Goal: Task Accomplishment & Management: Complete application form

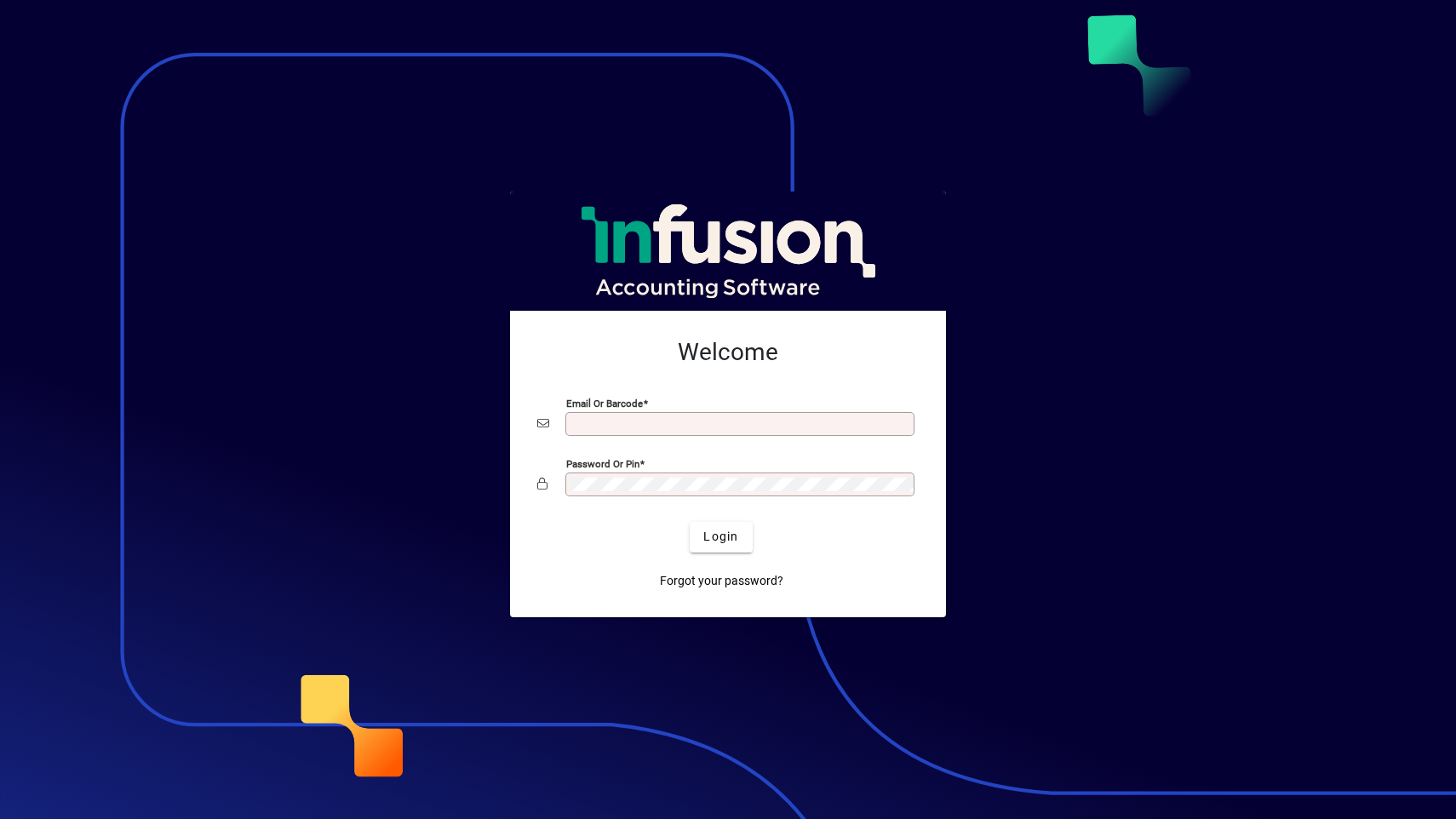
type input "**********"
click at [734, 532] on span "Login" at bounding box center [720, 536] width 35 height 18
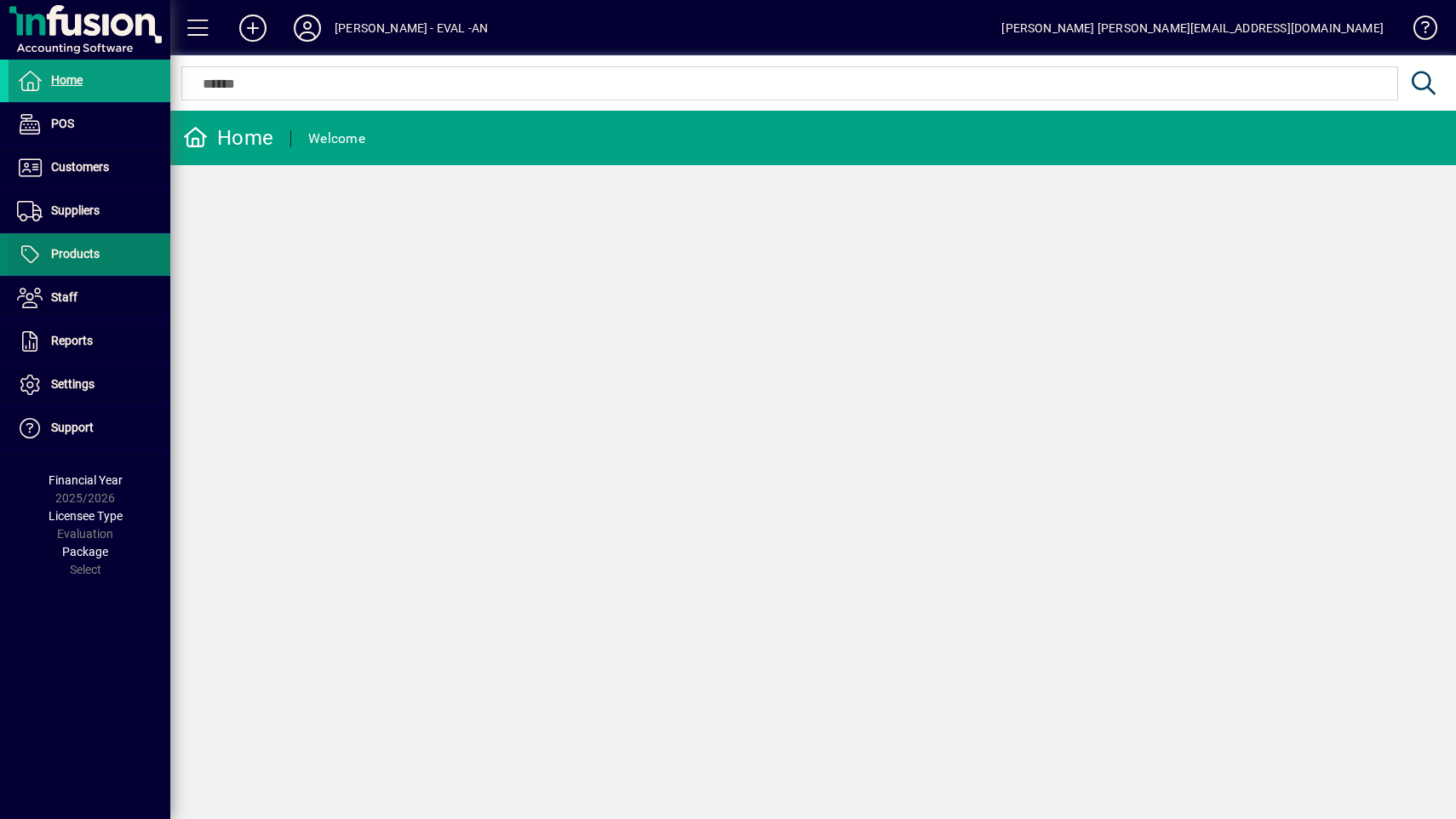
click at [78, 249] on span "Products" at bounding box center [75, 254] width 49 height 14
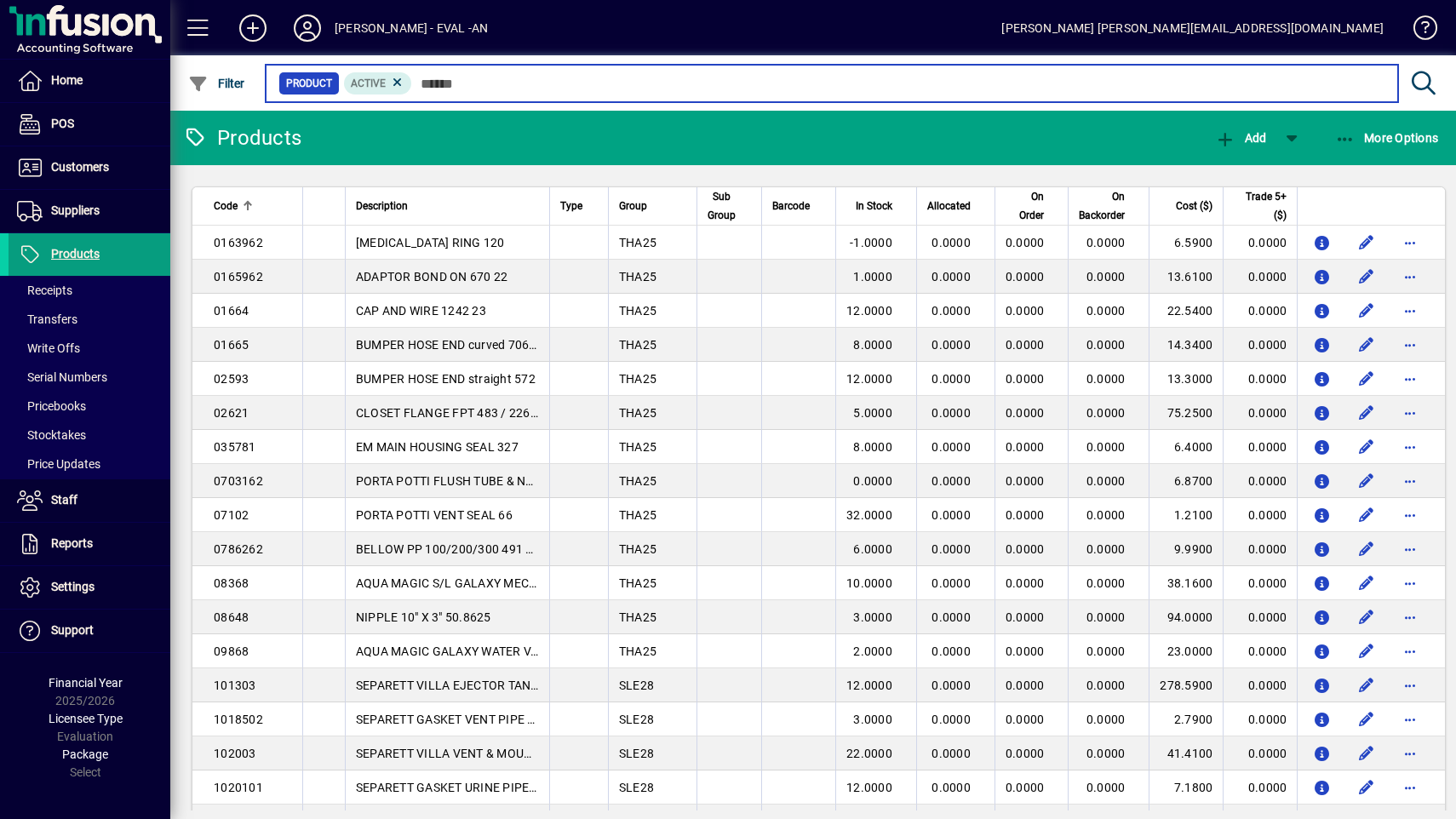
click at [499, 93] on input "text" at bounding box center [898, 84] width 972 height 24
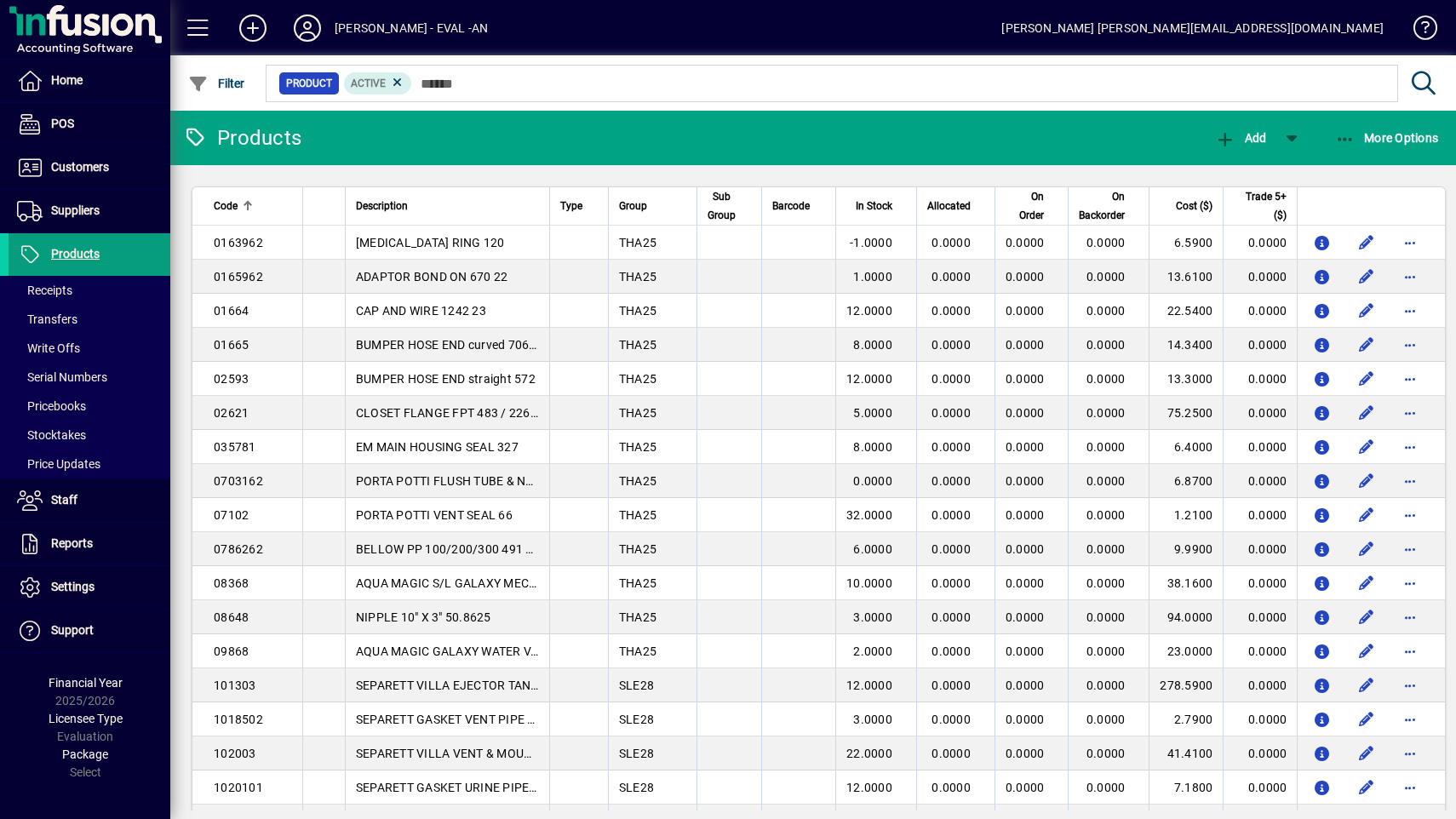
click at [429, 108] on div "Product Active" at bounding box center [855, 83] width 1184 height 56
click at [219, 85] on span "Filter" at bounding box center [216, 84] width 57 height 14
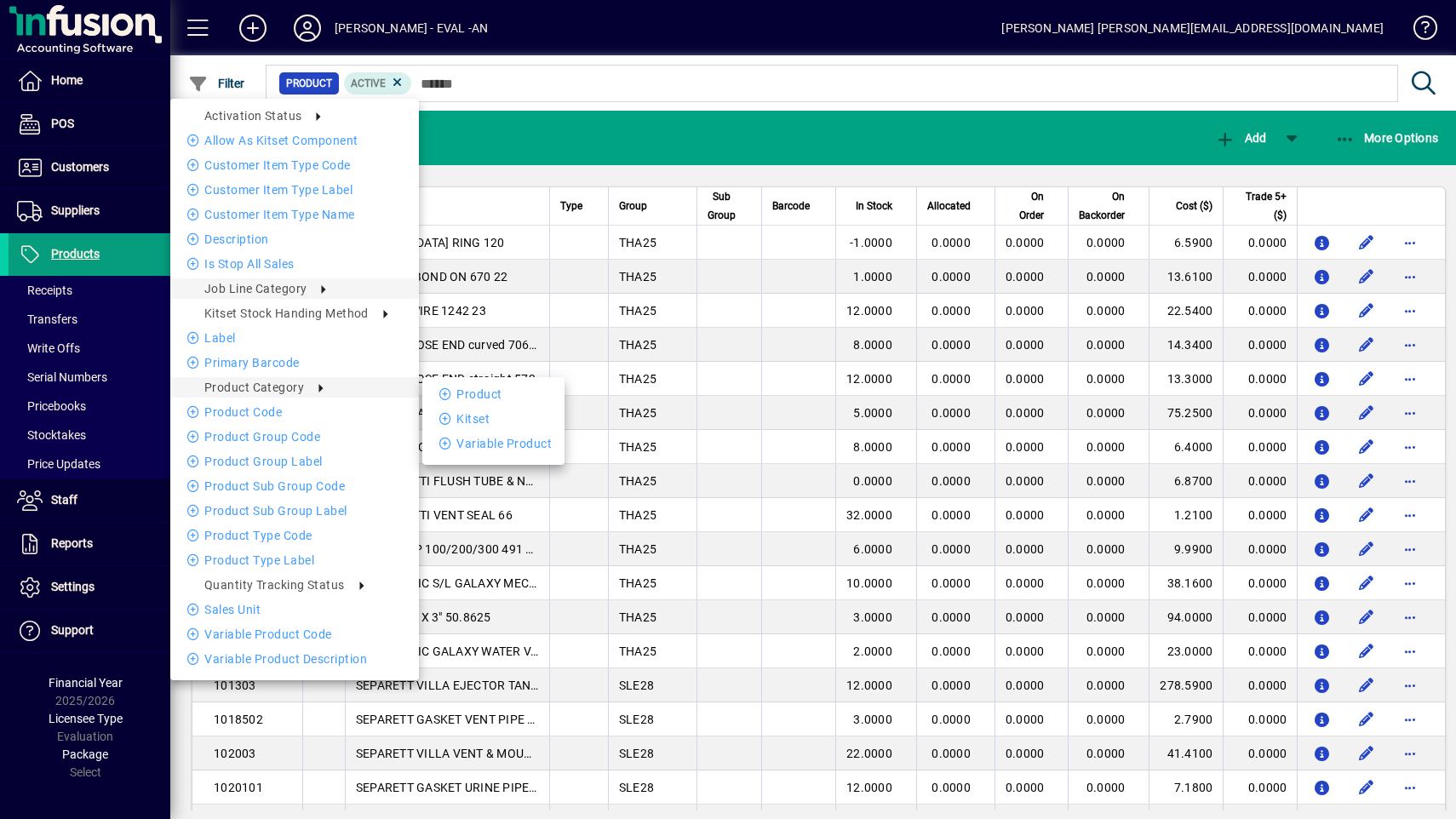
click at [251, 387] on span "Product Category" at bounding box center [254, 388] width 100 height 14
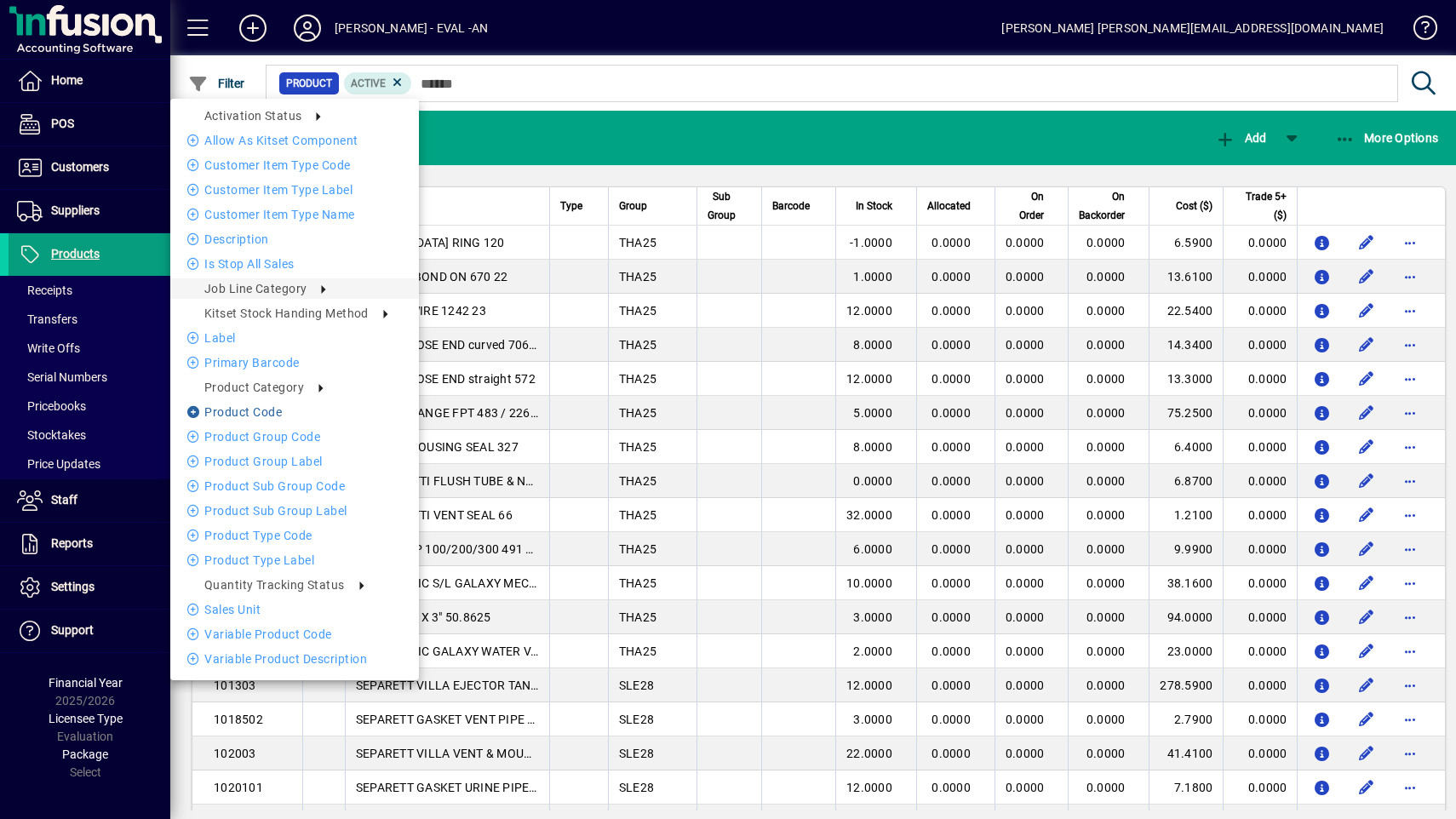
click at [237, 415] on li "Product Code" at bounding box center [294, 412] width 249 height 20
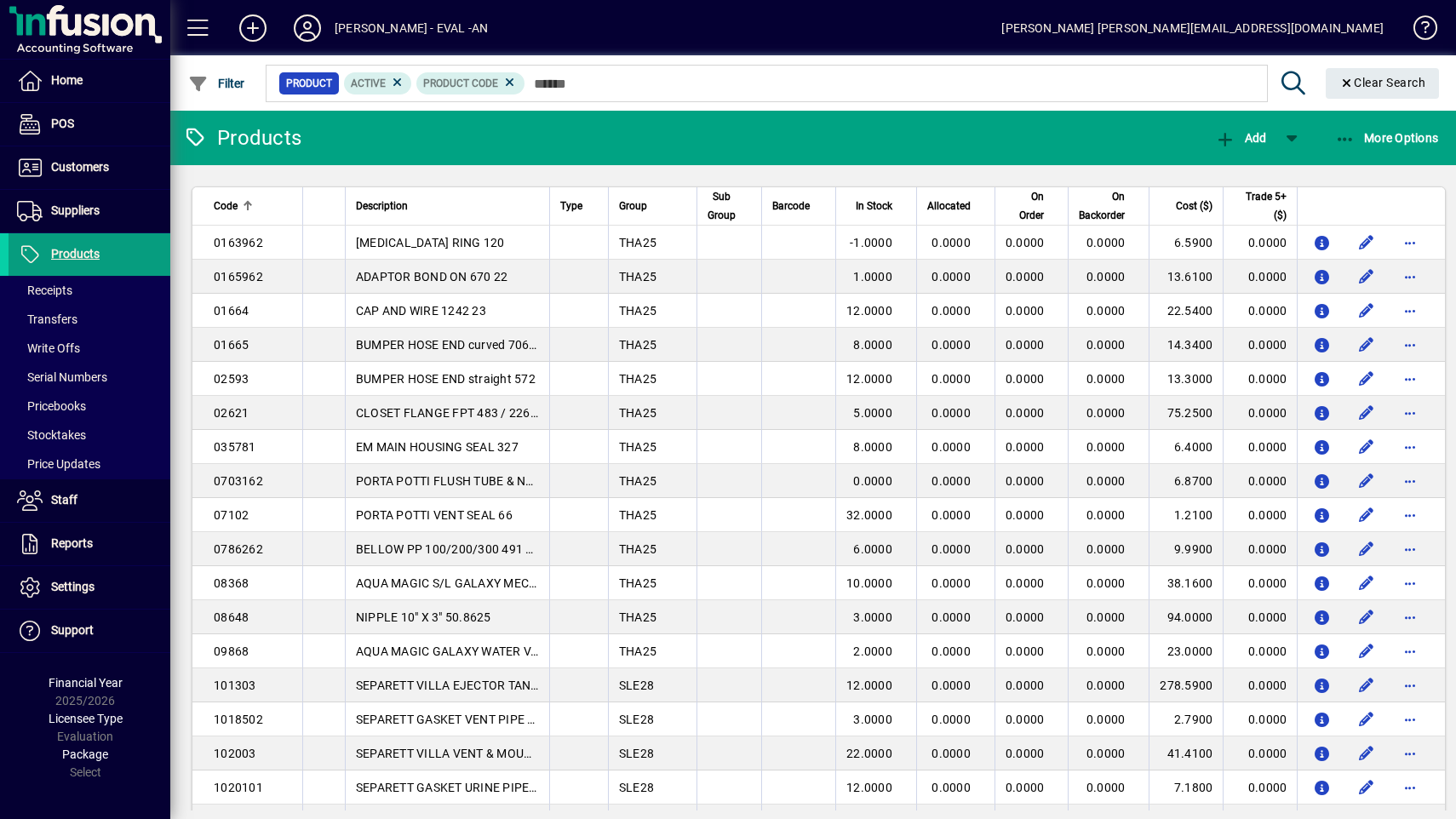
drag, startPoint x: 558, startPoint y: 67, endPoint x: 552, endPoint y: 74, distance: 9.2
click at [558, 68] on div at bounding box center [905, 65] width 1285 height 19
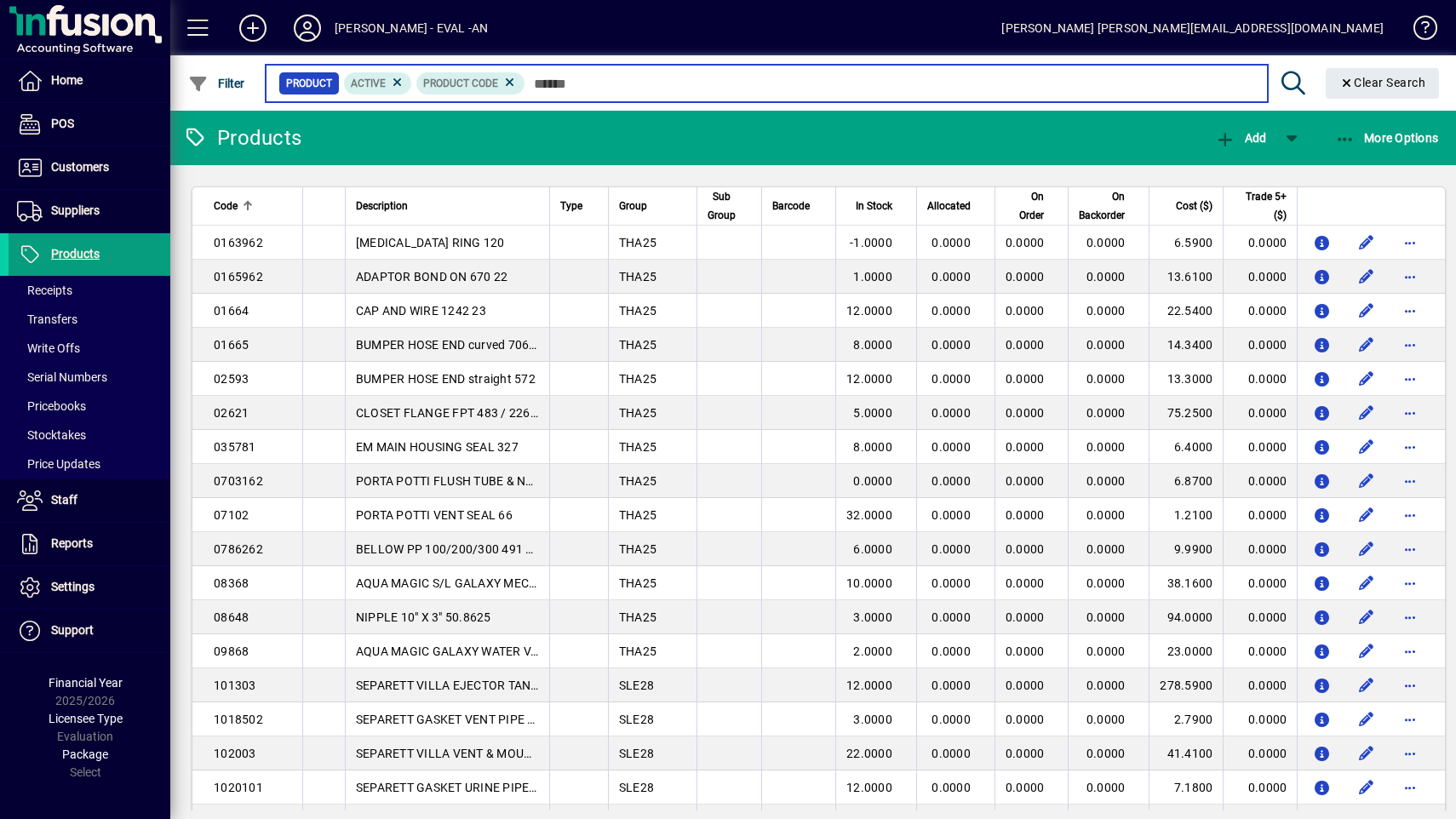
click at [552, 81] on input "text" at bounding box center [889, 84] width 728 height 24
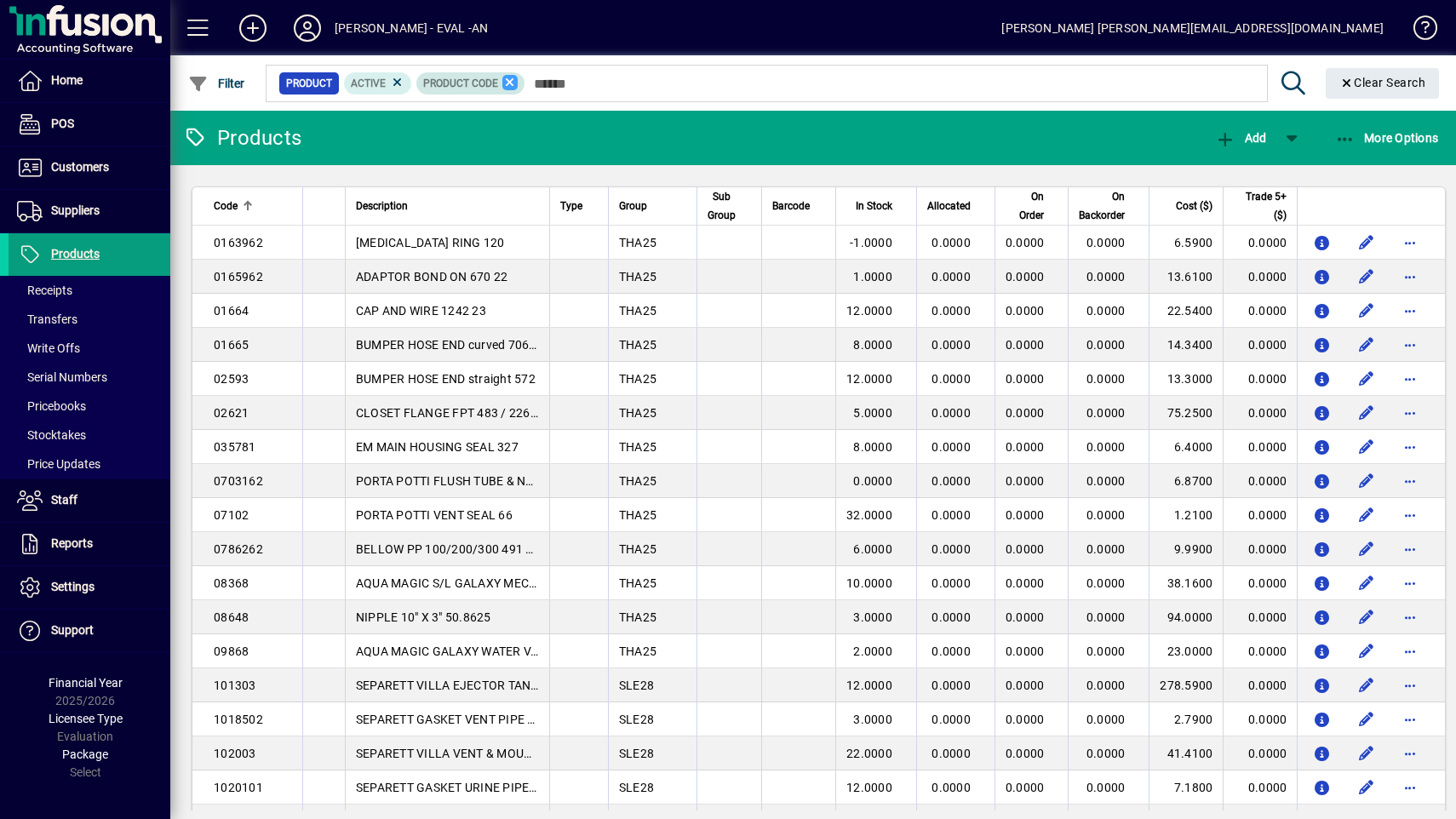
click at [511, 82] on icon at bounding box center [510, 83] width 15 height 15
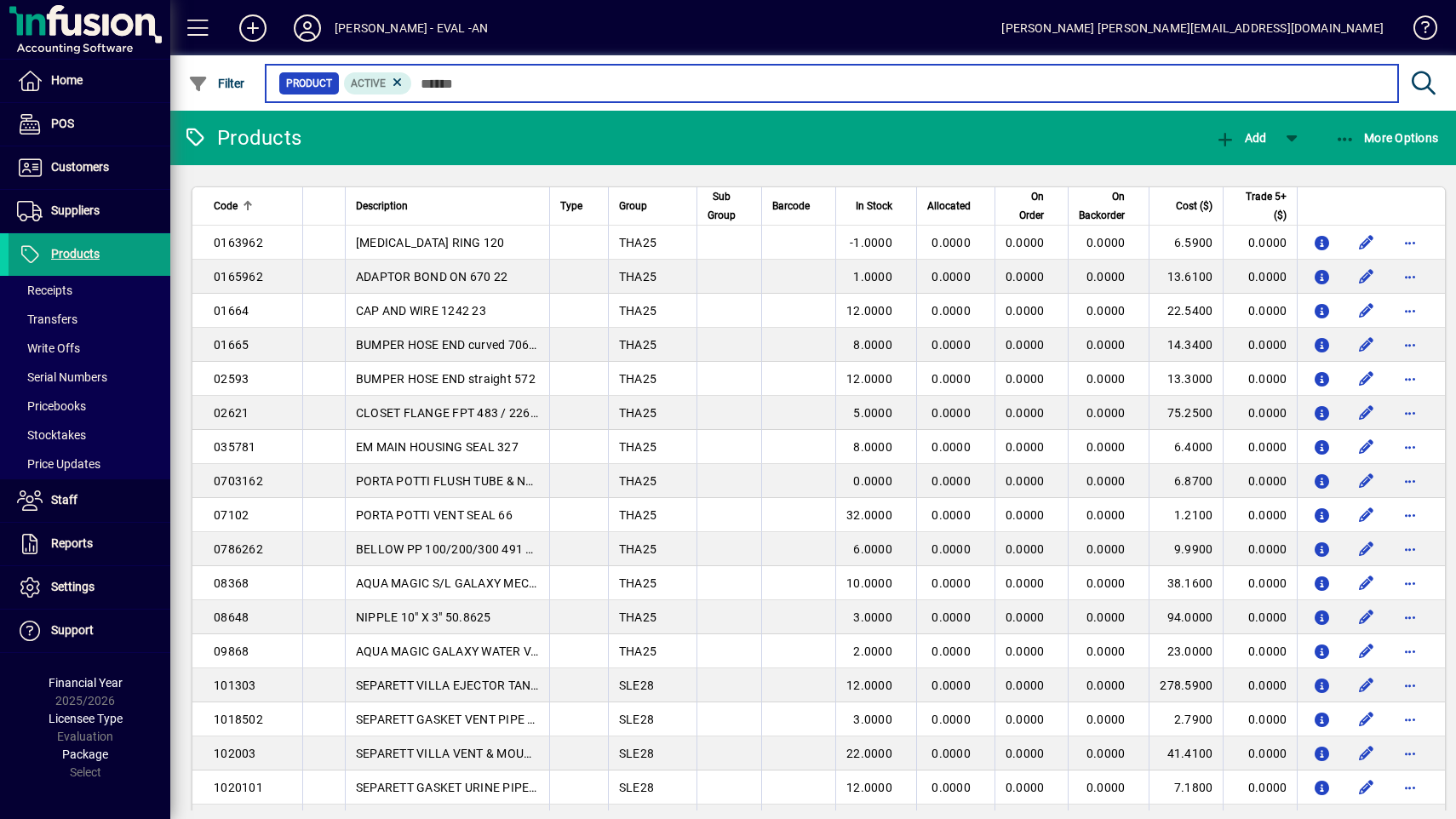
click at [511, 80] on input "text" at bounding box center [898, 84] width 972 height 24
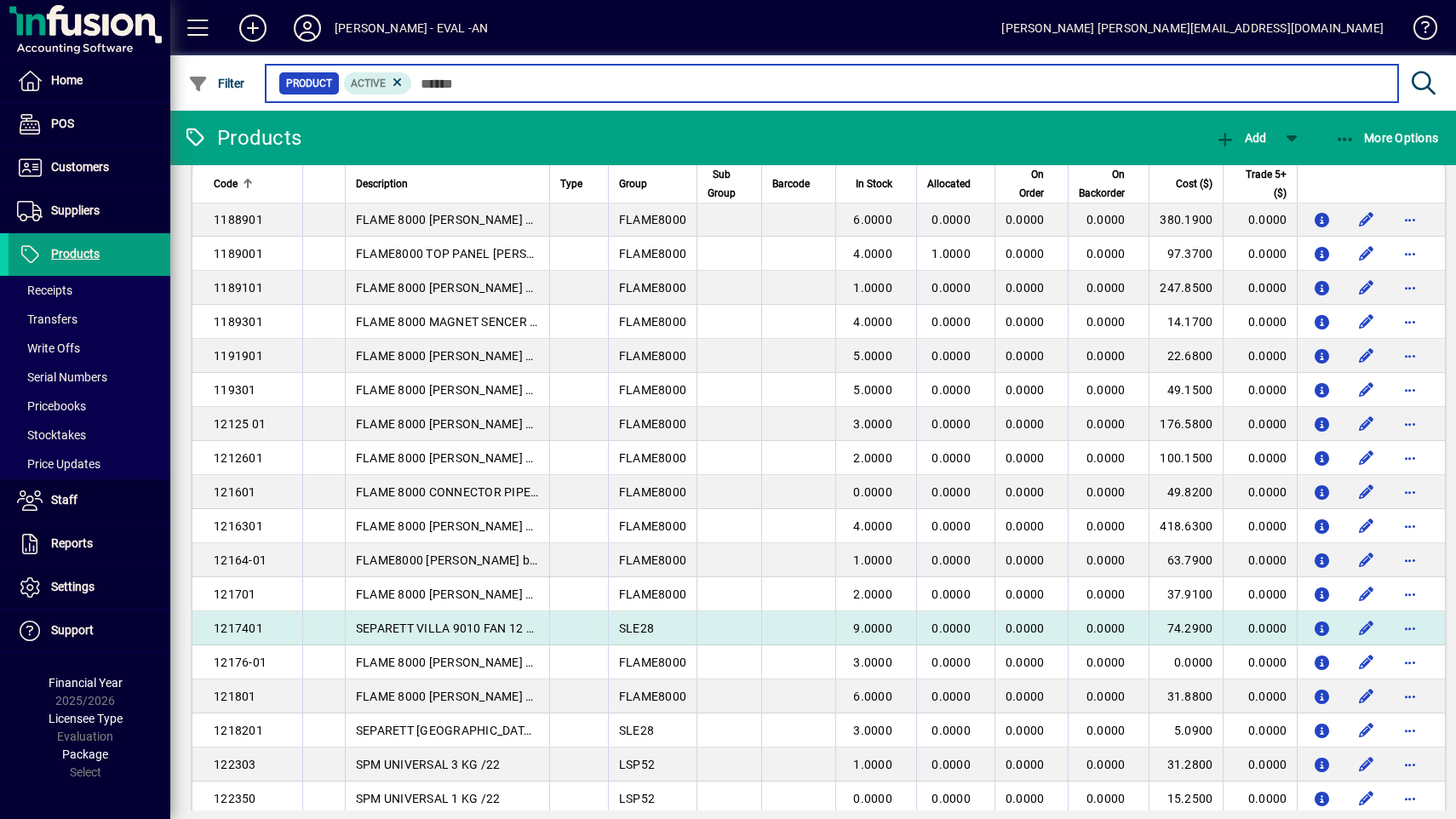
scroll to position [2890, 0]
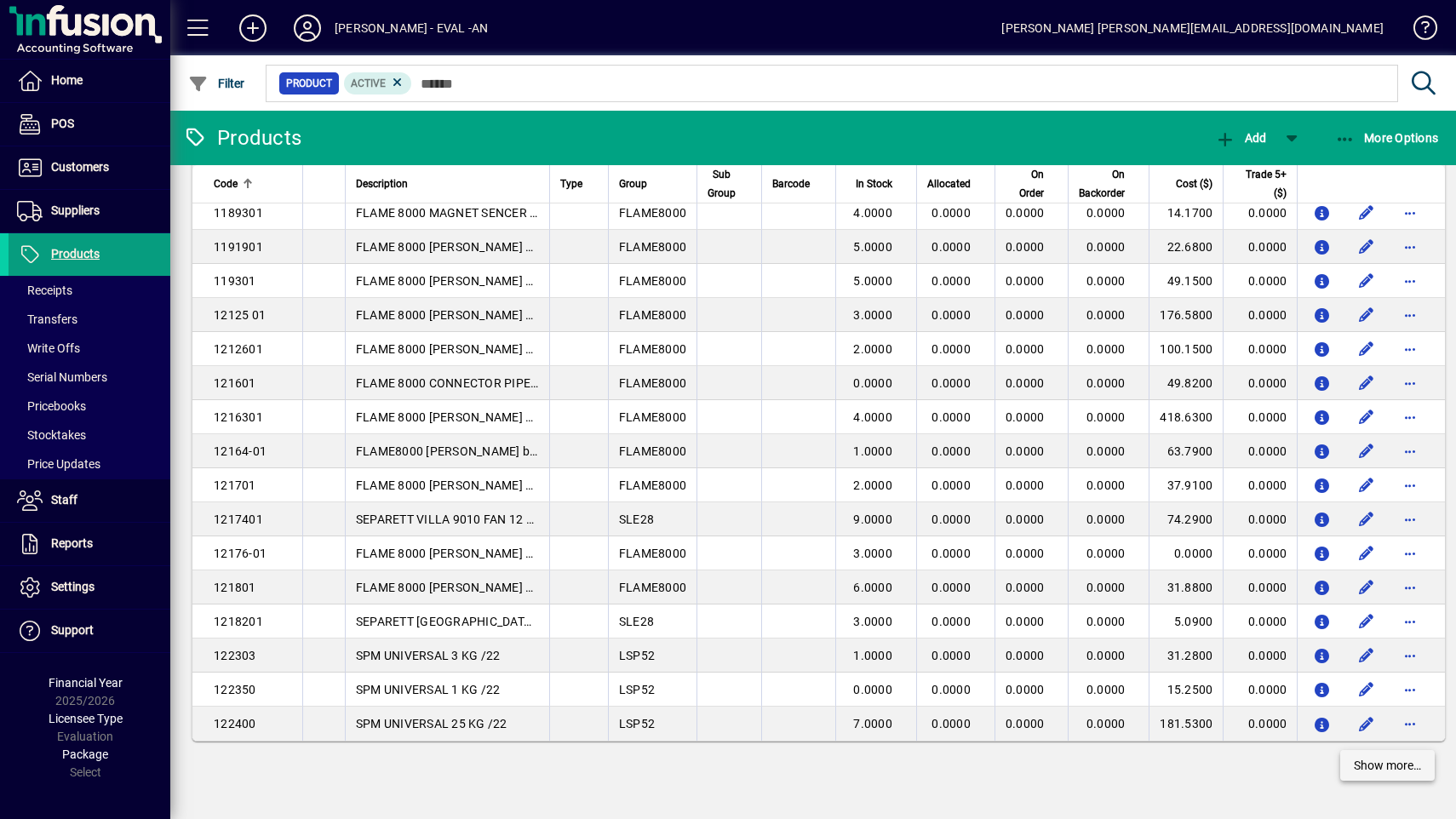
click at [1354, 760] on span "Show more…" at bounding box center [1387, 765] width 67 height 18
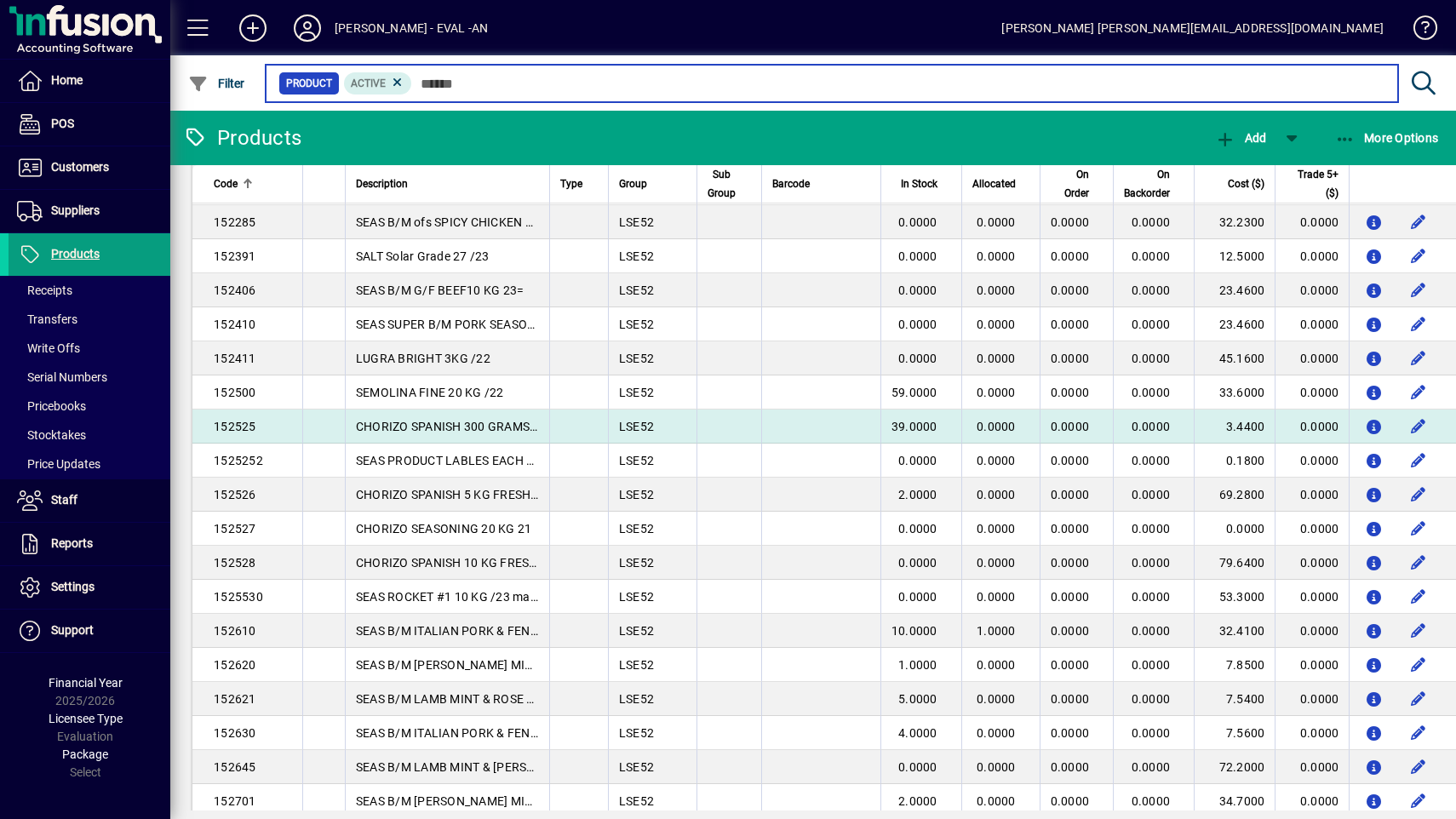
scroll to position [5686, 0]
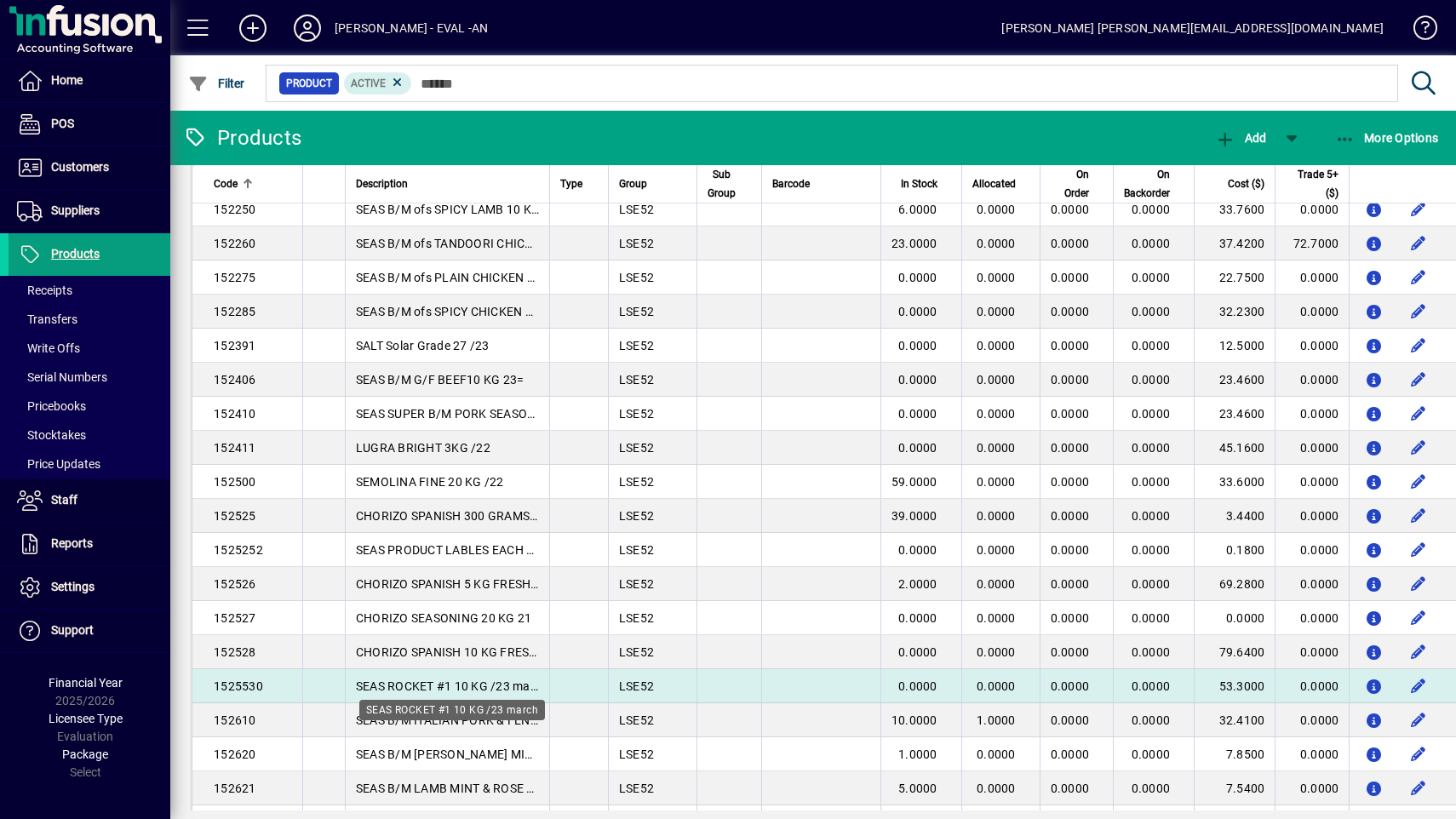
click at [421, 682] on span "SEAS ROCKET #1 10 KG /23 march" at bounding box center [452, 686] width 192 height 14
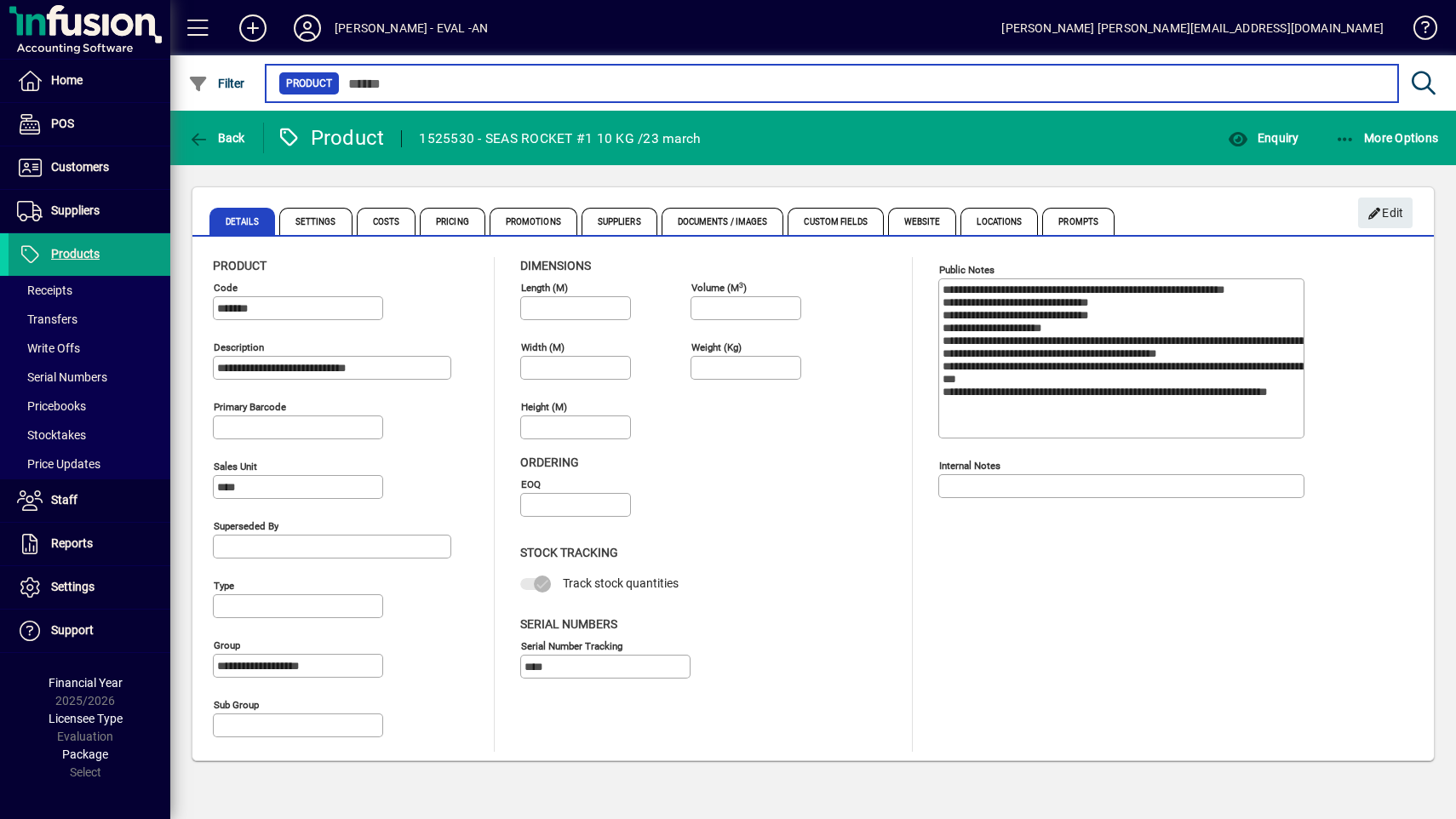
click at [500, 91] on input "text" at bounding box center [862, 84] width 1044 height 24
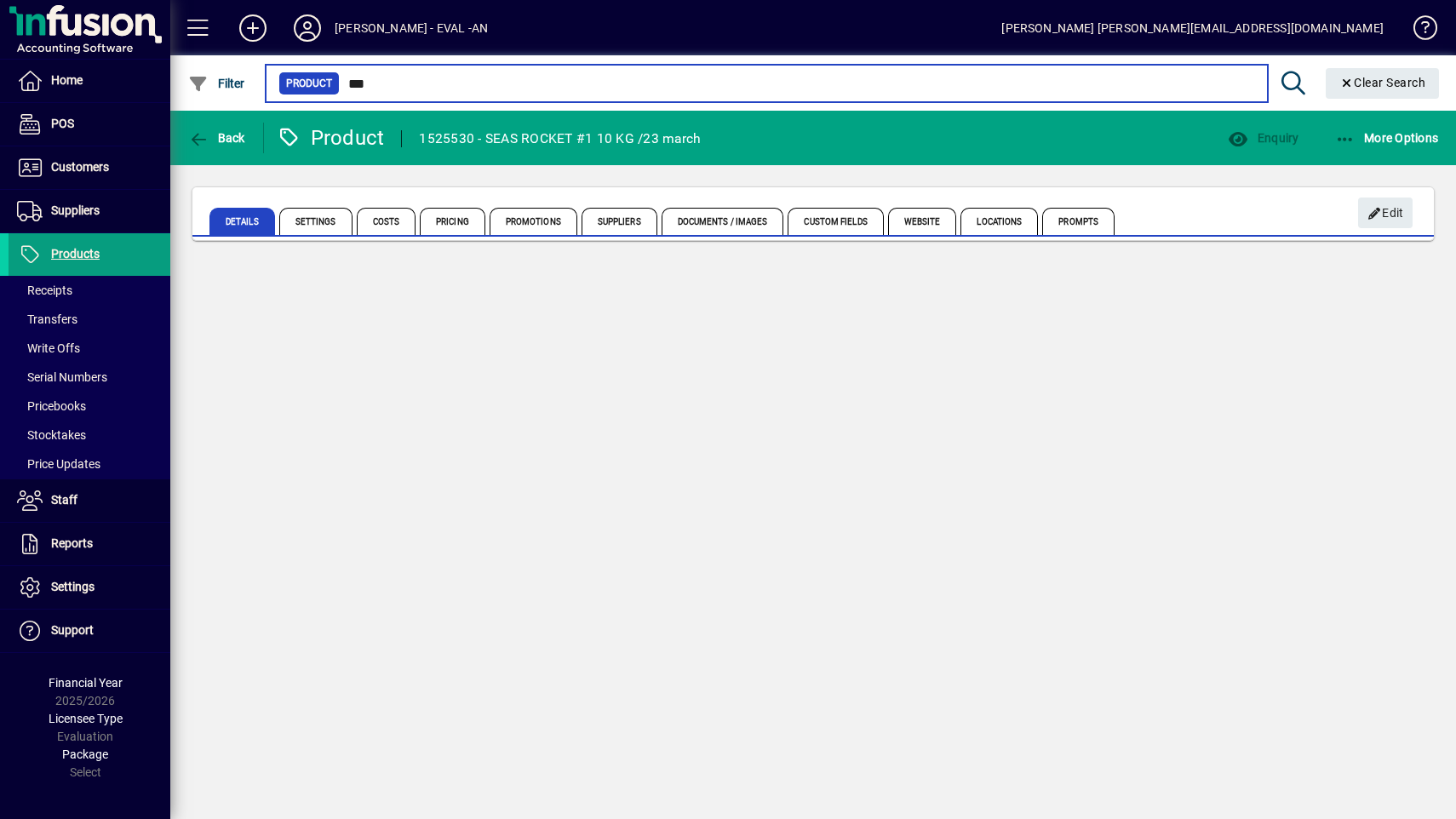
type input "****"
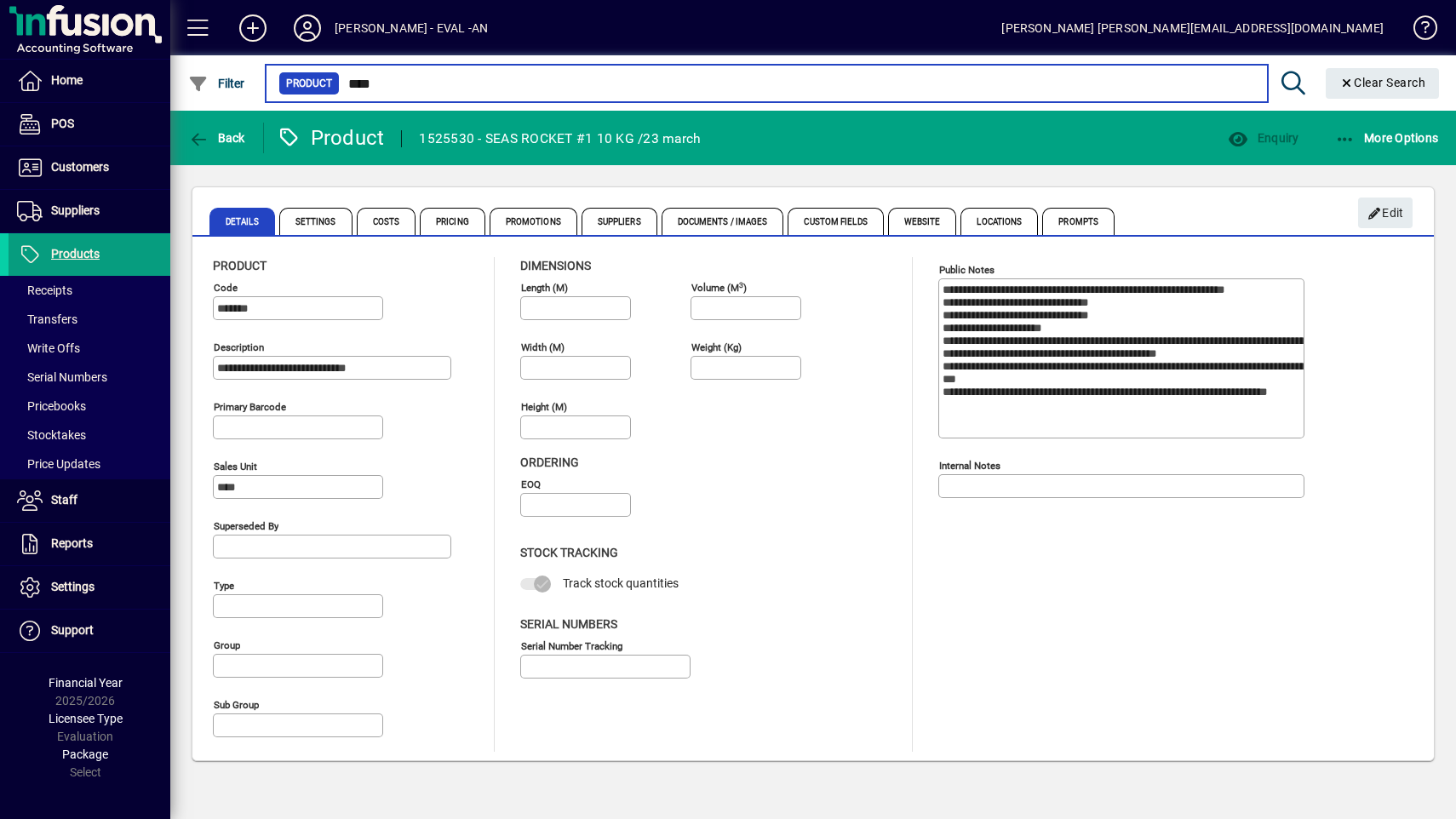
type input "**********"
type input "****"
type input "**********"
type input "****"
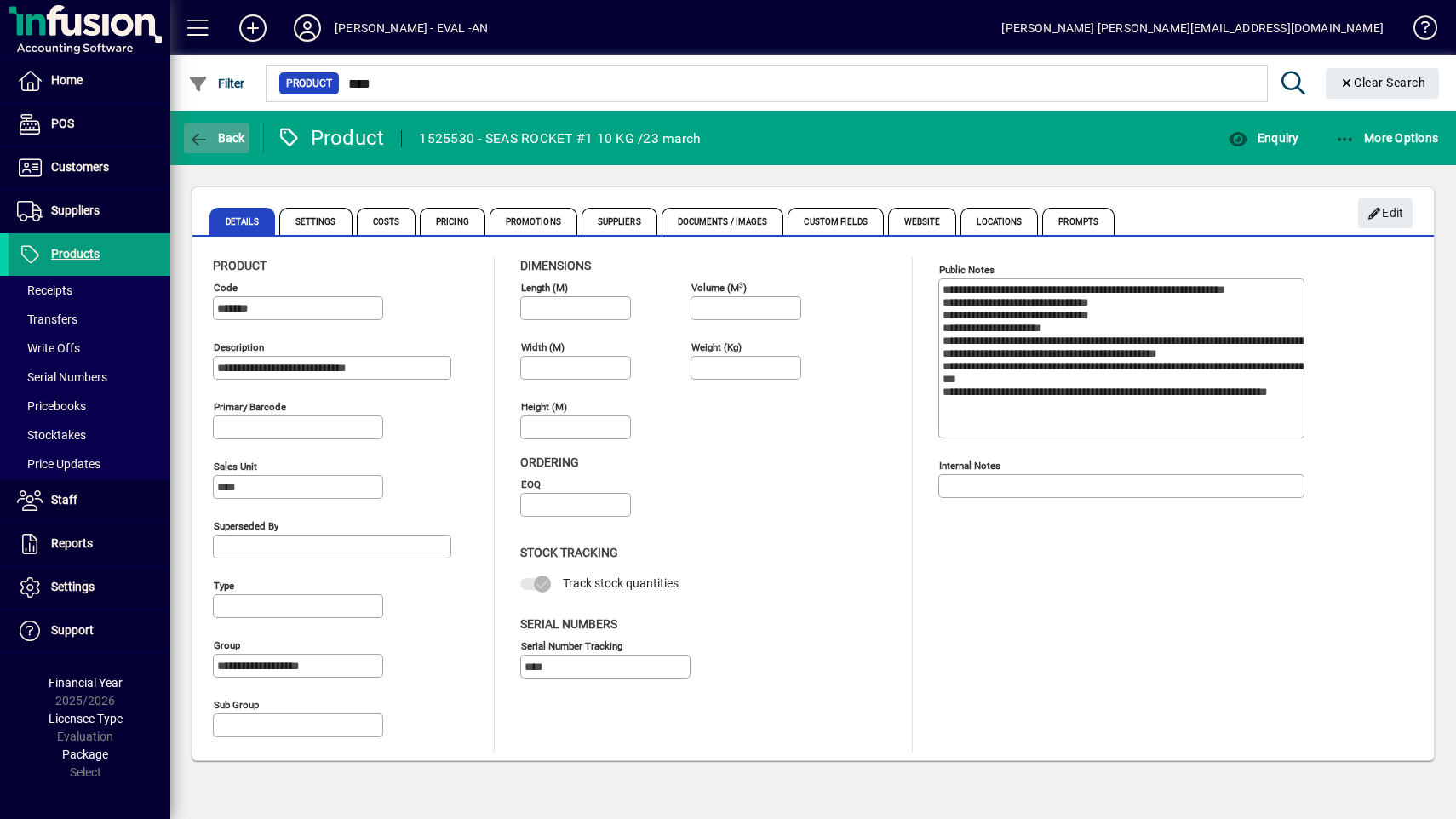
click at [223, 149] on span "button" at bounding box center [216, 138] width 66 height 41
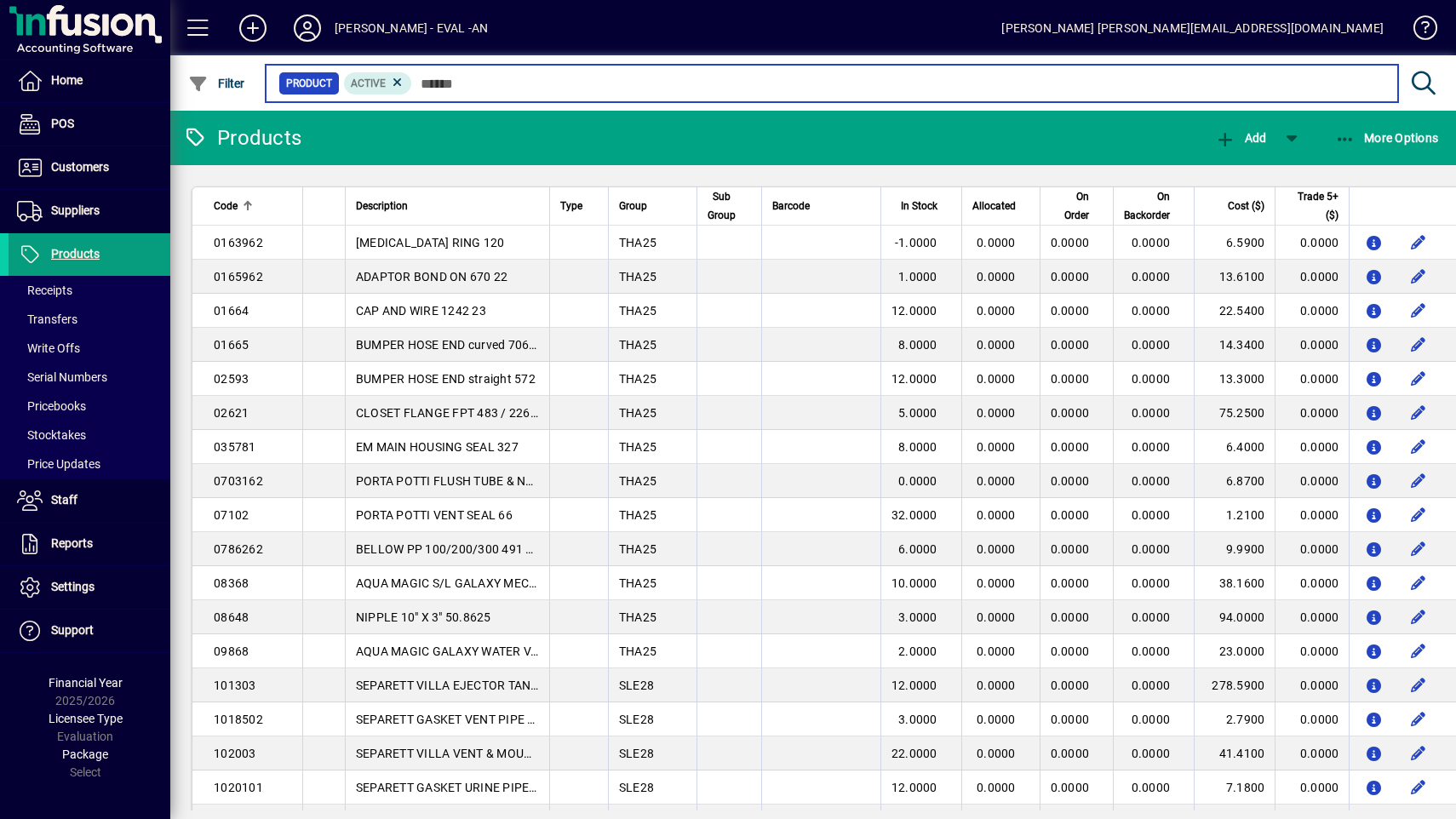
click at [500, 79] on input "text" at bounding box center [898, 84] width 972 height 24
type input "****"
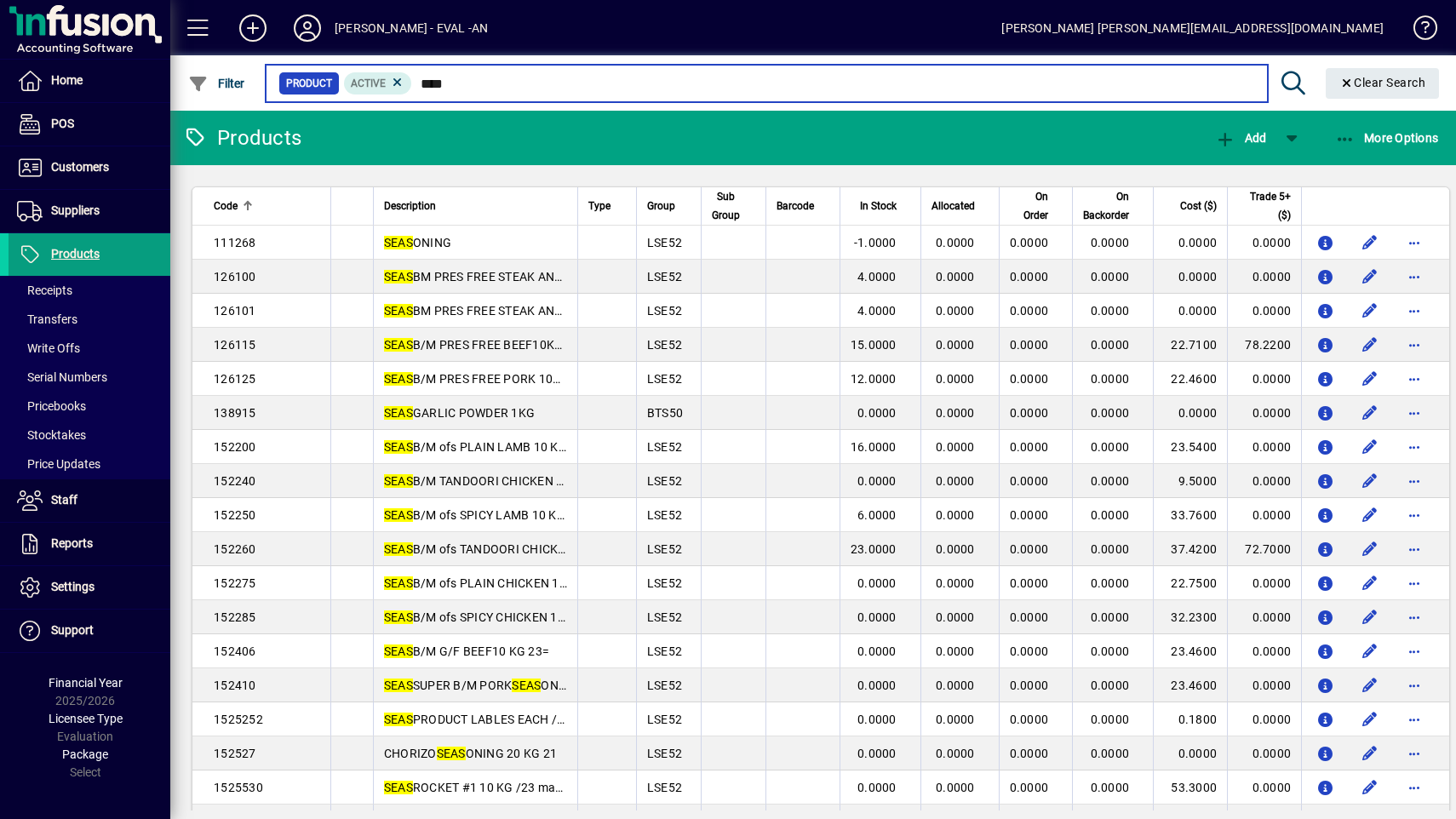
drag, startPoint x: 508, startPoint y: 85, endPoint x: 291, endPoint y: 72, distance: 217.4
click at [291, 72] on mat-form-field "Product Active **** Clear Search" at bounding box center [855, 83] width 1184 height 56
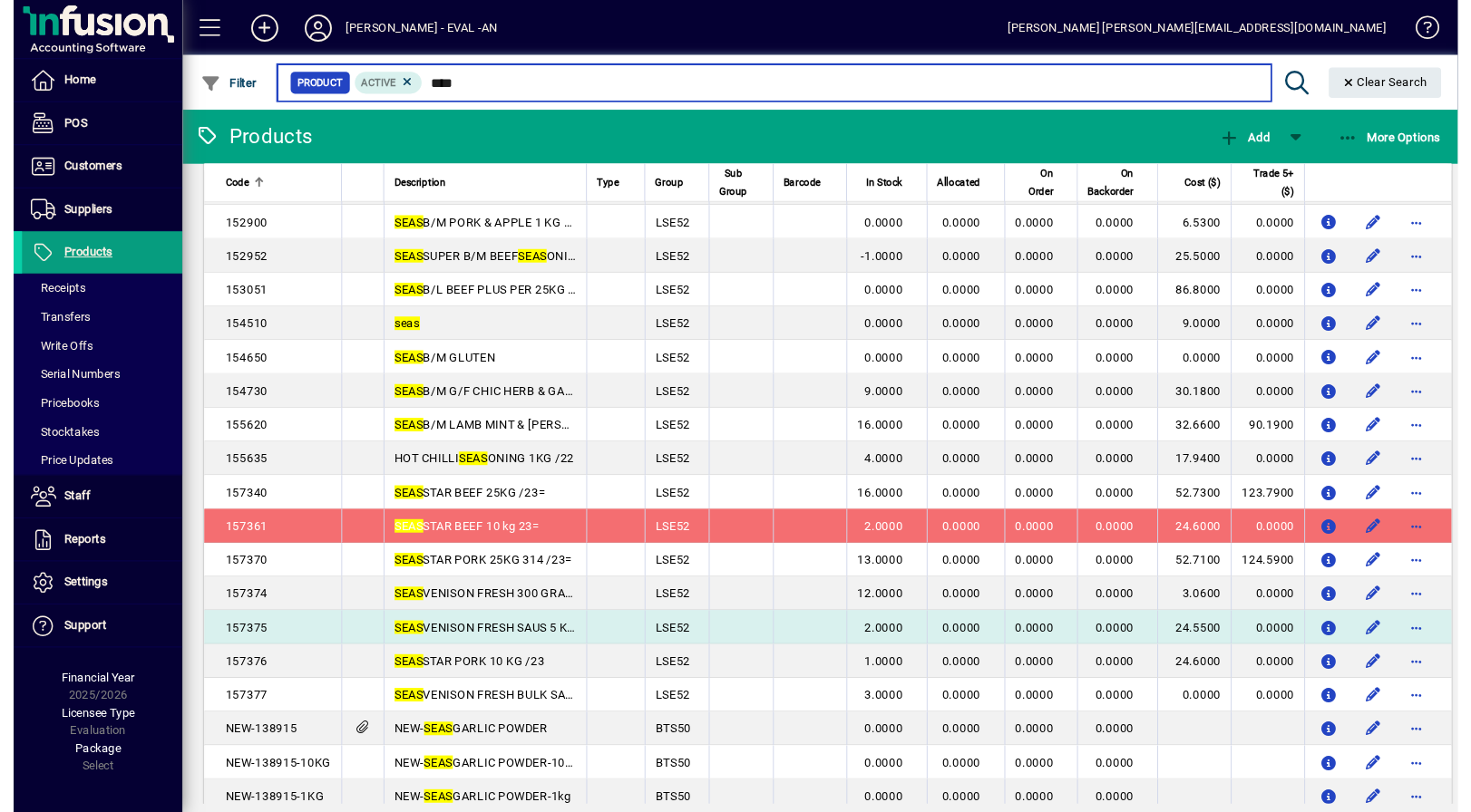
scroll to position [1975, 0]
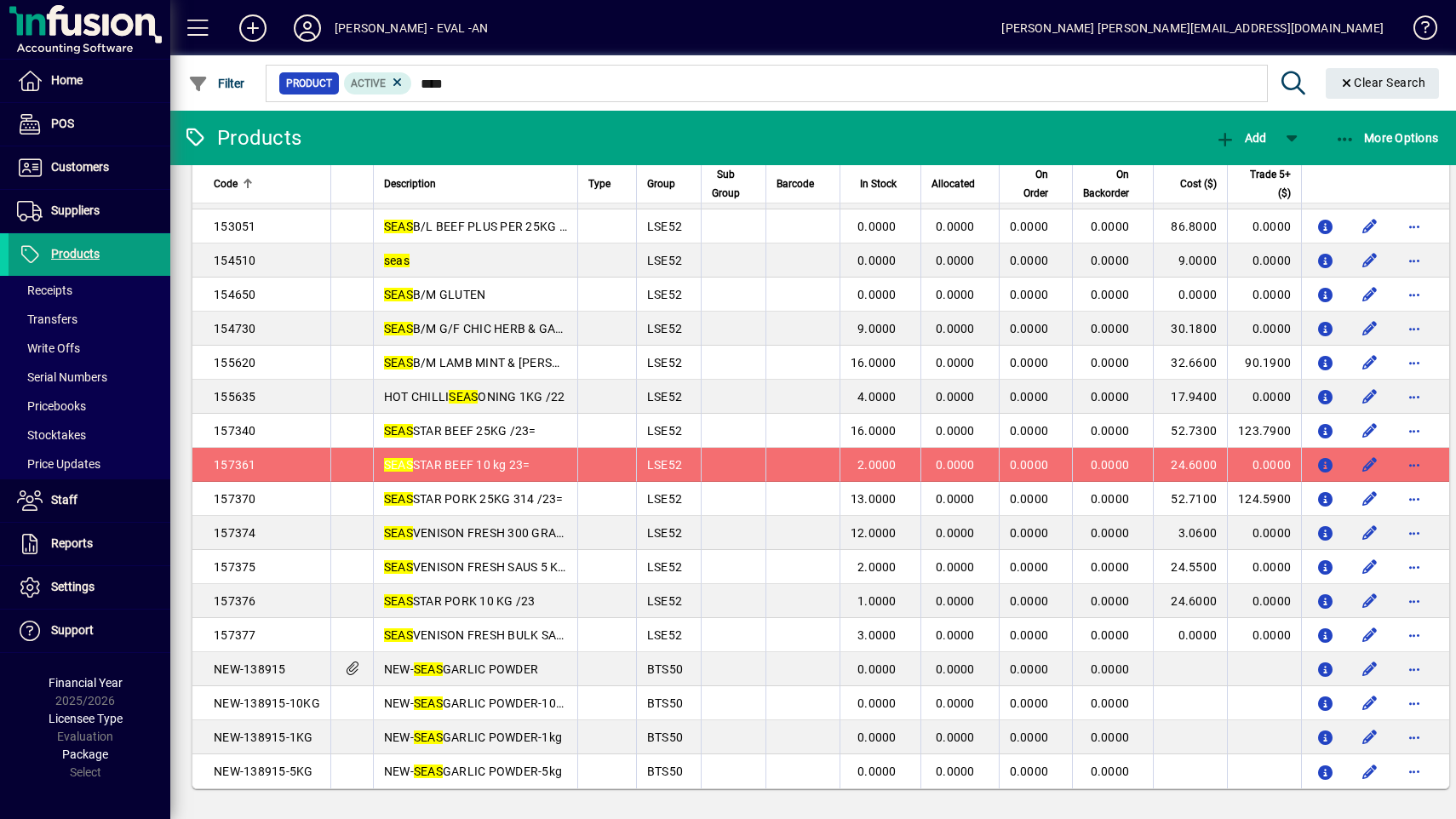
click at [553, 794] on app-page-flat "Code Description Type Group Sub Group Barcode In Stock Allocated On Order On Ba…" at bounding box center [812, 488] width 1285 height 646
drag, startPoint x: 375, startPoint y: 704, endPoint x: 541, endPoint y: 695, distance: 166.2
click at [536, 706] on td "NEW- SEAS GARLIC POWDER-10kg" at bounding box center [475, 703] width 204 height 34
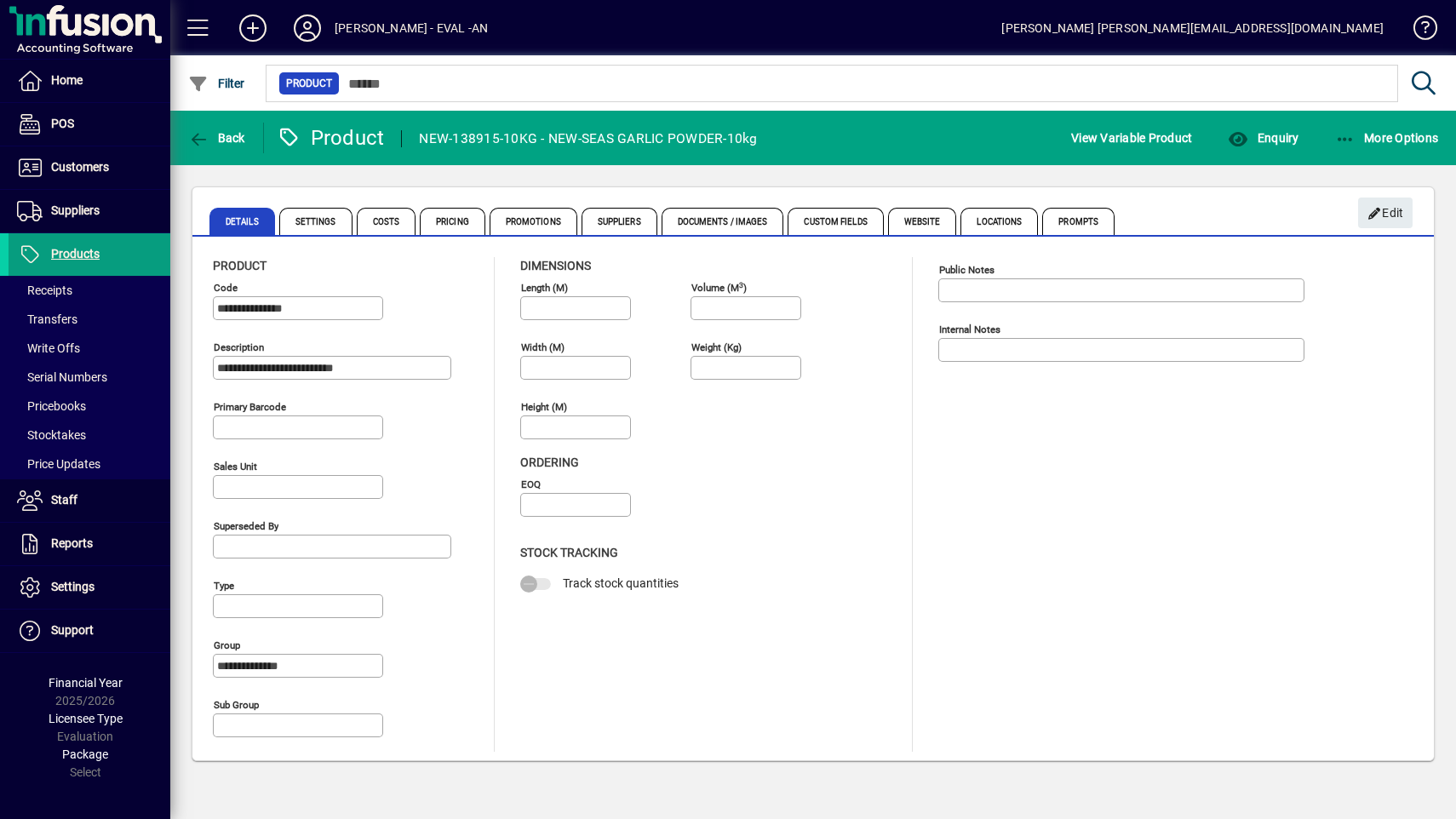
click at [560, 137] on div "NEW-138915-10KG - NEW-SEAS GARLIC POWDER-10kg" at bounding box center [588, 139] width 338 height 27
drag, startPoint x: 560, startPoint y: 137, endPoint x: 674, endPoint y: 141, distance: 114.1
click at [678, 141] on div "NEW-138915-10KG - NEW-SEAS GARLIC POWDER-10kg" at bounding box center [588, 139] width 338 height 27
copy div "NEW-SEAS GARLIC POWDER"
click at [214, 134] on span "Back" at bounding box center [216, 138] width 57 height 14
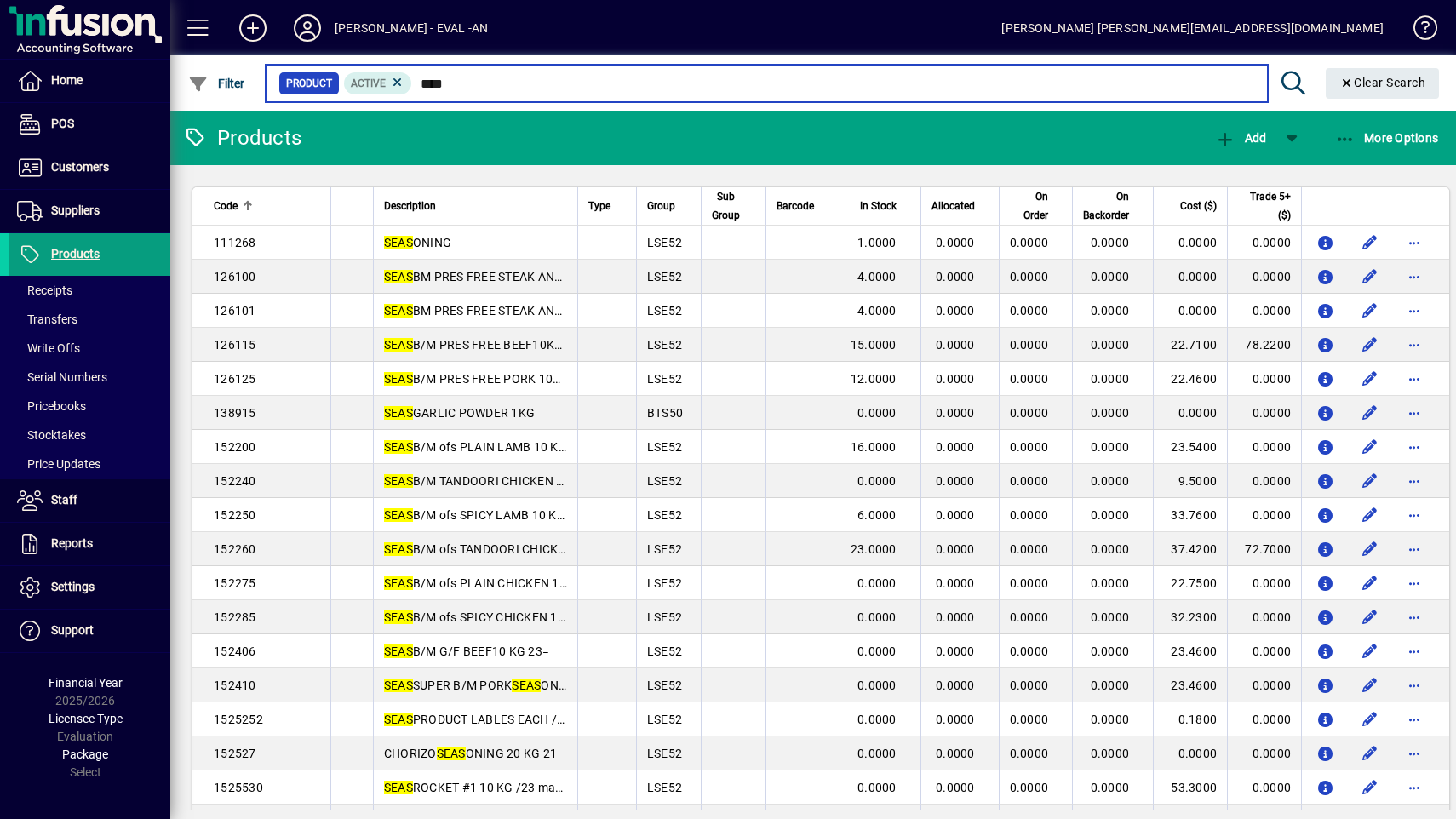
click at [467, 82] on input "****" at bounding box center [832, 84] width 841 height 24
paste input "**********"
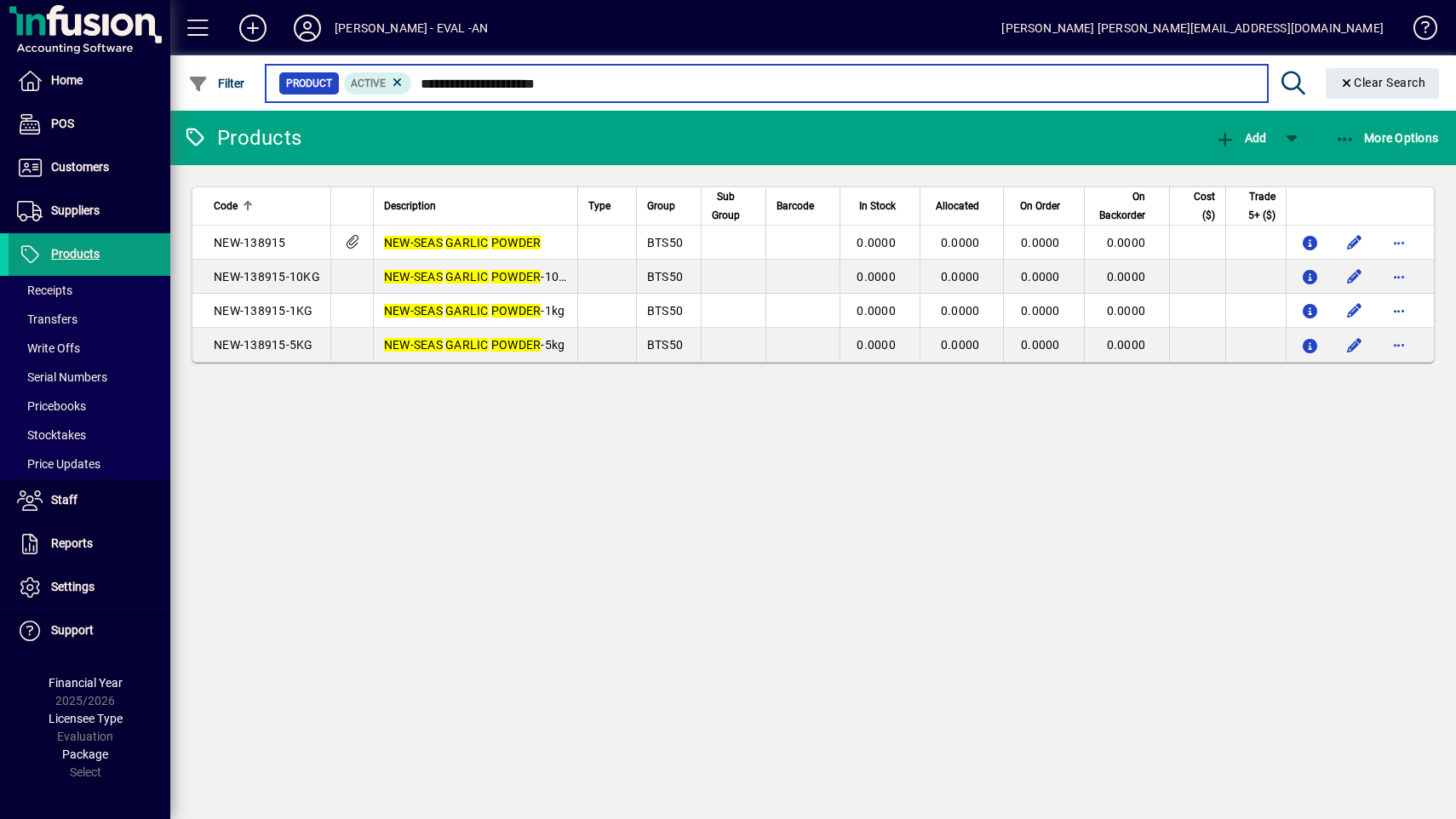
type input "**********"
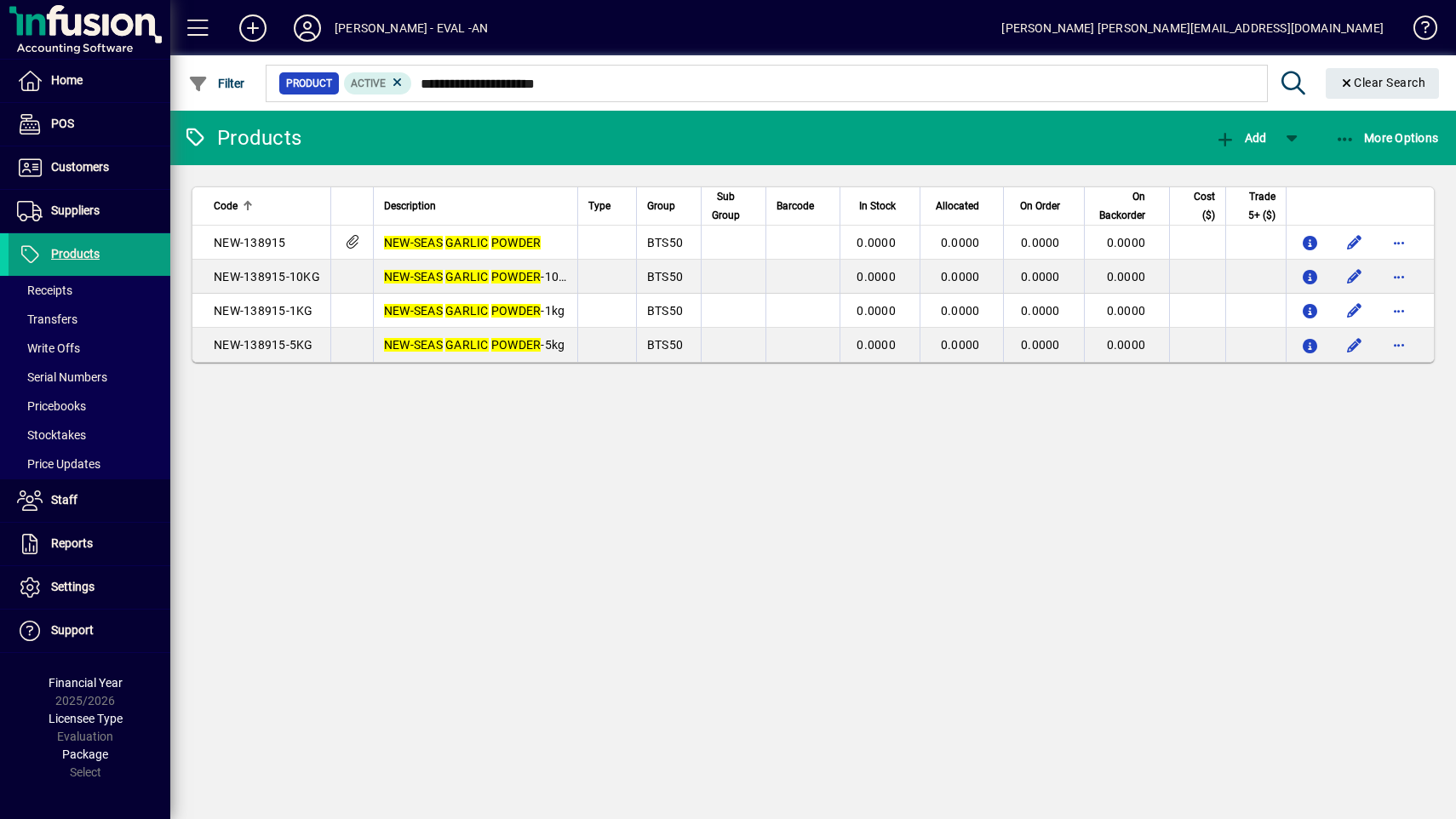
click at [477, 547] on div "Products Add More Options Code Description Type Group Sub Group Barcode In Stoc…" at bounding box center [812, 465] width 1285 height 708
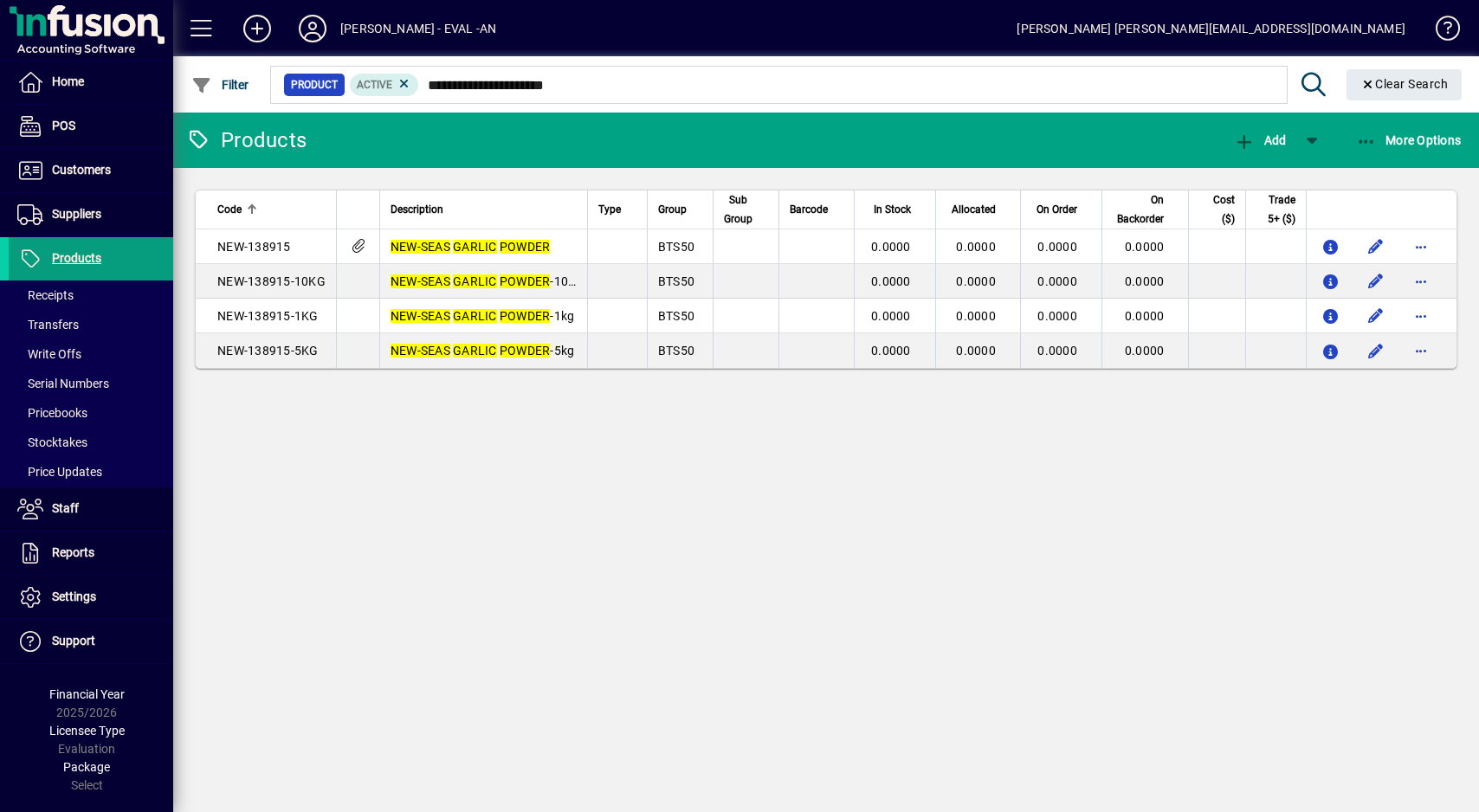
click at [662, 517] on div "Products Add More Options Code Description Type Group Sub Group Barcode In Stoc…" at bounding box center [825, 462] width 1305 height 699
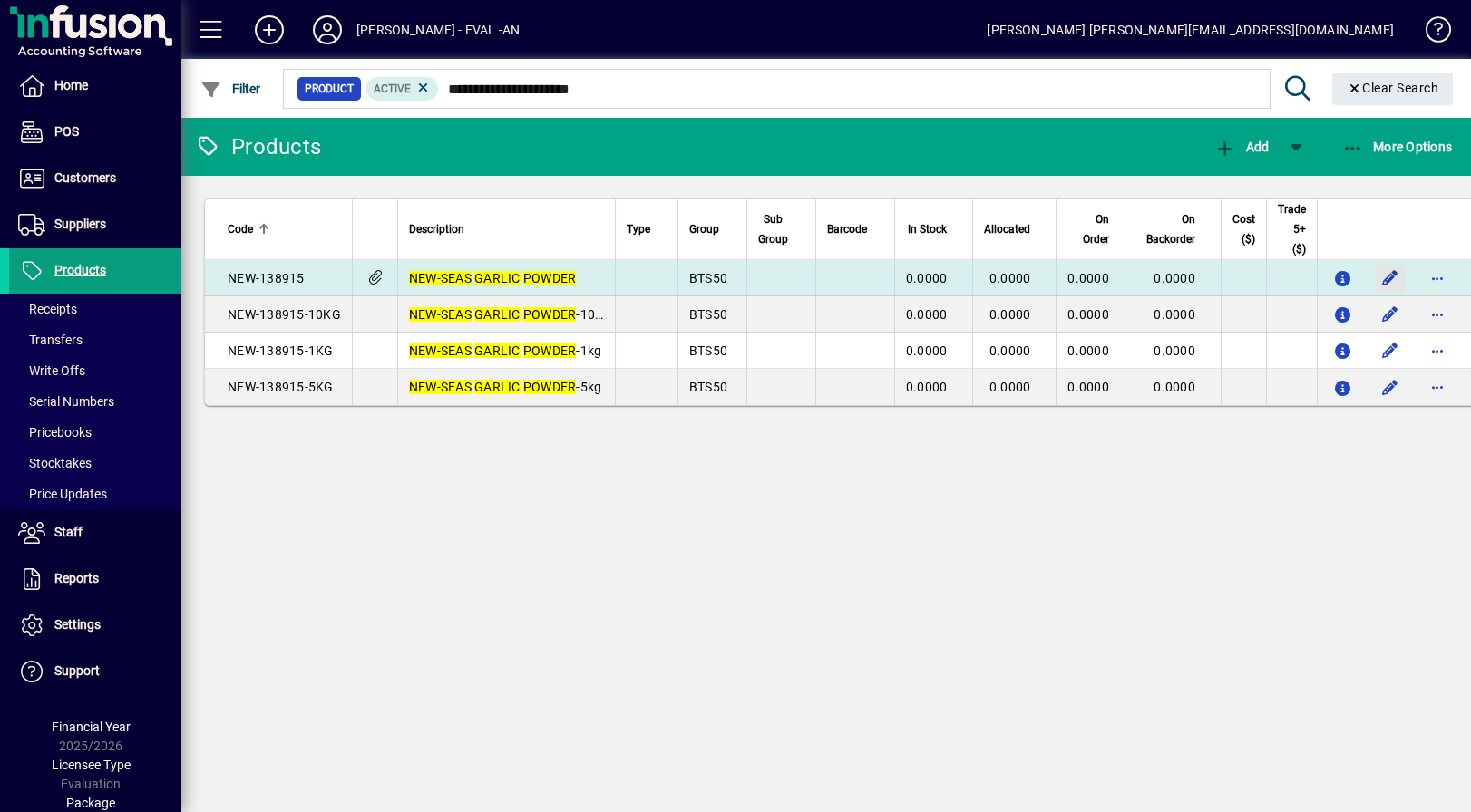
click at [1388, 281] on span "button" at bounding box center [1390, 278] width 44 height 44
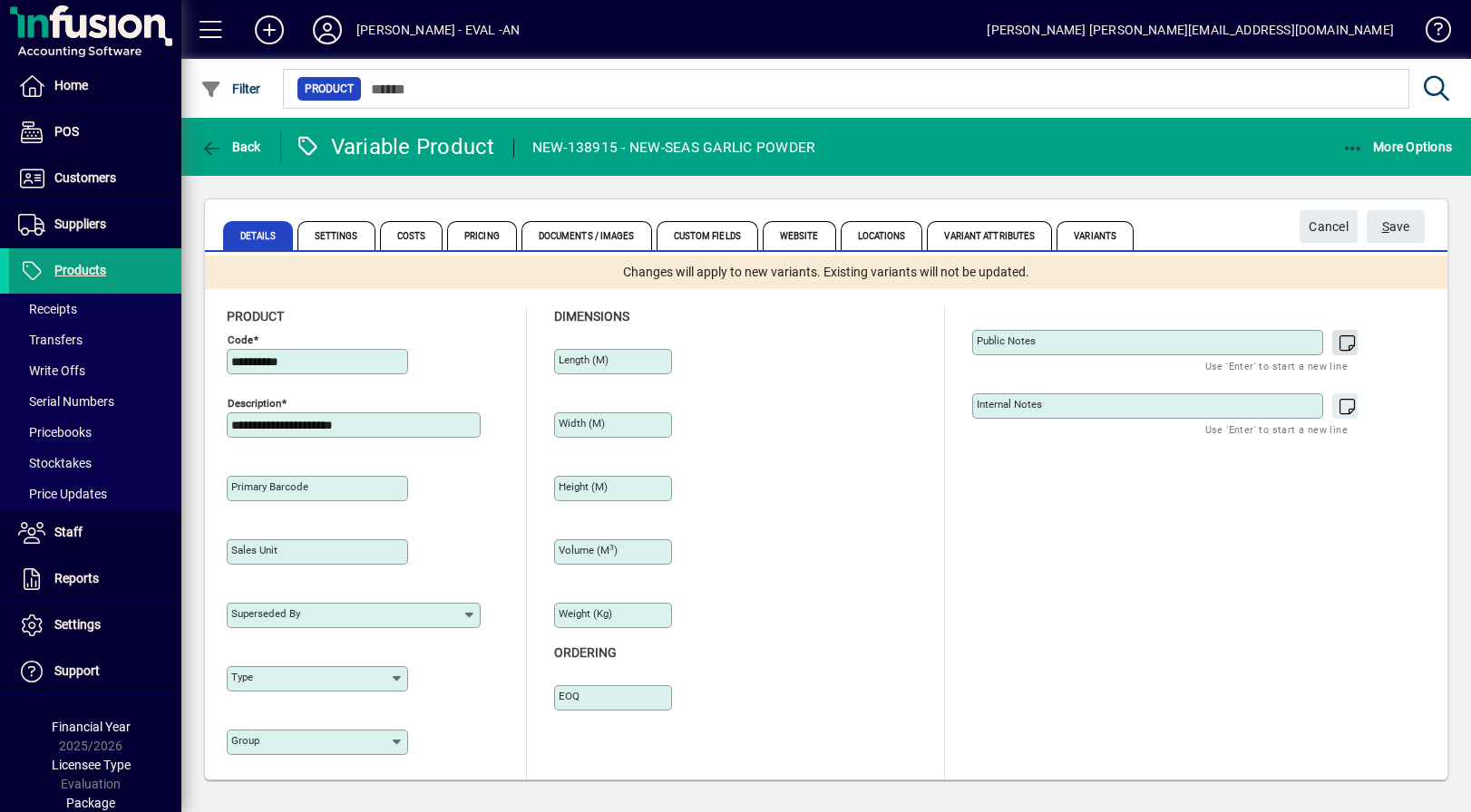
type input "**********"
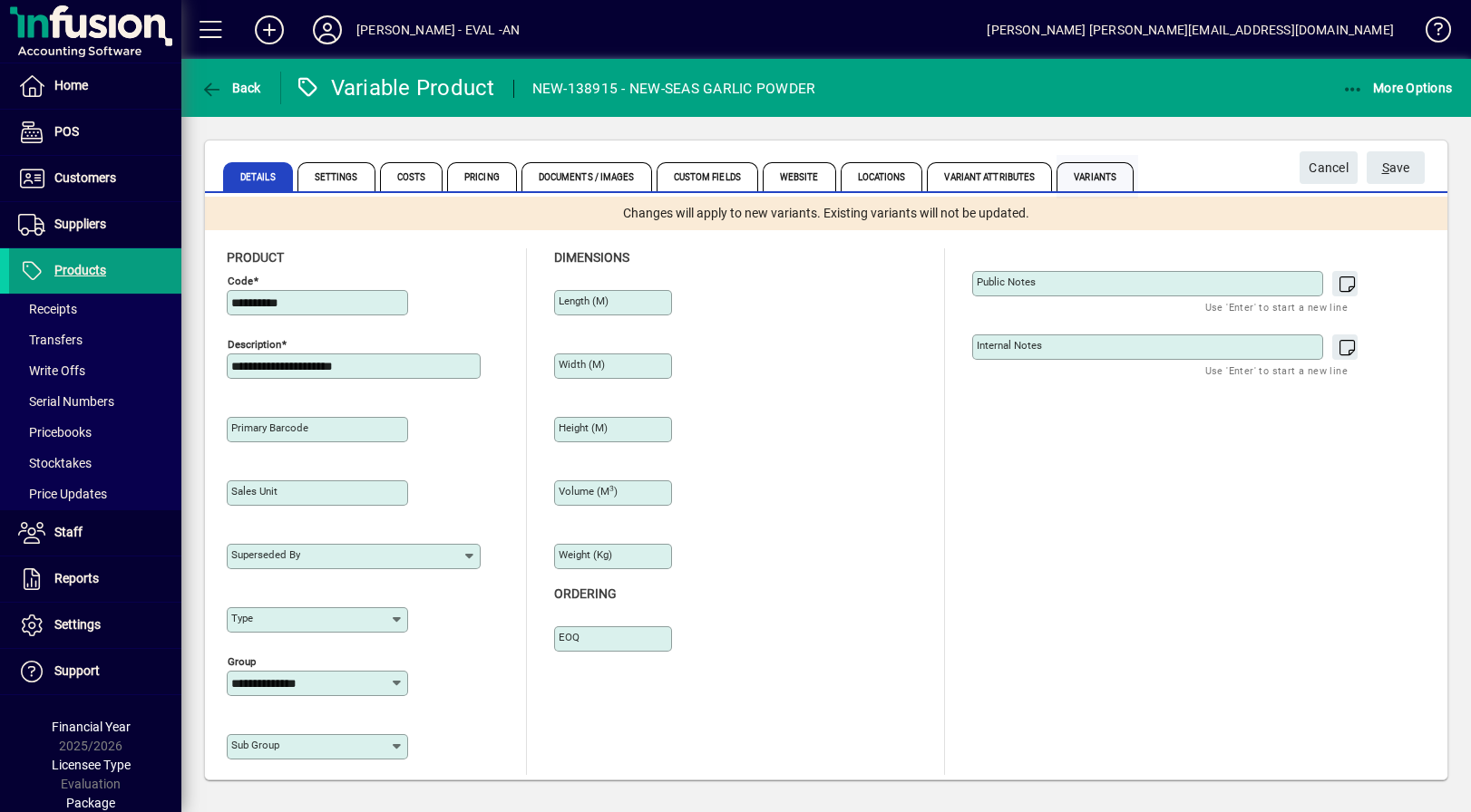
click at [1090, 180] on span "Variants" at bounding box center [1094, 176] width 77 height 29
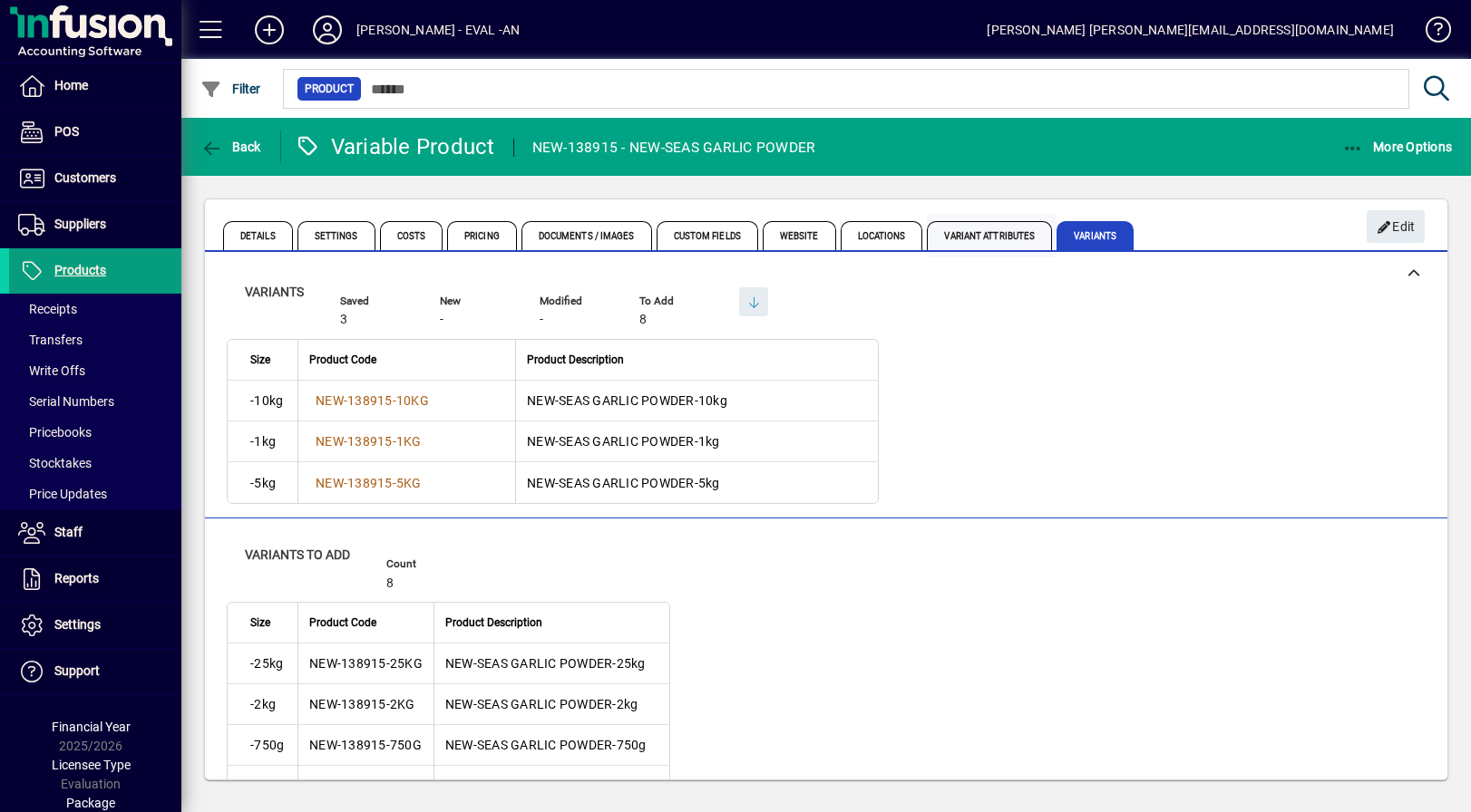
click at [977, 240] on span "Variant Attributes" at bounding box center [990, 236] width 126 height 29
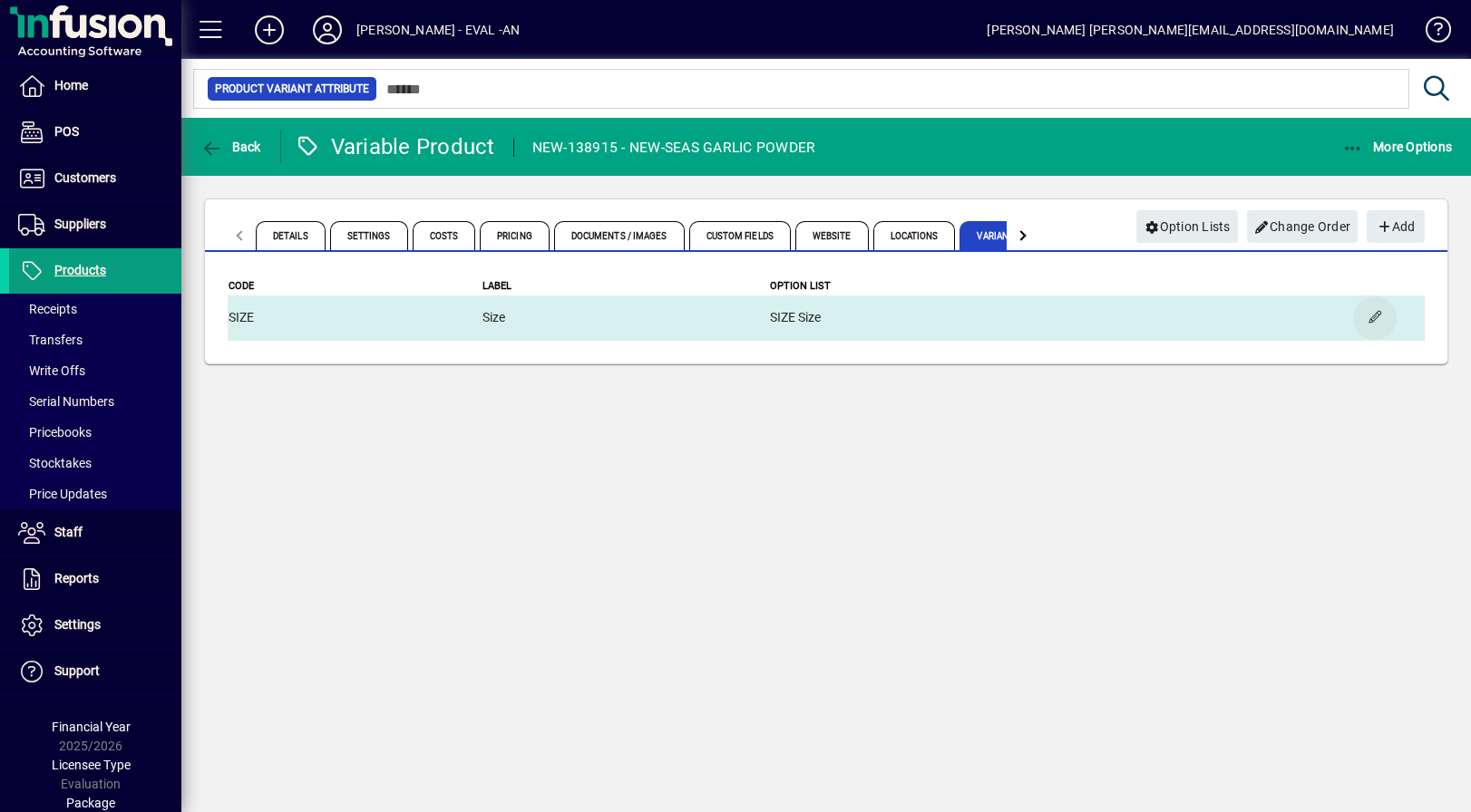
click at [1364, 321] on span "button" at bounding box center [1375, 318] width 44 height 44
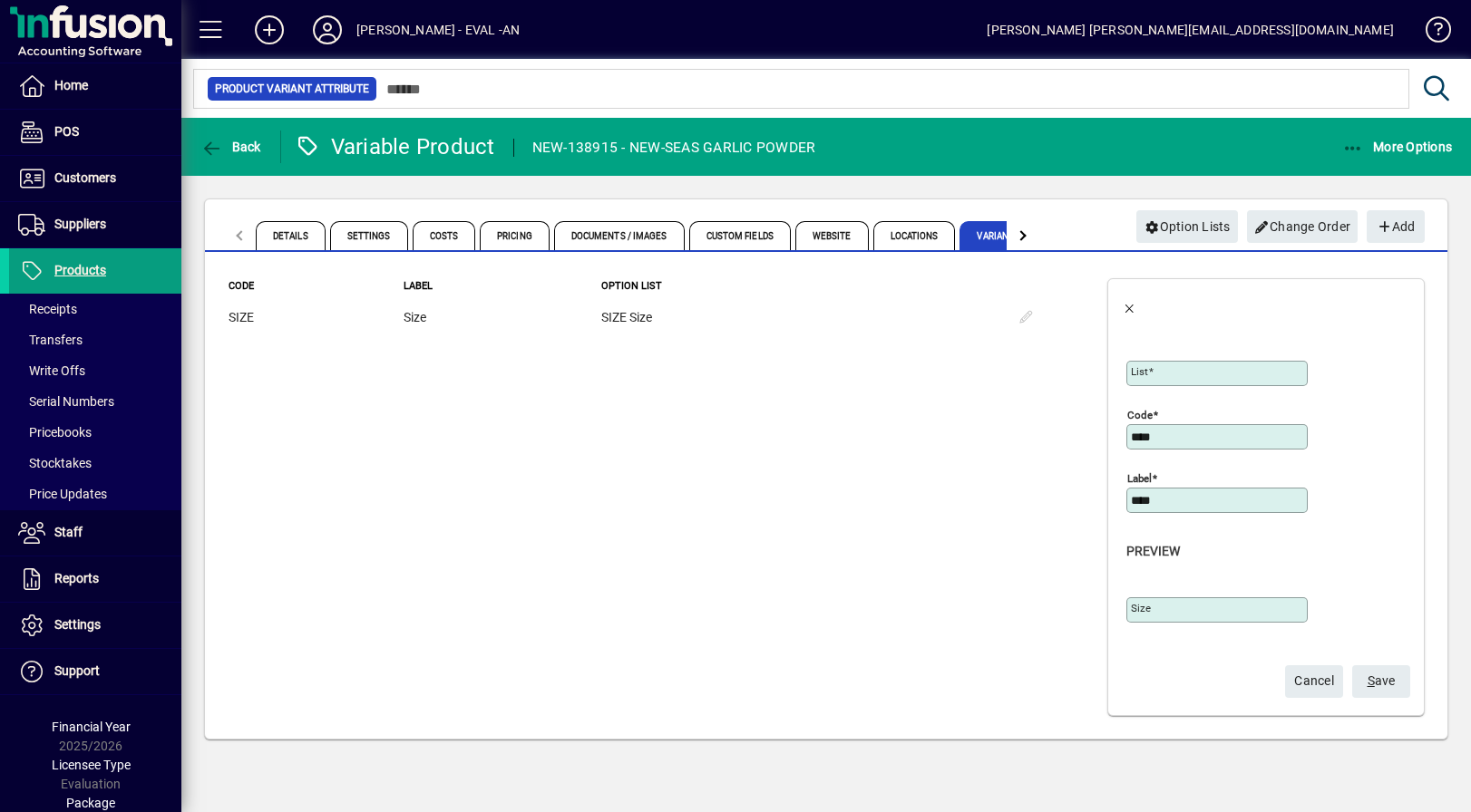
type input "****"
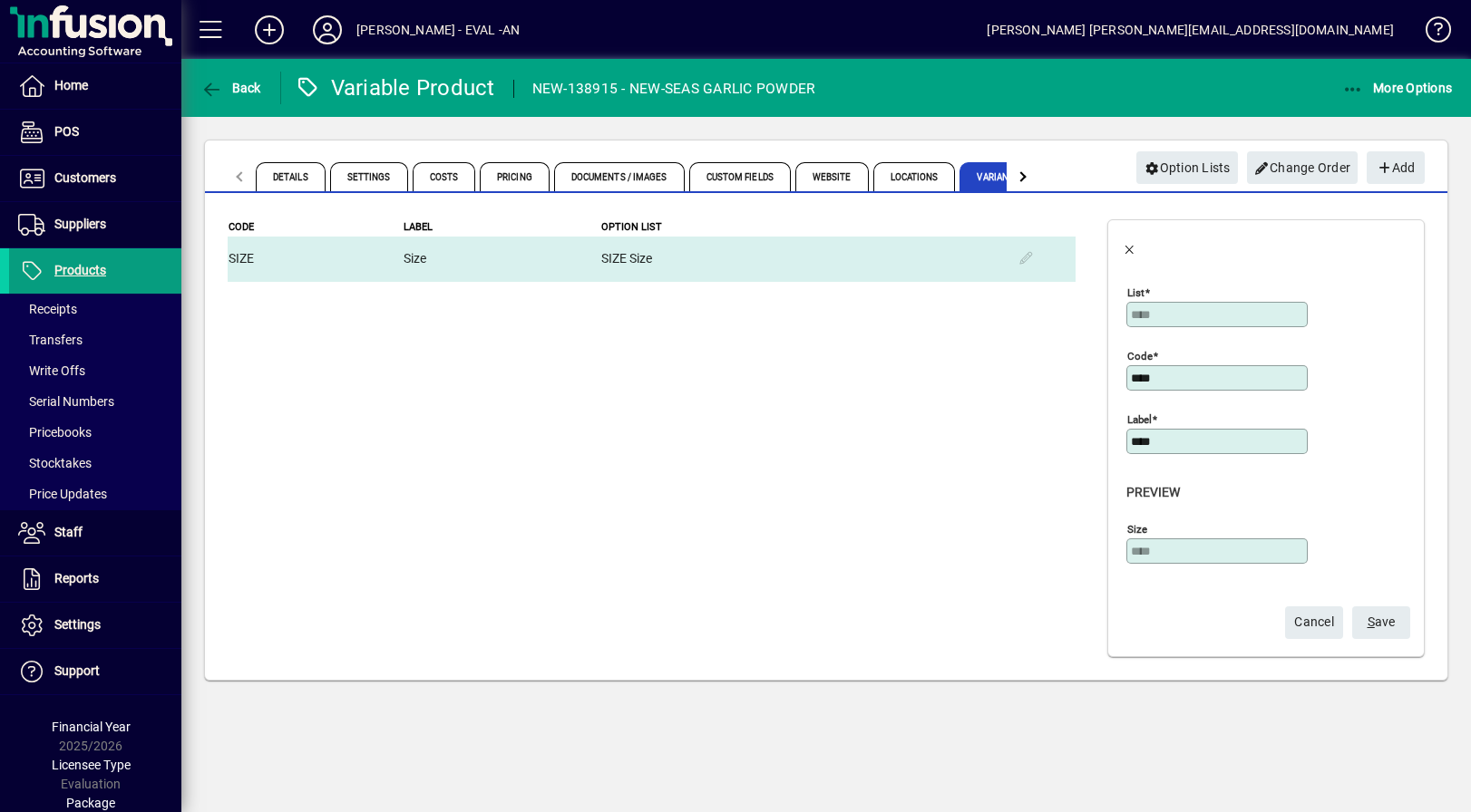
click at [677, 261] on td "SIZE Size" at bounding box center [801, 259] width 403 height 45
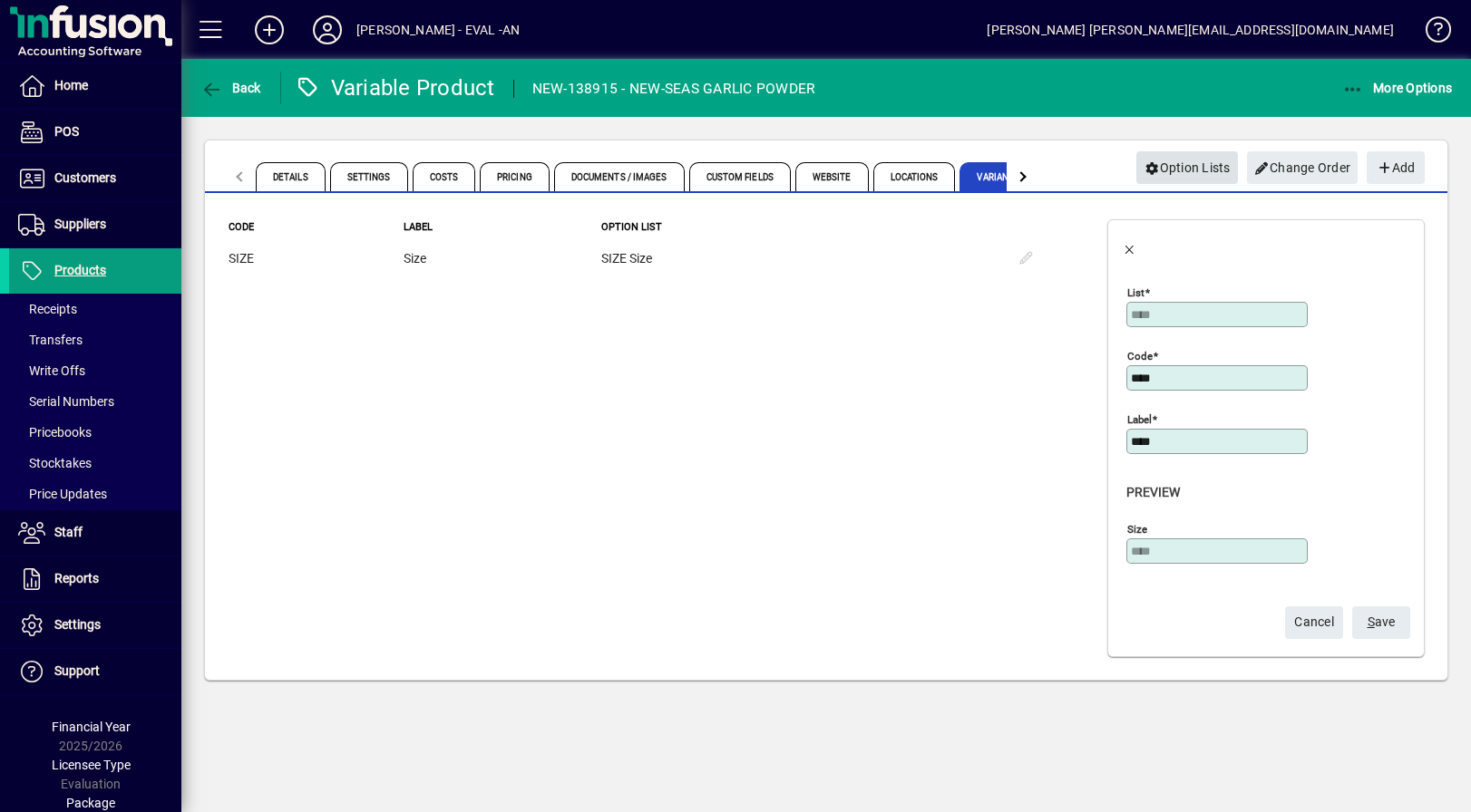
click at [1197, 172] on span "Option Lists" at bounding box center [1187, 167] width 87 height 30
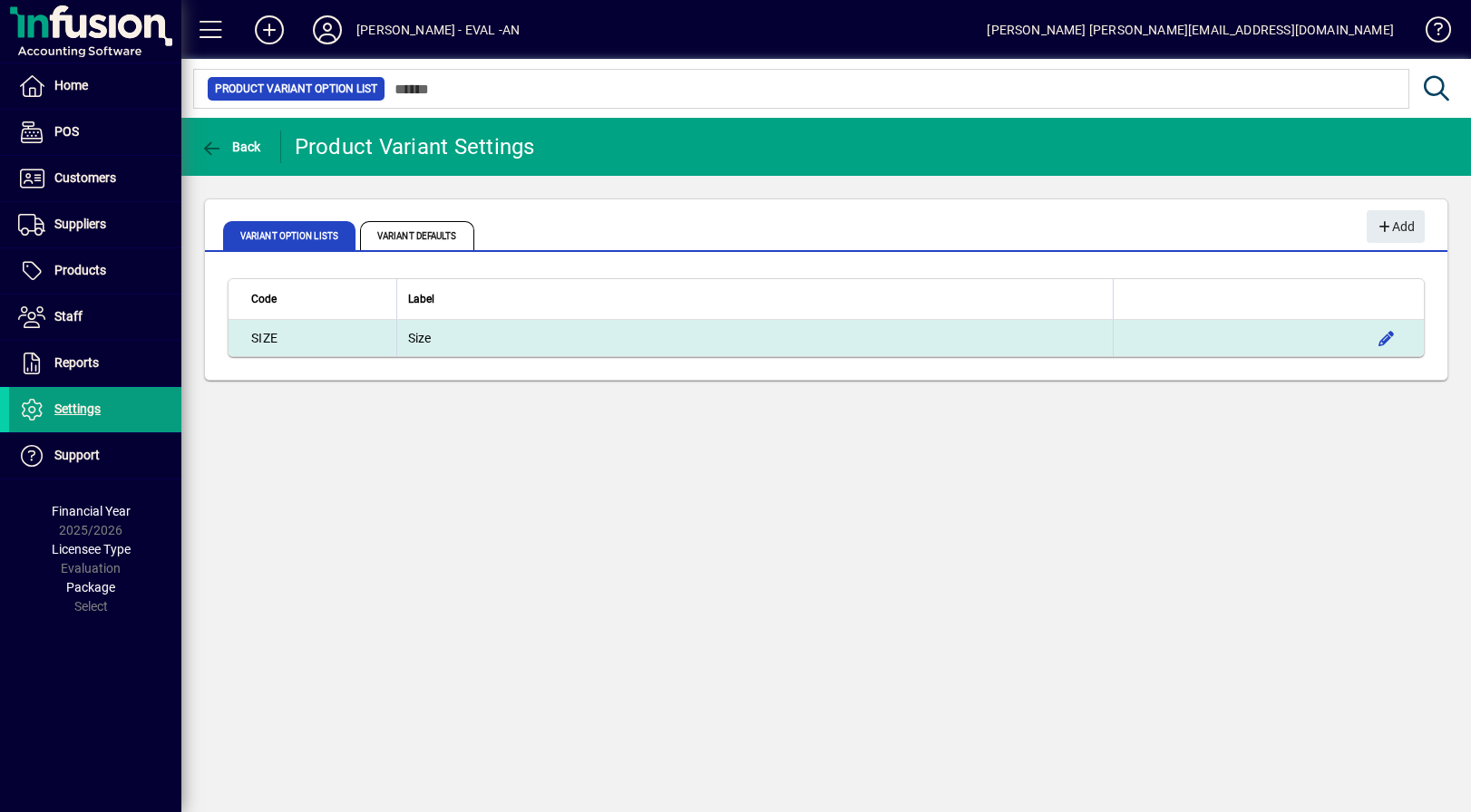
click at [442, 329] on td "Size" at bounding box center [755, 338] width 717 height 36
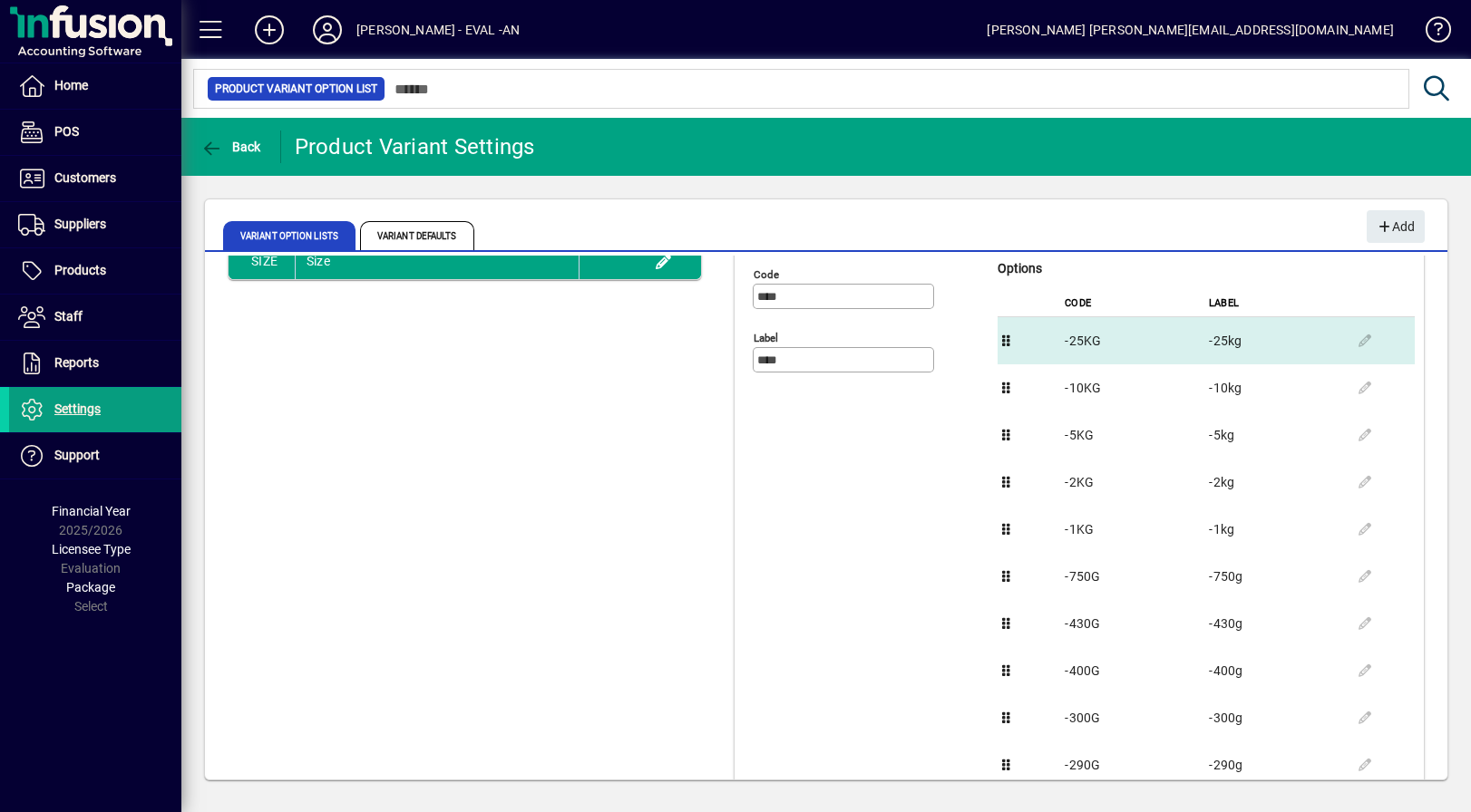
scroll to position [78, 0]
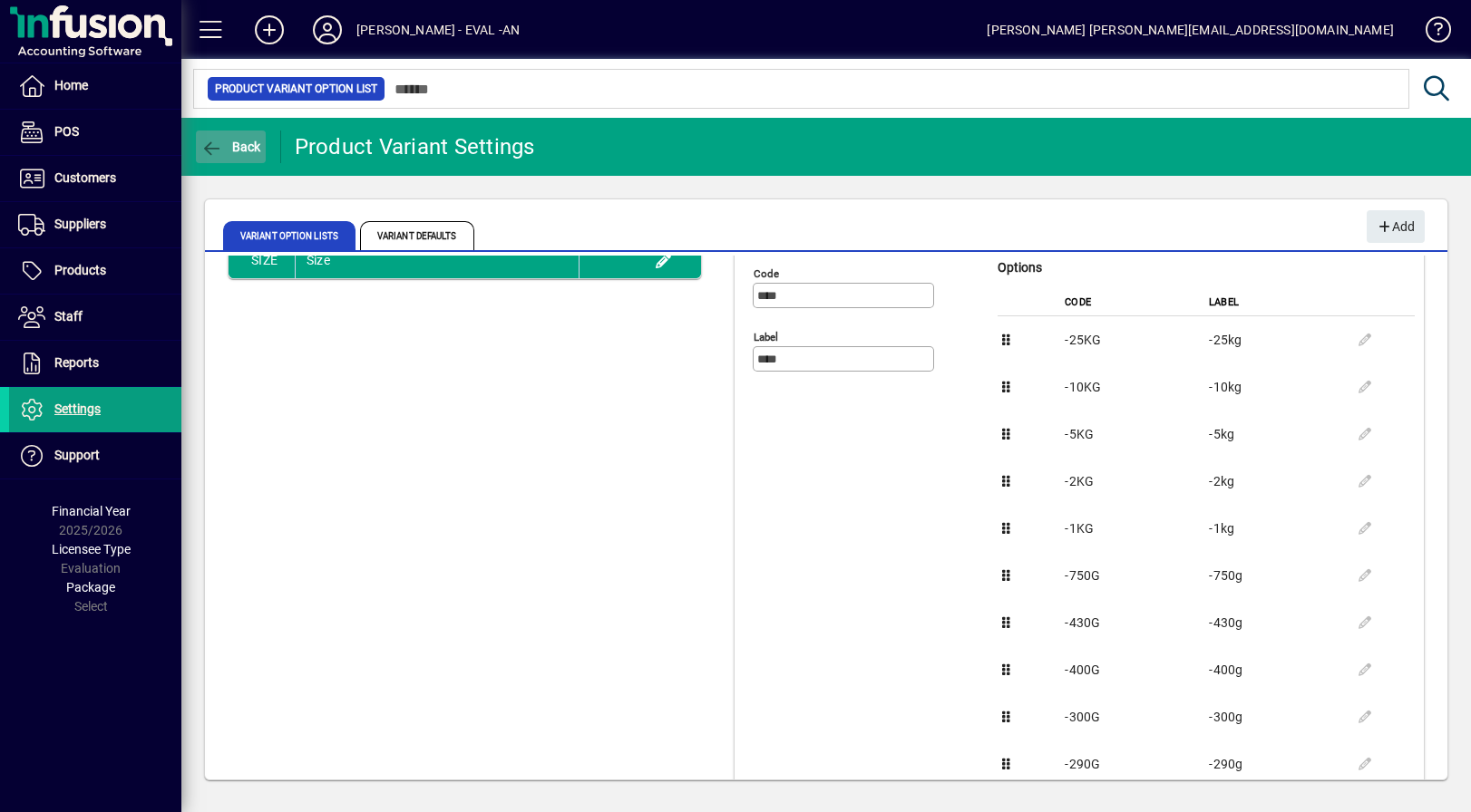
click at [227, 147] on span "Back" at bounding box center [230, 147] width 61 height 15
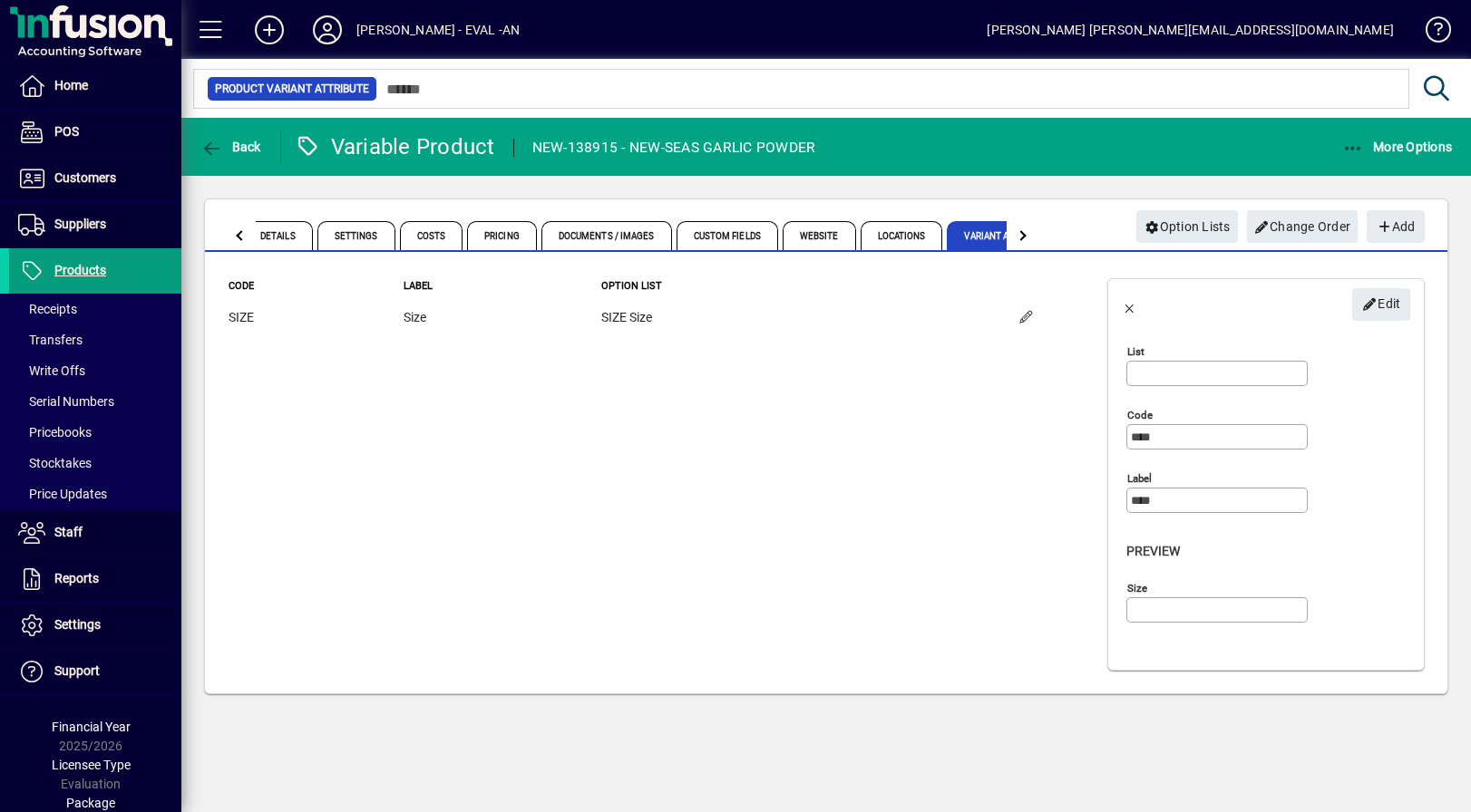
type input "****"
click at [240, 151] on span "Back" at bounding box center [230, 147] width 61 height 15
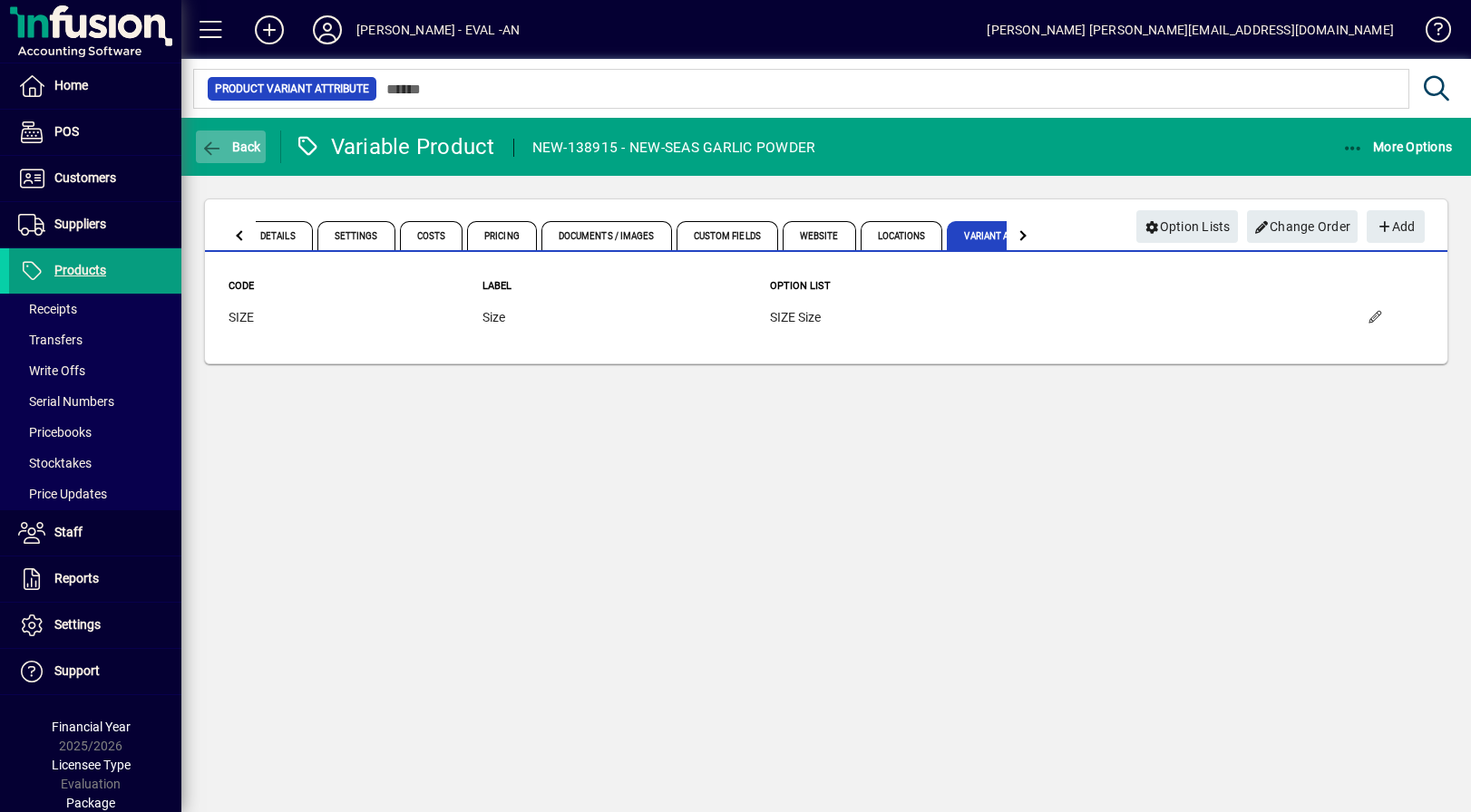
click at [230, 150] on span "Back" at bounding box center [230, 147] width 61 height 15
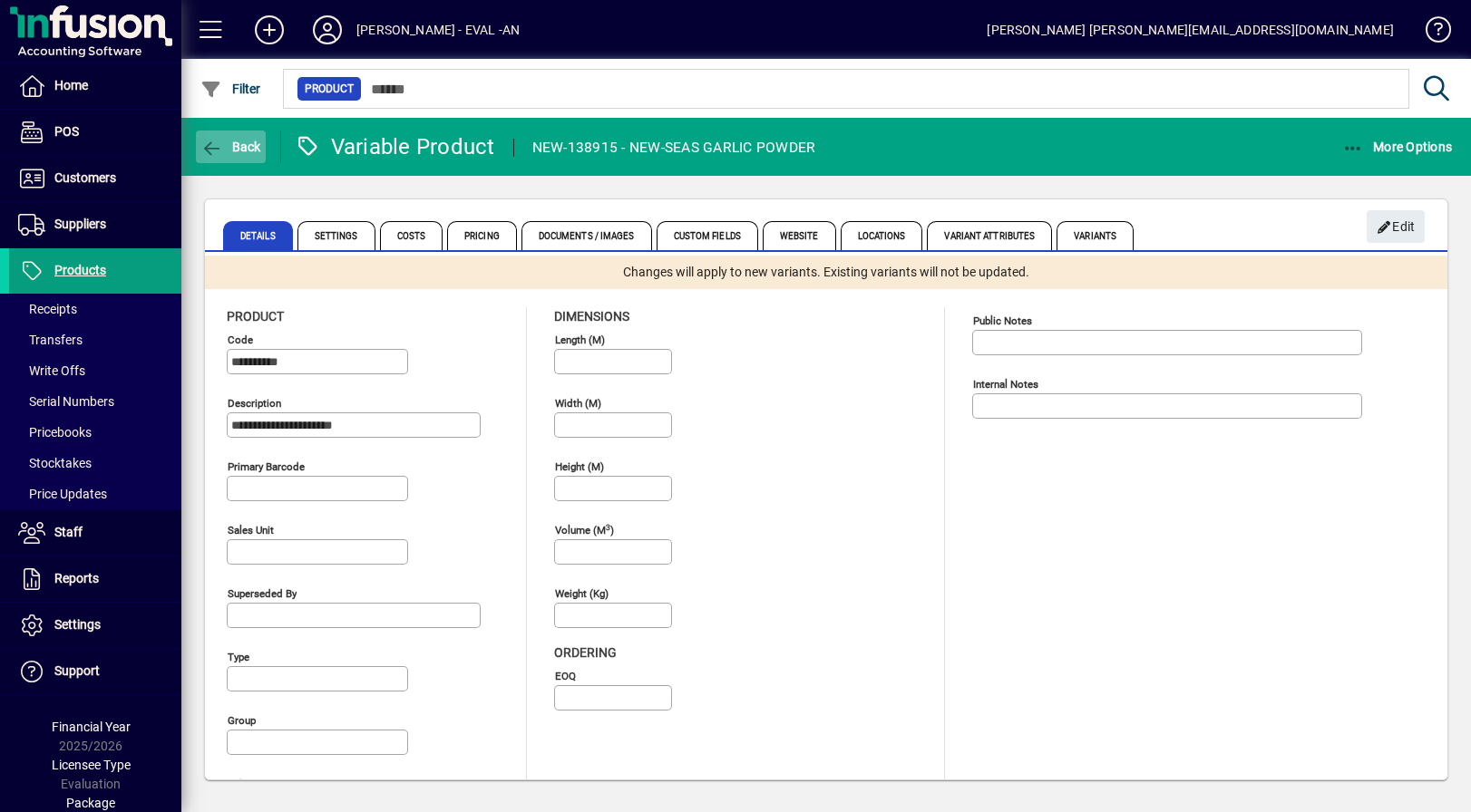
type input "**********"
click at [973, 232] on span "Variant Attributes" at bounding box center [990, 236] width 126 height 29
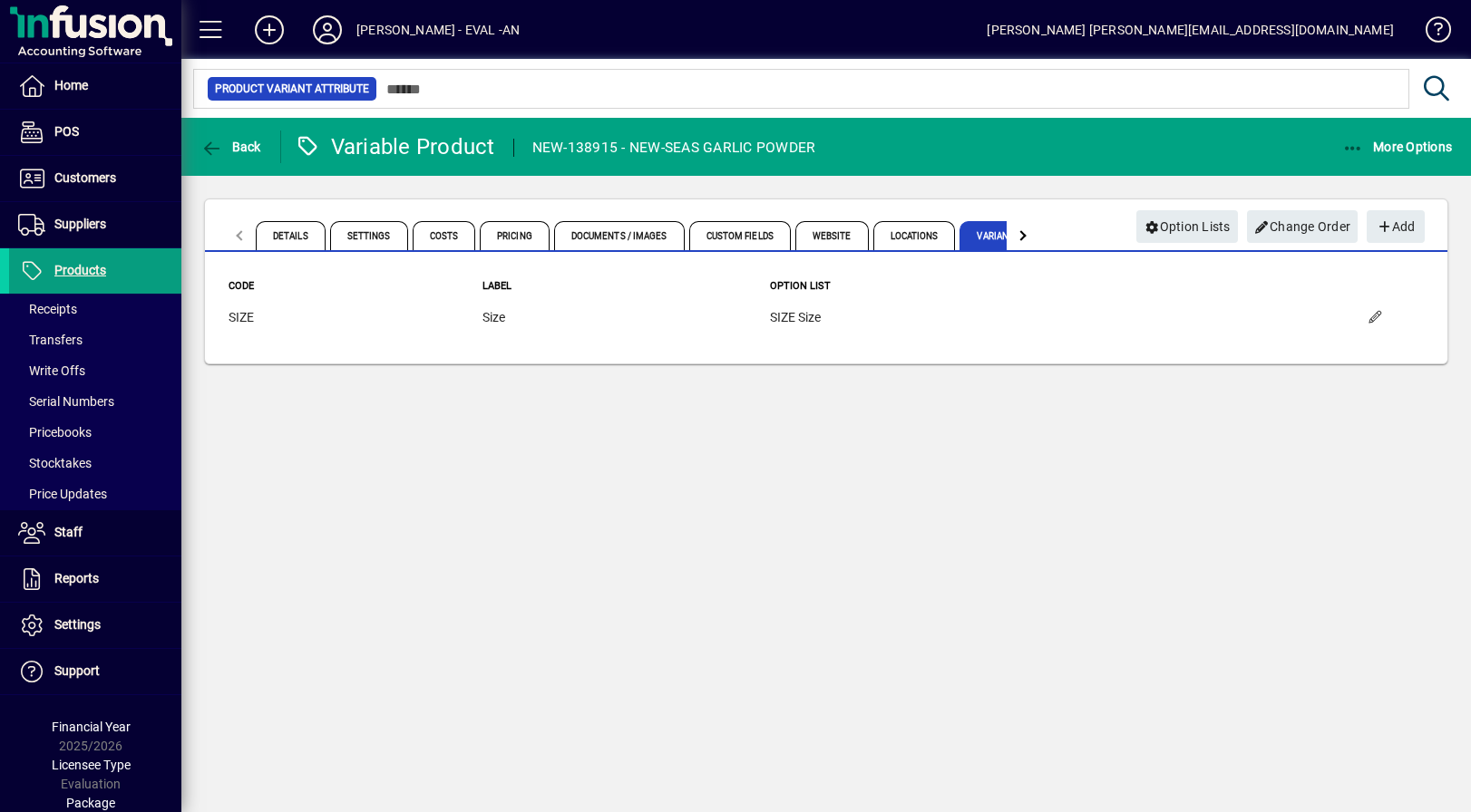
click at [1015, 234] on div at bounding box center [1023, 236] width 33 height 44
click at [967, 238] on span "Variants" at bounding box center [968, 236] width 77 height 29
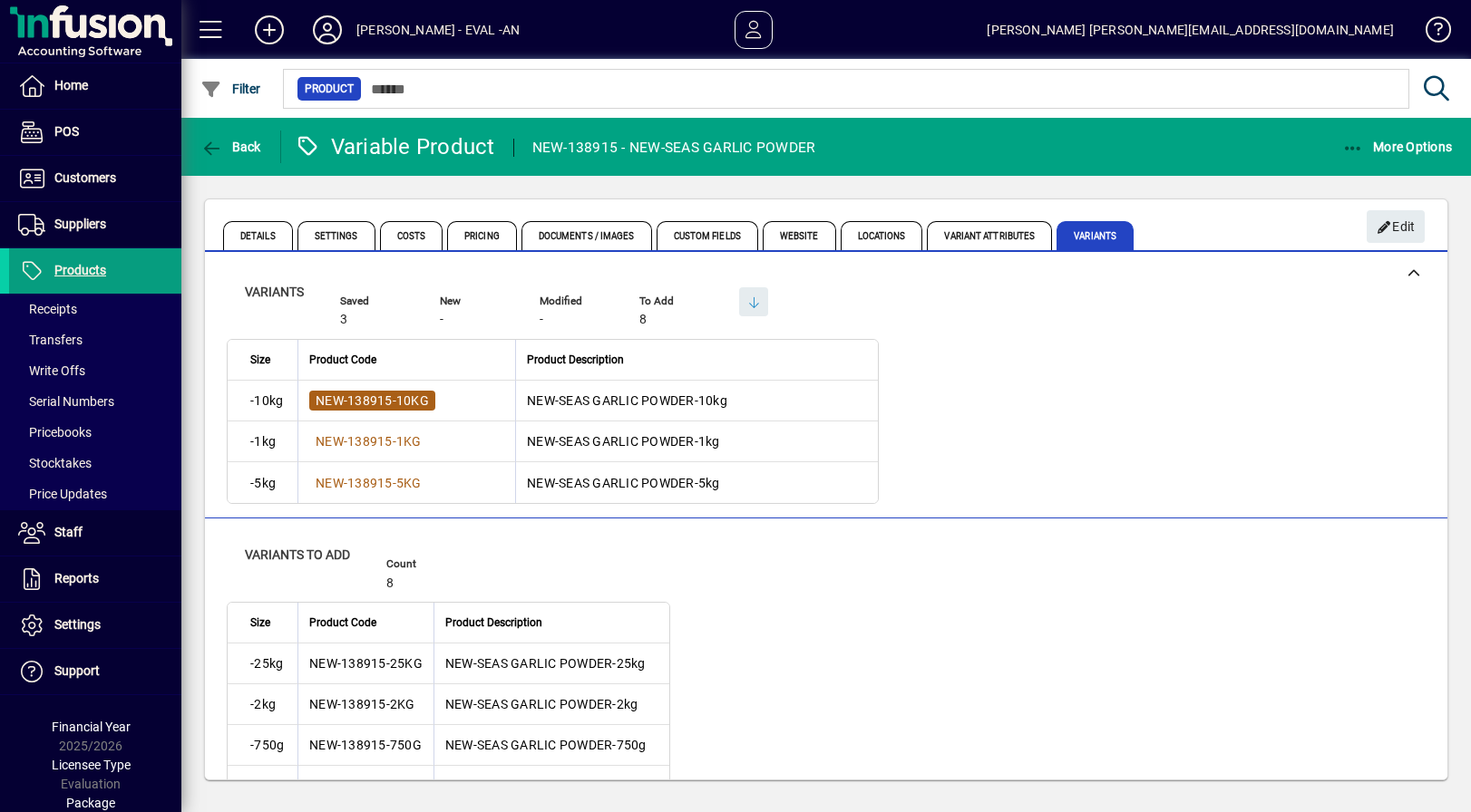
click at [353, 400] on span "NEW-138915-10KG" at bounding box center [372, 401] width 114 height 15
click at [992, 581] on div "Variants to add Count 8 Size Product Code Product Description -25kg NEW-138915-…" at bounding box center [826, 744] width 1199 height 452
drag, startPoint x: 1247, startPoint y: 229, endPoint x: 570, endPoint y: 142, distance: 682.6
click at [1246, 229] on mat-tab-group "Details Settings Costs Pricing Documents / Images Custom Fields Website Locatio…" at bounding box center [826, 233] width 1243 height 38
click at [77, 268] on span "Products" at bounding box center [80, 270] width 52 height 15
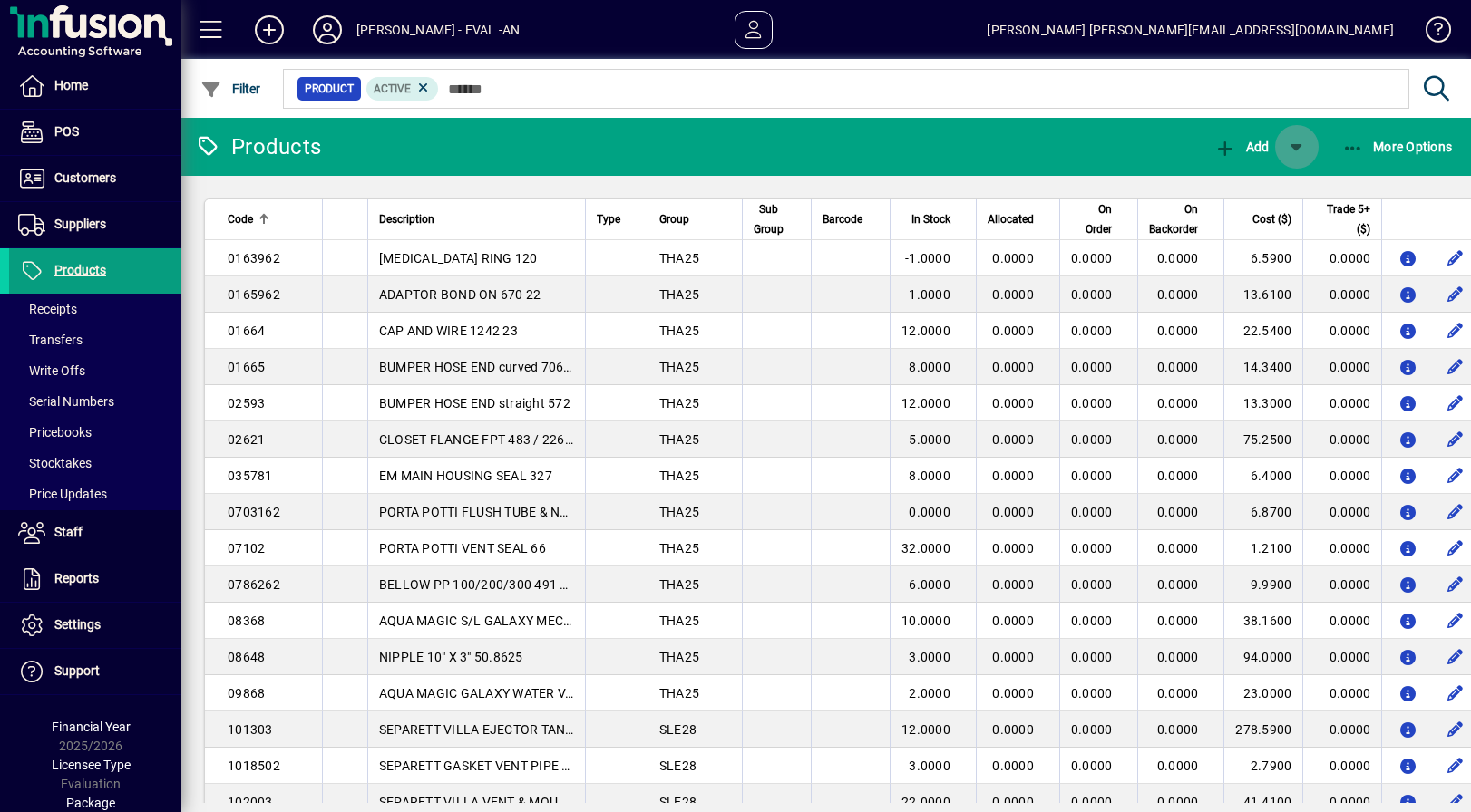
click at [1301, 144] on span "button" at bounding box center [1297, 147] width 44 height 44
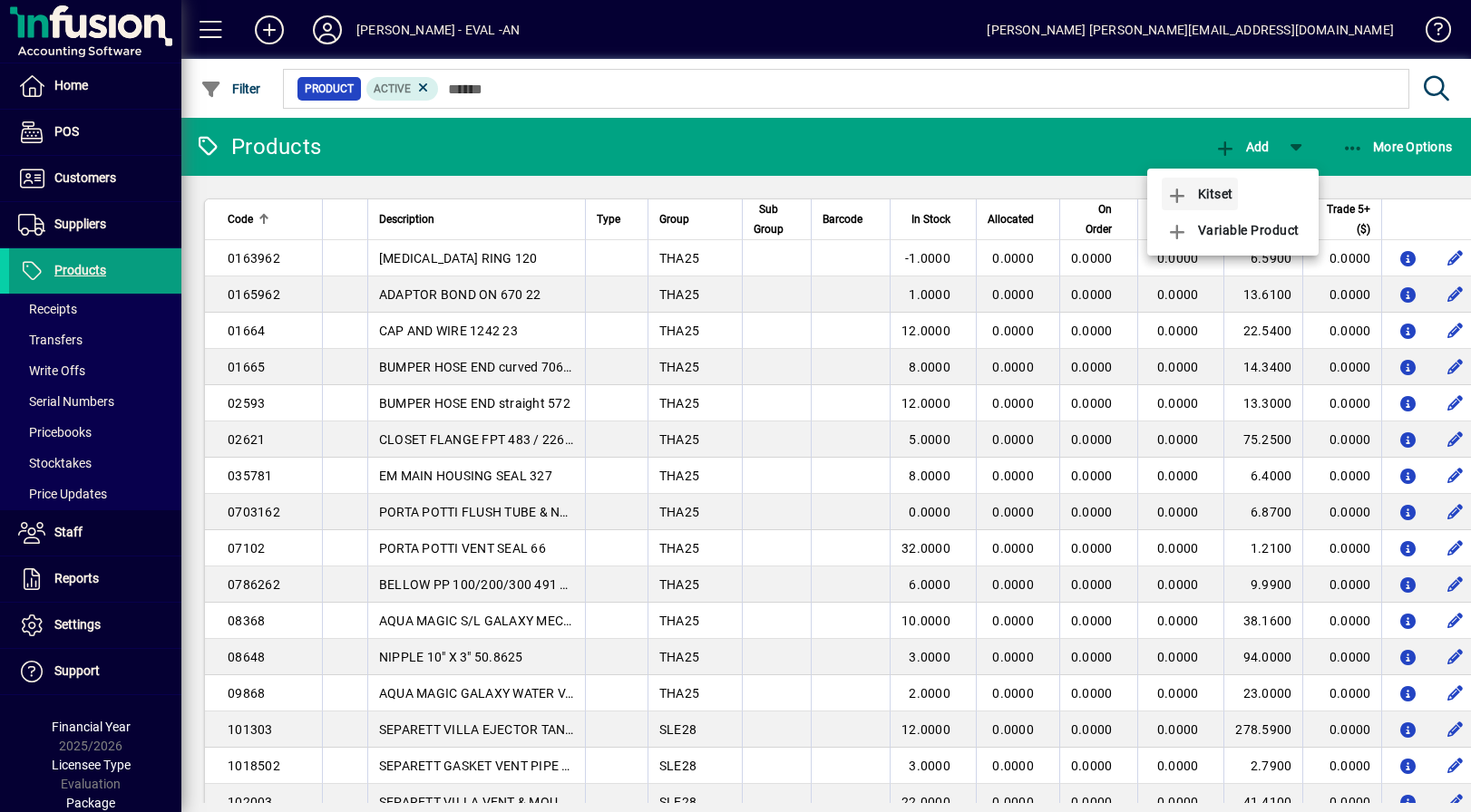
click at [1214, 193] on span "Kitset" at bounding box center [1200, 194] width 67 height 15
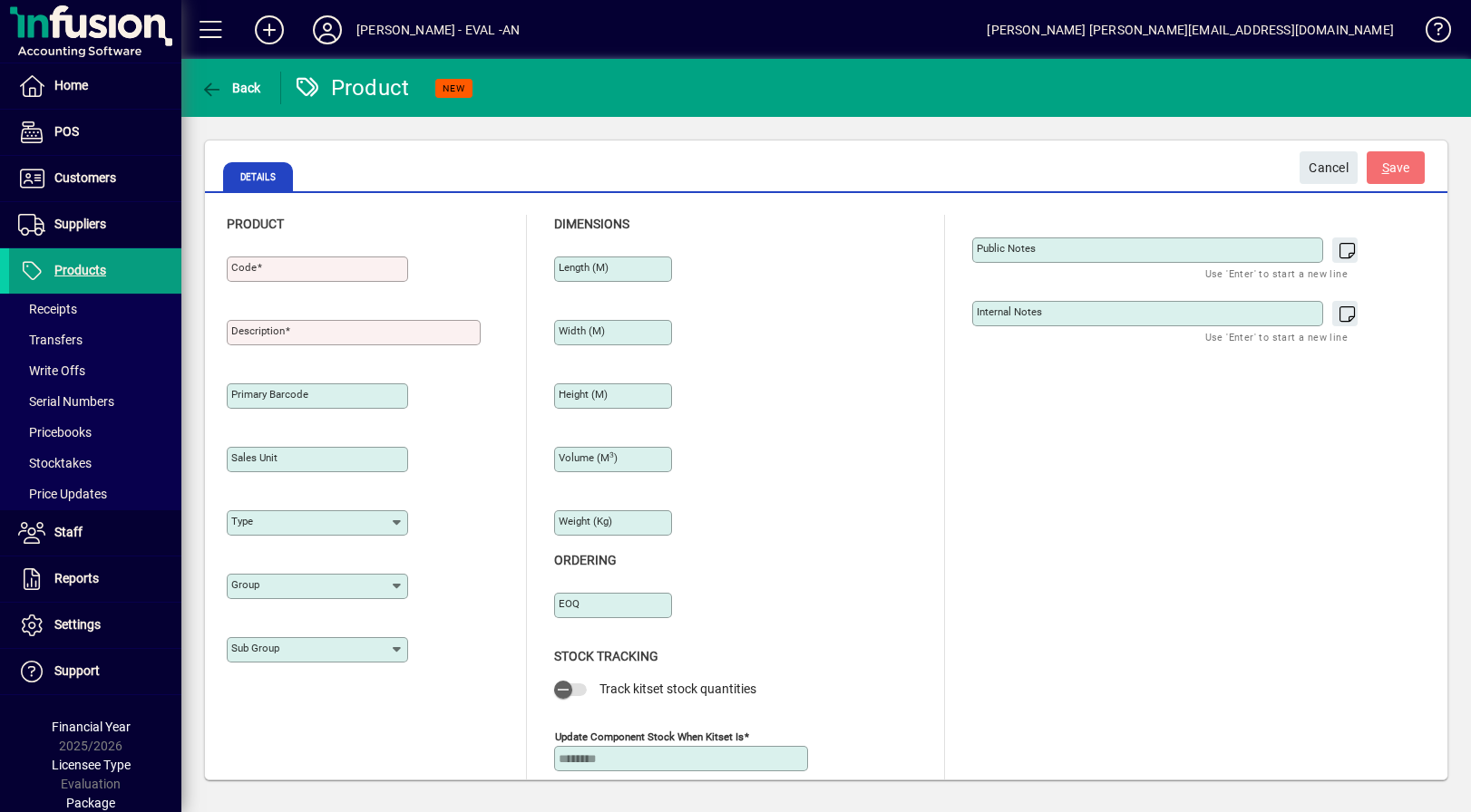
click at [526, 508] on mat-divider at bounding box center [526, 500] width 1 height 572
click at [336, 272] on input "Code" at bounding box center [318, 269] width 176 height 15
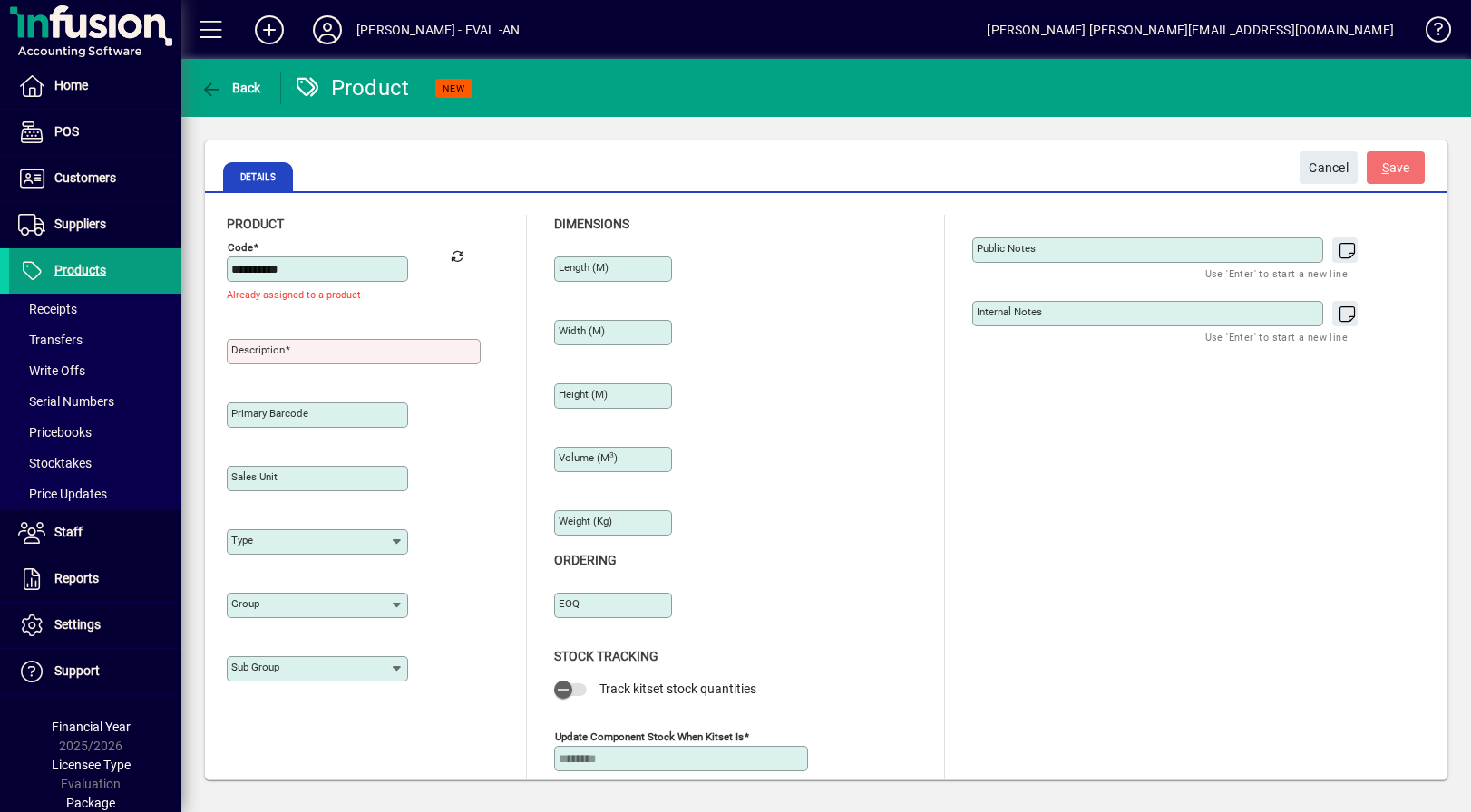
drag, startPoint x: 340, startPoint y: 273, endPoint x: 331, endPoint y: 272, distance: 9.1
click at [337, 273] on input "**********" at bounding box center [318, 269] width 176 height 15
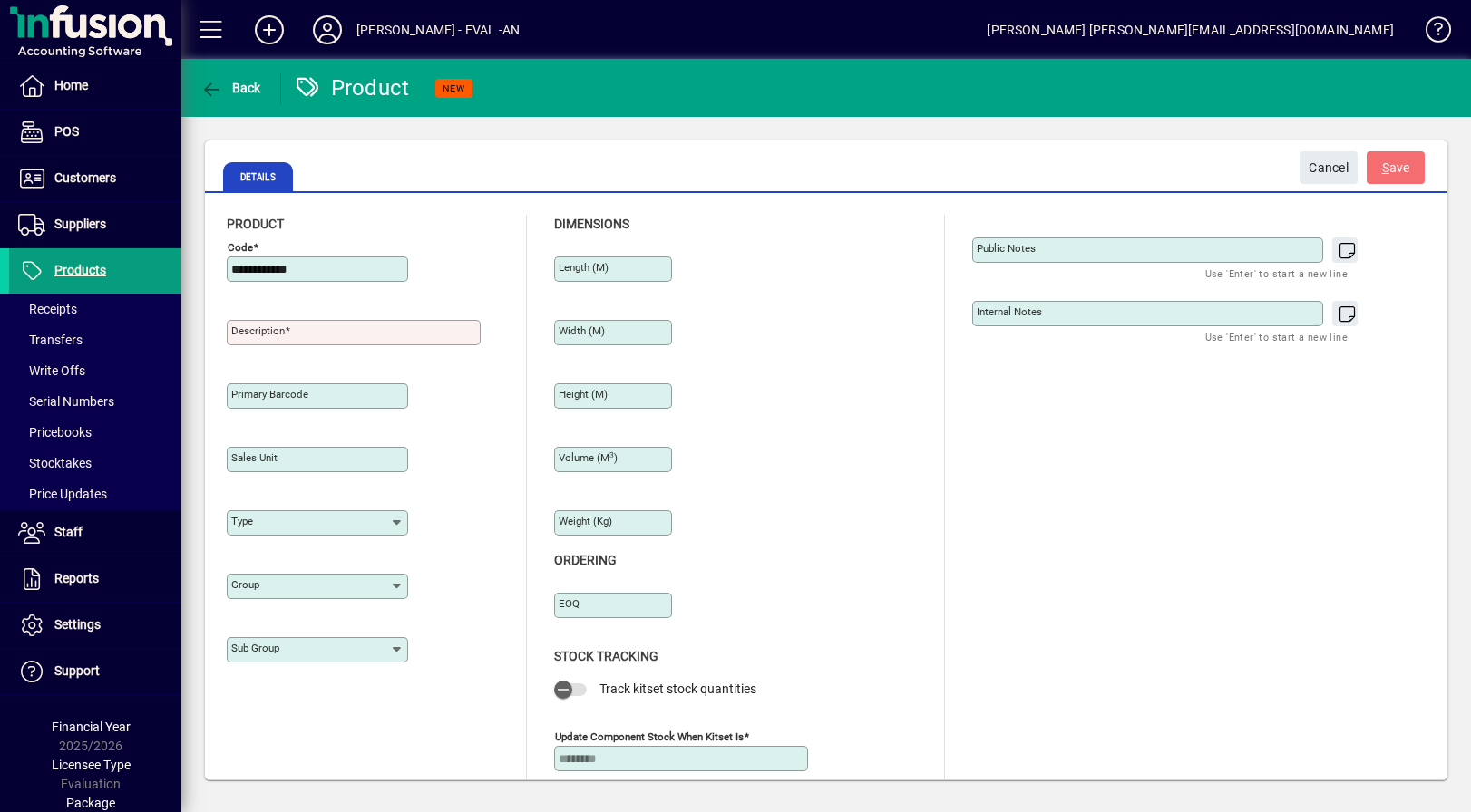
type input "**********"
click at [413, 304] on div "Description" at bounding box center [353, 324] width 254 height 44
click at [316, 334] on input "Description" at bounding box center [355, 333] width 248 height 15
drag, startPoint x: 408, startPoint y: 333, endPoint x: 459, endPoint y: 338, distance: 51.2
click at [459, 338] on input "**********" at bounding box center [355, 333] width 248 height 15
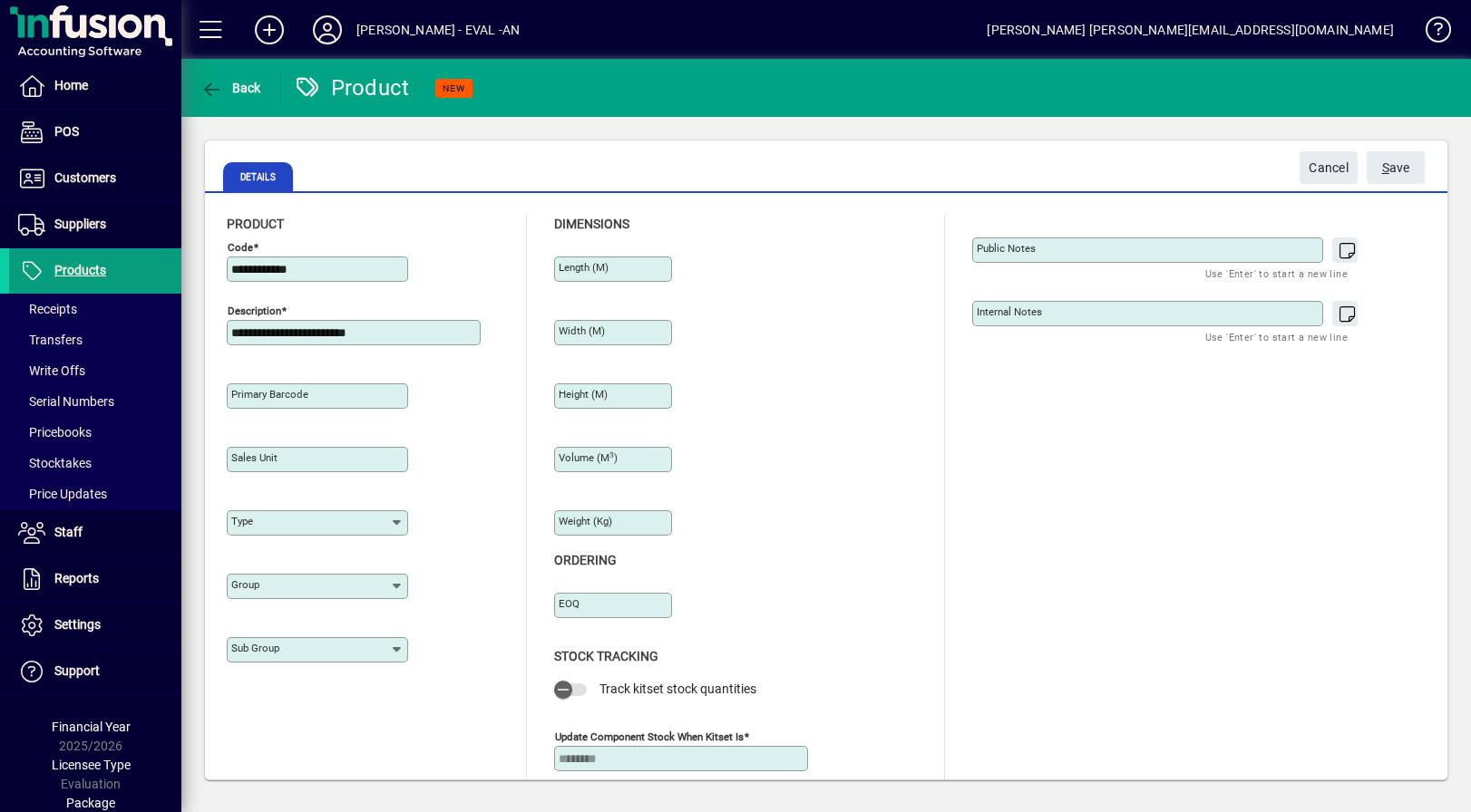
type input "**********"
click at [301, 527] on input "Type" at bounding box center [310, 523] width 158 height 15
click at [396, 512] on div "Type" at bounding box center [317, 523] width 181 height 25
click at [463, 566] on div "Group" at bounding box center [367, 583] width 281 height 64
click at [351, 590] on input "Group" at bounding box center [310, 586] width 158 height 15
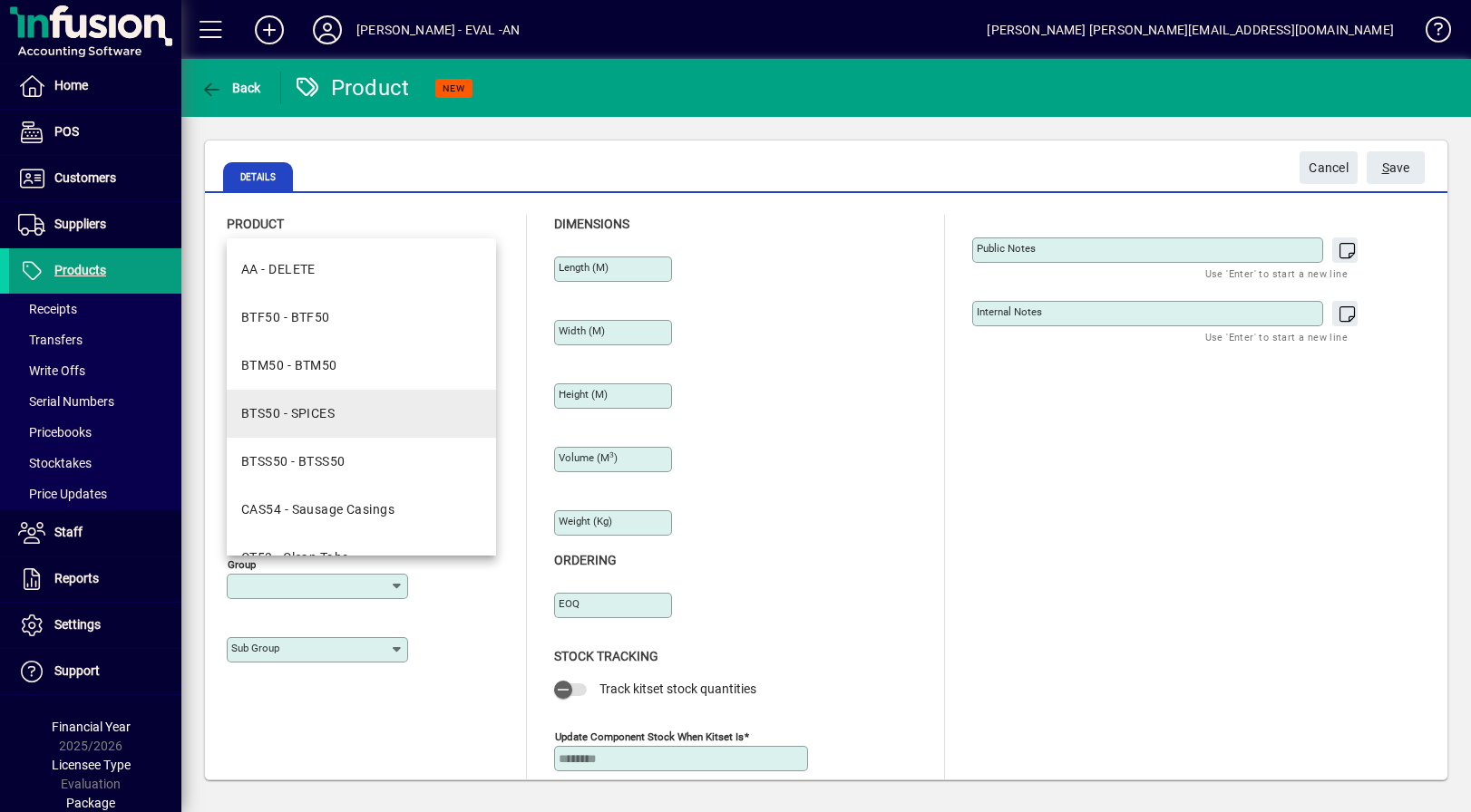
click at [336, 421] on mat-option "BTS50 - SPICES" at bounding box center [361, 414] width 269 height 48
type input "**********"
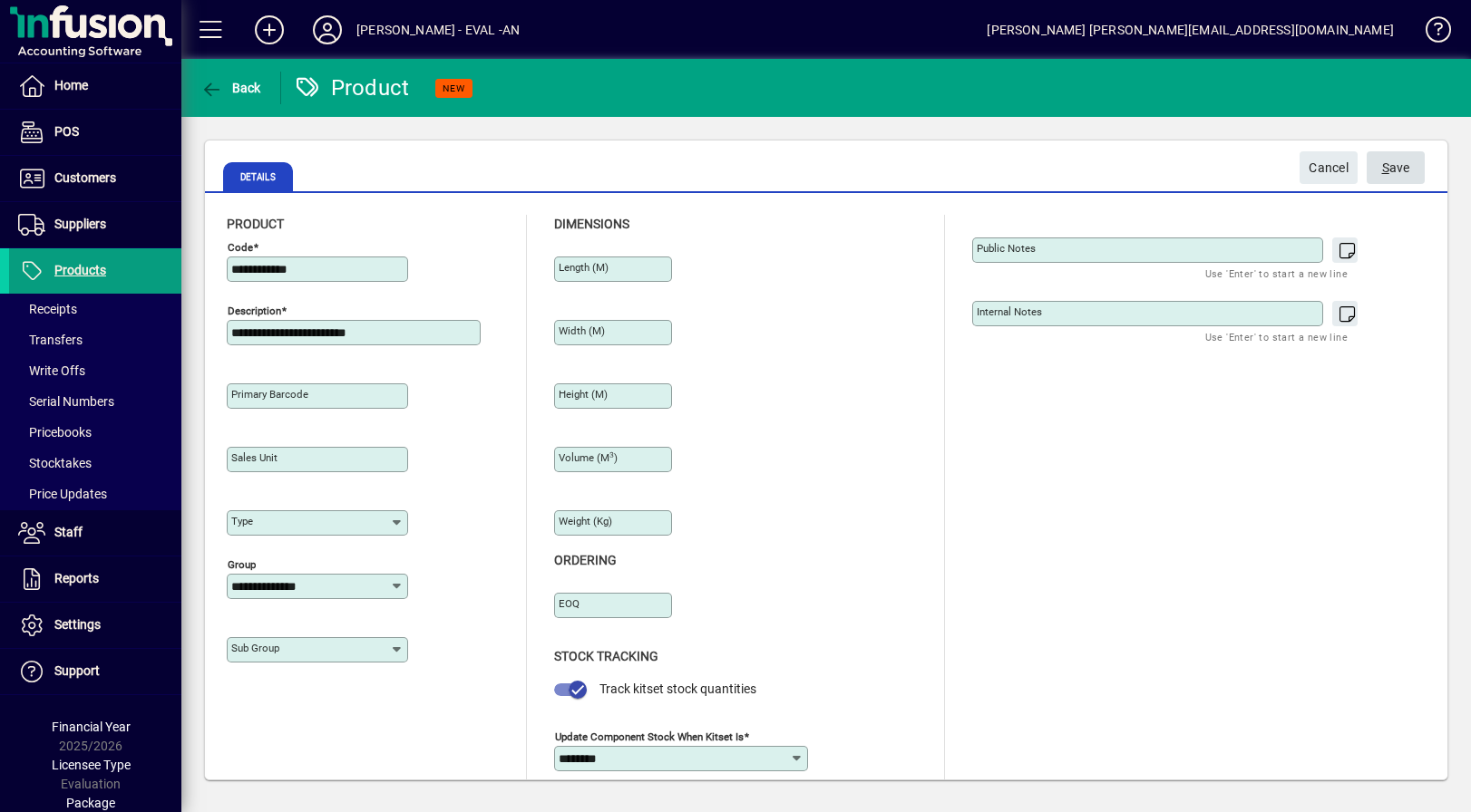
click at [1388, 169] on span "S ave" at bounding box center [1395, 167] width 28 height 30
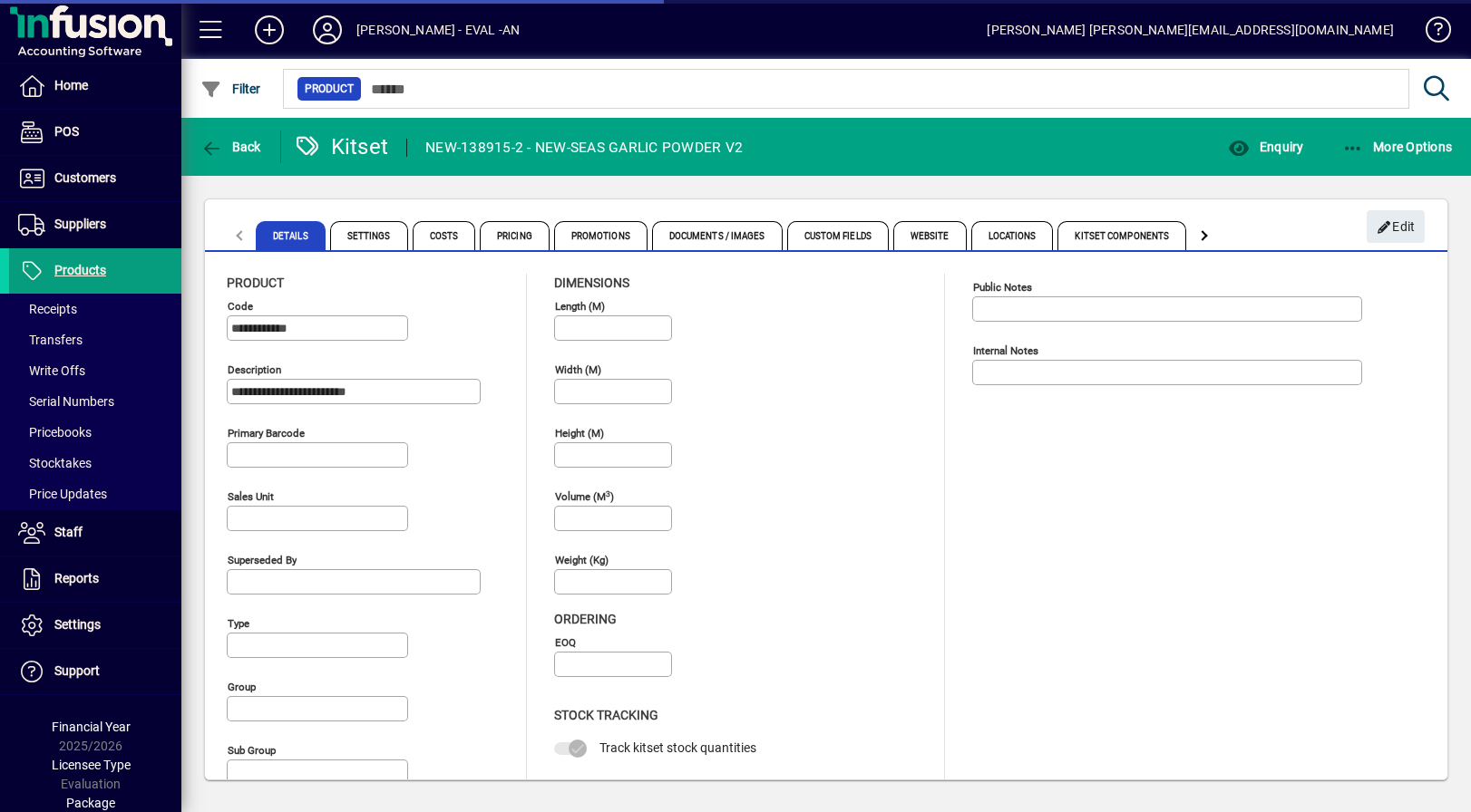
type input "**********"
type input "********"
type input "****"
click at [1057, 235] on span "Kitset Components" at bounding box center [1122, 236] width 129 height 29
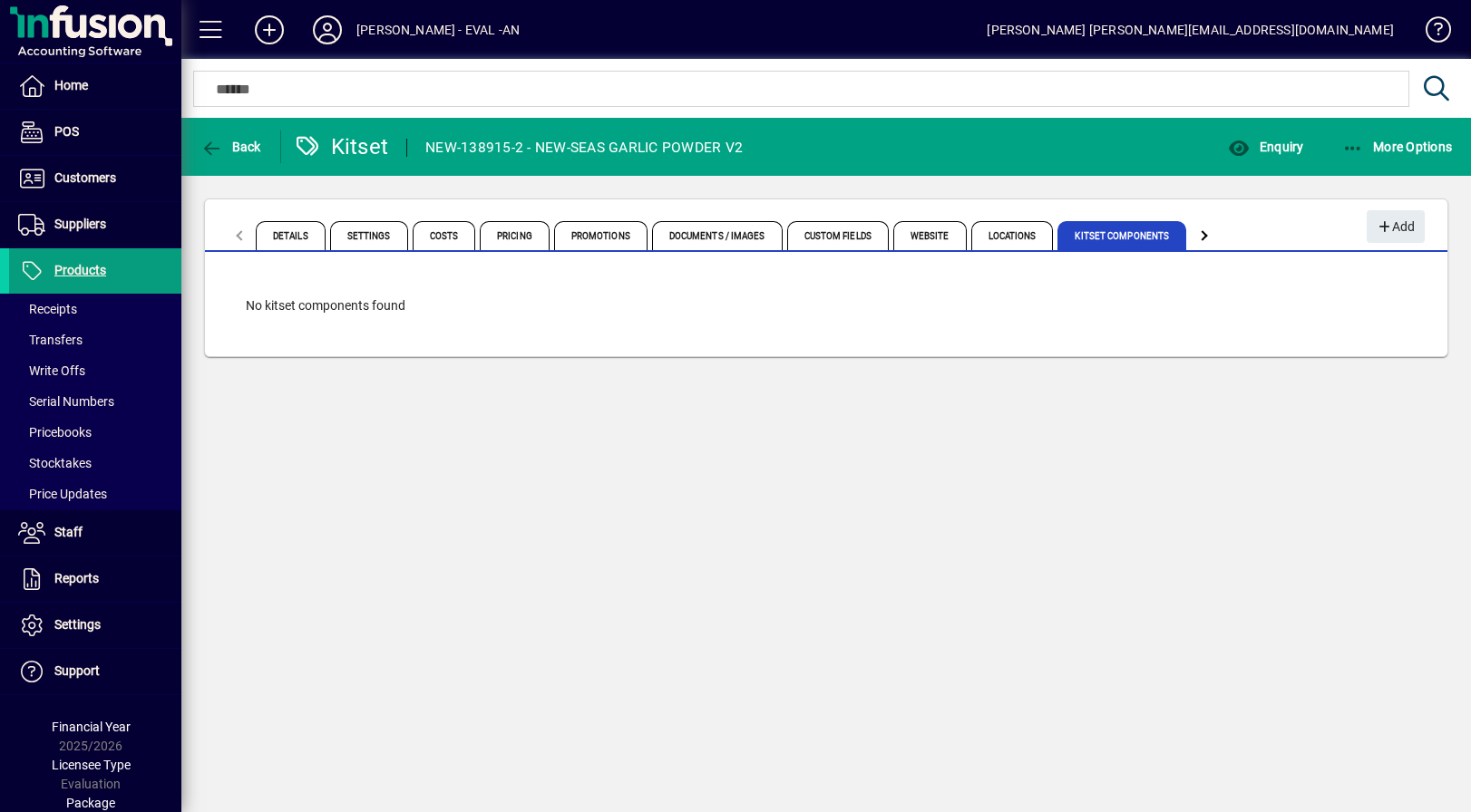
click at [1196, 233] on div at bounding box center [1204, 236] width 33 height 44
click at [241, 239] on div at bounding box center [240, 235] width 10 height 10
drag, startPoint x: 758, startPoint y: 146, endPoint x: 730, endPoint y: 147, distance: 28.0
click at [730, 147] on mat-toolbar-row "Back Kitset NEW-138915-2 - NEW-SEAS GARLIC POWDER V2 Enquiry More Options" at bounding box center [825, 147] width 1289 height 58
click at [730, 147] on div "NEW-138915-2 - NEW-SEAS GARLIC POWDER V2" at bounding box center [584, 148] width 317 height 29
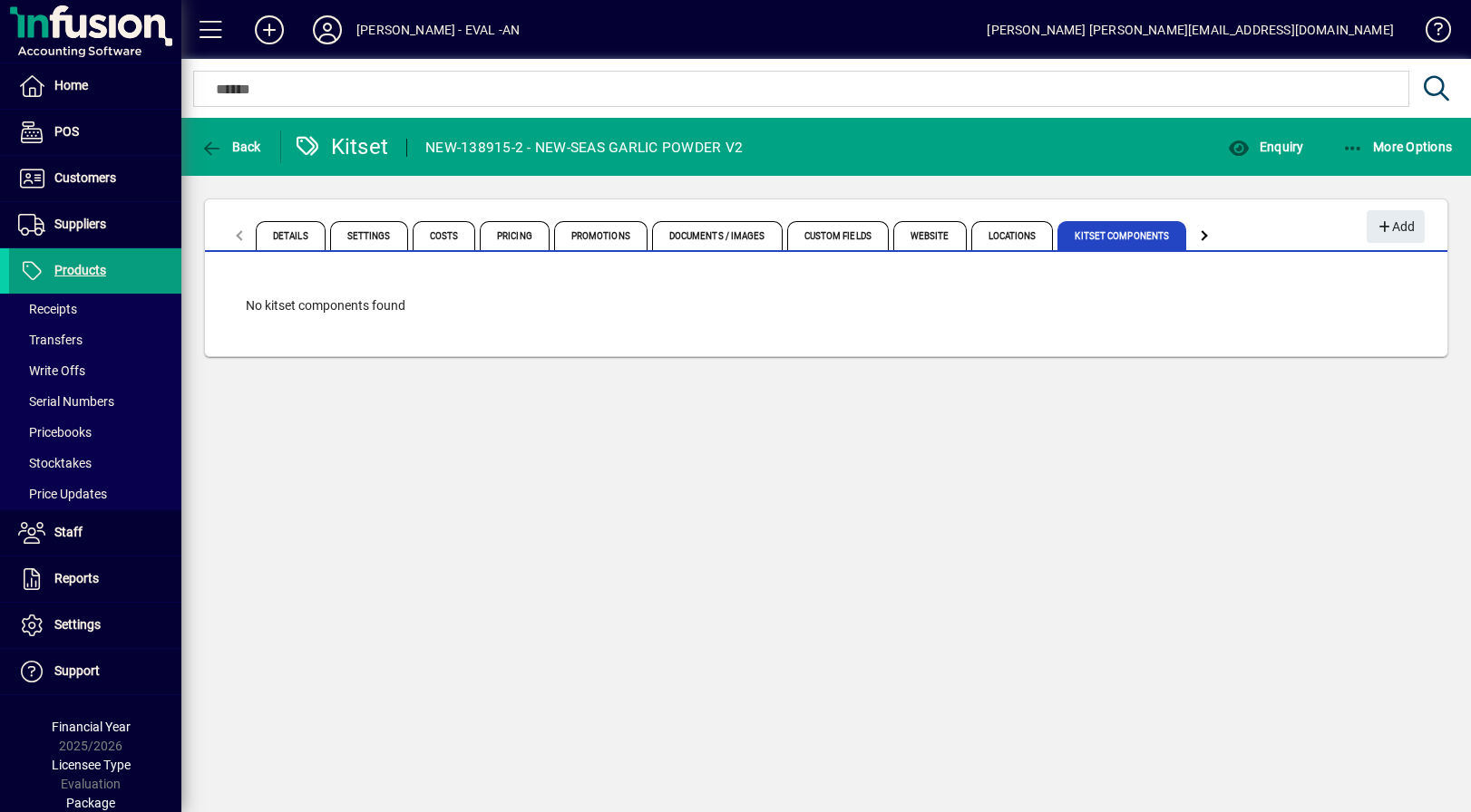
click at [730, 147] on div "NEW-138915-2 - NEW-SEAS GARLIC POWDER V2" at bounding box center [584, 148] width 317 height 29
click at [740, 148] on div "NEW-138915-2 - NEW-SEAS GARLIC POWDER V2" at bounding box center [584, 148] width 317 height 29
click at [770, 147] on mat-toolbar-row "Back Kitset NEW-138915-2 - NEW-SEAS GARLIC POWDER V2 Enquiry More Options" at bounding box center [825, 147] width 1289 height 58
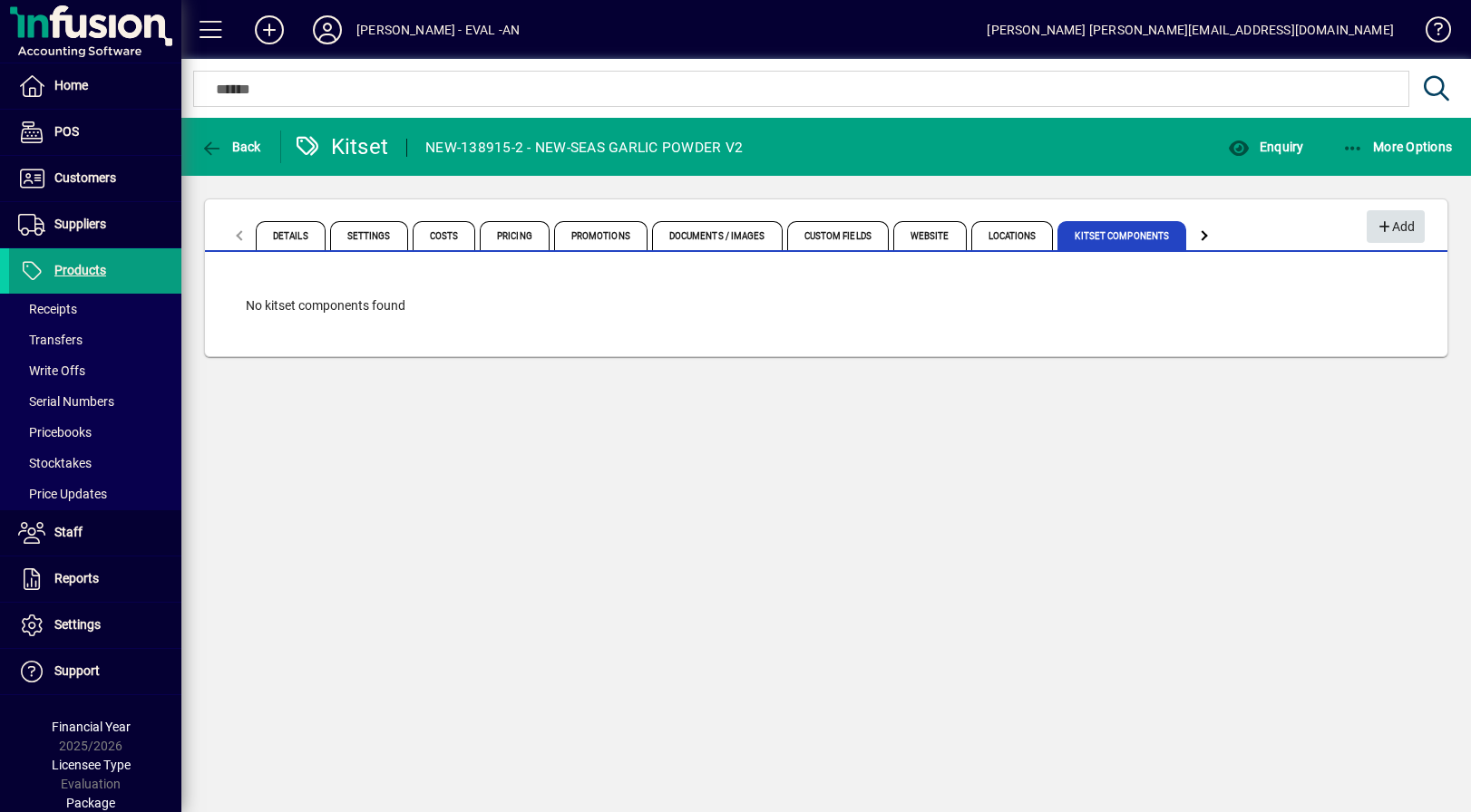
click at [1398, 228] on span "Add" at bounding box center [1395, 226] width 39 height 30
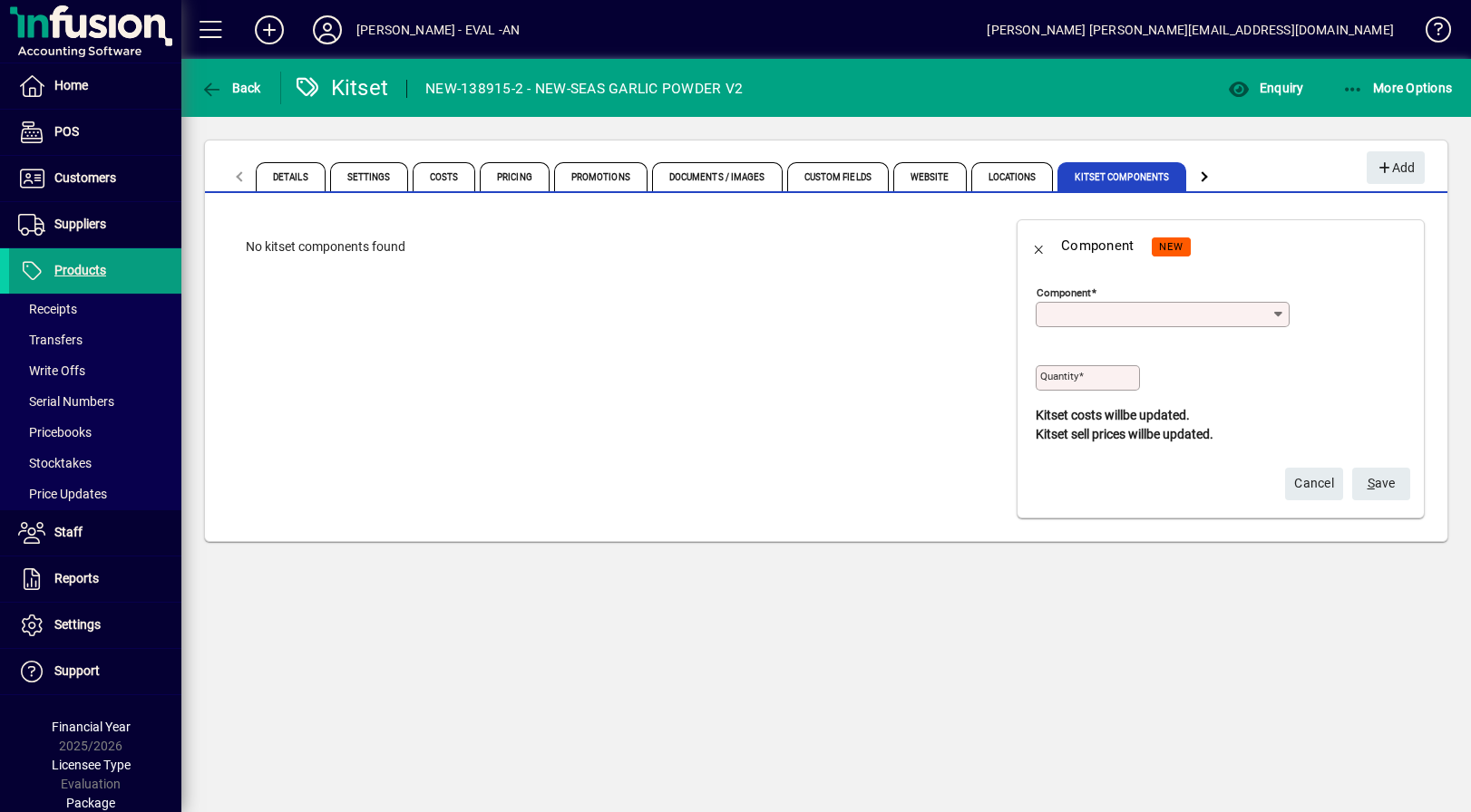
click at [1162, 316] on input "Component" at bounding box center [1155, 315] width 231 height 15
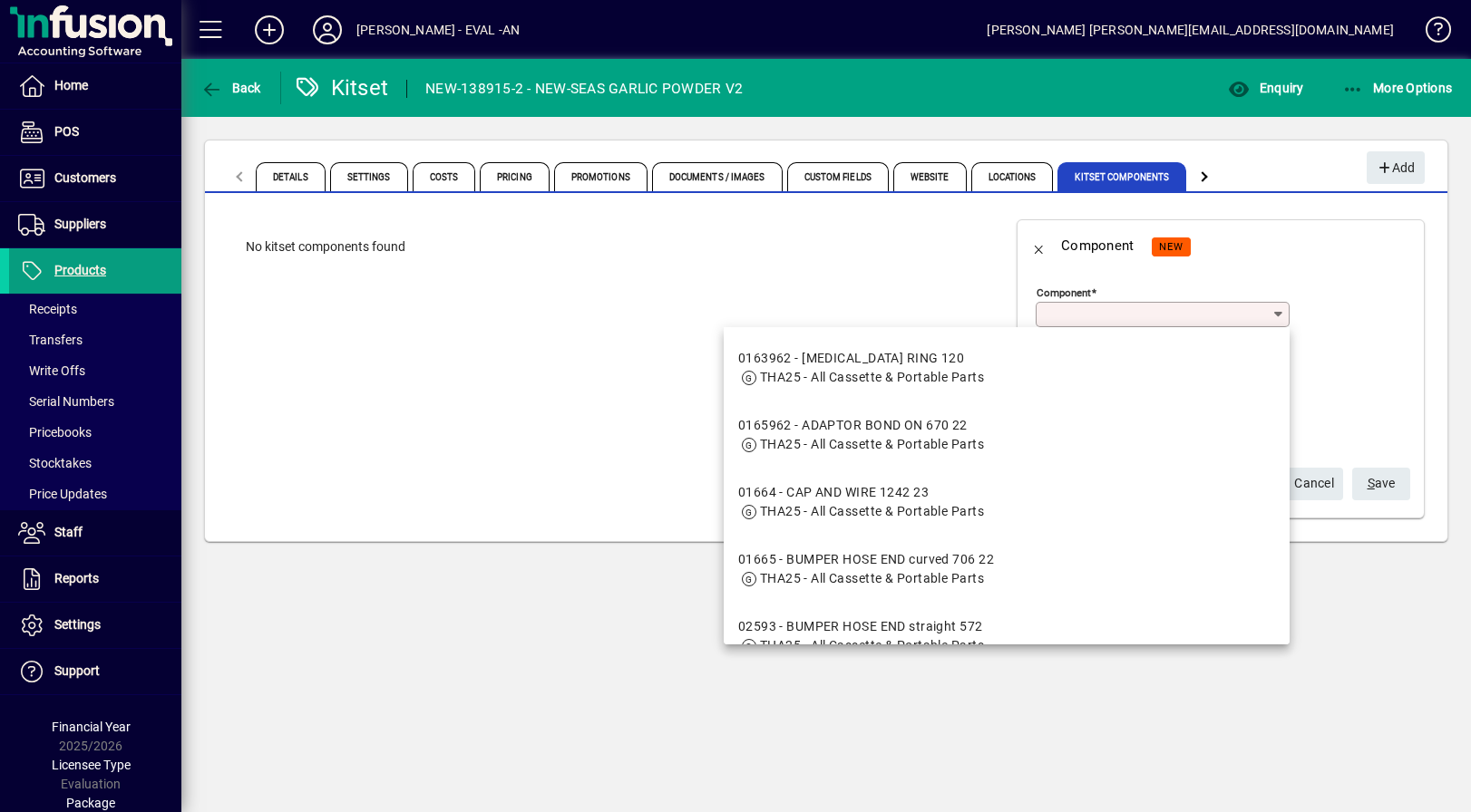
click at [1358, 267] on div "Component Quantity Kitset costs will be updated. Kitset sell prices will be upd…" at bounding box center [1215, 355] width 398 height 178
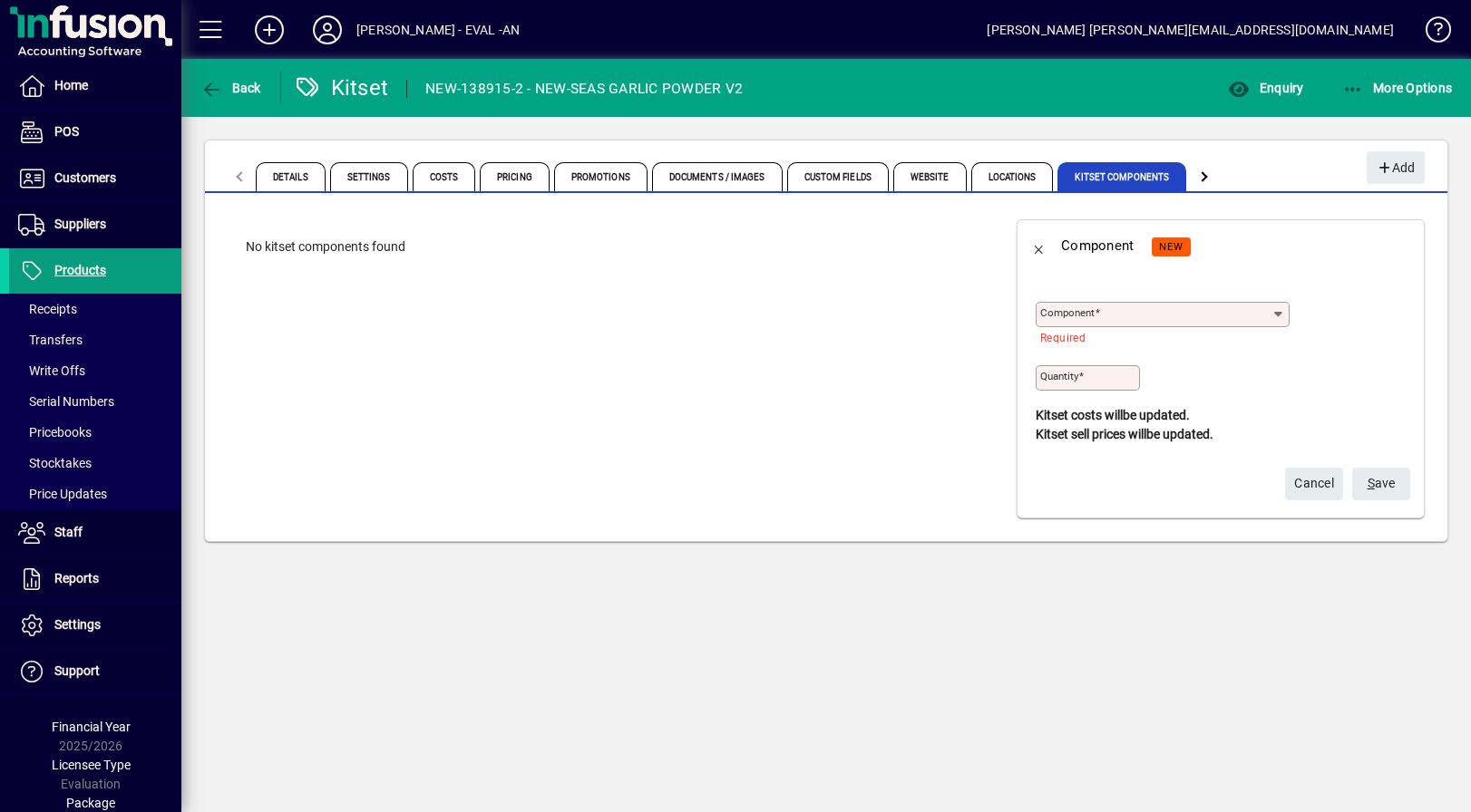
click at [1110, 383] on input "Quantity" at bounding box center [1089, 378] width 99 height 15
click at [1224, 350] on div "Required" at bounding box center [1162, 344] width 254 height 33
click at [1228, 288] on div "Component" at bounding box center [1162, 306] width 254 height 44
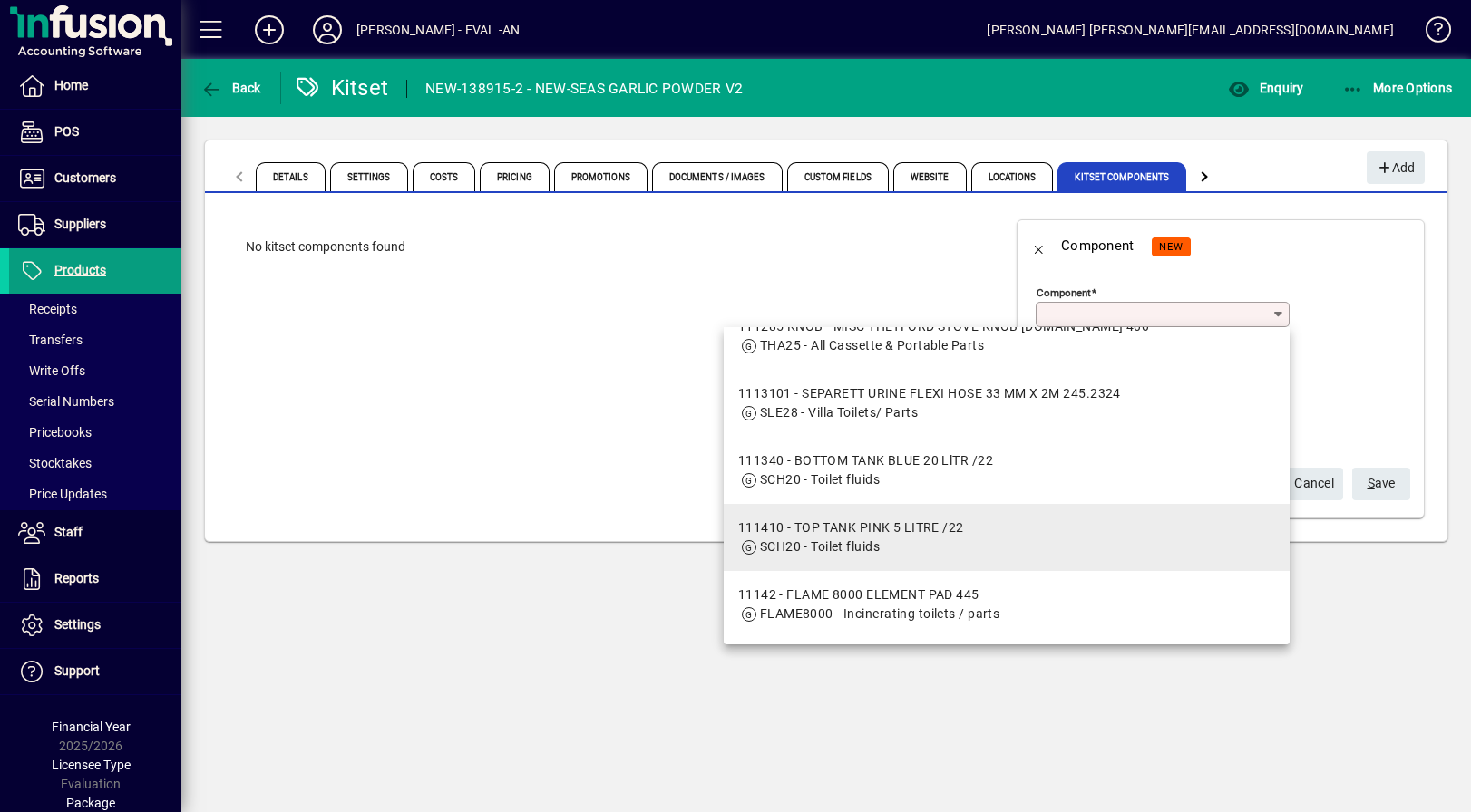
scroll to position [2859, 0]
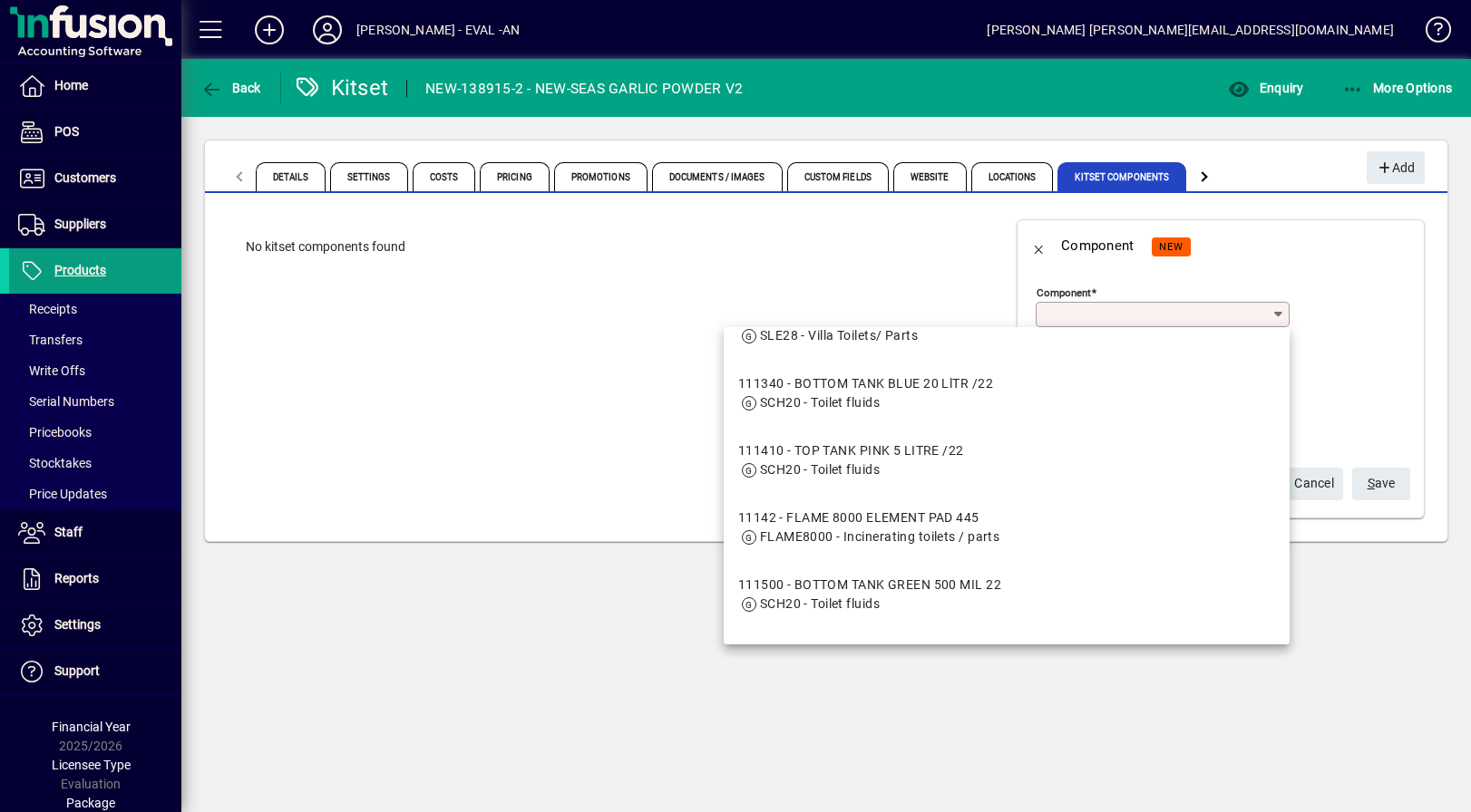
click at [492, 313] on app-page-flat "No kitset components found" at bounding box center [606, 368] width 802 height 345
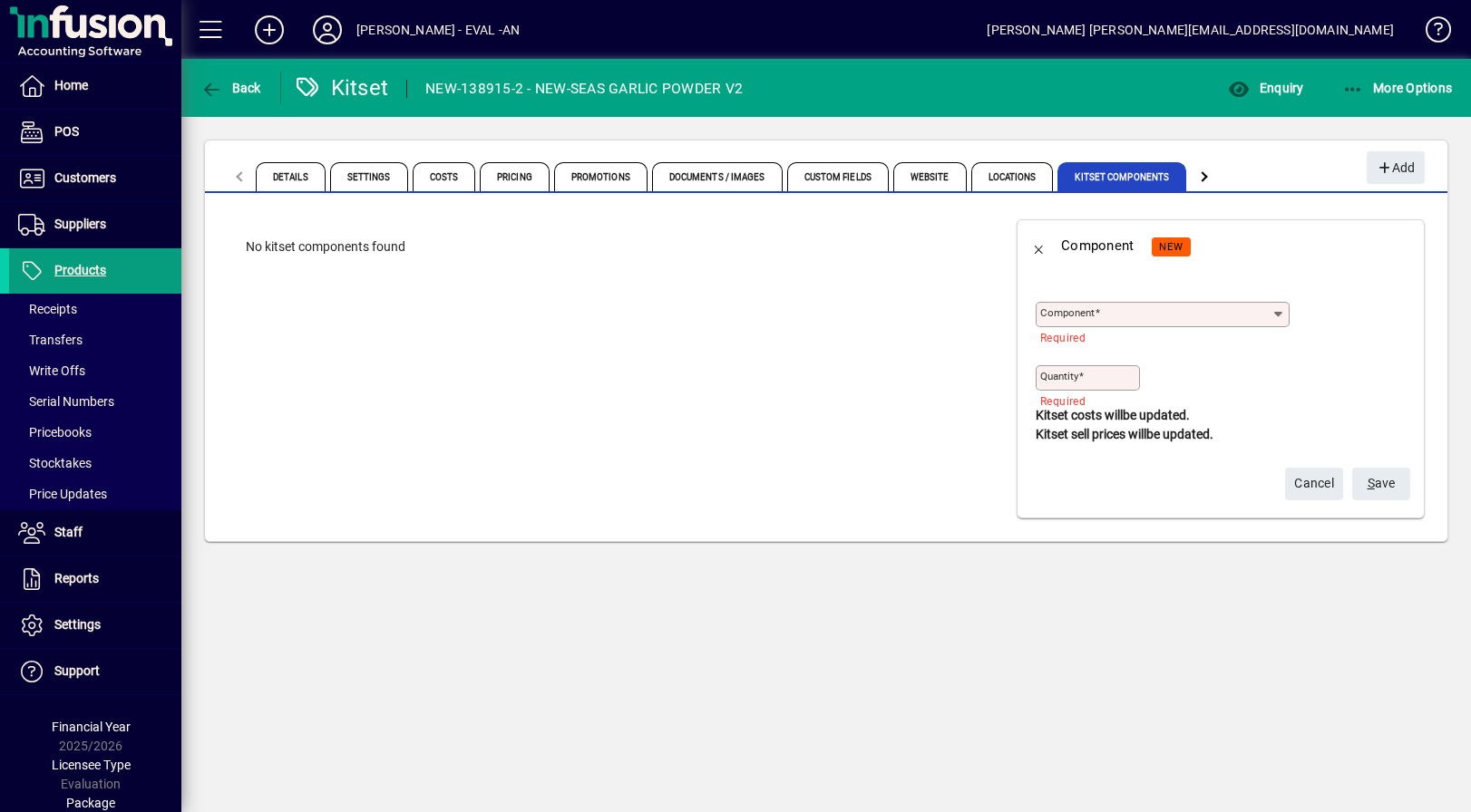
click at [1154, 320] on input "Component" at bounding box center [1155, 315] width 231 height 15
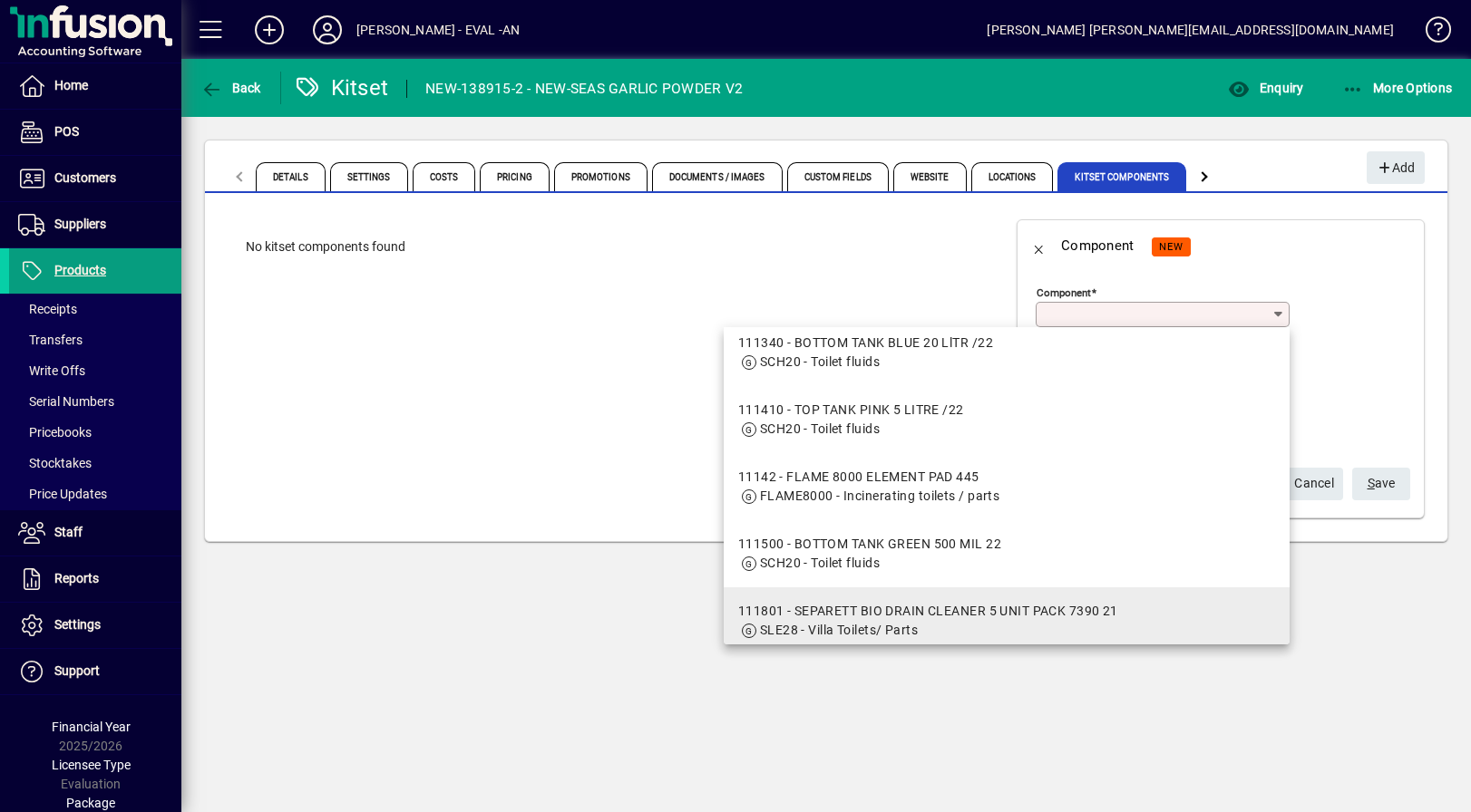
scroll to position [3099, 0]
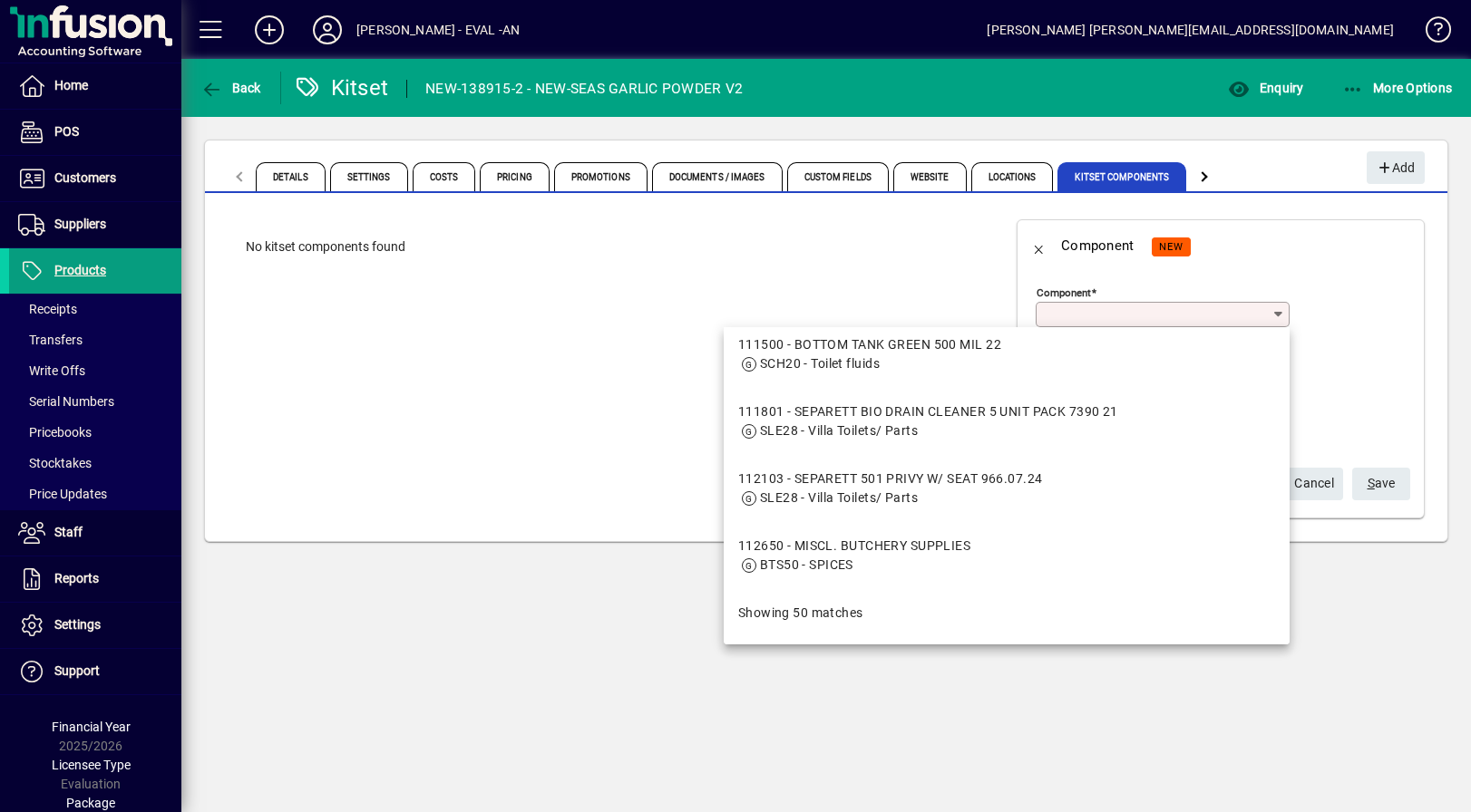
click at [604, 421] on app-page-flat "No kitset components found" at bounding box center [606, 368] width 802 height 345
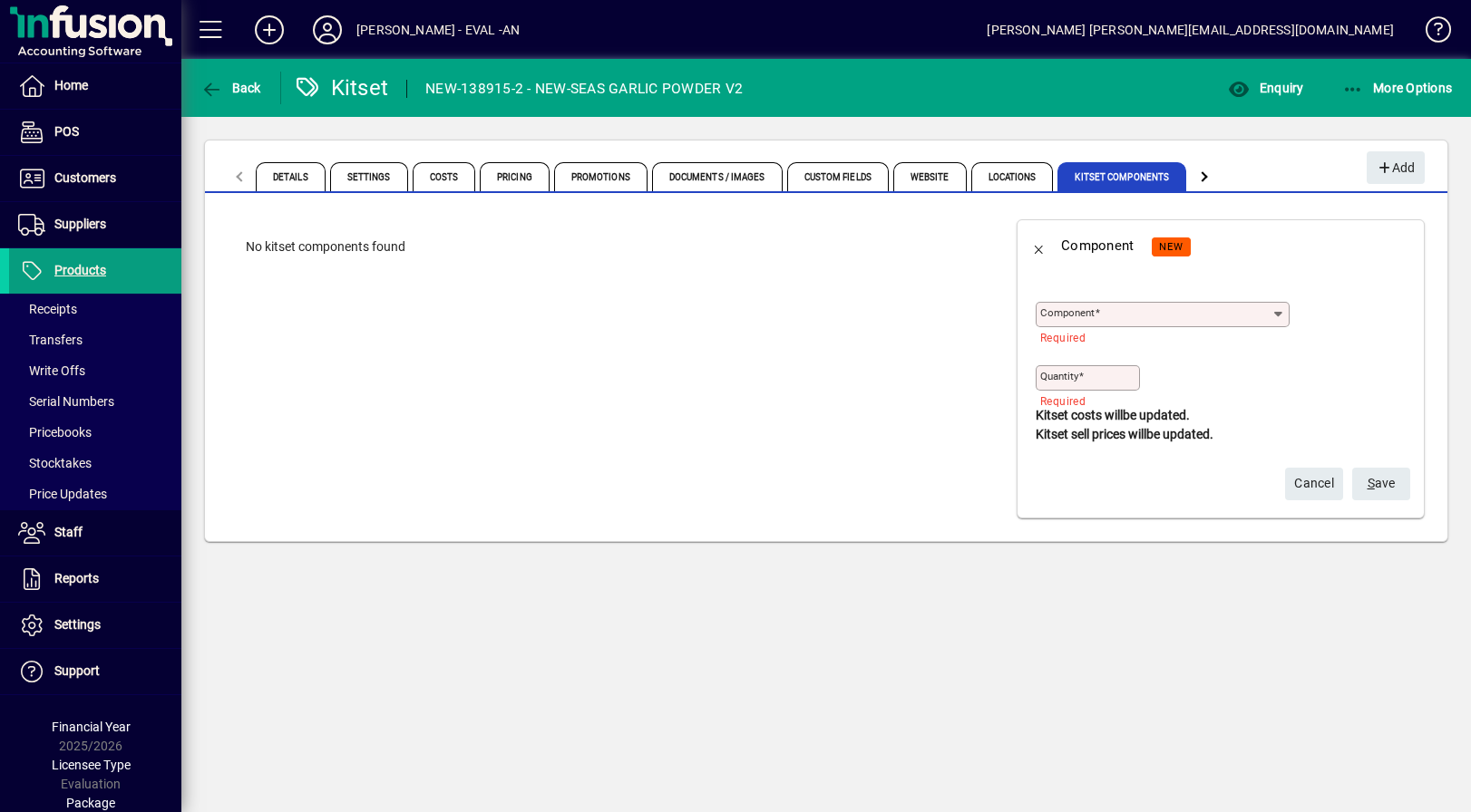
click at [1209, 316] on input "Component" at bounding box center [1155, 315] width 231 height 15
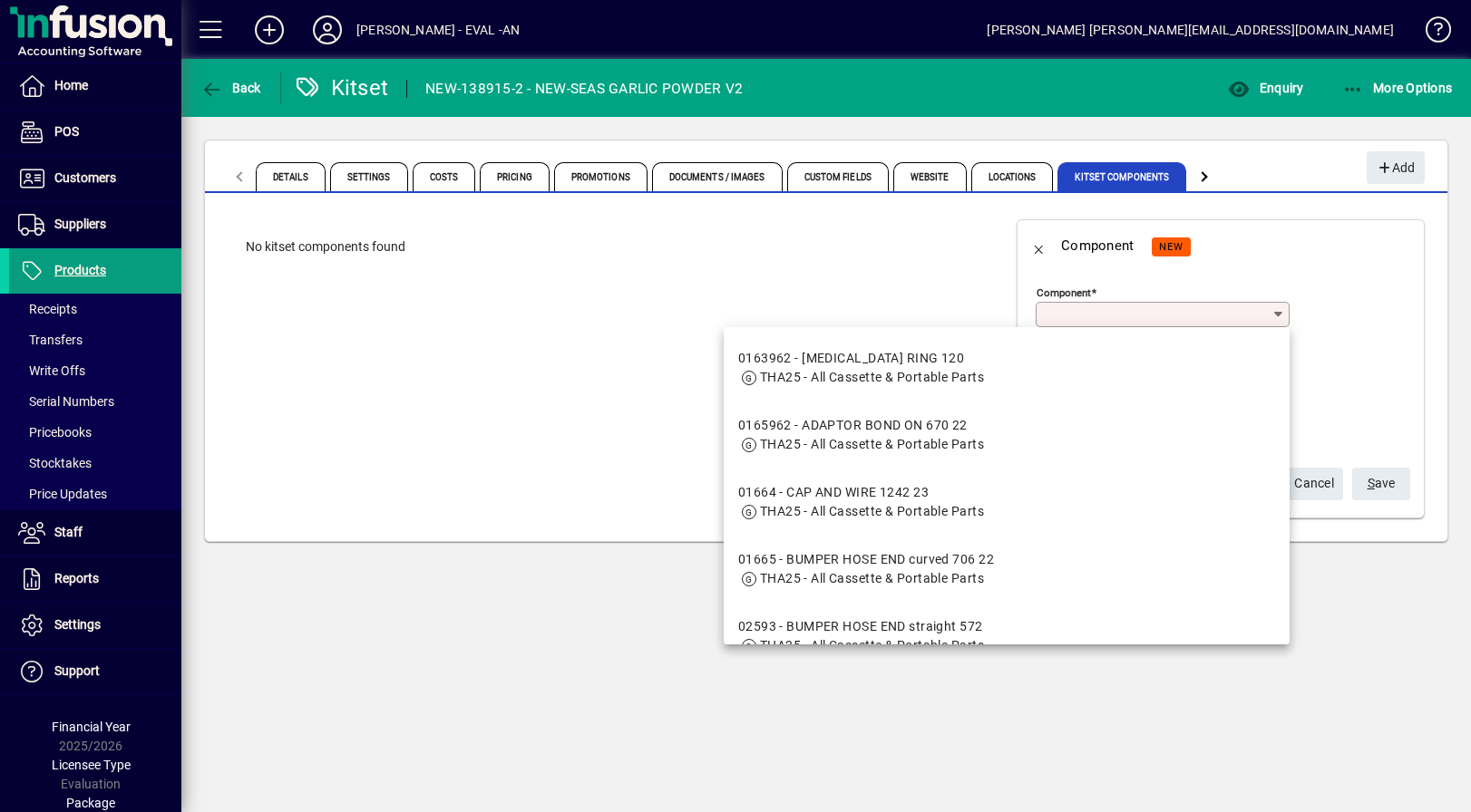
click at [1351, 312] on div "Component Required" at bounding box center [1224, 311] width 379 height 64
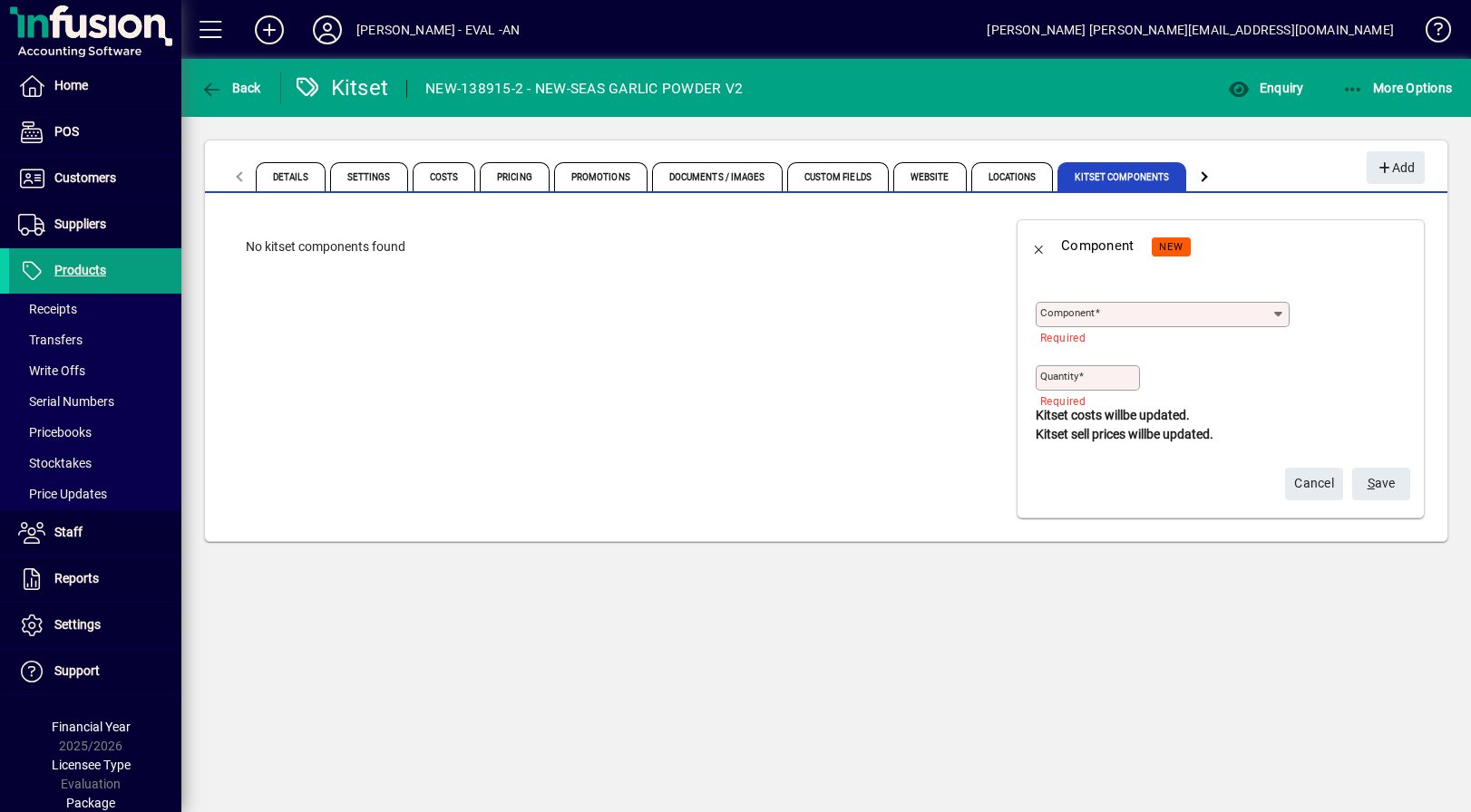
click at [1083, 375] on span at bounding box center [1081, 376] width 5 height 13
click at [1083, 375] on input "Quantity" at bounding box center [1089, 378] width 99 height 15
click at [1078, 376] on input "Quantity" at bounding box center [1089, 378] width 99 height 15
click at [952, 394] on app-page-flat "No kitset components found" at bounding box center [606, 368] width 802 height 345
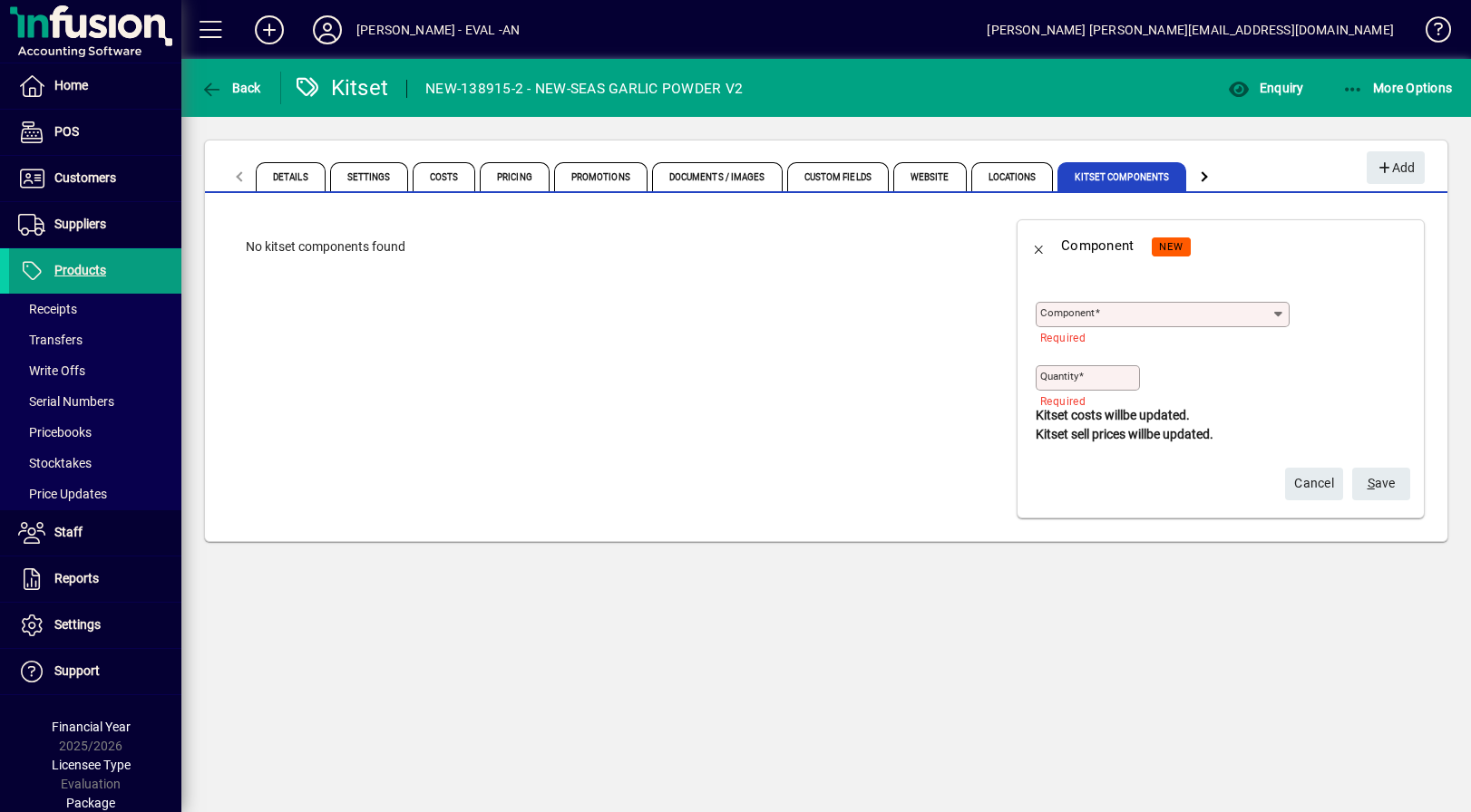
click at [1076, 376] on mat-label "Quantity" at bounding box center [1059, 376] width 38 height 13
click at [1076, 376] on input "Quantity" at bounding box center [1089, 378] width 99 height 15
click at [893, 383] on app-page-flat "No kitset components found" at bounding box center [606, 368] width 802 height 345
click at [267, 160] on span "Details" at bounding box center [293, 176] width 75 height 44
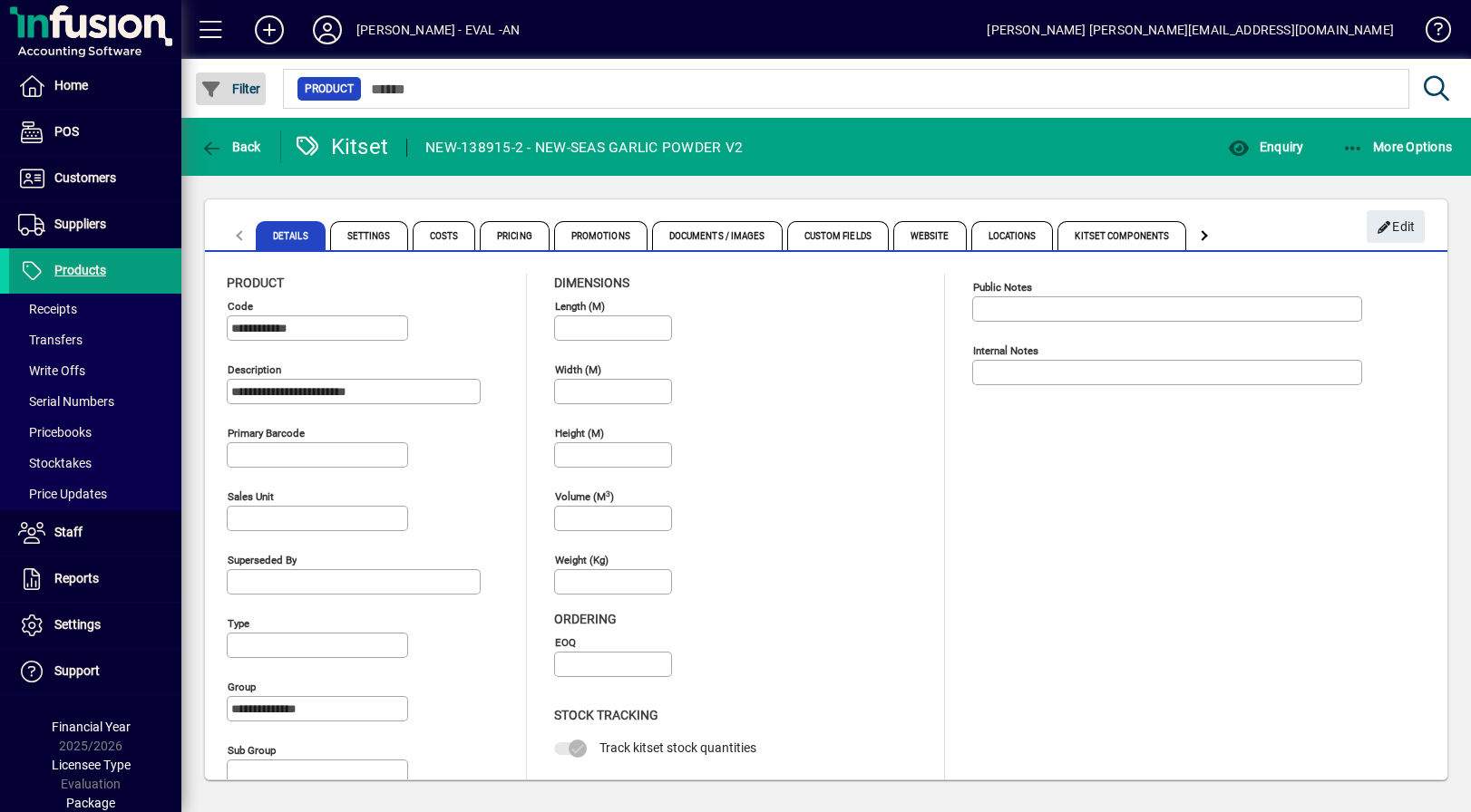
click at [240, 92] on span "Filter" at bounding box center [230, 89] width 61 height 15
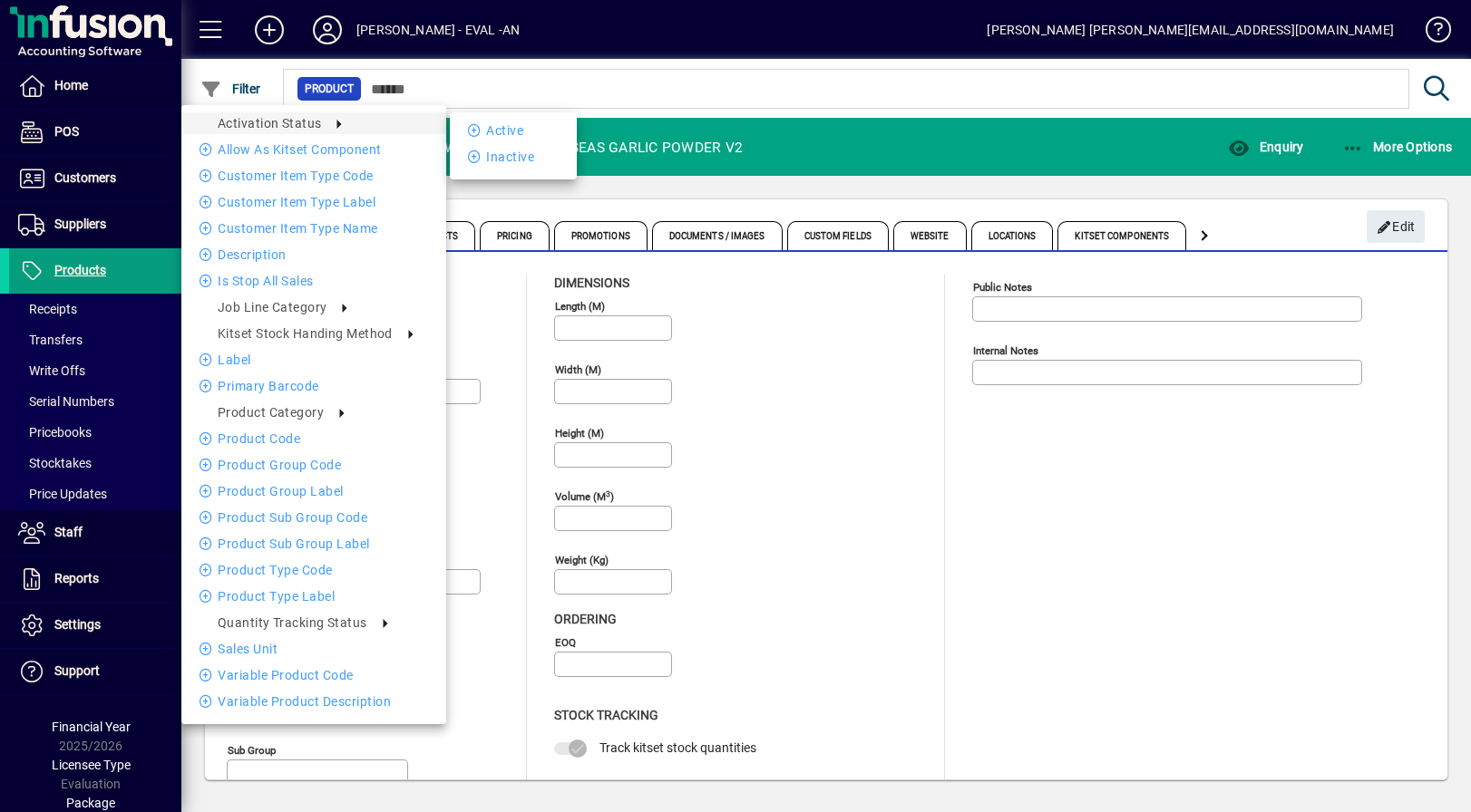
click at [306, 55] on div at bounding box center [735, 406] width 1471 height 812
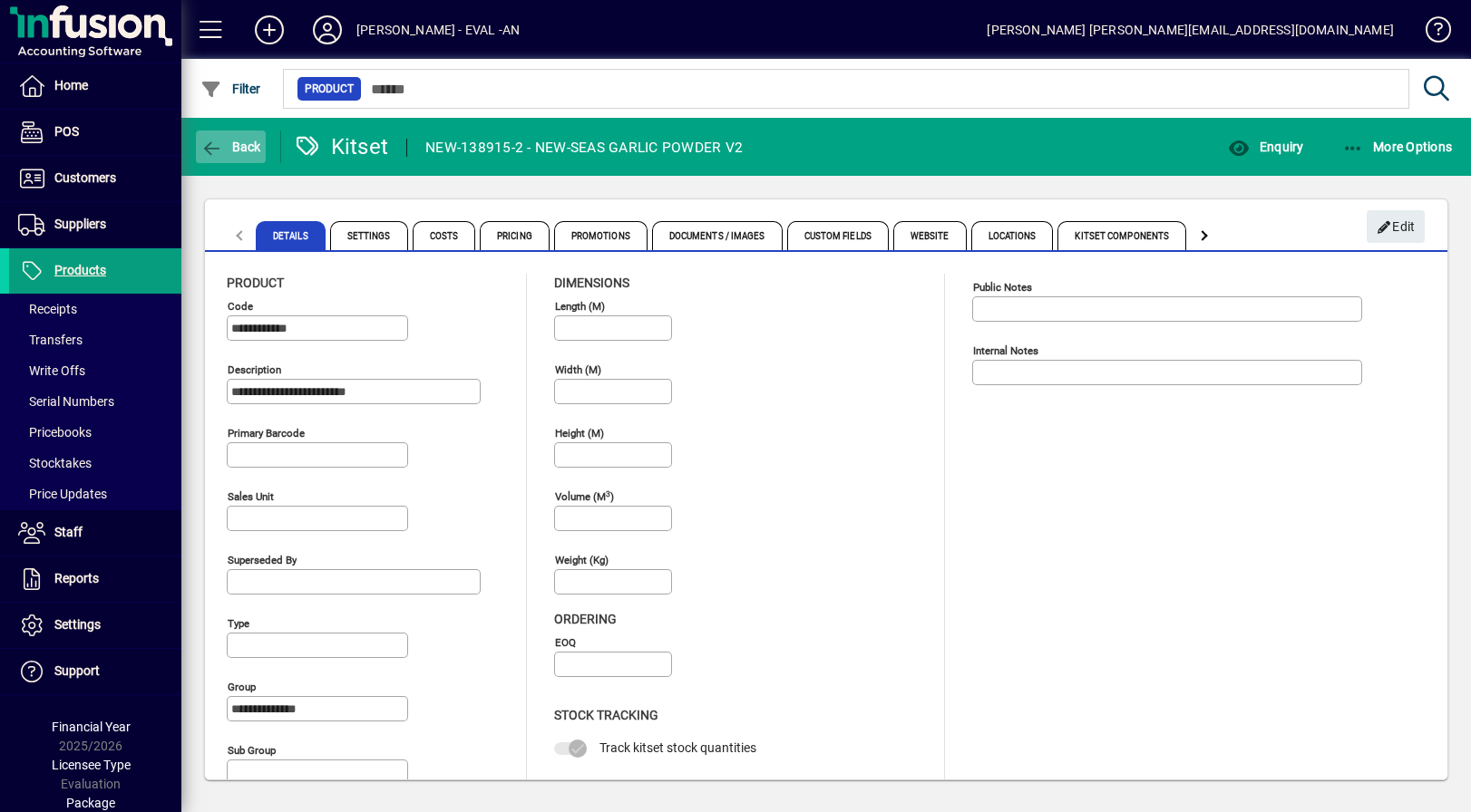
click at [242, 141] on span "Back" at bounding box center [230, 147] width 61 height 15
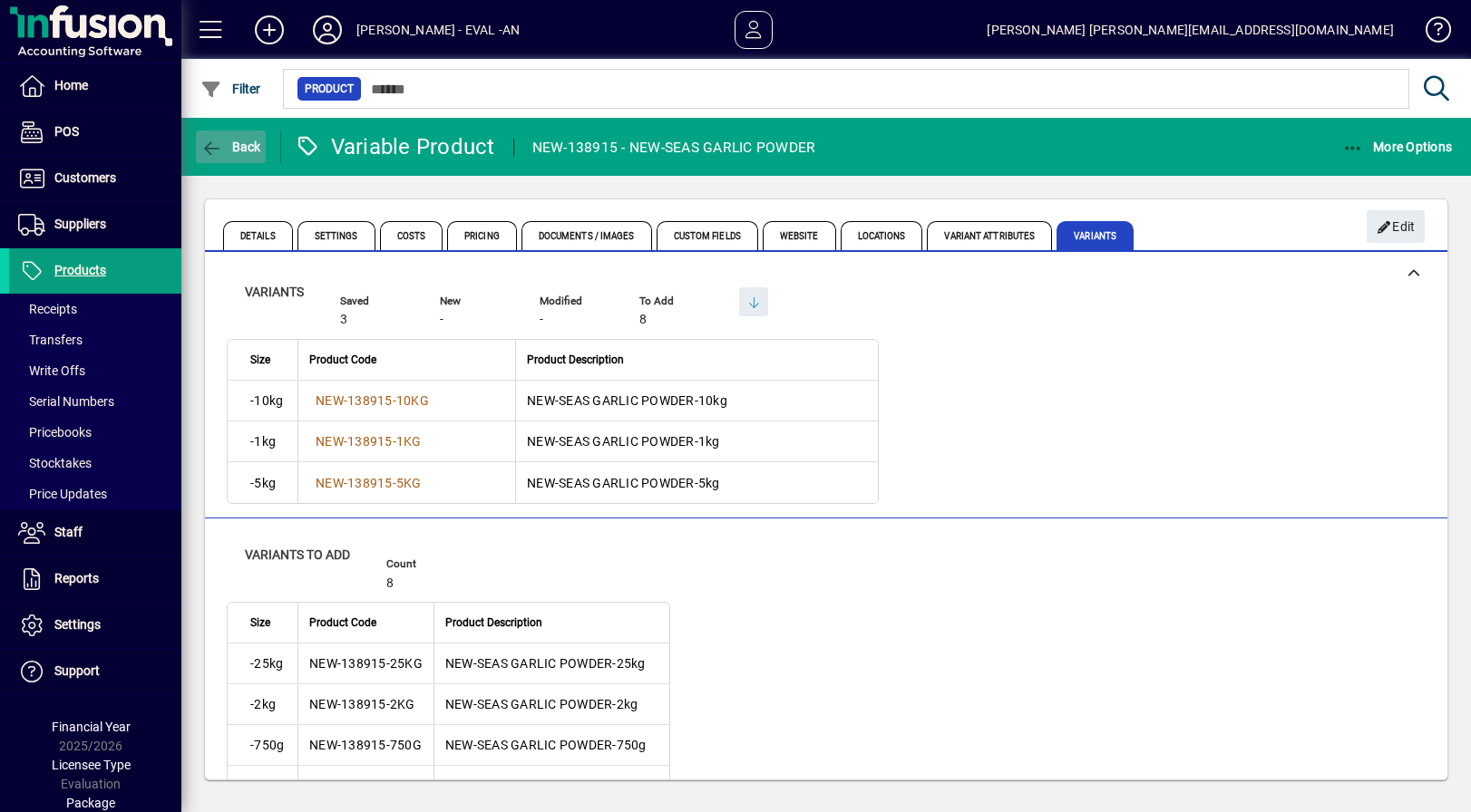
click at [227, 159] on span "button" at bounding box center [230, 147] width 70 height 44
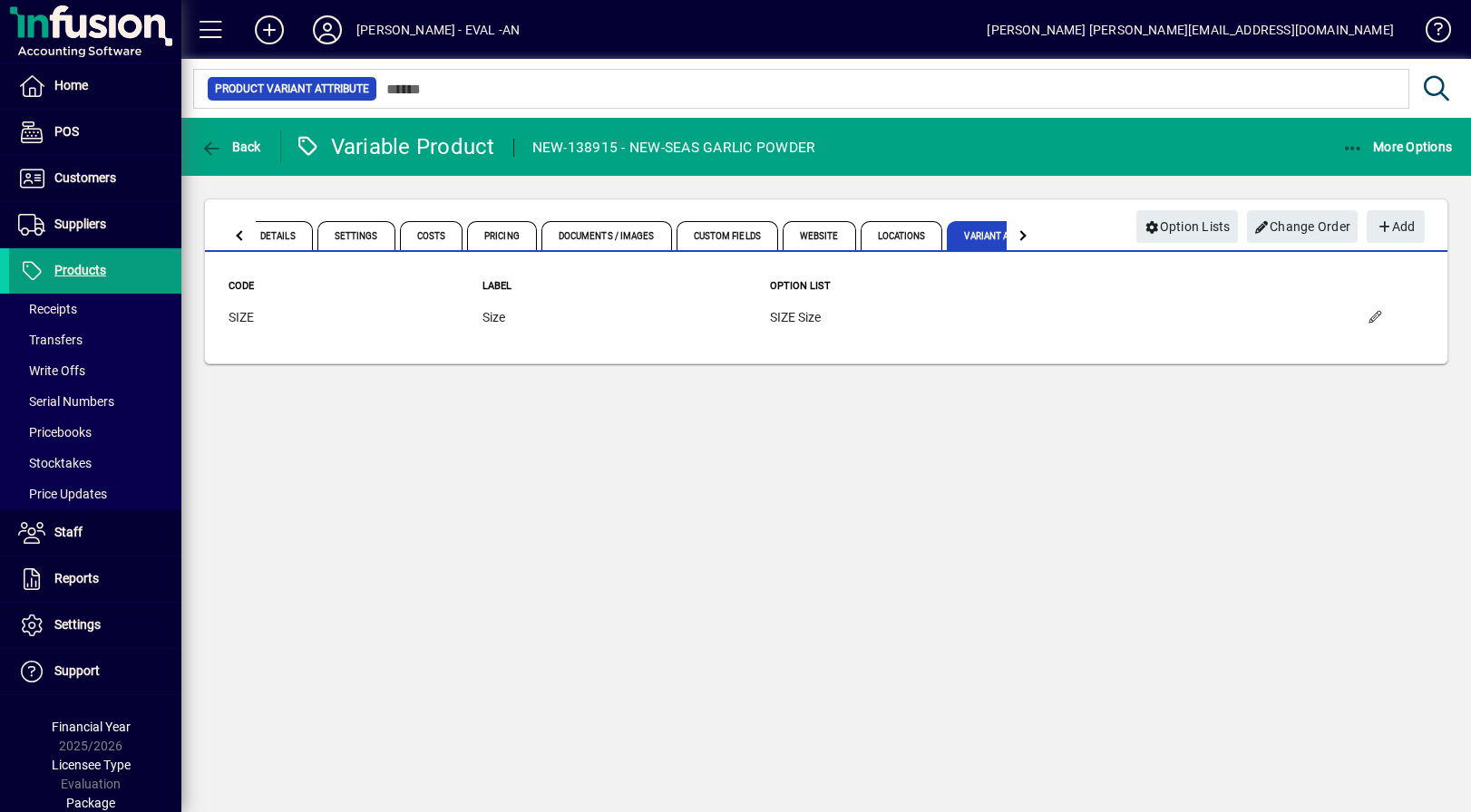
click at [701, 148] on div "NEW-138915 - NEW-SEAS GARLIC POWDER" at bounding box center [674, 148] width 284 height 29
click at [685, 147] on div "NEW-138915 - NEW-SEAS GARLIC POWDER" at bounding box center [674, 148] width 284 height 29
drag, startPoint x: 685, startPoint y: 147, endPoint x: 833, endPoint y: 154, distance: 148.2
click at [835, 154] on mat-toolbar-row "Back Variable Product NEW-138915 - NEW-SEAS GARLIC POWDER More Options" at bounding box center [825, 147] width 1289 height 58
copy app-product "SEAS GARLIC POWDER More Options"
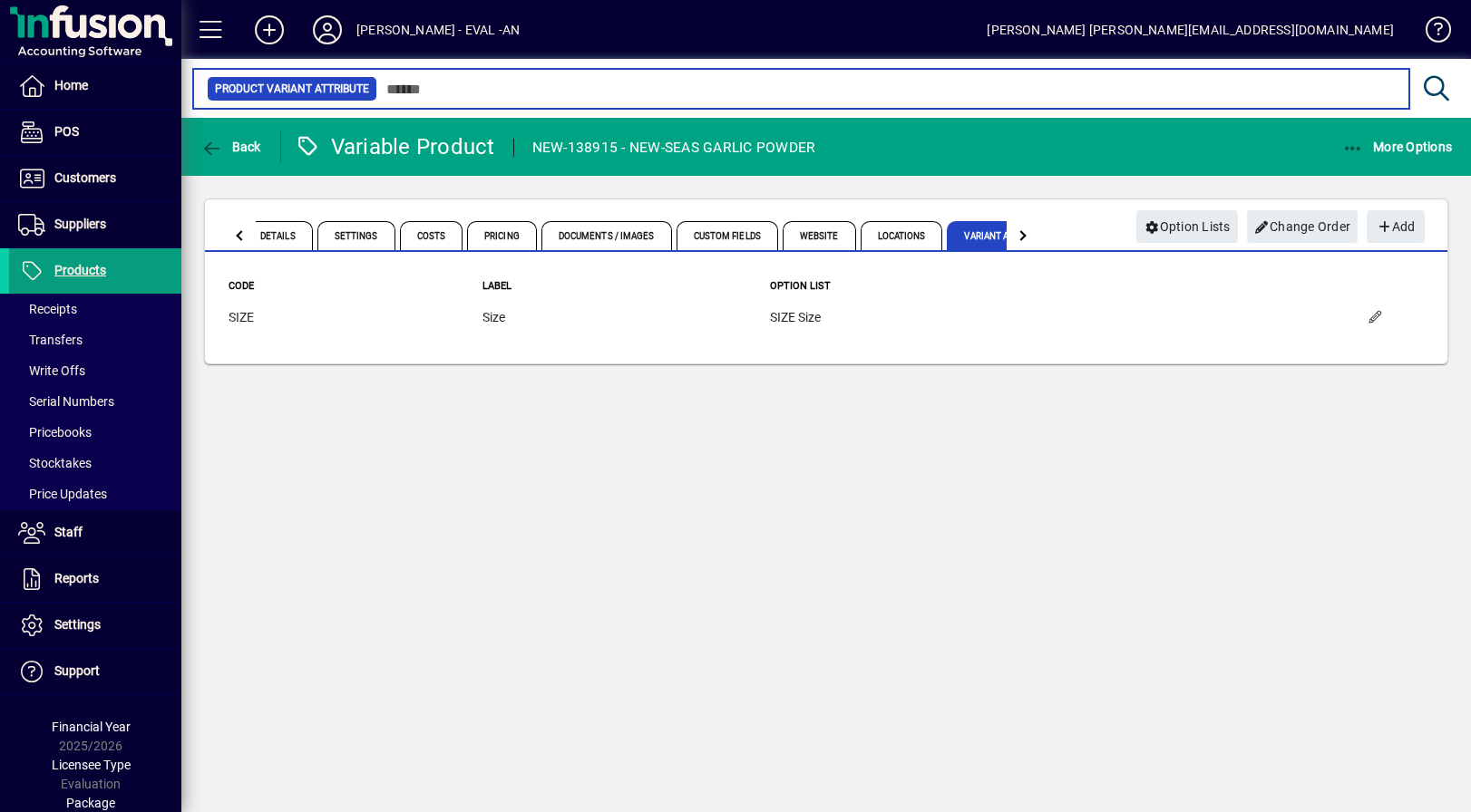
click at [551, 94] on input "text" at bounding box center [886, 89] width 1017 height 25
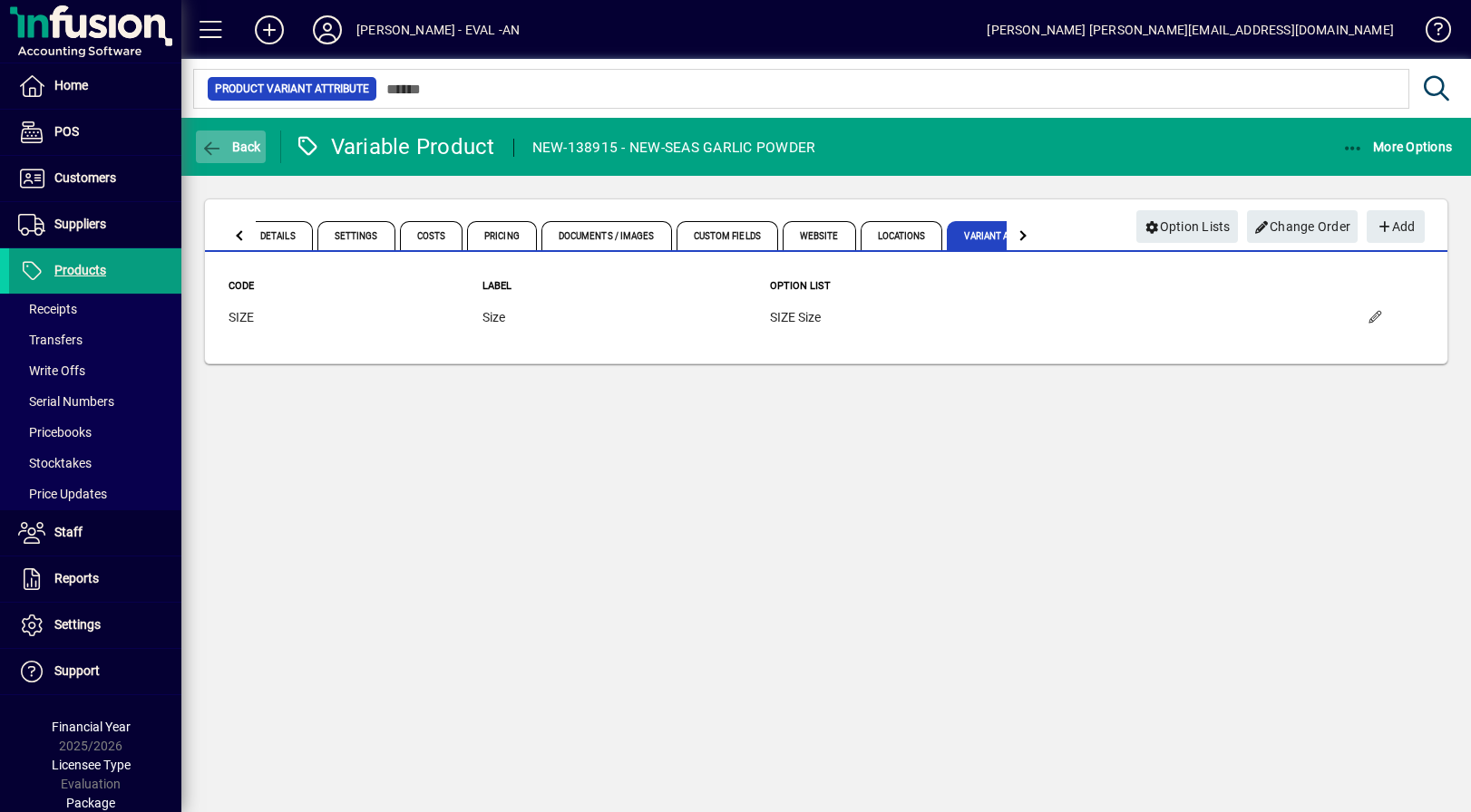
click at [221, 155] on icon "button" at bounding box center [211, 149] width 23 height 18
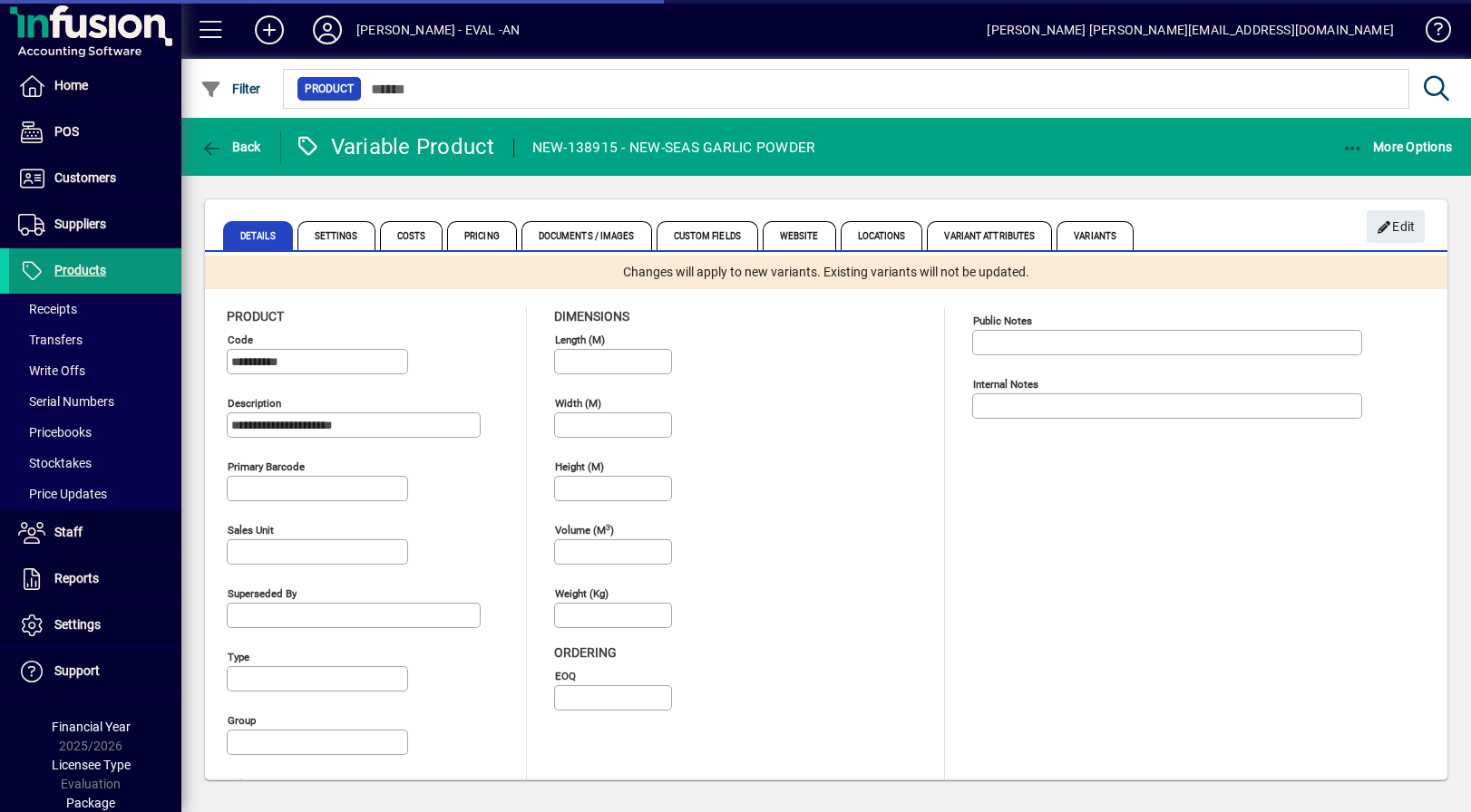
type input "**********"
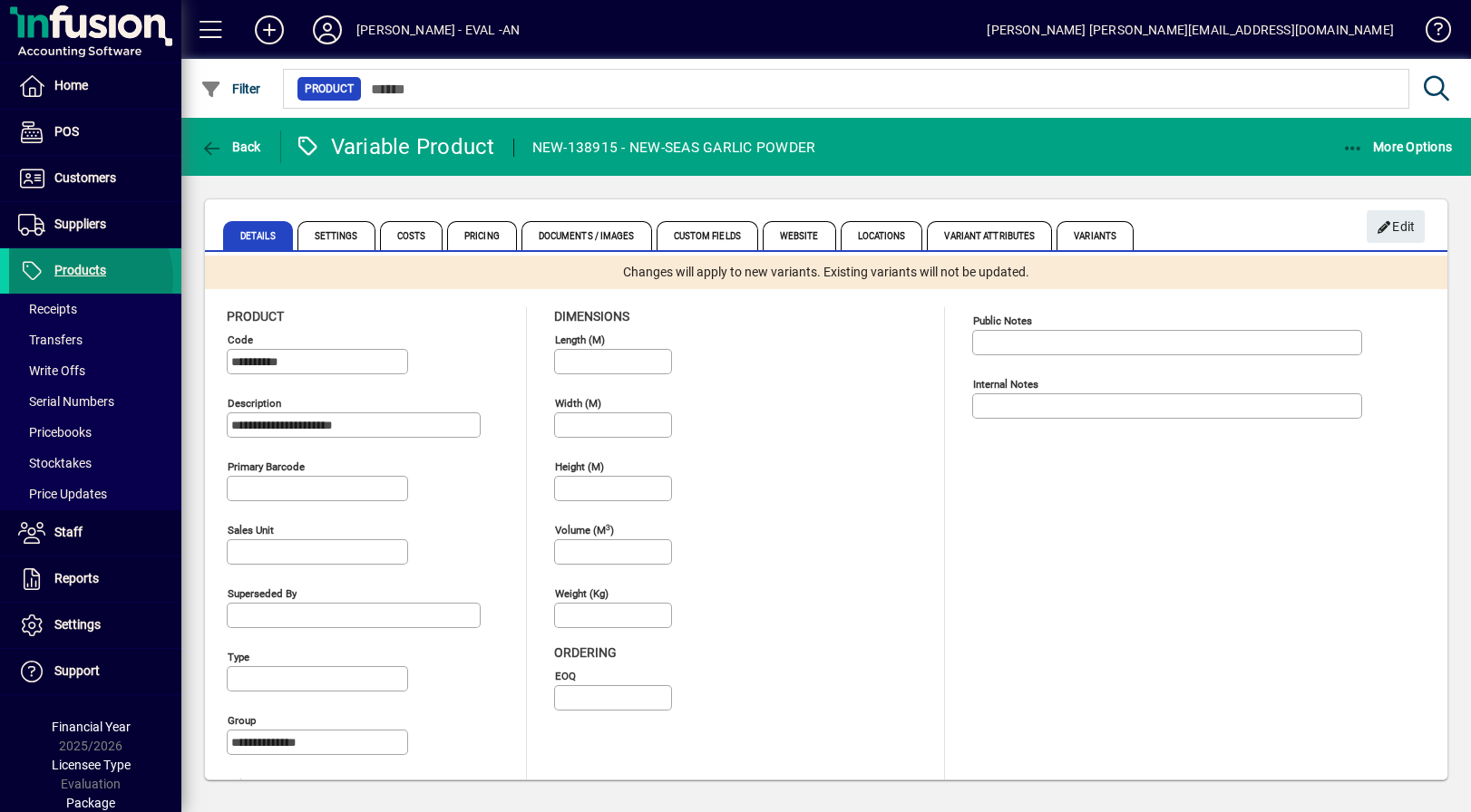
click at [82, 278] on span "Products" at bounding box center [57, 271] width 97 height 22
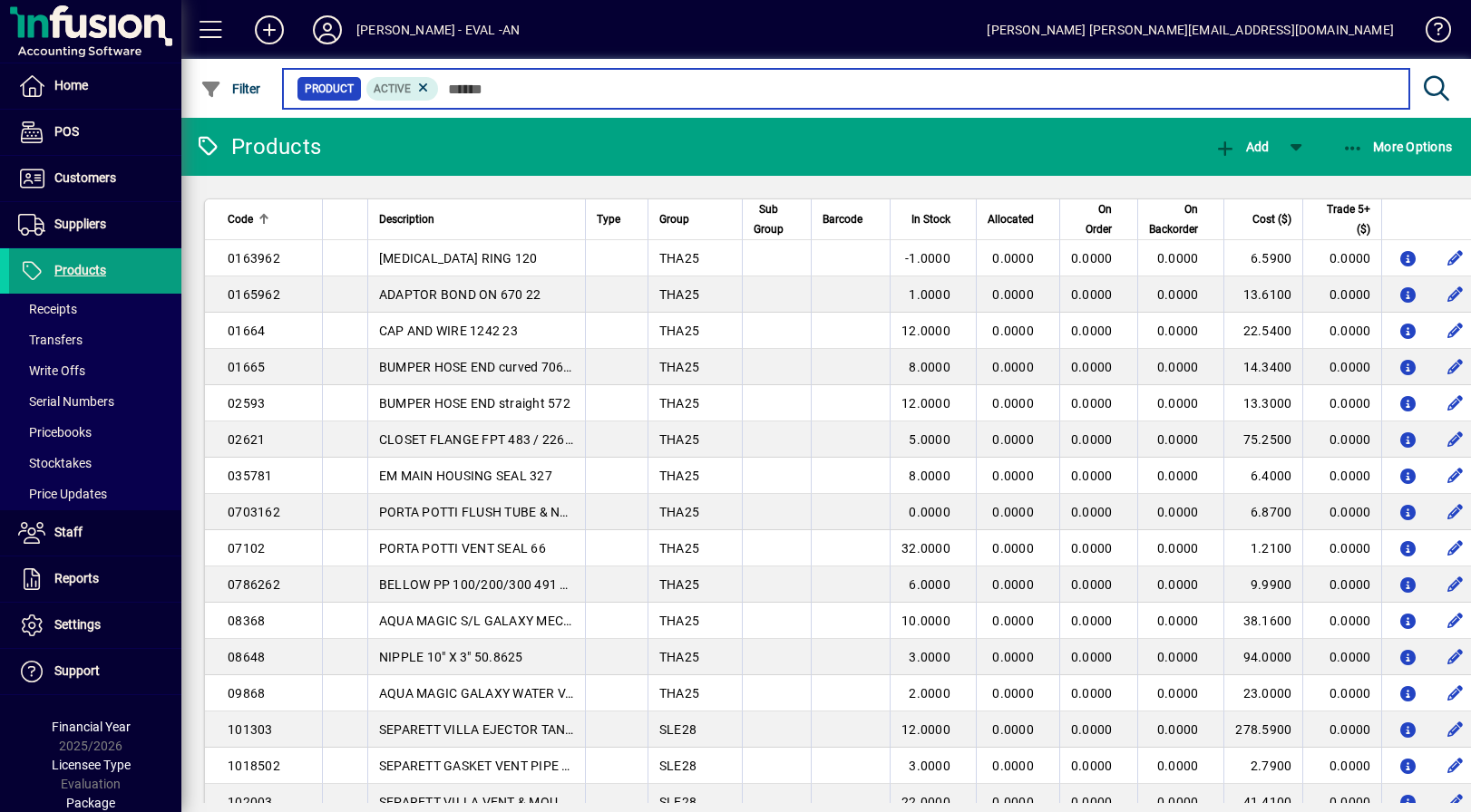
click at [505, 86] on input "text" at bounding box center [916, 89] width 956 height 25
paste input "**********"
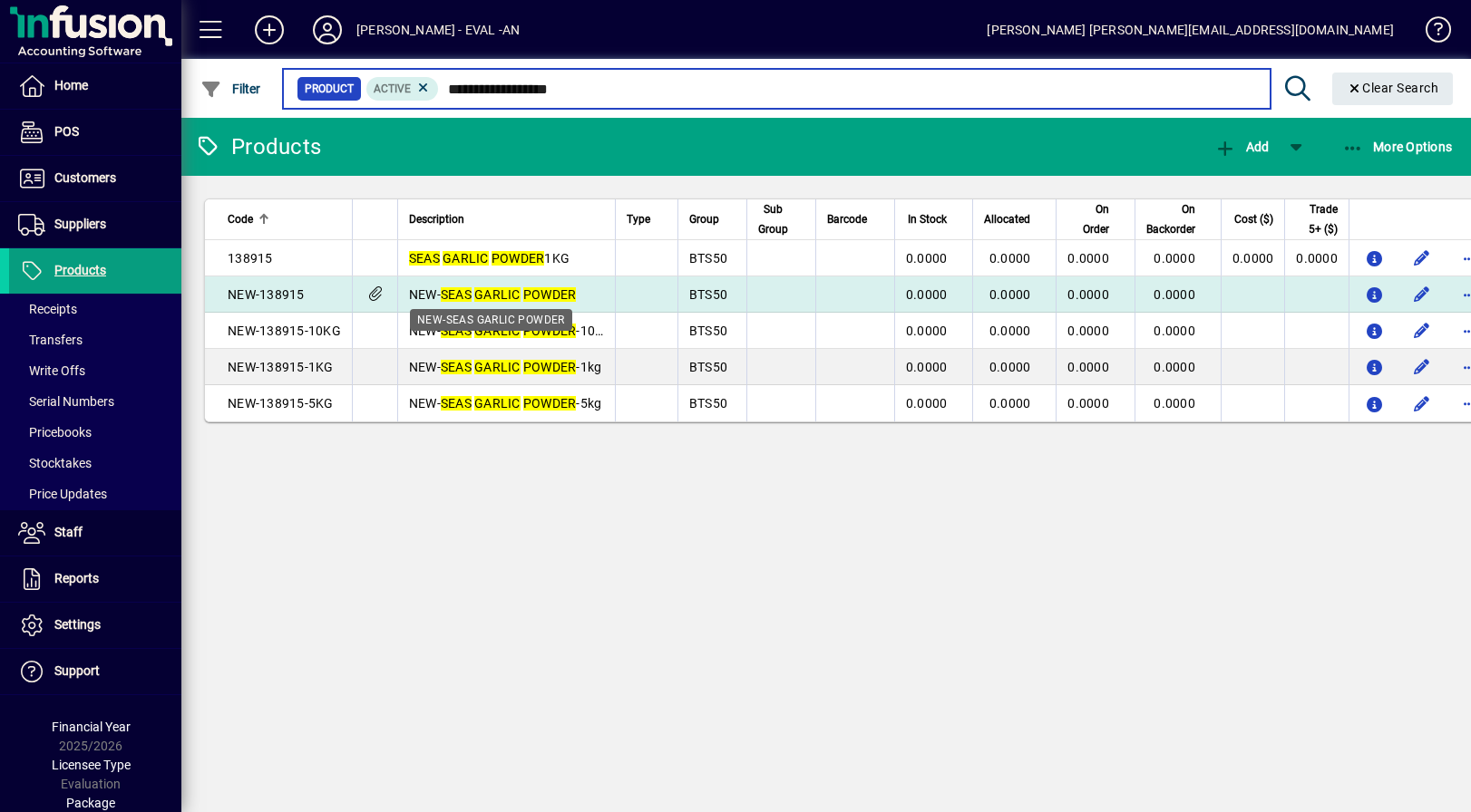
type input "**********"
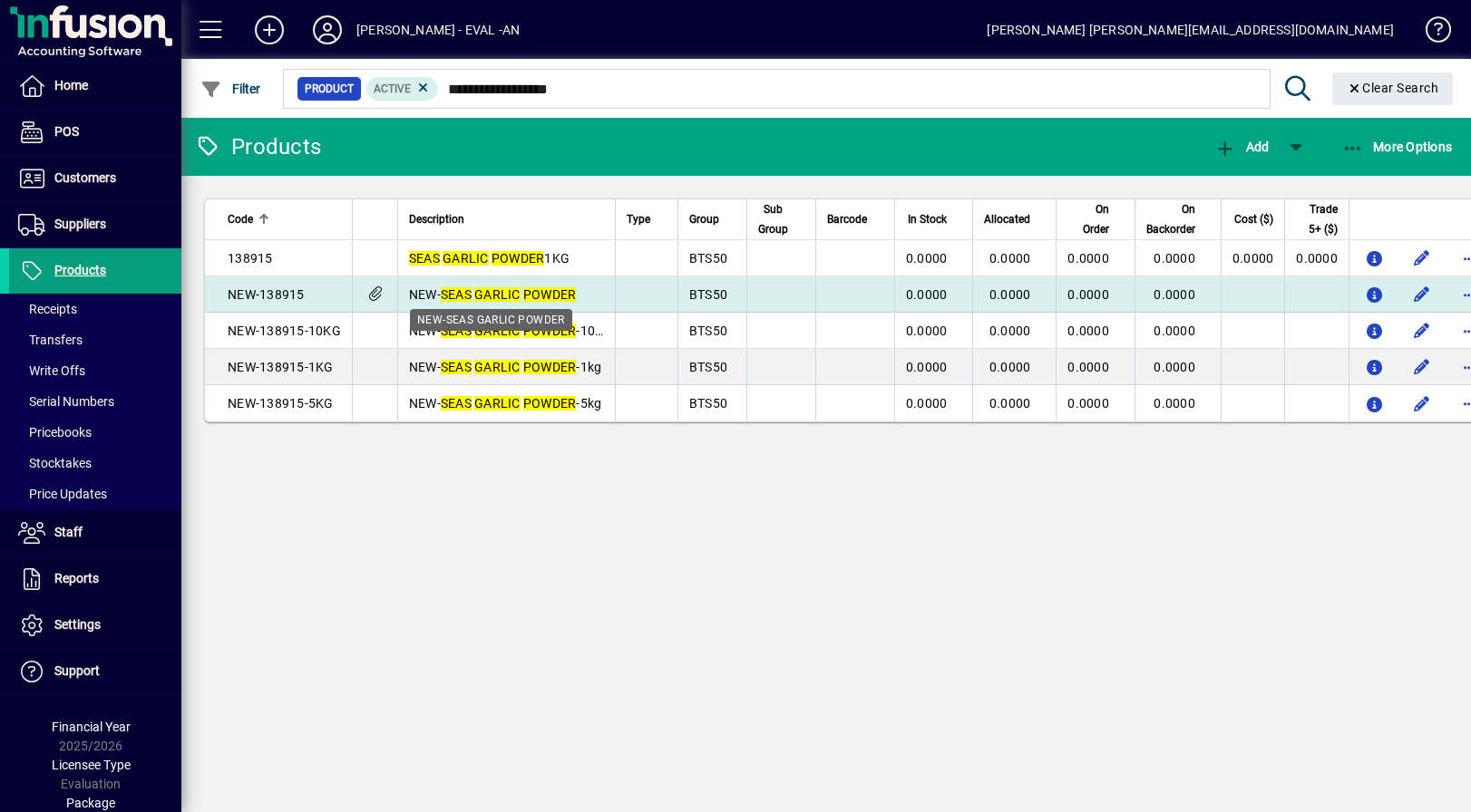
click at [542, 288] on em "POWDER" at bounding box center [549, 295] width 54 height 15
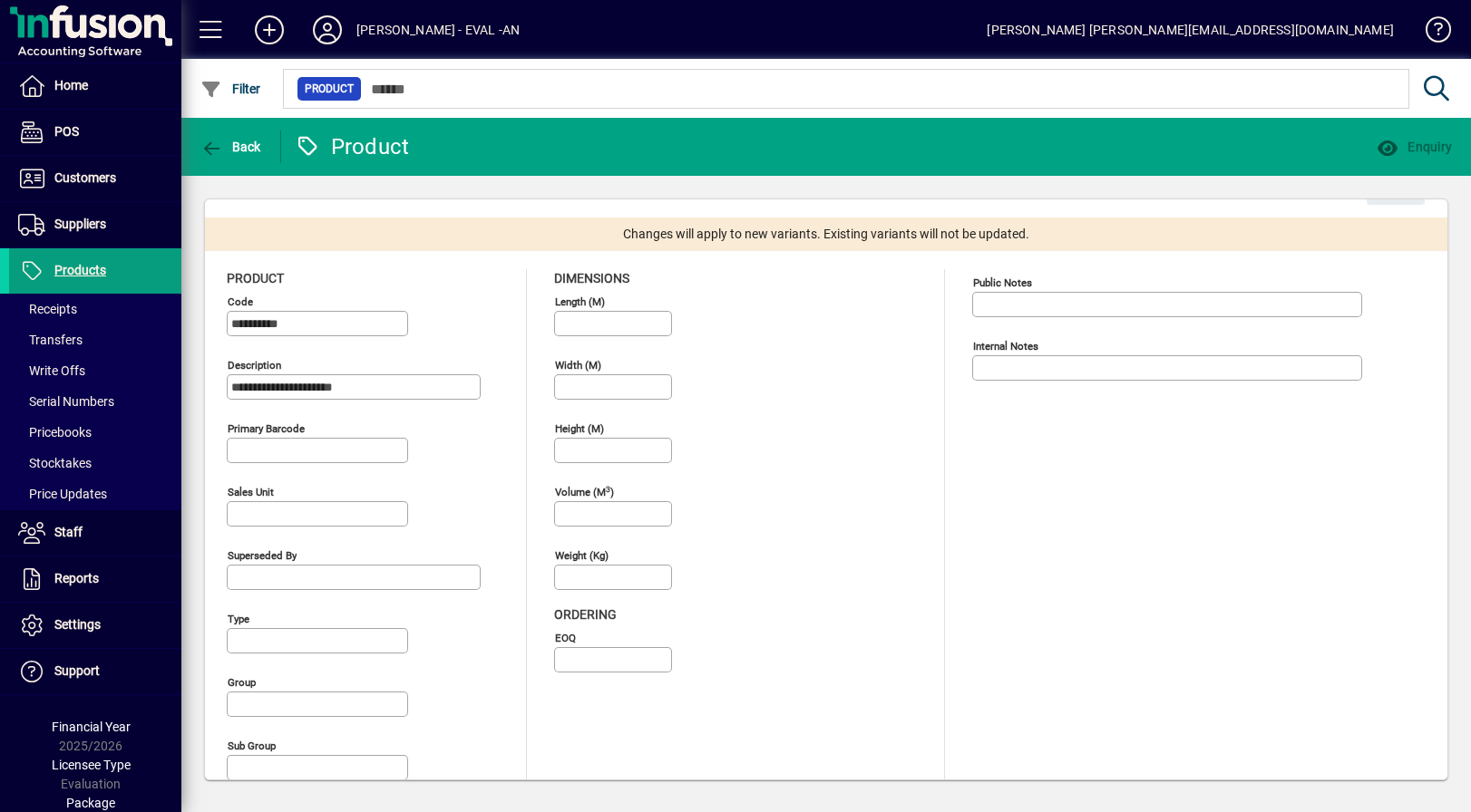
type input "**********"
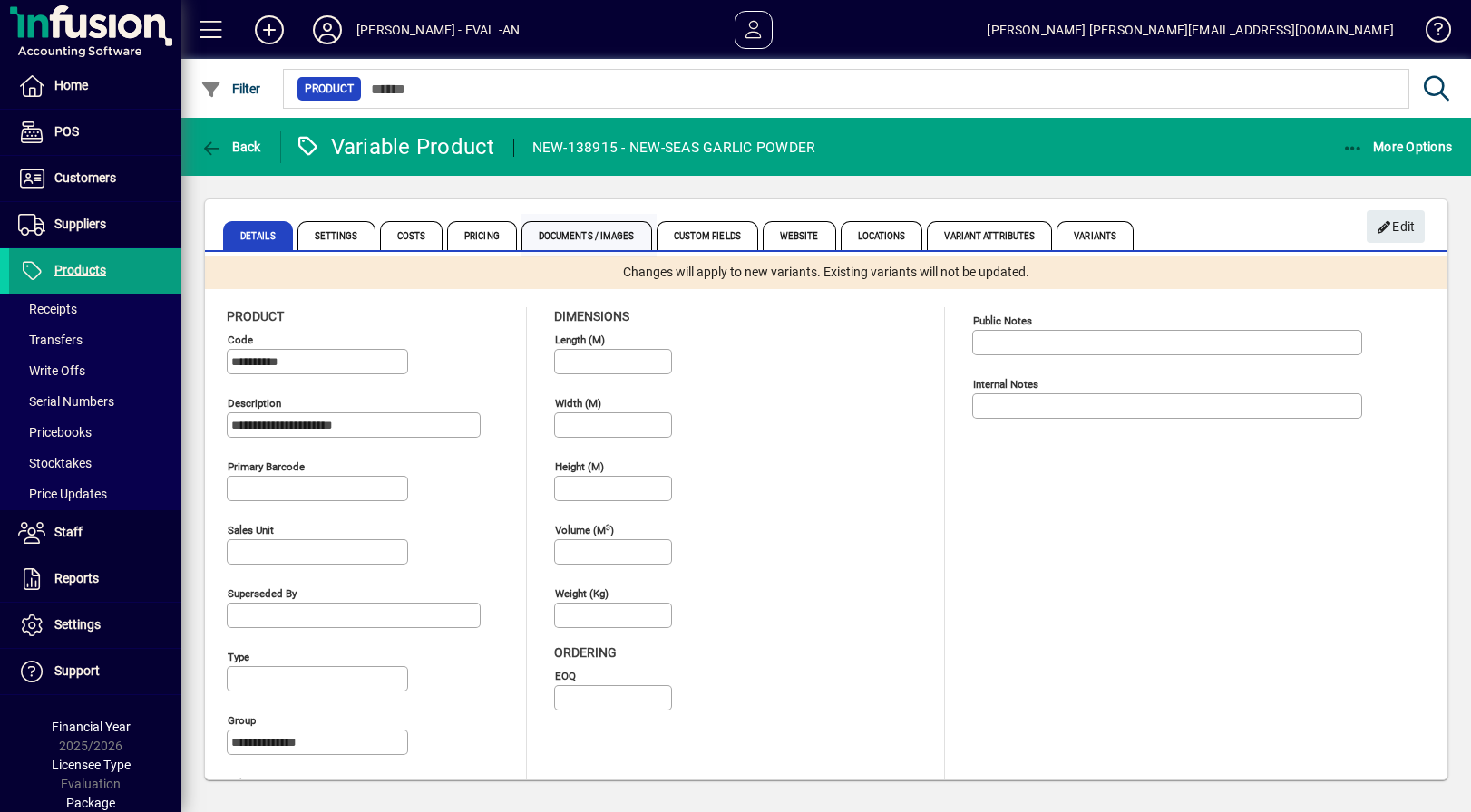
click at [585, 228] on span "Documents / Images" at bounding box center [587, 236] width 131 height 29
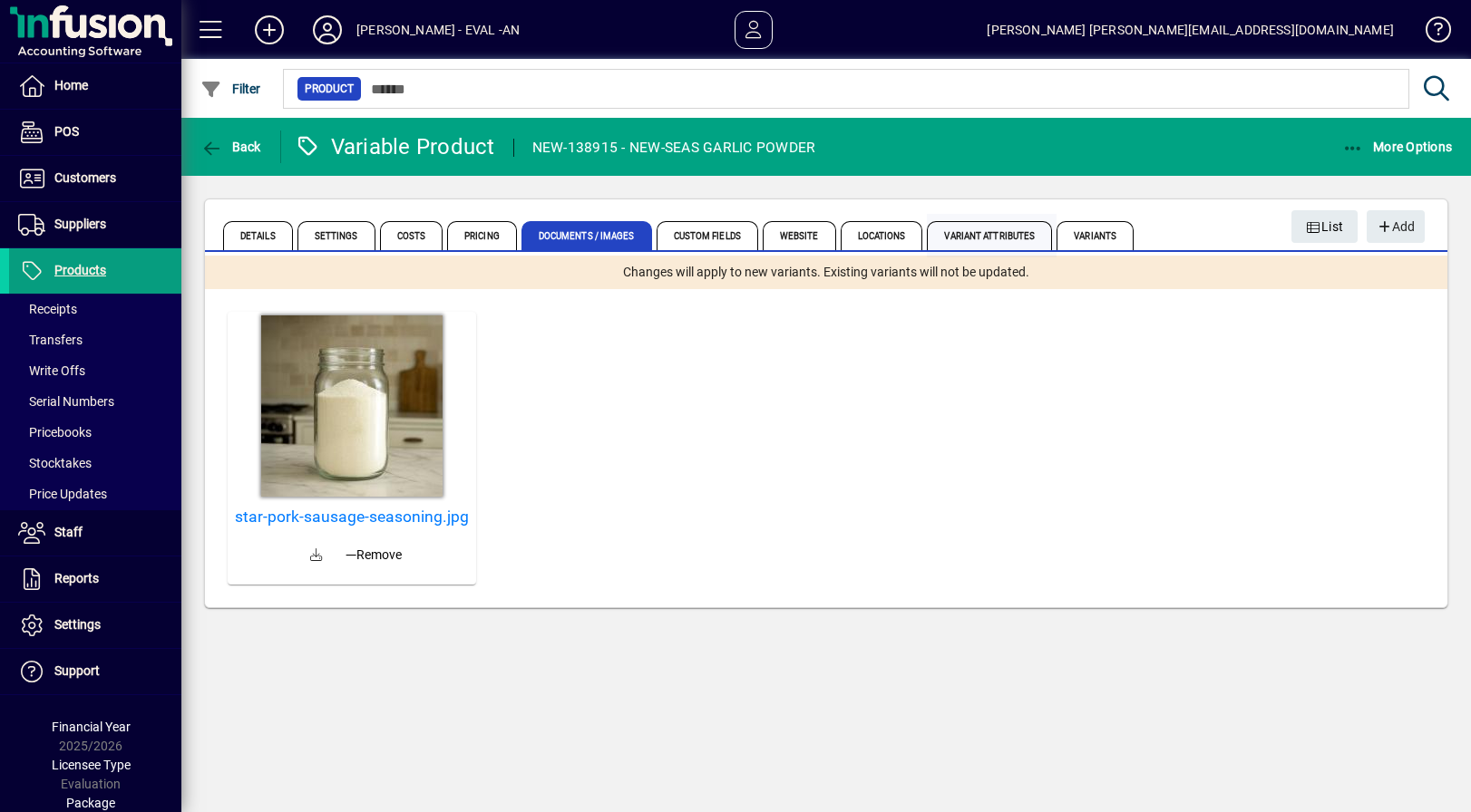
click at [1003, 234] on span "Variant Attributes" at bounding box center [990, 236] width 126 height 29
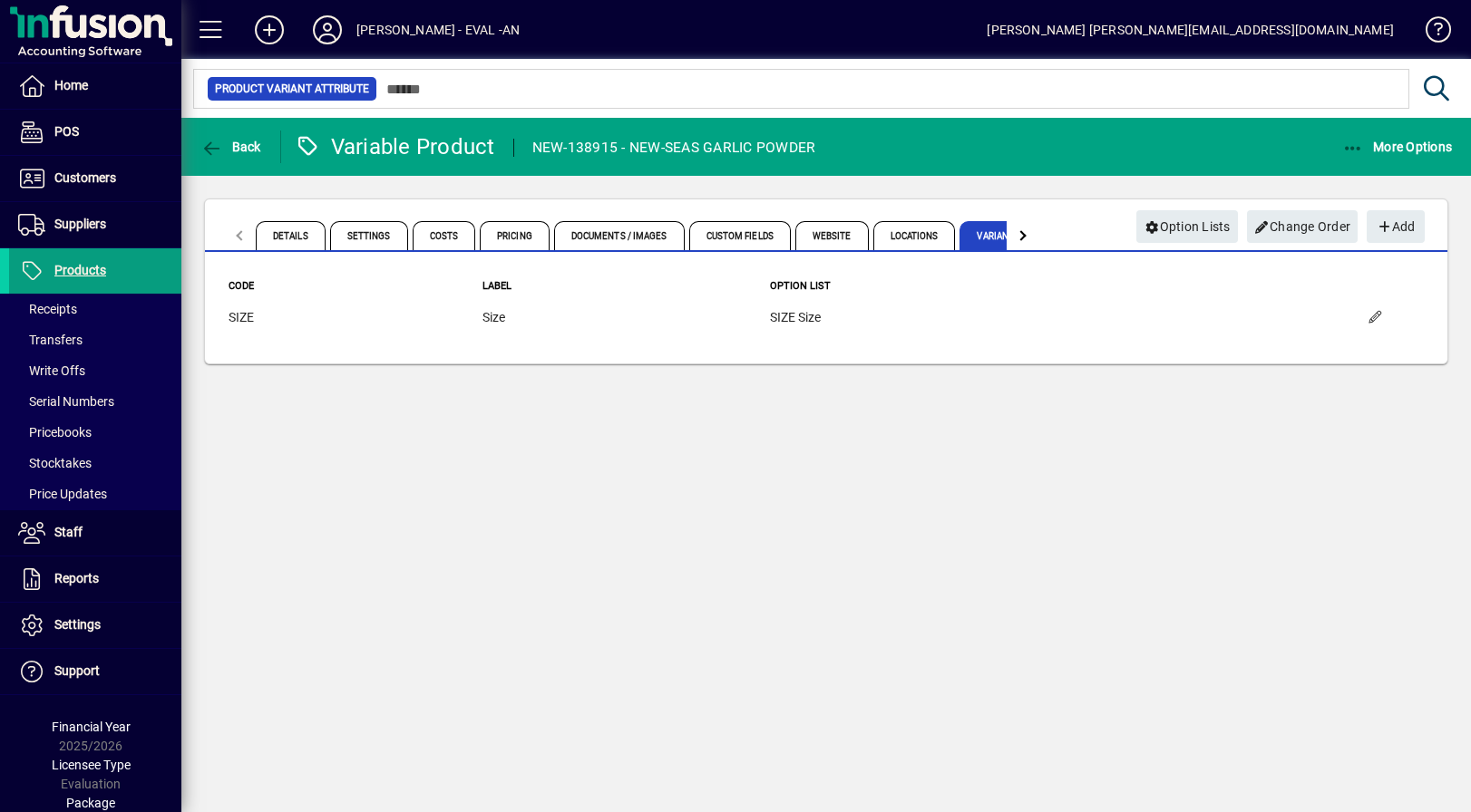
click at [1022, 238] on div at bounding box center [1020, 235] width 10 height 10
click at [973, 241] on span "Variants" at bounding box center [968, 236] width 77 height 29
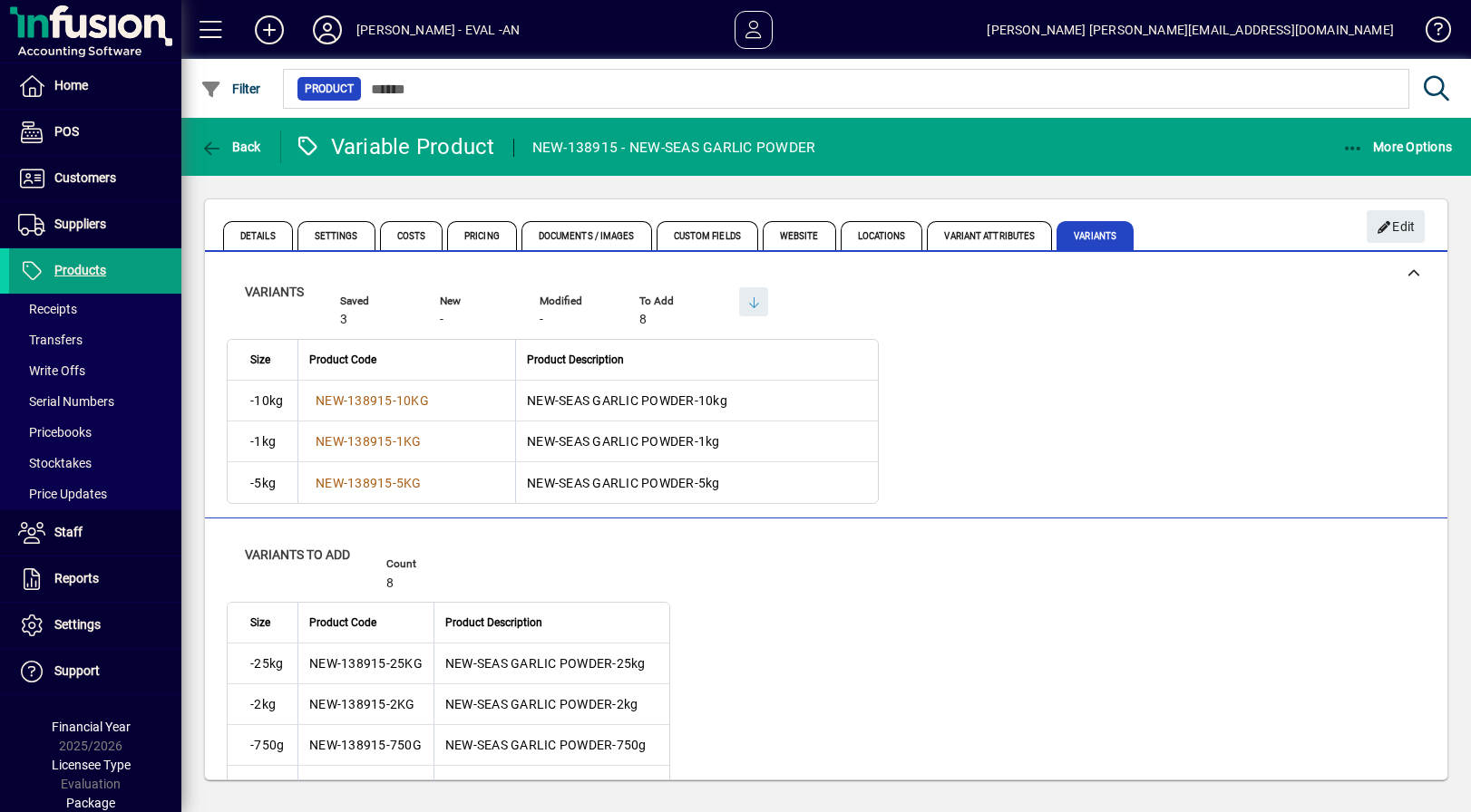
drag, startPoint x: 744, startPoint y: 484, endPoint x: 214, endPoint y: 386, distance: 539.0
click at [211, 389] on div "Variants Saved 3 New - Modified - To Add 8 Variants Saved 3 New - Modified - To…" at bounding box center [826, 386] width 1243 height 263
click at [215, 363] on div "Variants Saved 3 New - Modified - To Add 8 Variants Saved 3 New - Modified - To…" at bounding box center [826, 386] width 1243 height 263
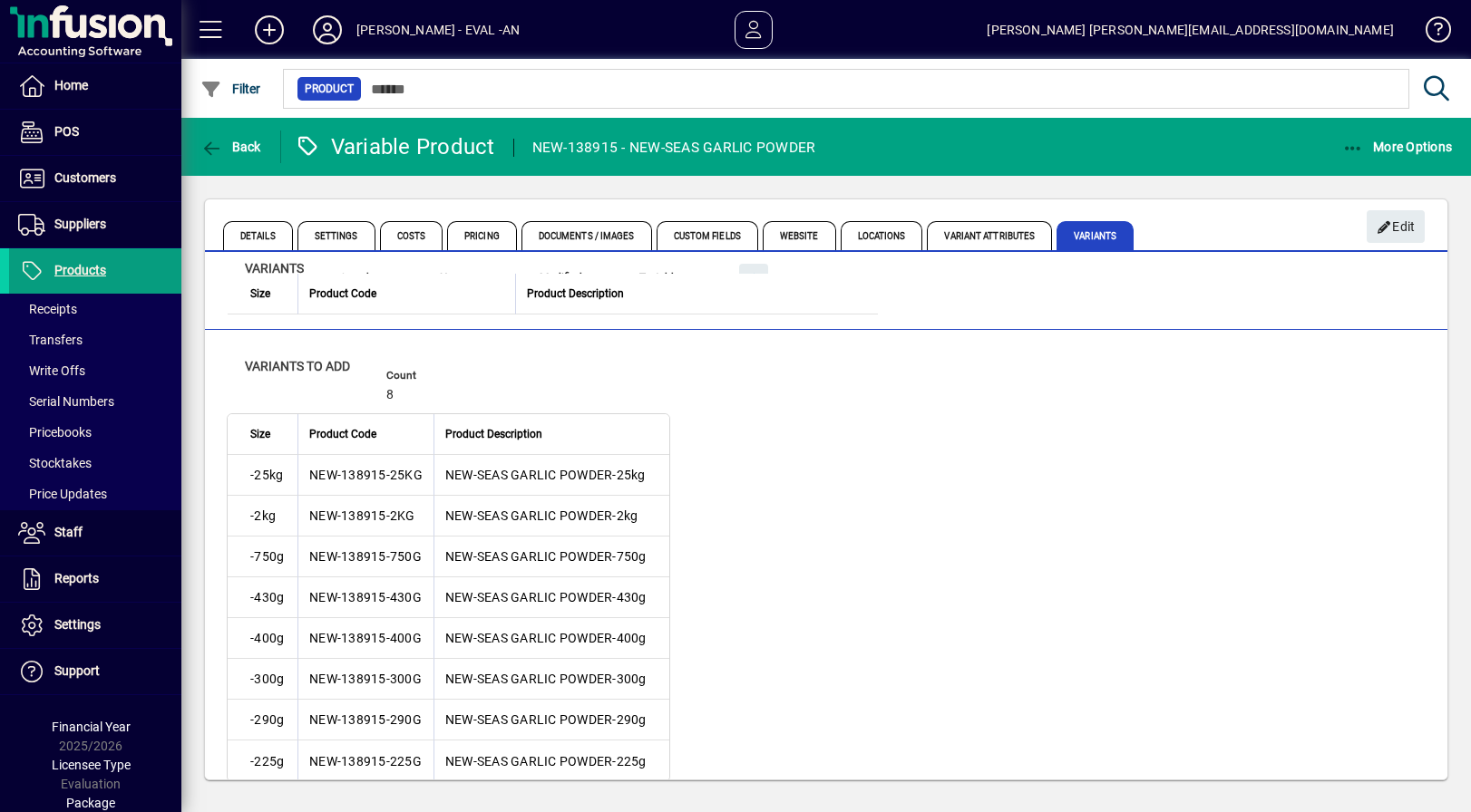
scroll to position [206, 0]
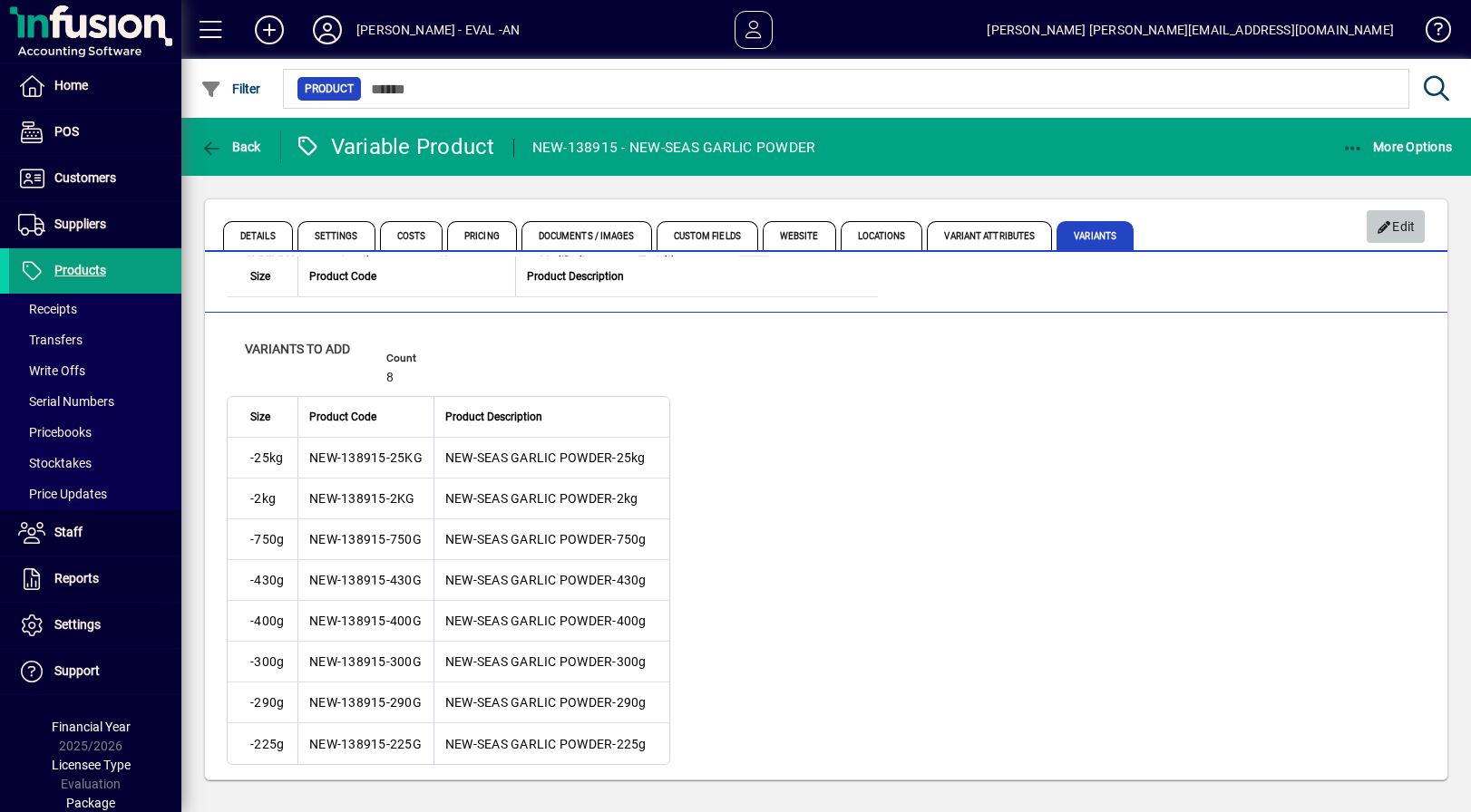
click at [1389, 231] on icon "button" at bounding box center [1385, 227] width 16 height 13
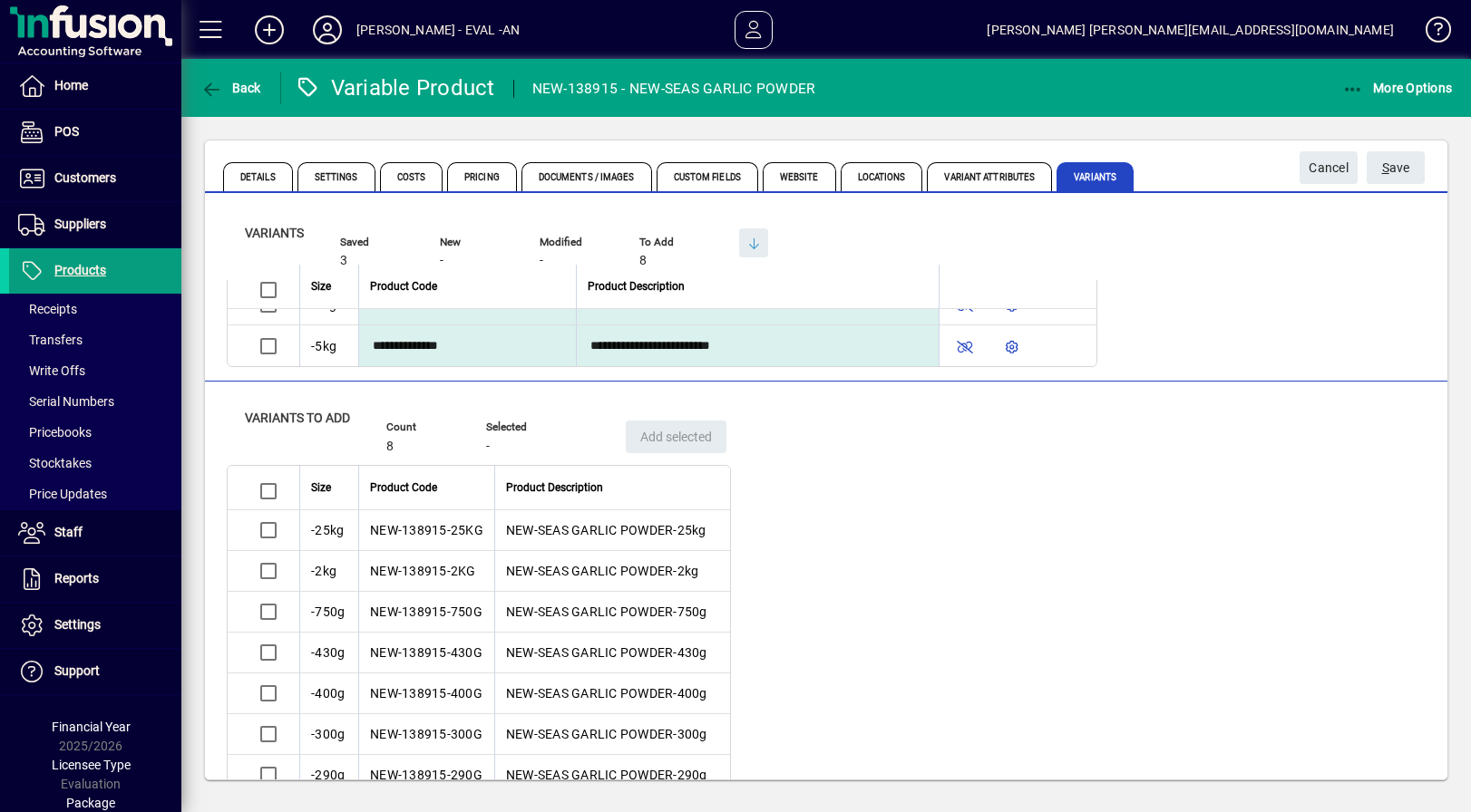
scroll to position [155, 0]
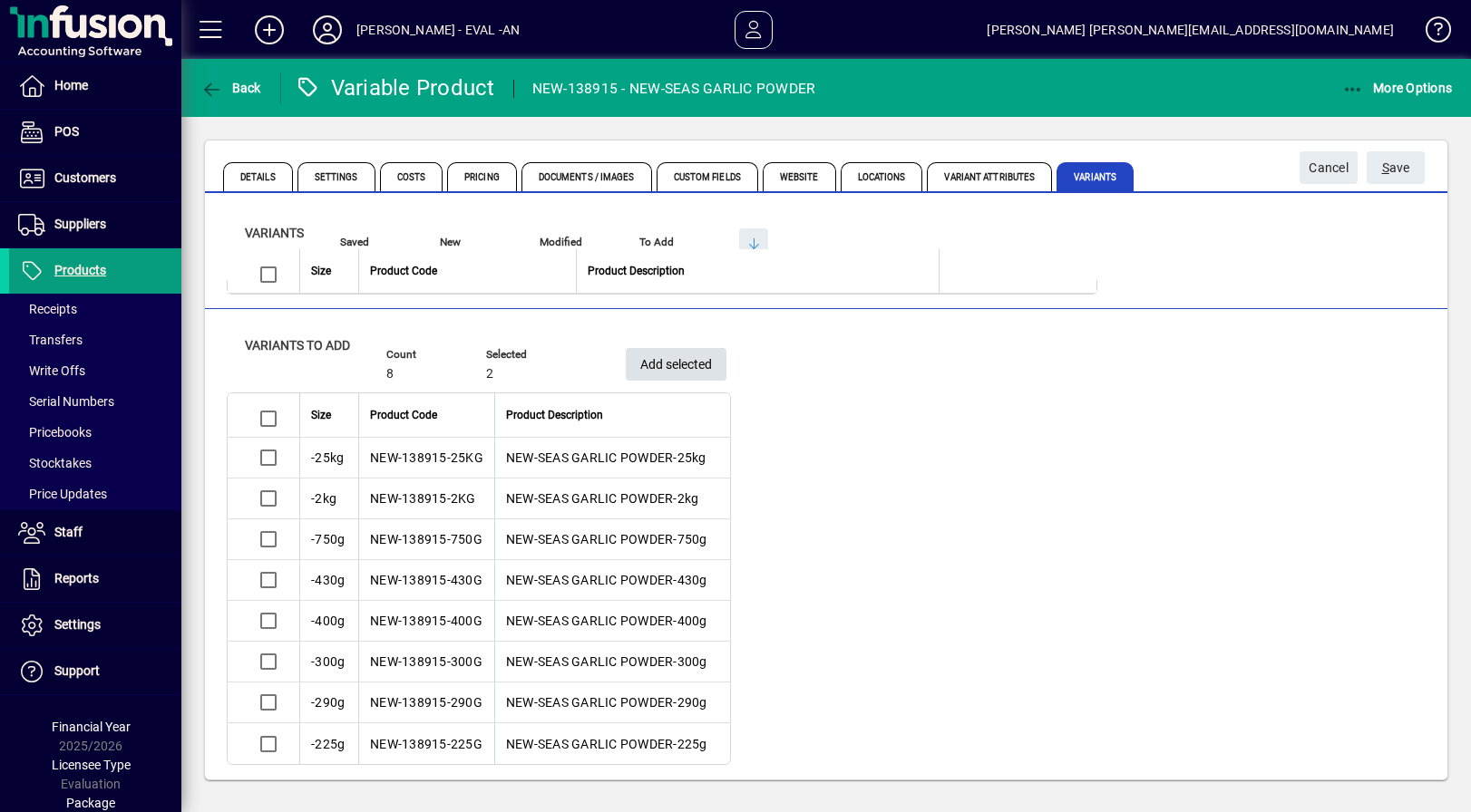
click at [661, 368] on span "Add selected" at bounding box center [676, 365] width 72 height 30
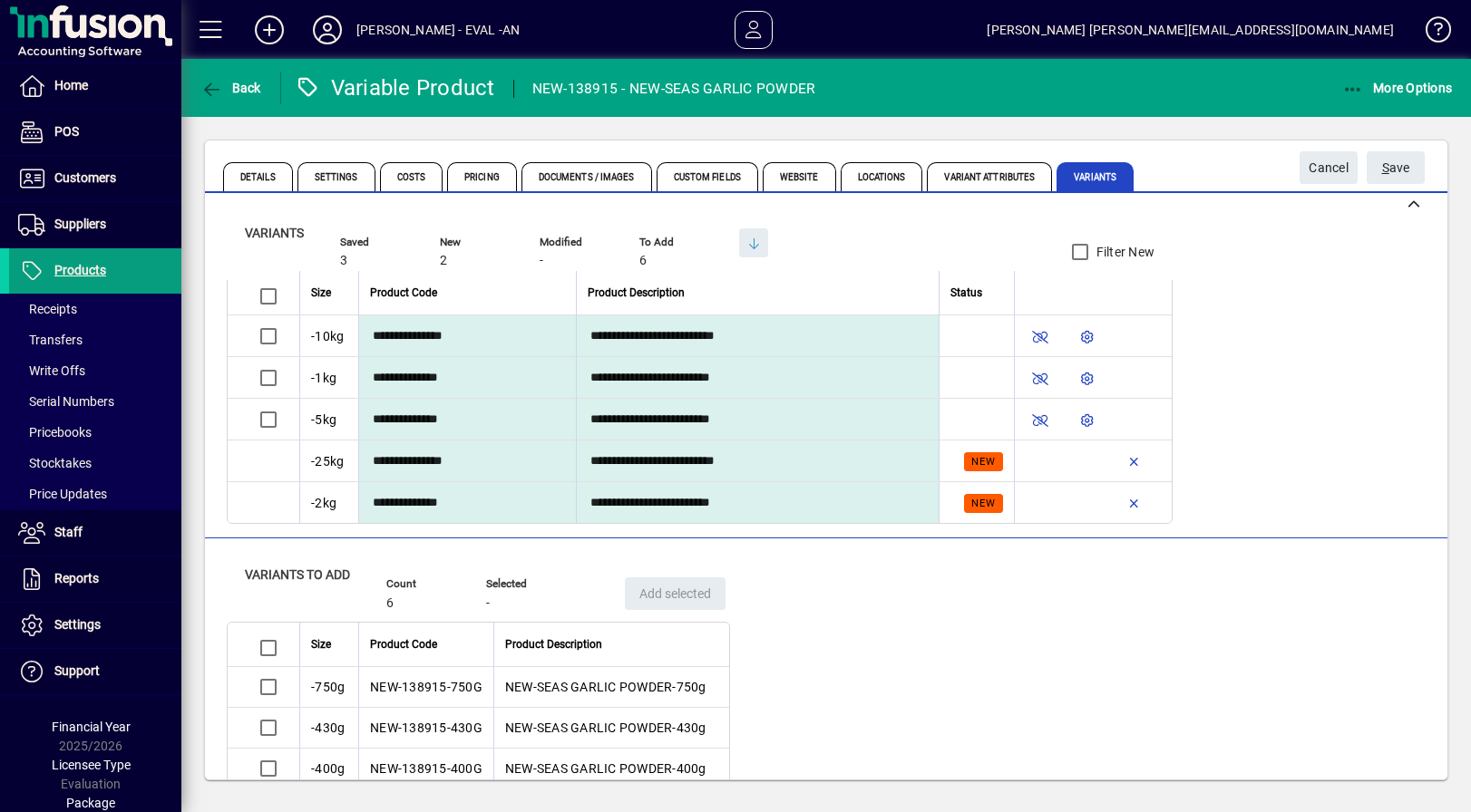
scroll to position [0, 0]
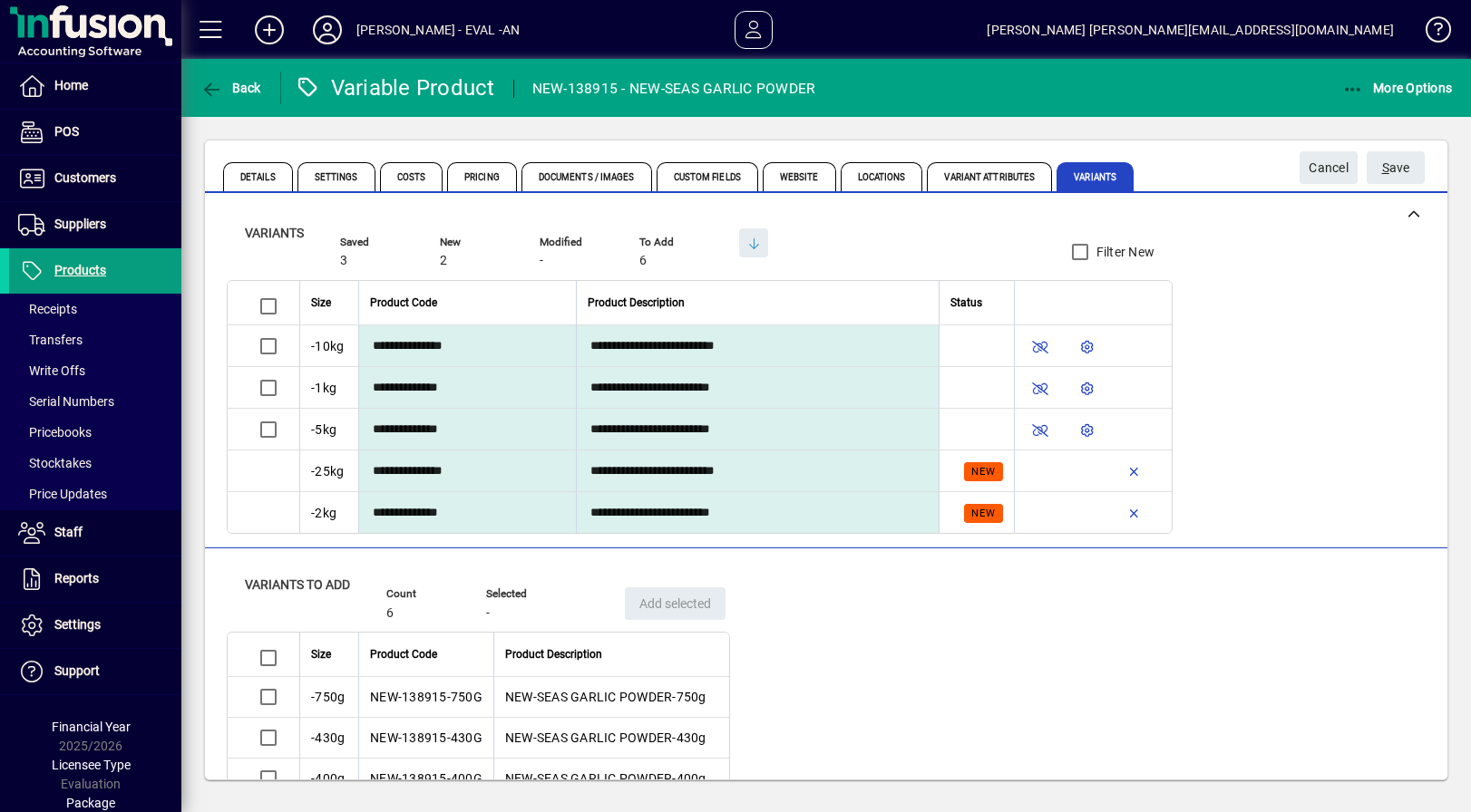
drag, startPoint x: 345, startPoint y: 470, endPoint x: 1221, endPoint y: 515, distance: 877.2
click at [1155, 521] on tbody "**********" at bounding box center [700, 429] width 944 height 207
click at [1336, 504] on div "**********" at bounding box center [826, 365] width 1199 height 337
click at [1129, 471] on span "button" at bounding box center [1134, 471] width 44 height 44
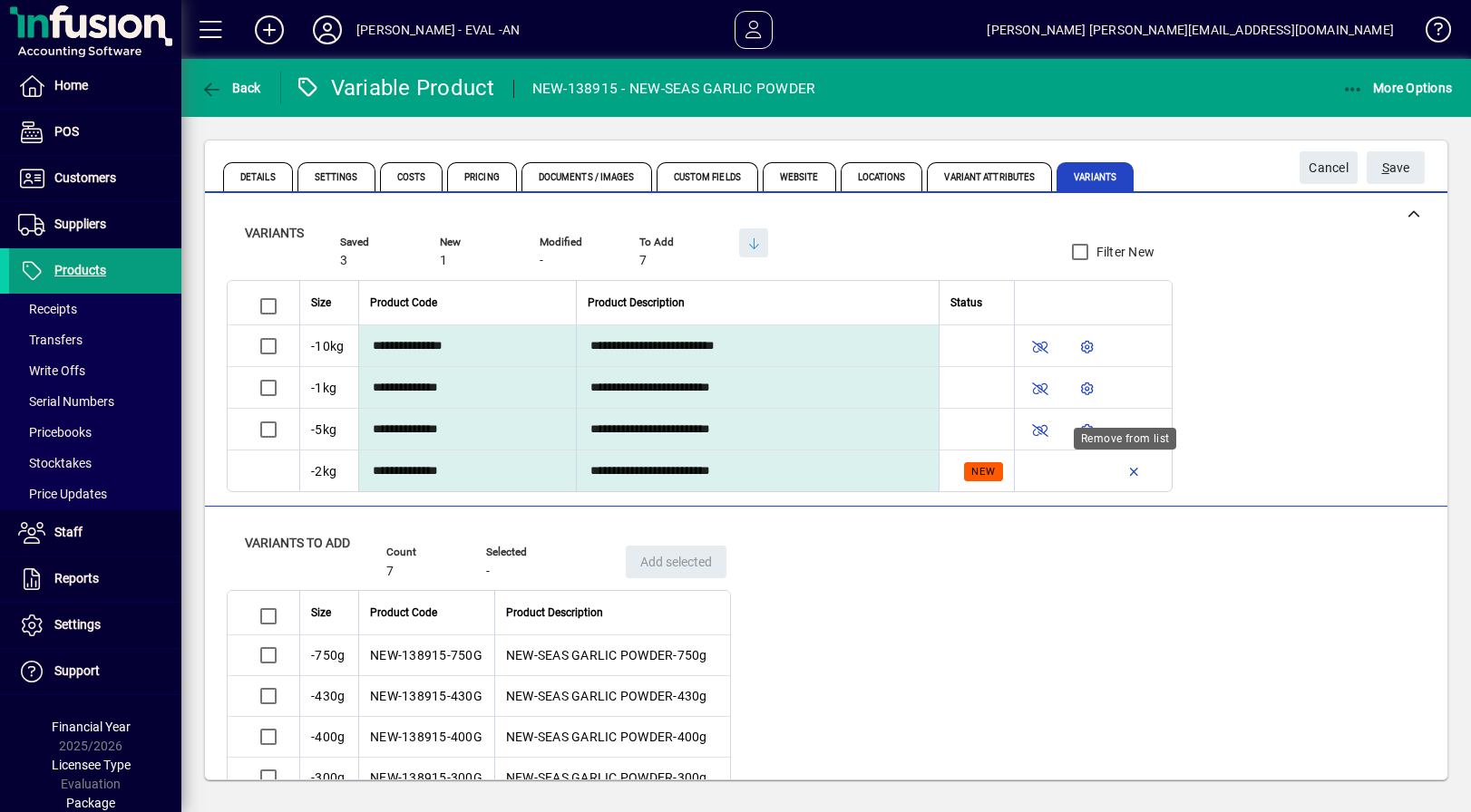
click at [1129, 471] on span "button" at bounding box center [1134, 471] width 44 height 44
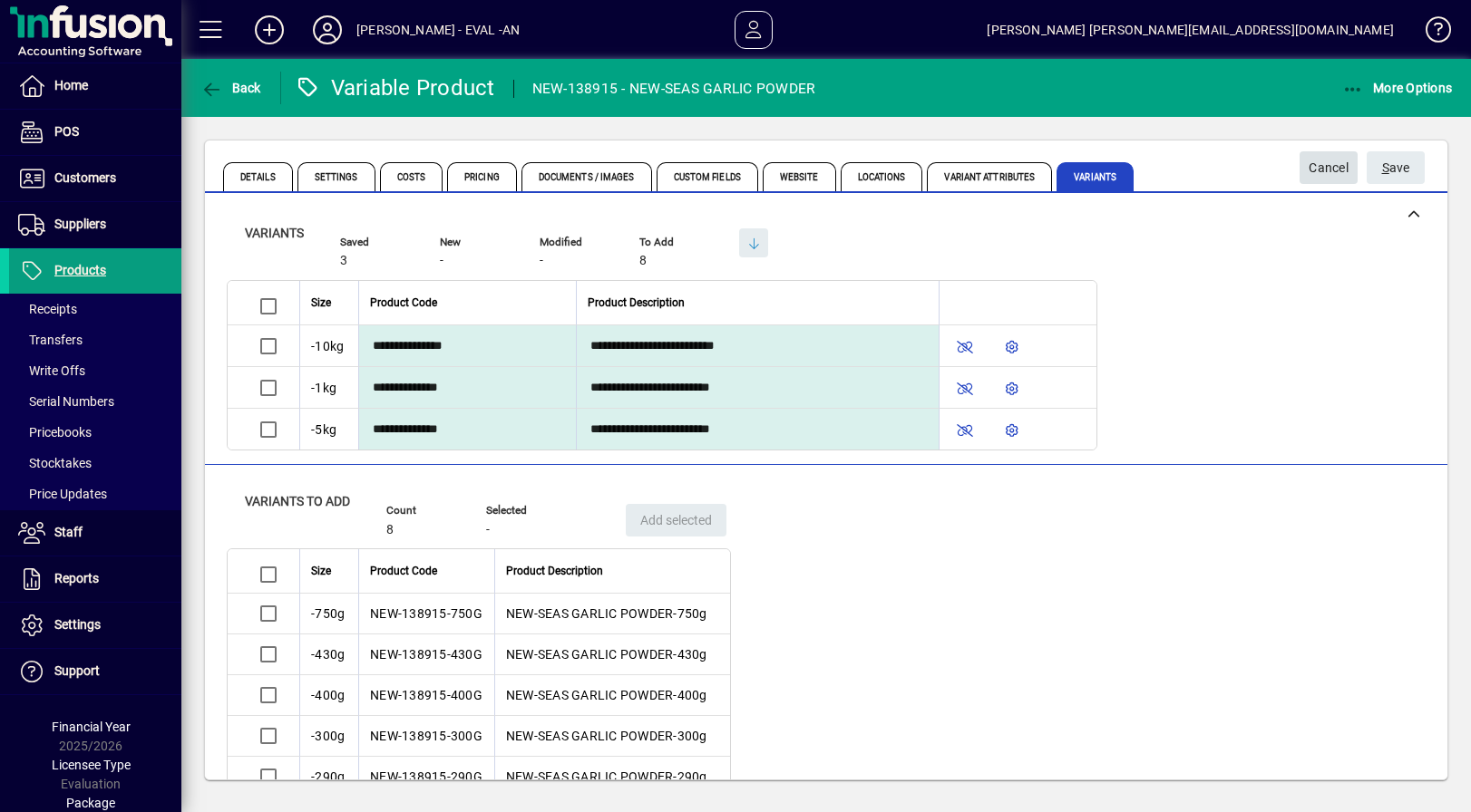
click at [1333, 177] on span "Cancel" at bounding box center [1328, 167] width 40 height 30
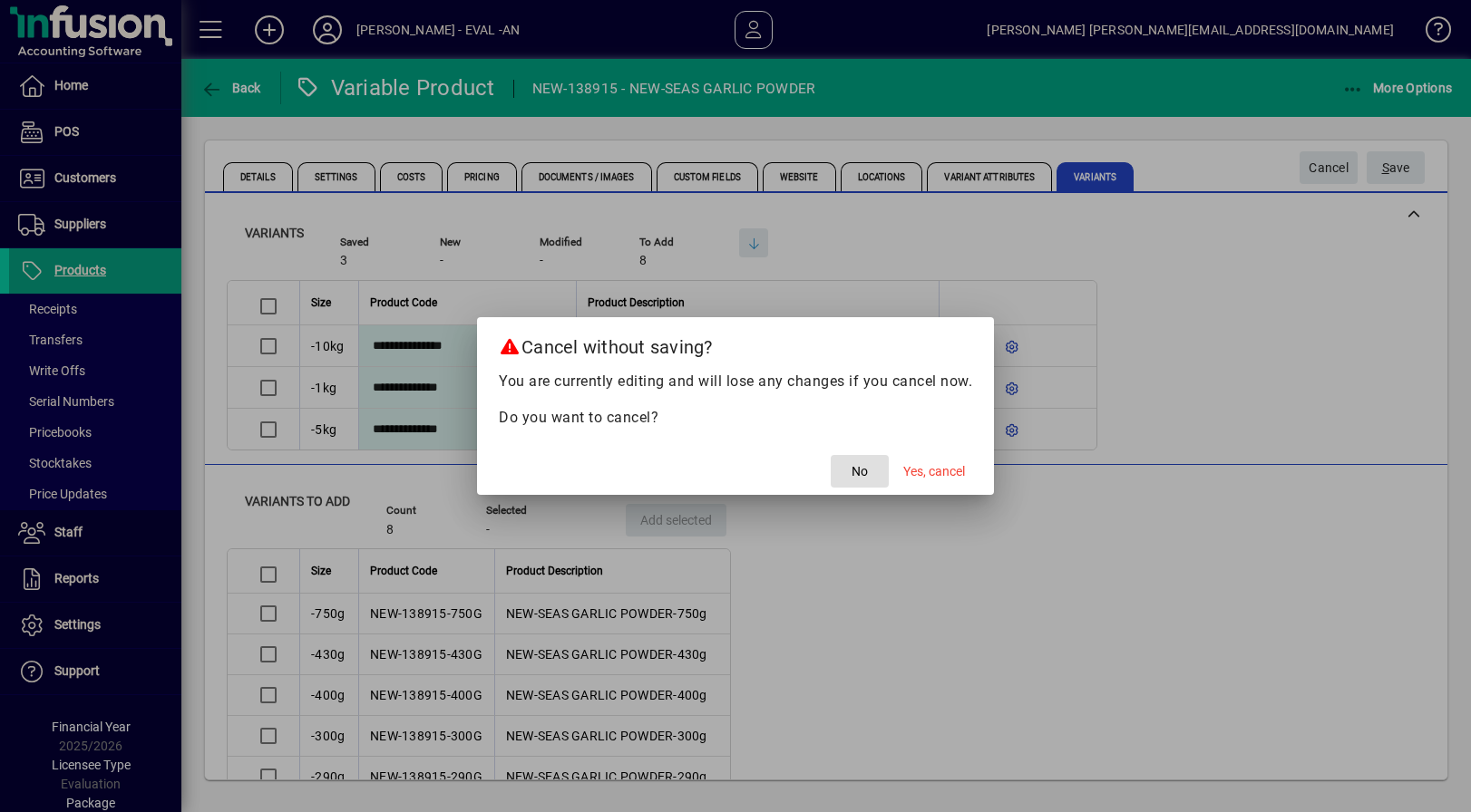
click at [854, 475] on span "No" at bounding box center [860, 471] width 16 height 19
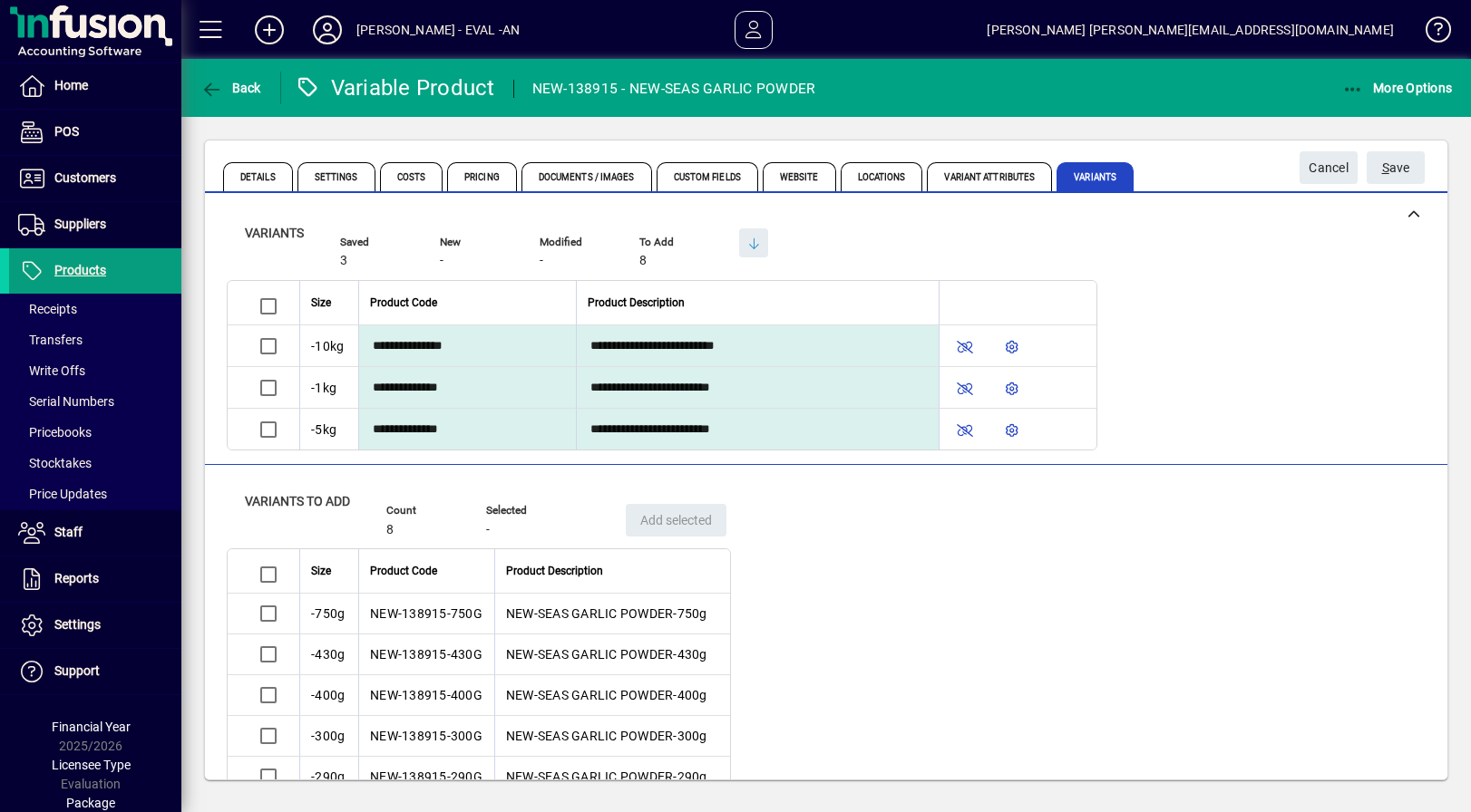
click at [930, 566] on div "Variants to add Count 8 Selected - Add selected Size Product Code Product Descr…" at bounding box center [826, 692] width 1199 height 456
click at [1089, 255] on div "**********" at bounding box center [826, 323] width 1199 height 254
click at [1078, 255] on icon "button" at bounding box center [1083, 253] width 16 height 13
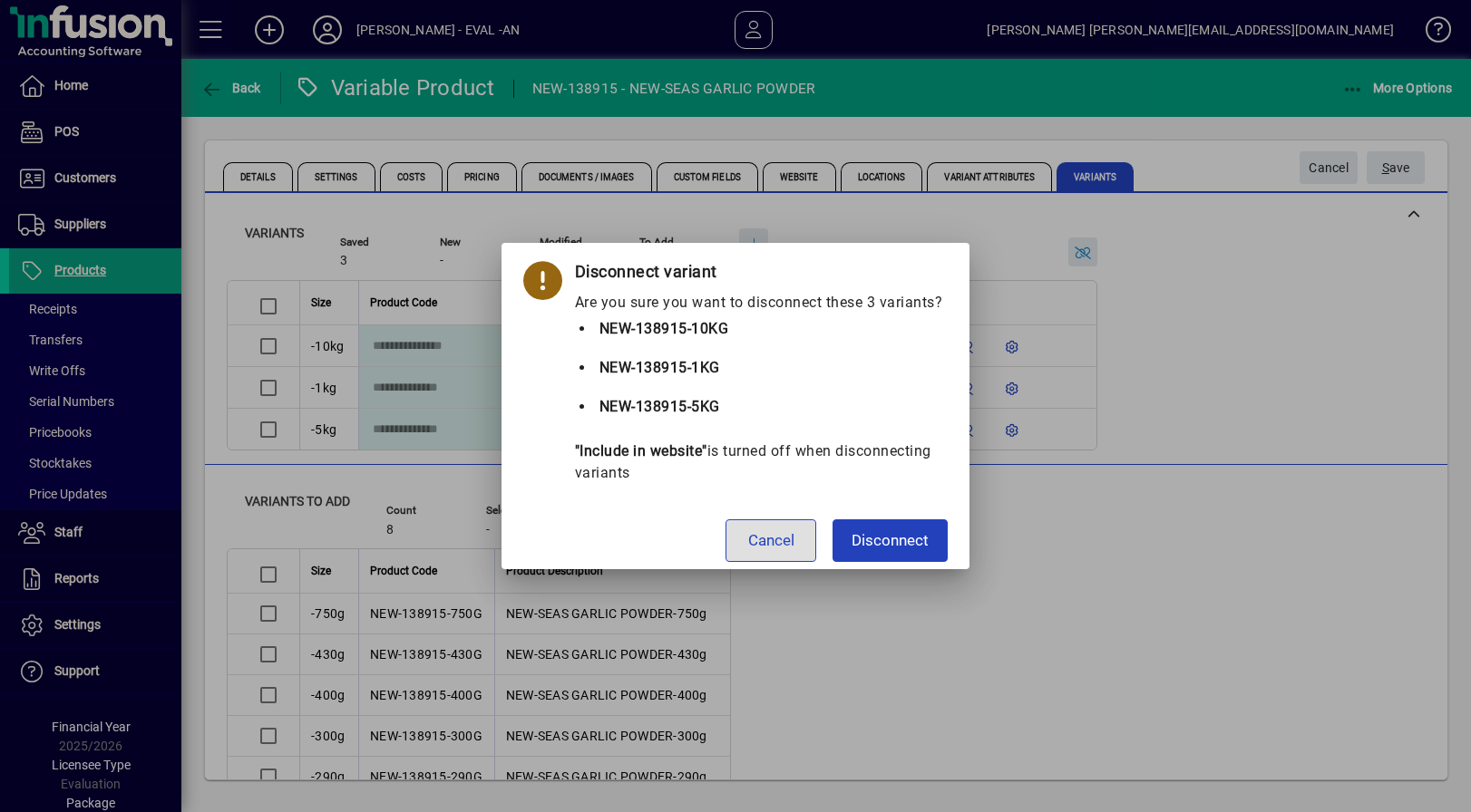
click at [897, 533] on span "Disconnect" at bounding box center [890, 541] width 77 height 24
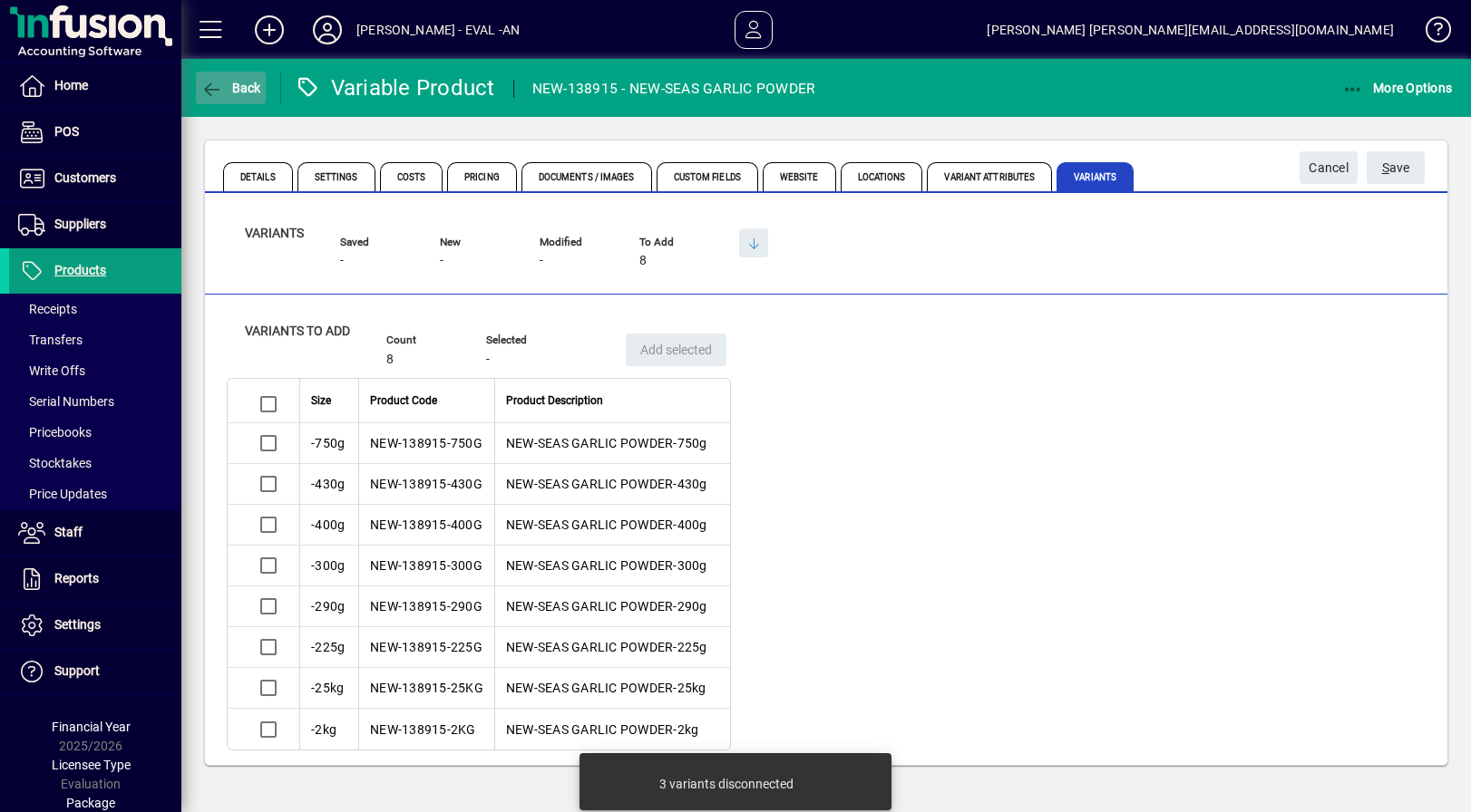
click at [261, 95] on span "button" at bounding box center [230, 88] width 70 height 44
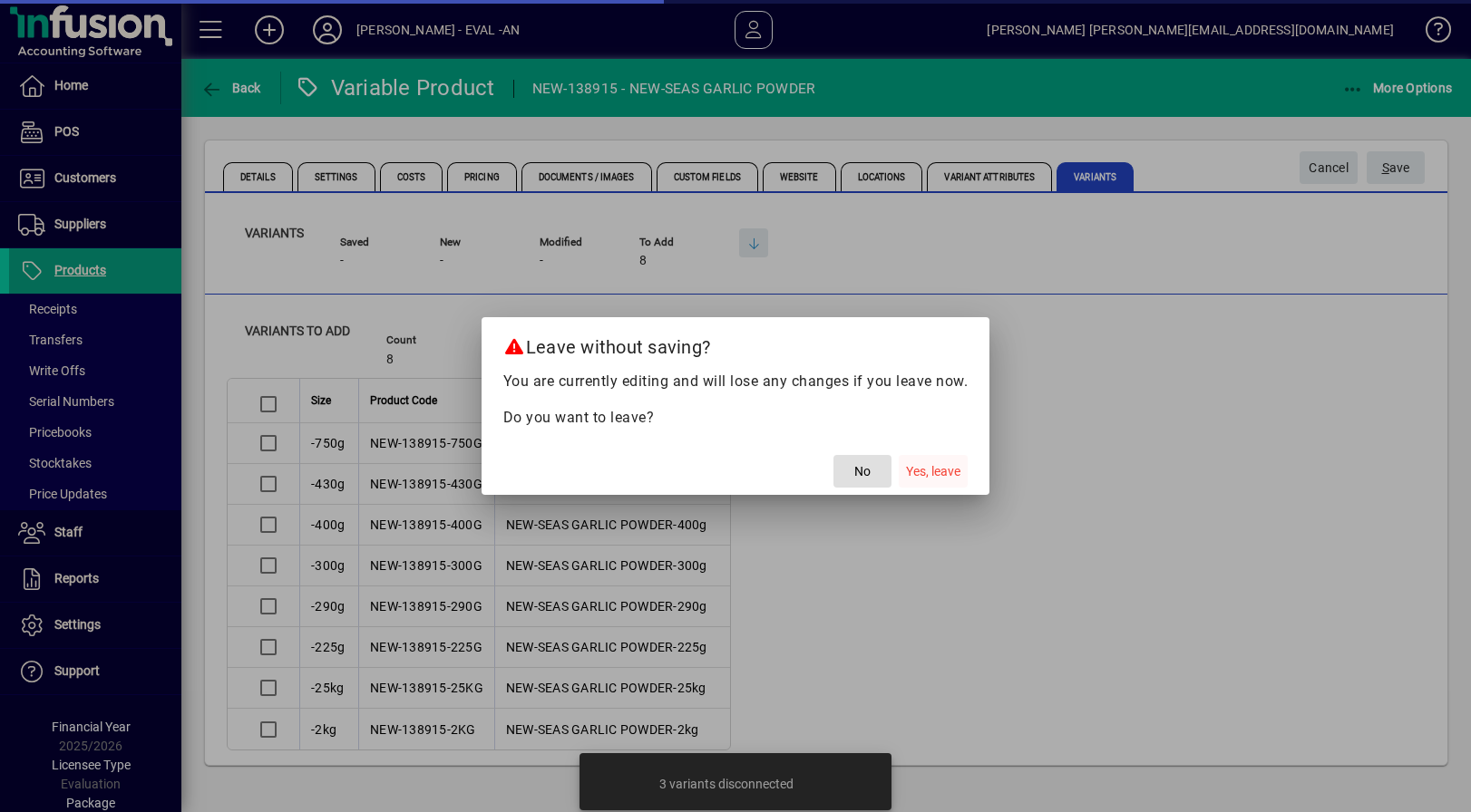
click at [939, 468] on span "Yes, leave" at bounding box center [933, 471] width 55 height 19
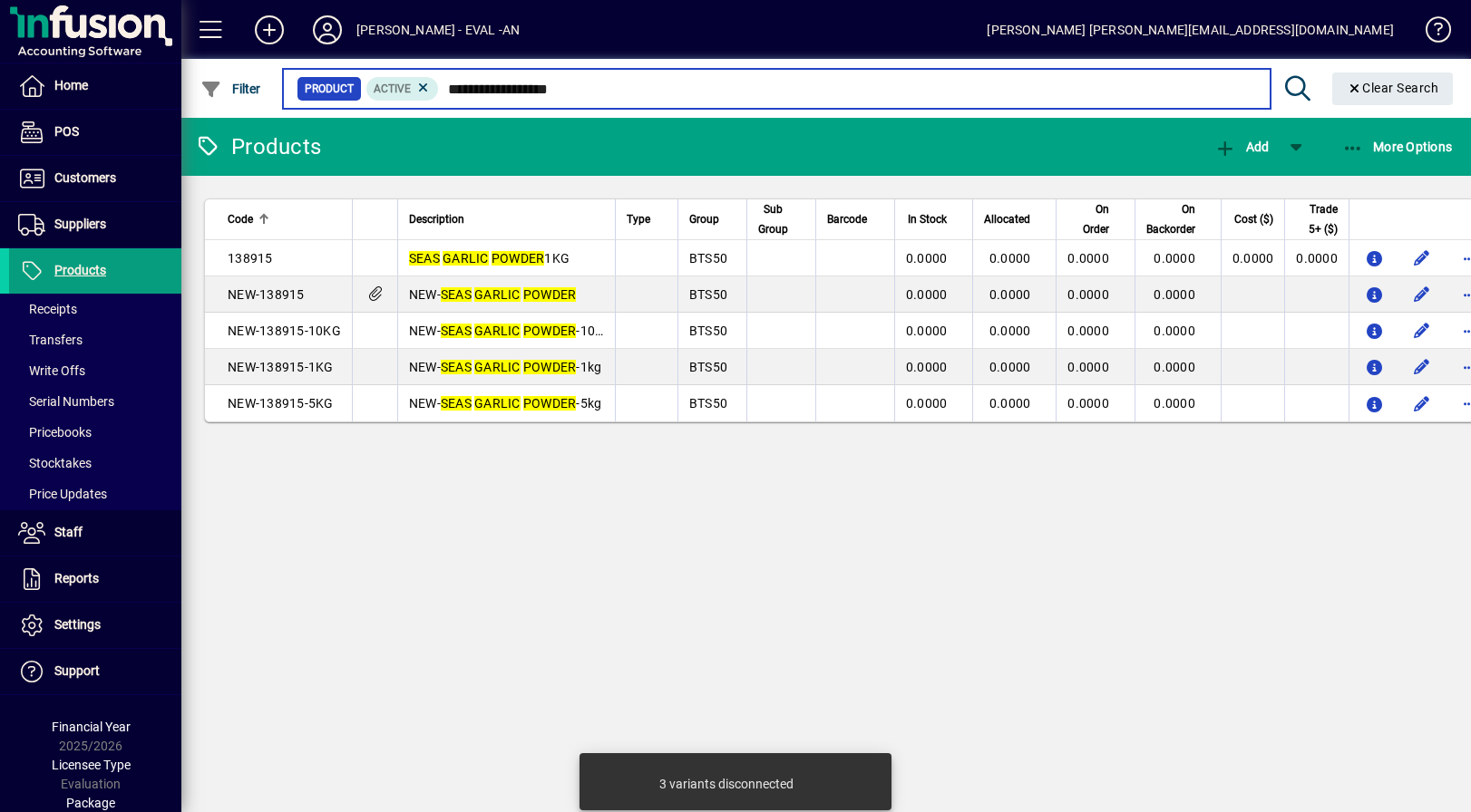
drag, startPoint x: 652, startPoint y: 86, endPoint x: 640, endPoint y: 89, distance: 12.4
click at [640, 89] on input "**********" at bounding box center [846, 89] width 816 height 25
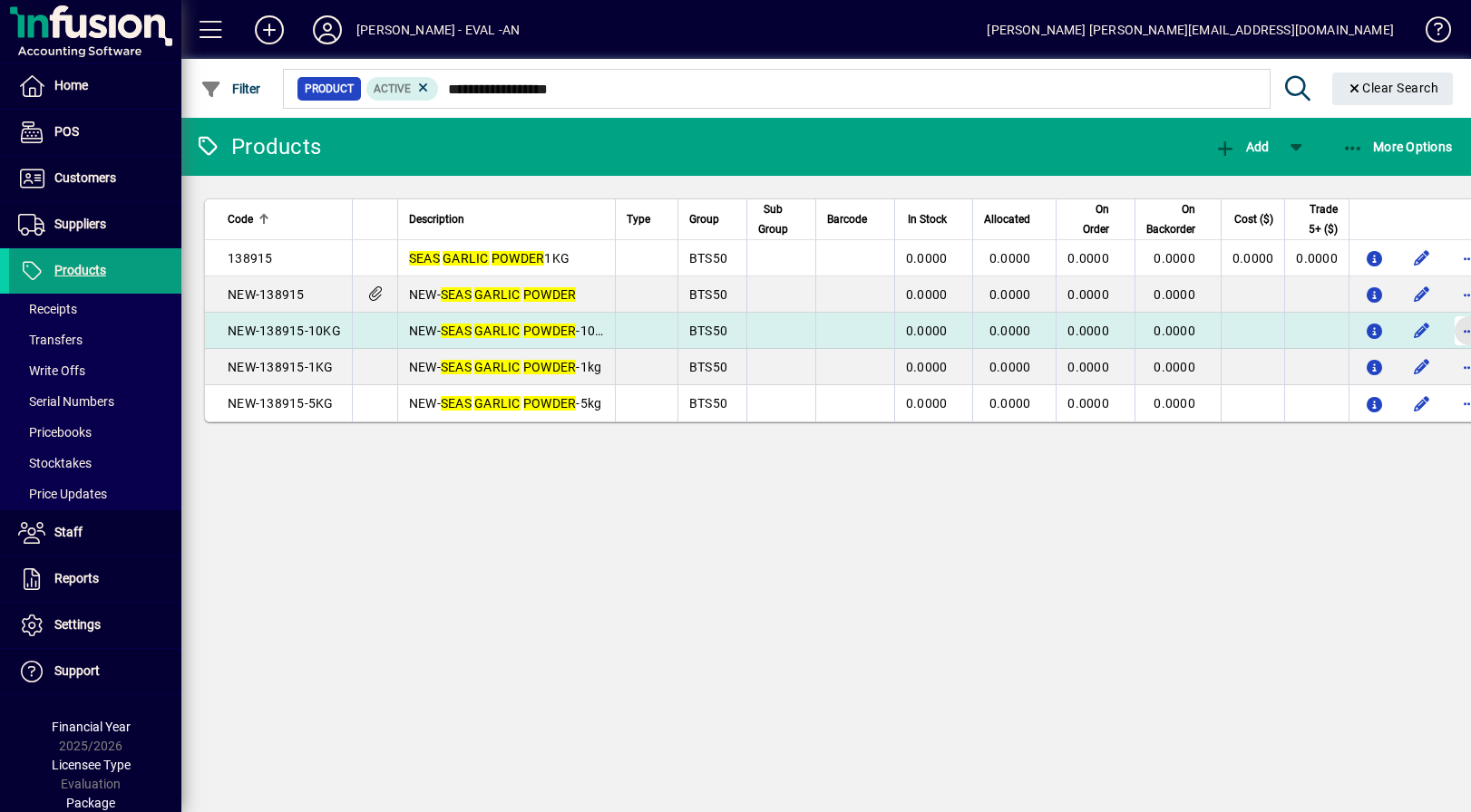
click at [1455, 336] on span "button" at bounding box center [1469, 331] width 44 height 44
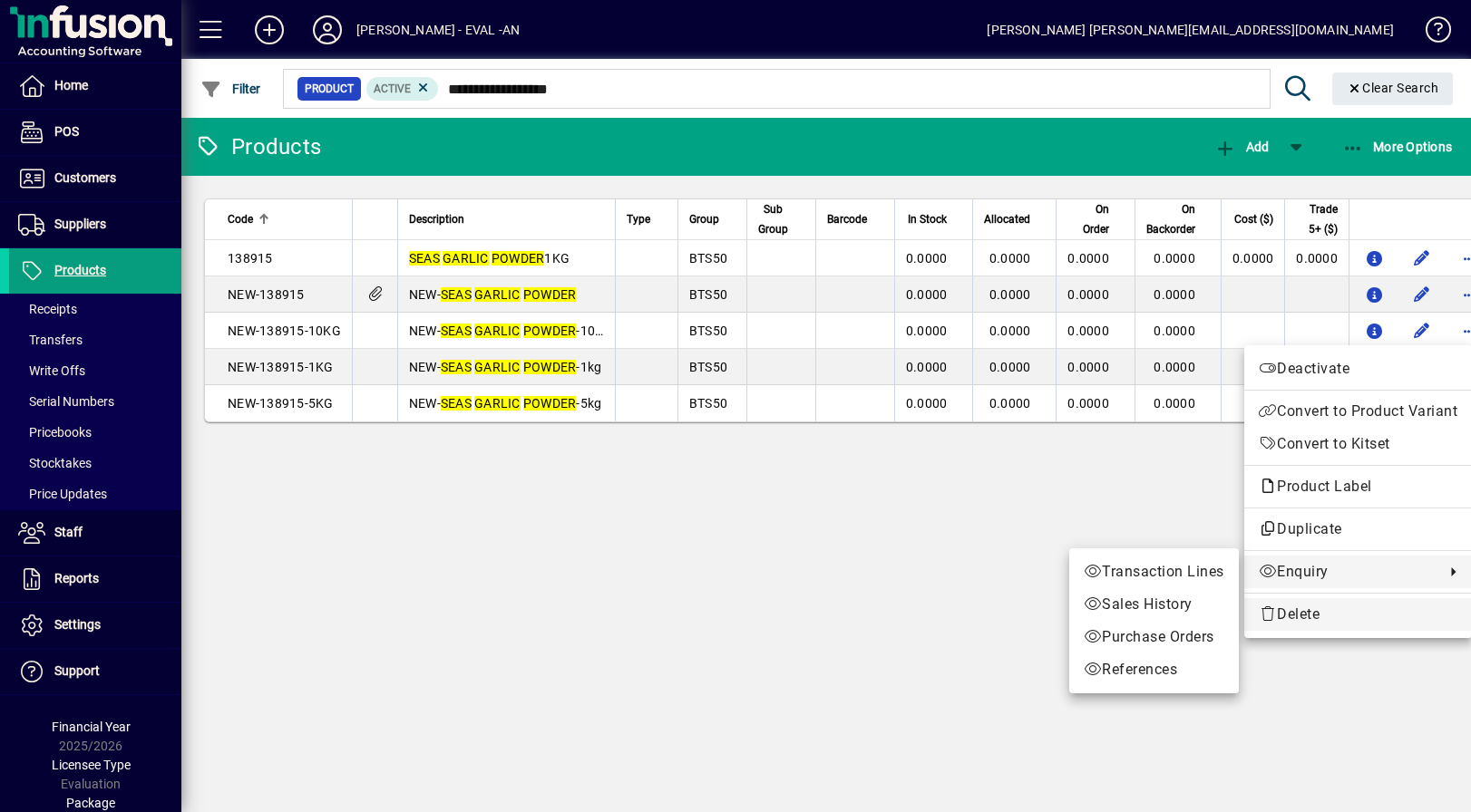
click at [1330, 606] on span "Delete" at bounding box center [1358, 615] width 198 height 22
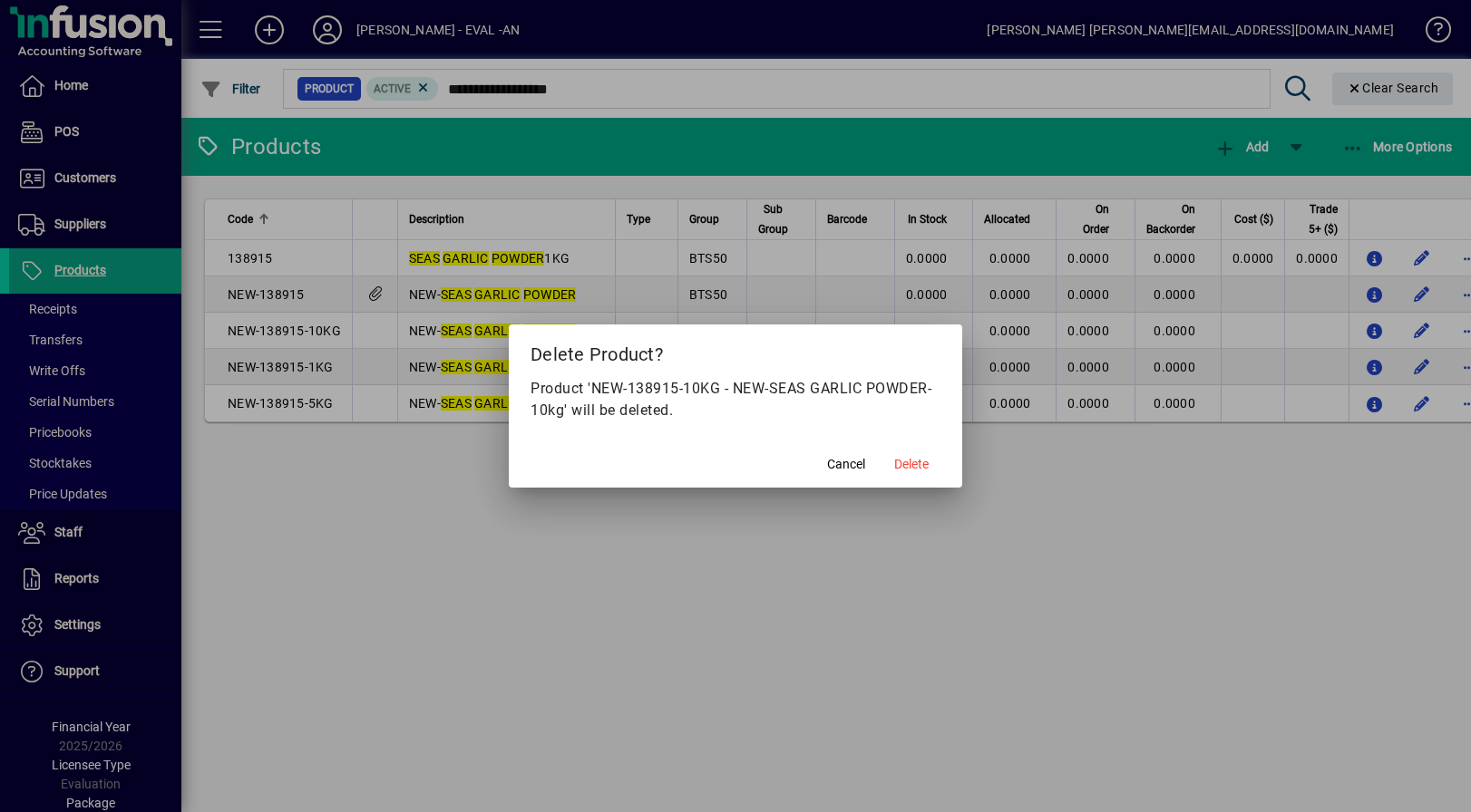
click at [927, 465] on span "Delete" at bounding box center [912, 464] width 35 height 19
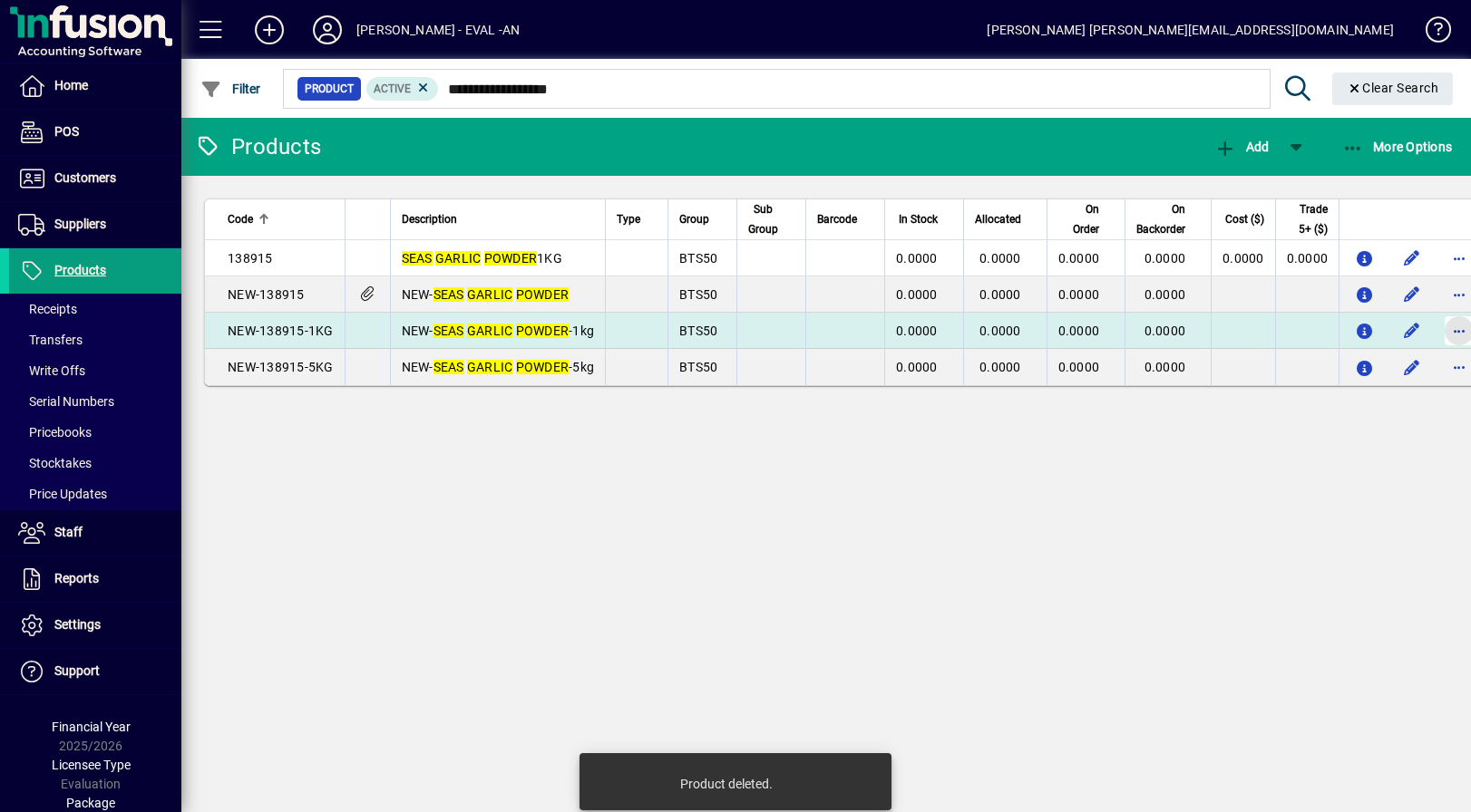
click at [1456, 328] on span "button" at bounding box center [1459, 331] width 44 height 44
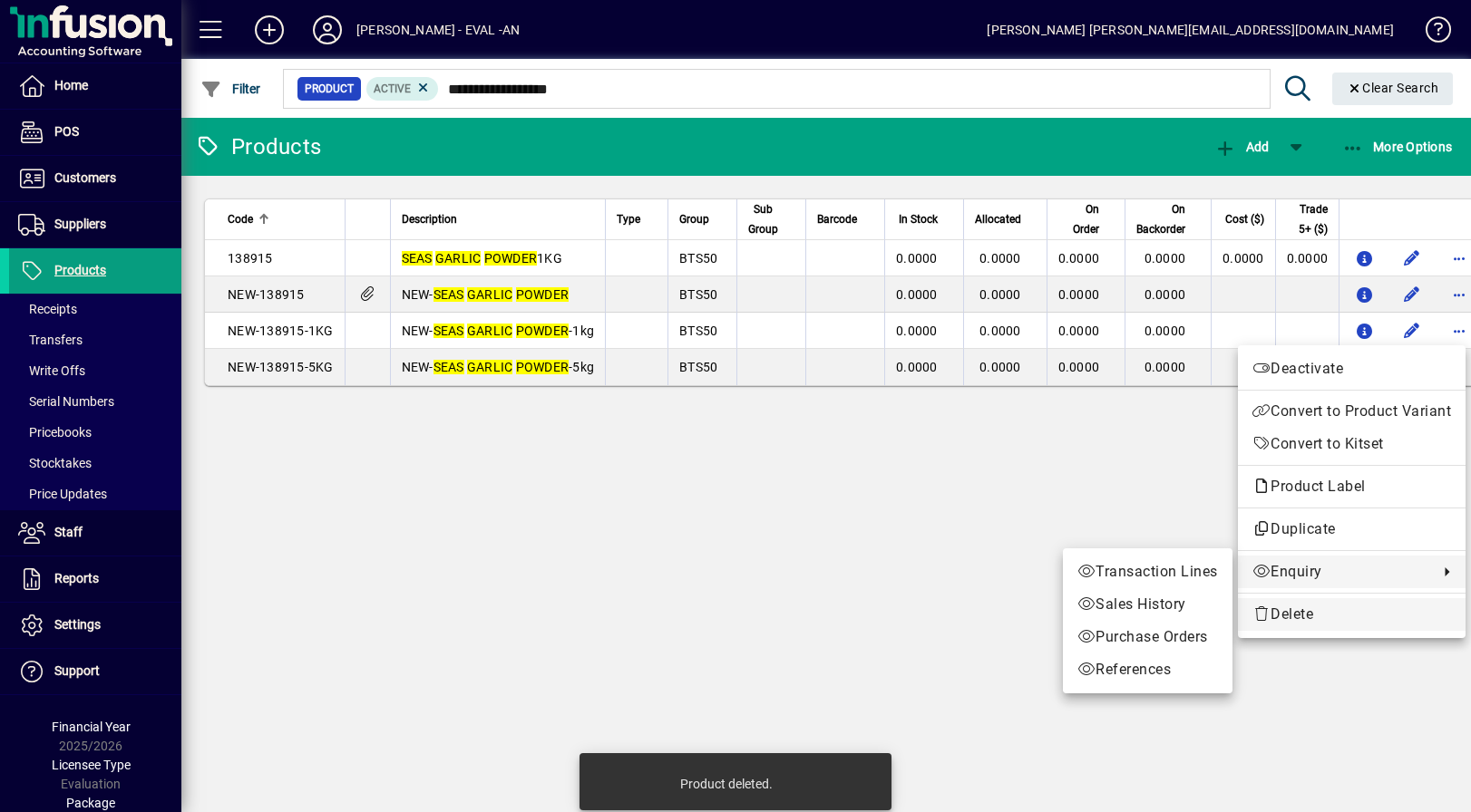
click at [1330, 620] on span "Delete" at bounding box center [1352, 615] width 198 height 22
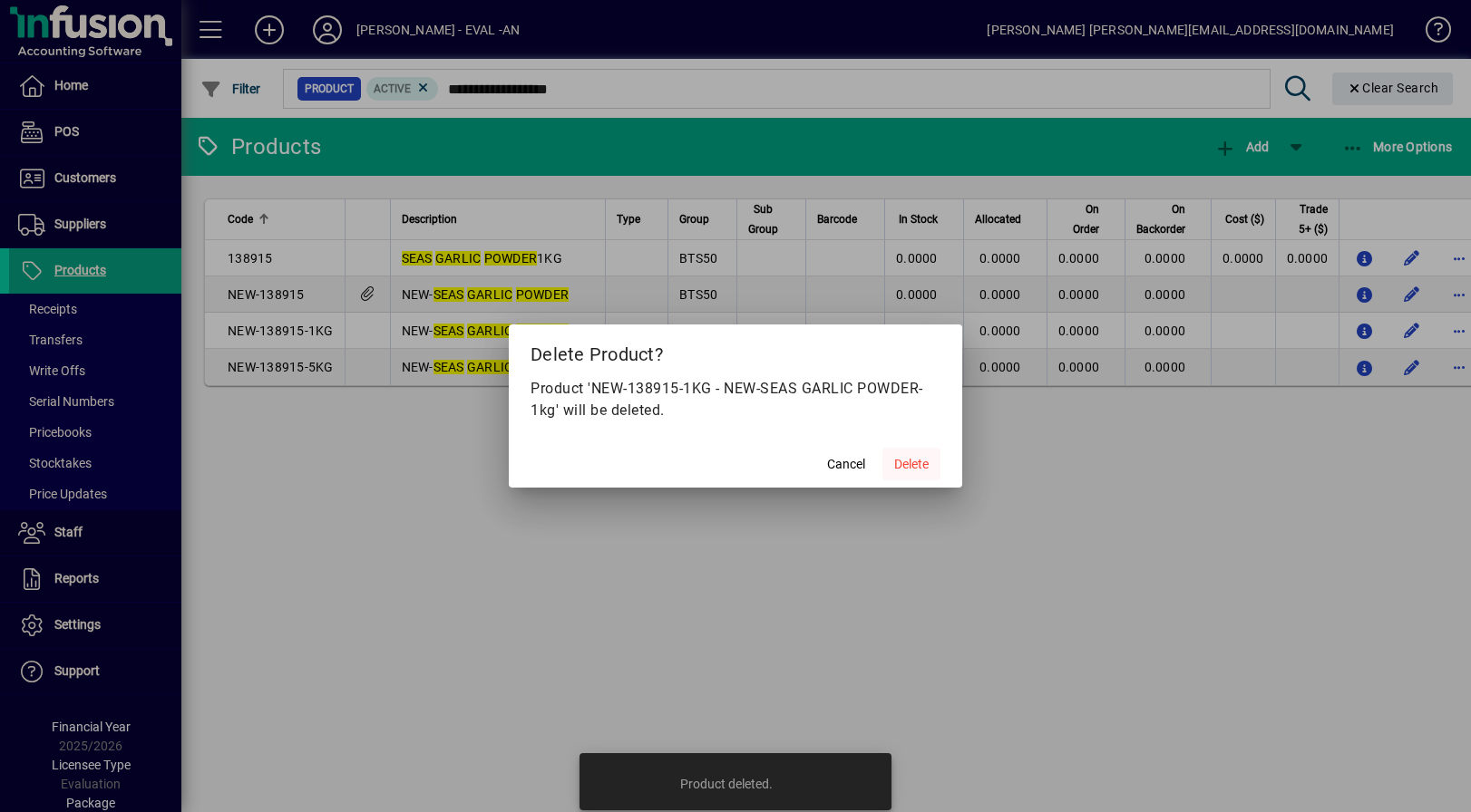
click at [923, 472] on span "Delete" at bounding box center [912, 464] width 35 height 19
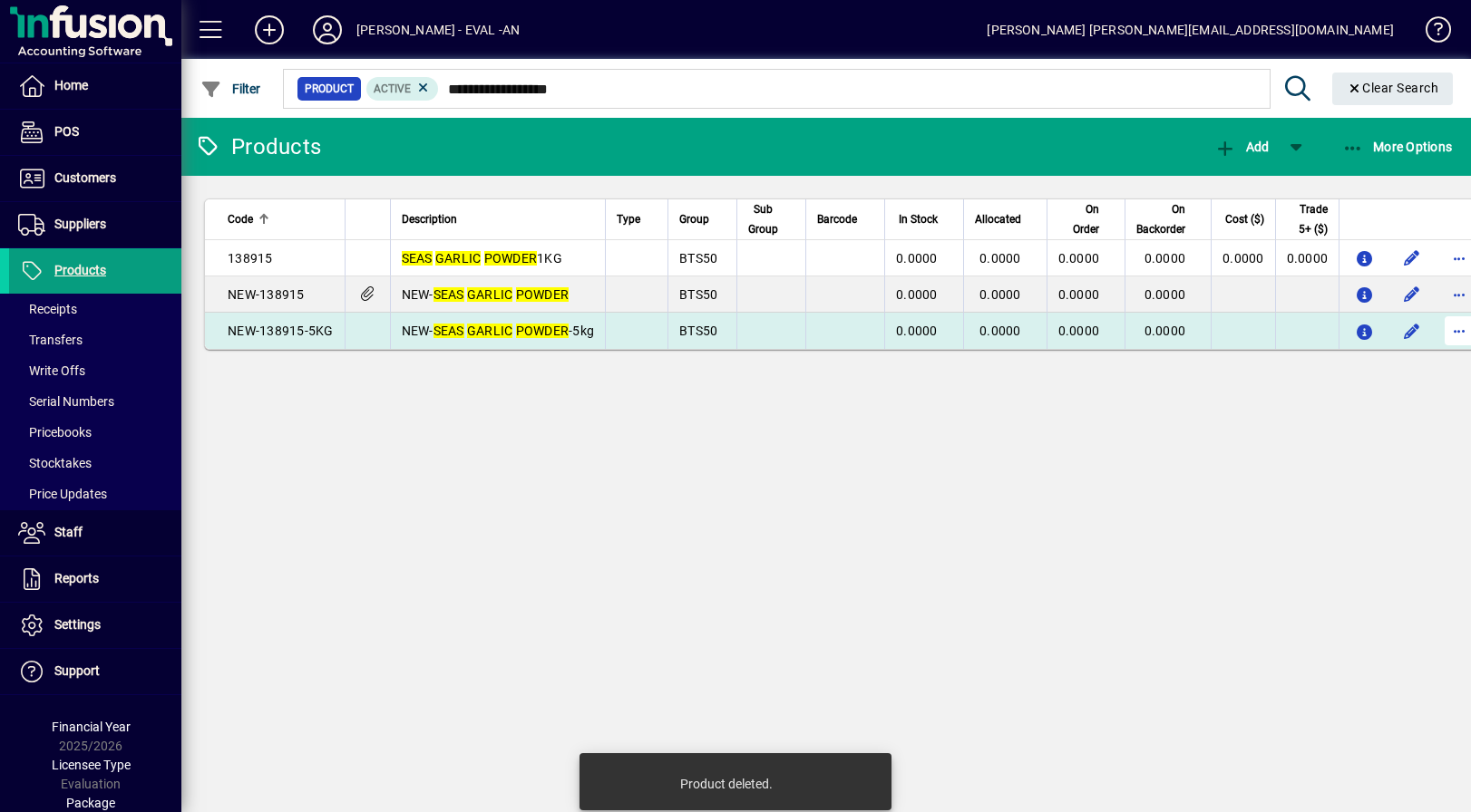
click at [1459, 330] on span "button" at bounding box center [1459, 331] width 44 height 44
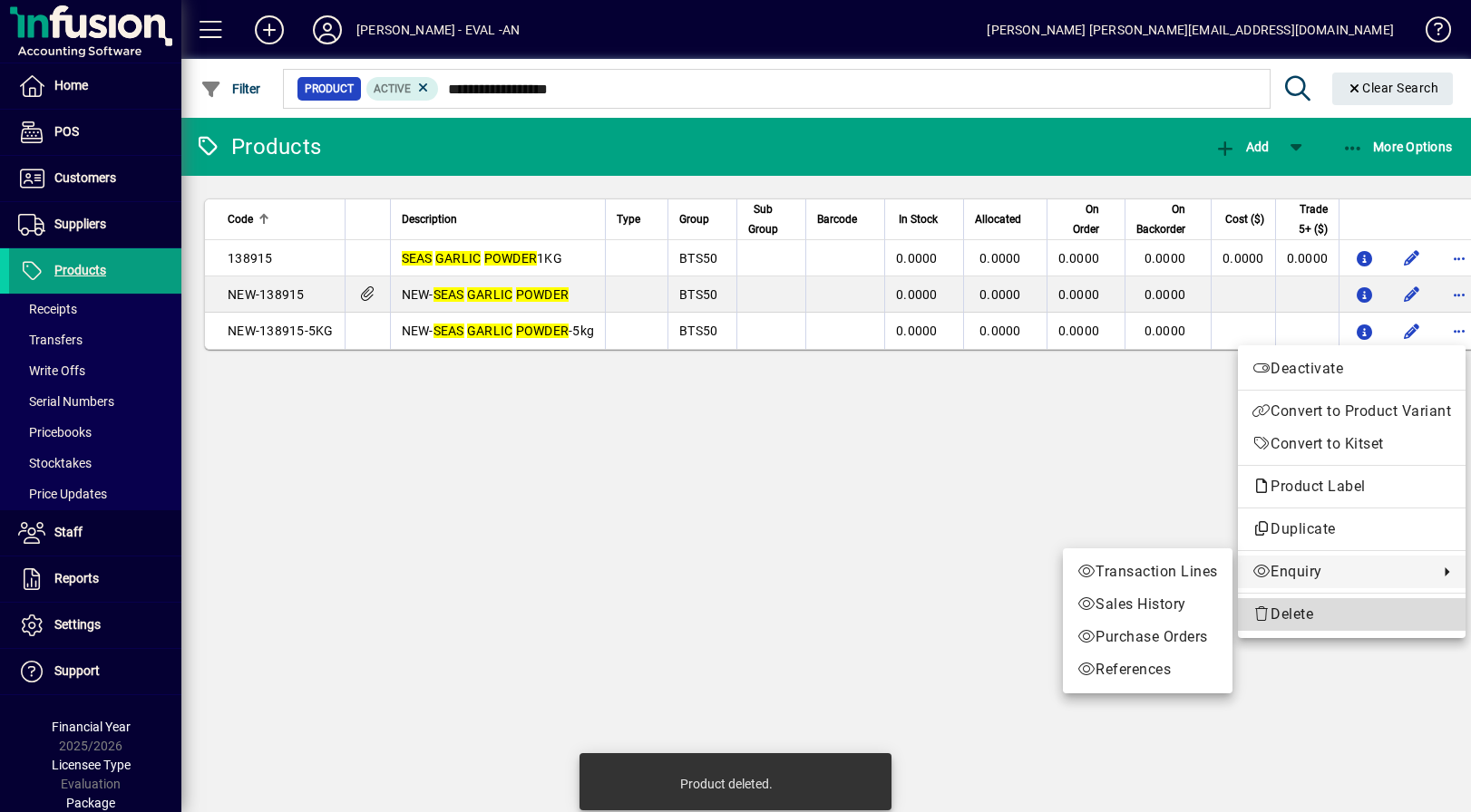
click at [1315, 615] on span "Delete" at bounding box center [1352, 615] width 198 height 22
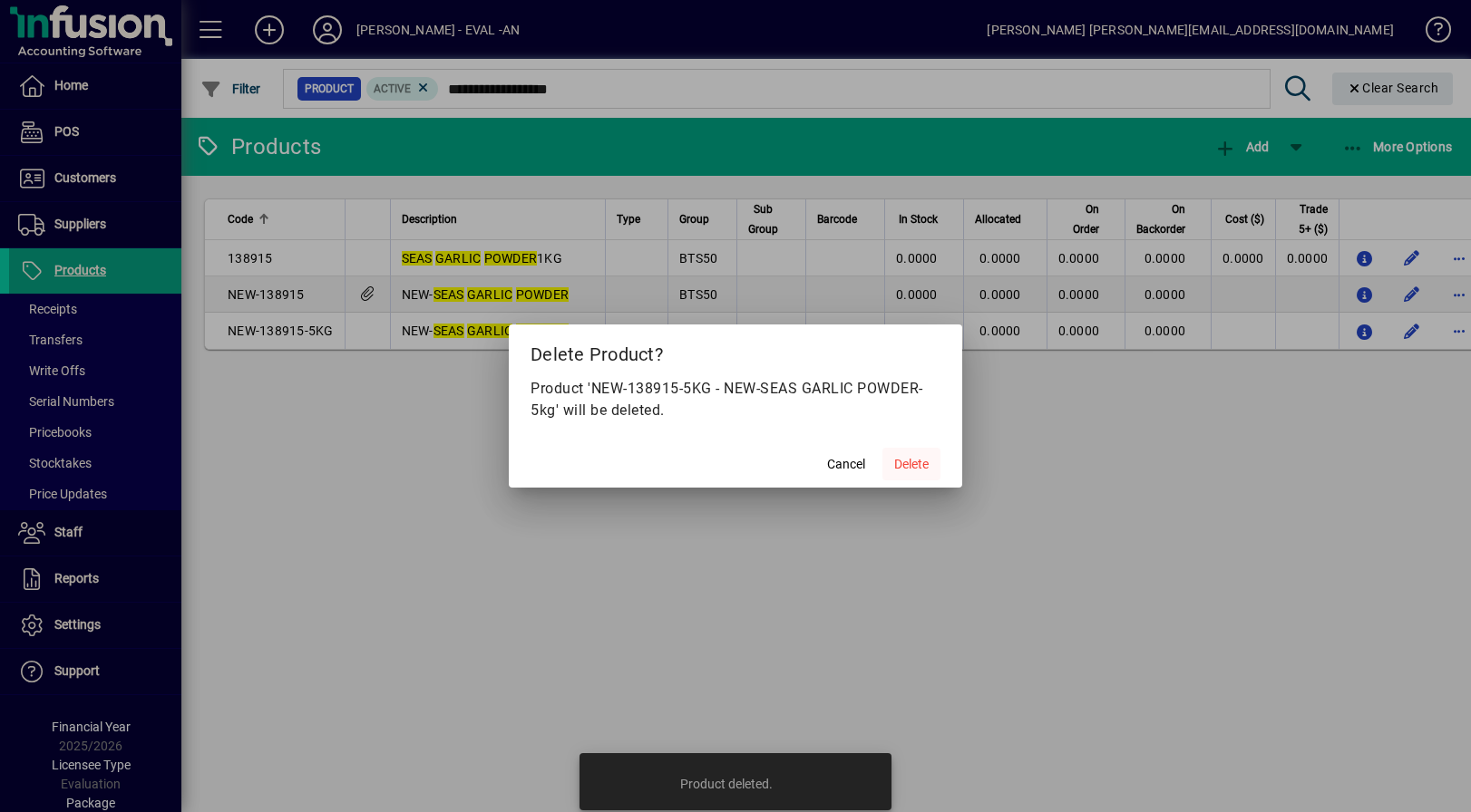
click at [919, 467] on span "Delete" at bounding box center [912, 464] width 35 height 19
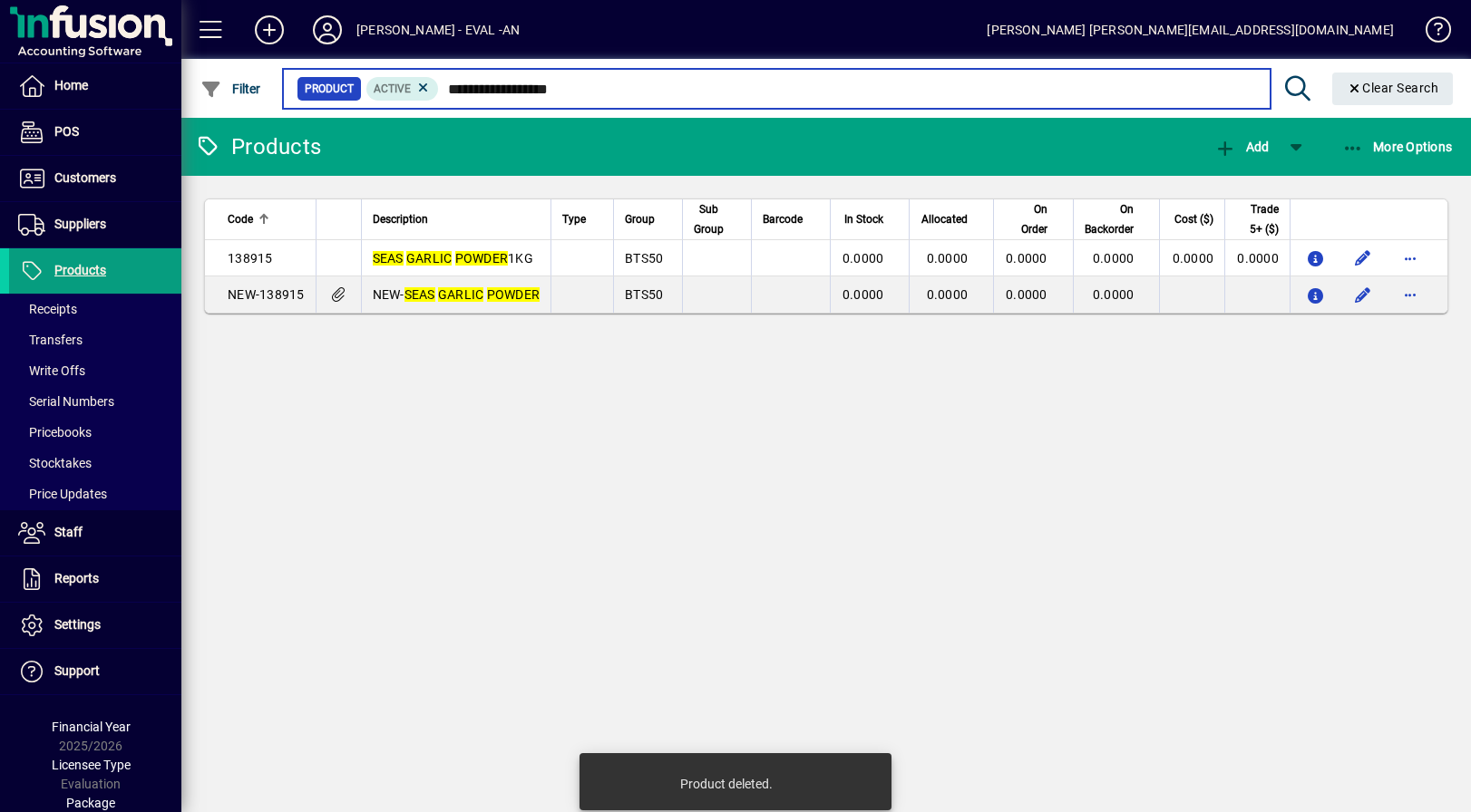
click at [486, 92] on input "**********" at bounding box center [846, 89] width 816 height 25
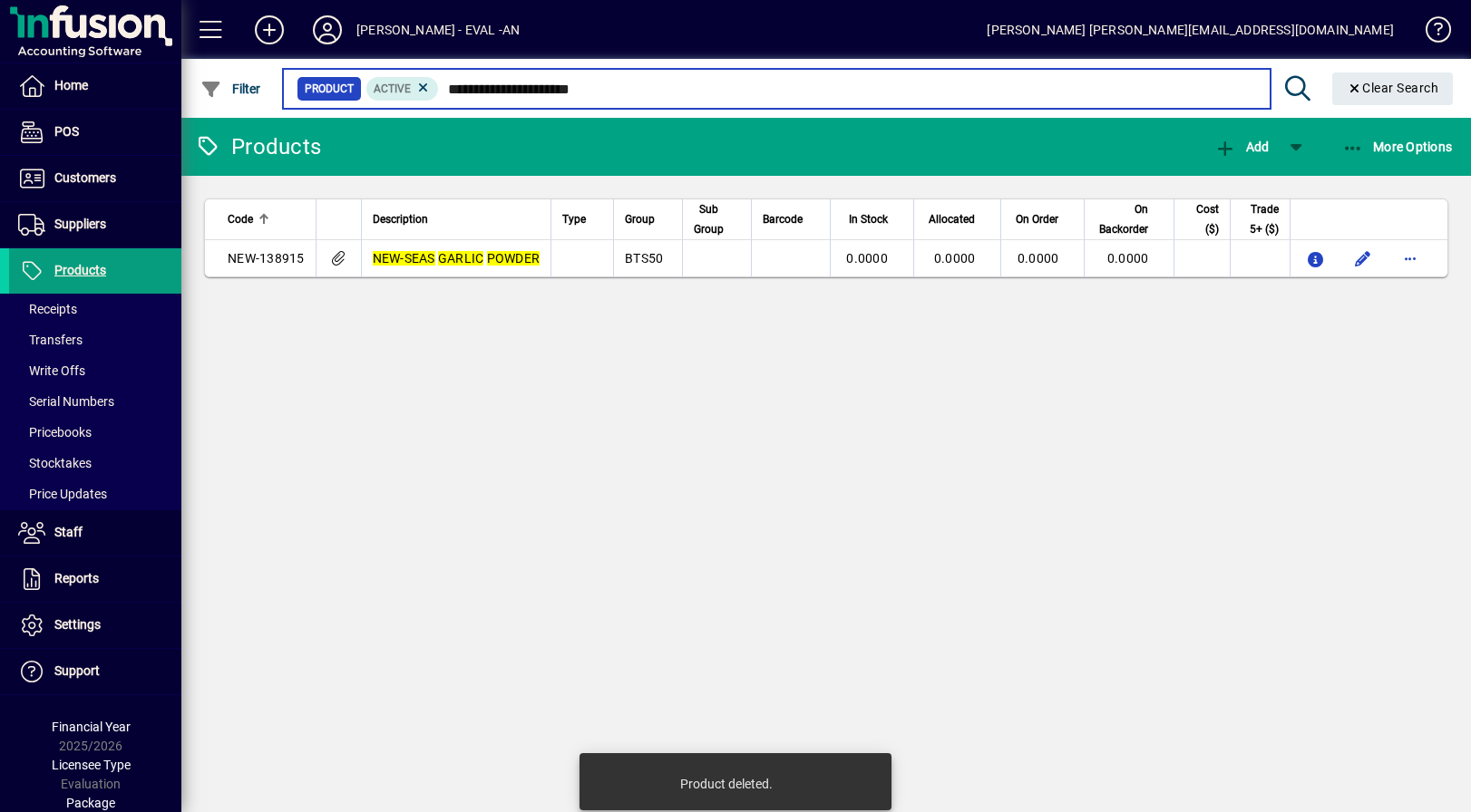
type input "**********"
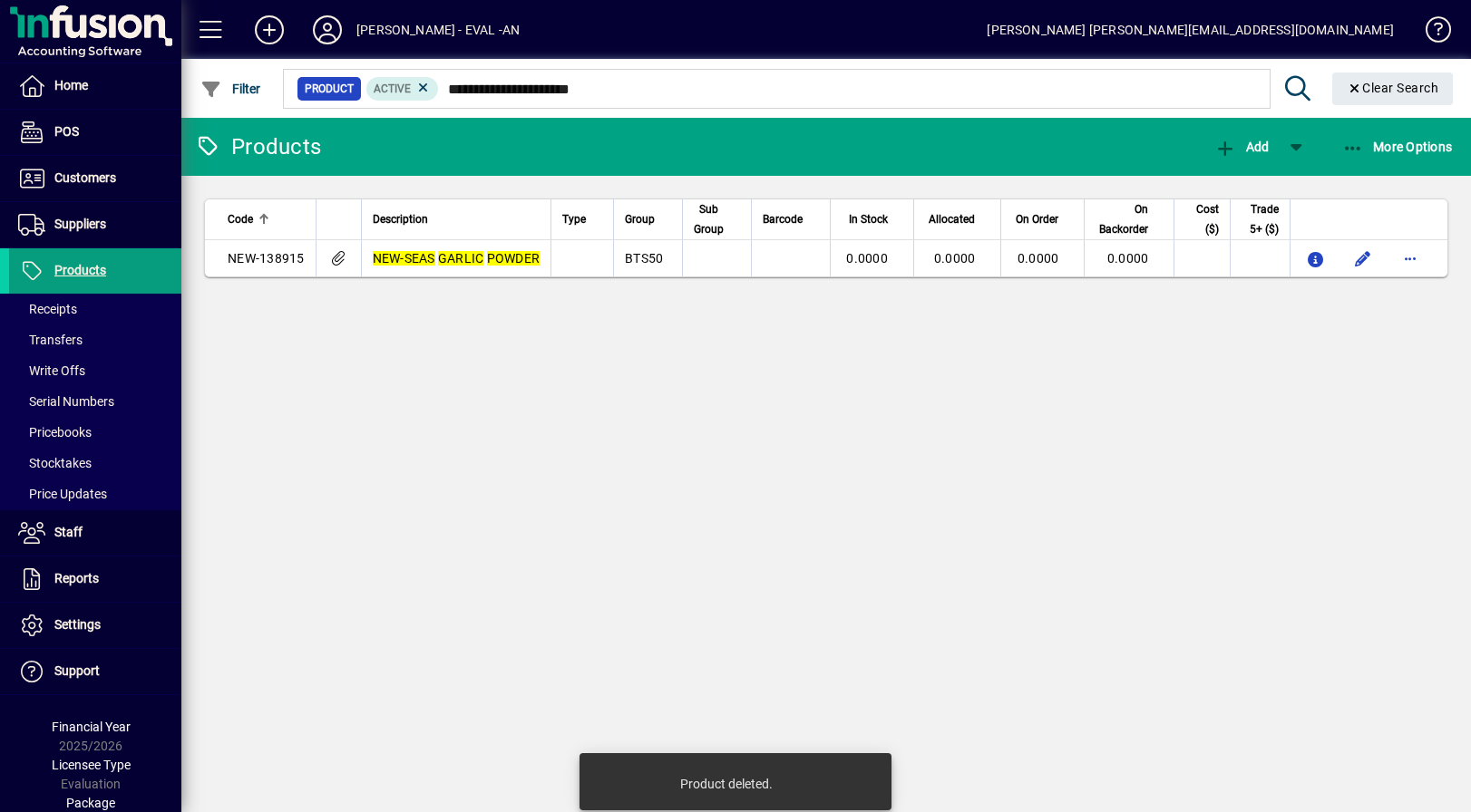
click at [577, 461] on div "Products Add More Options Code Description Type Group Sub Group Barcode In Stoc…" at bounding box center [825, 466] width 1289 height 695
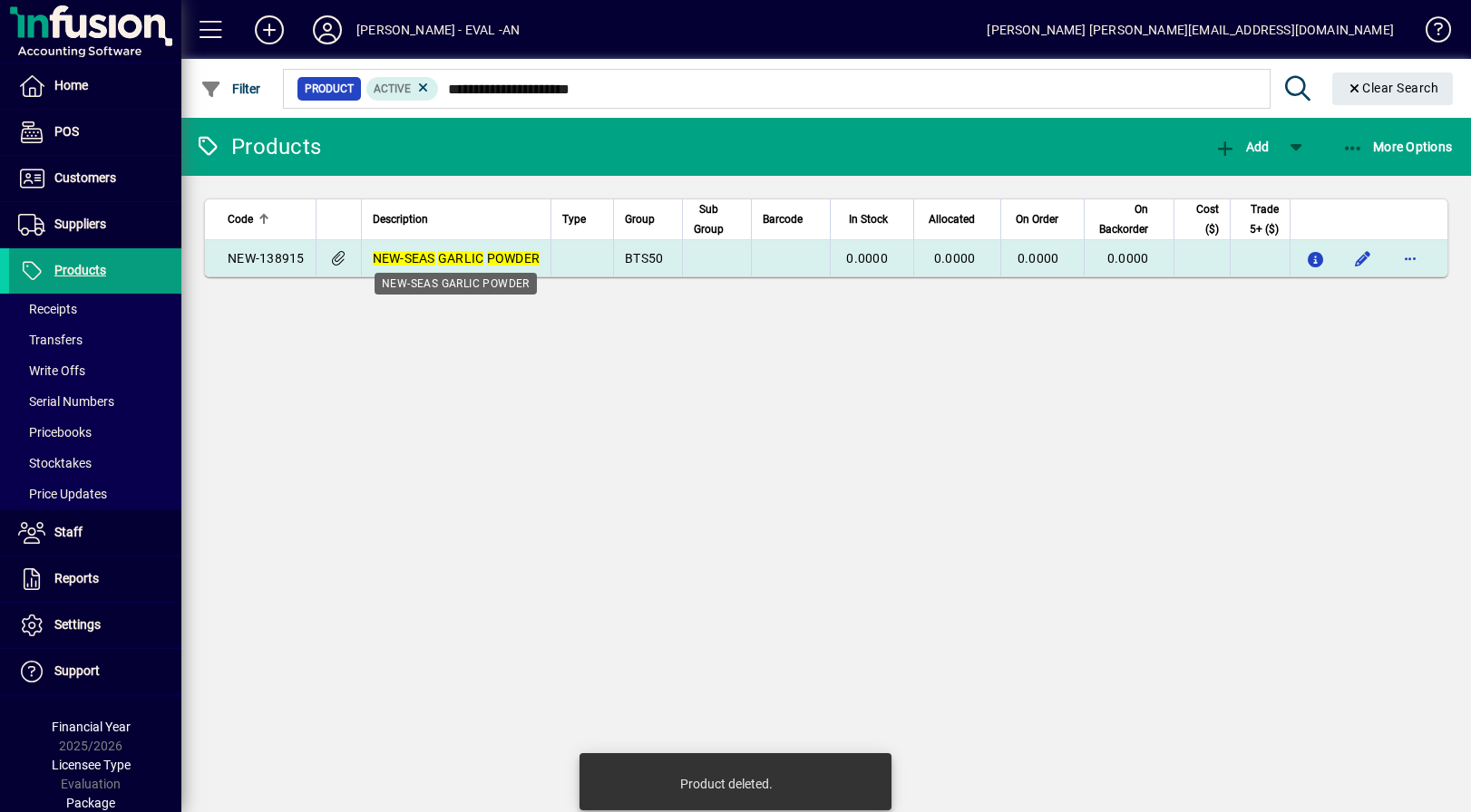
click at [472, 259] on em "GARLIC" at bounding box center [460, 258] width 46 height 15
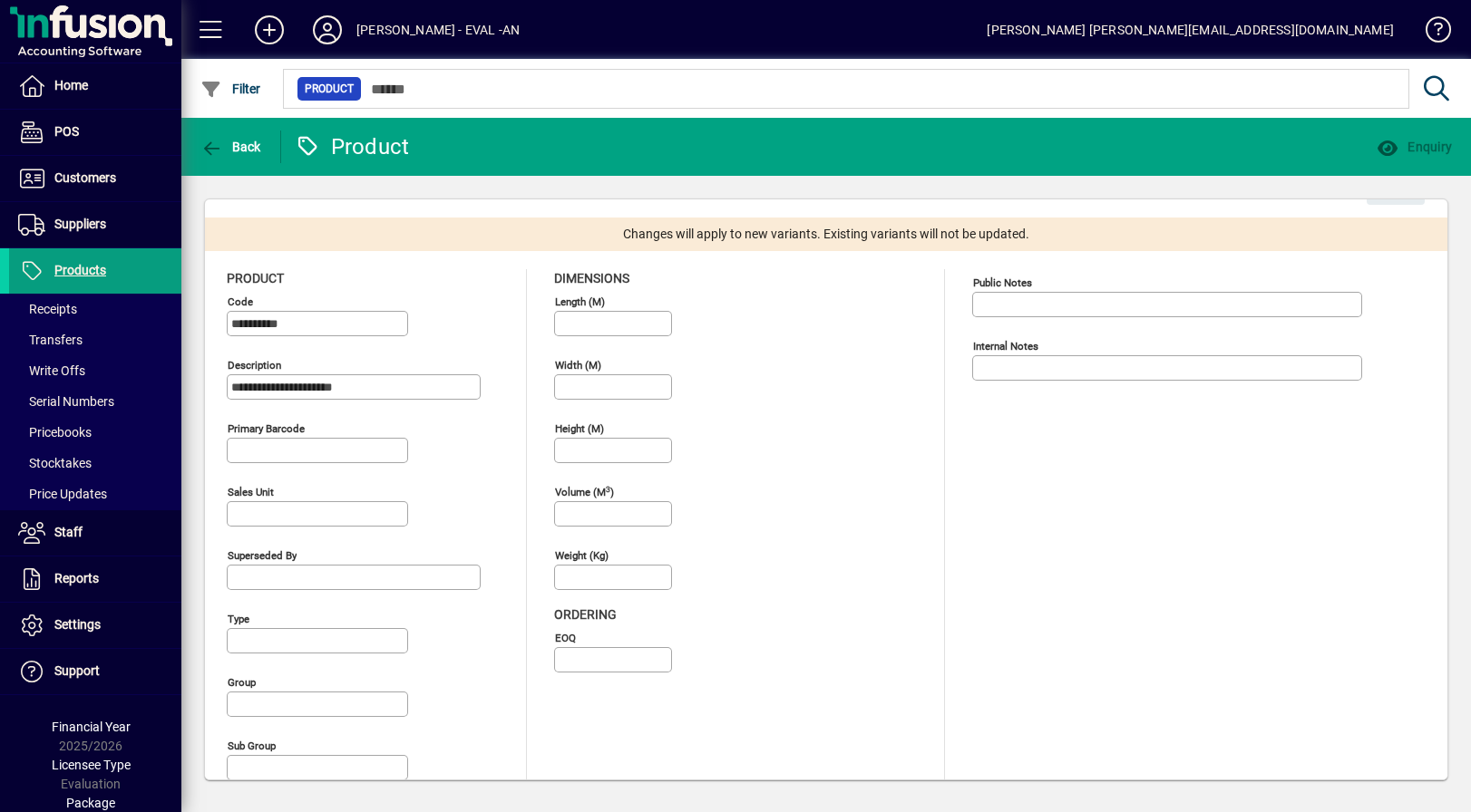
type input "**********"
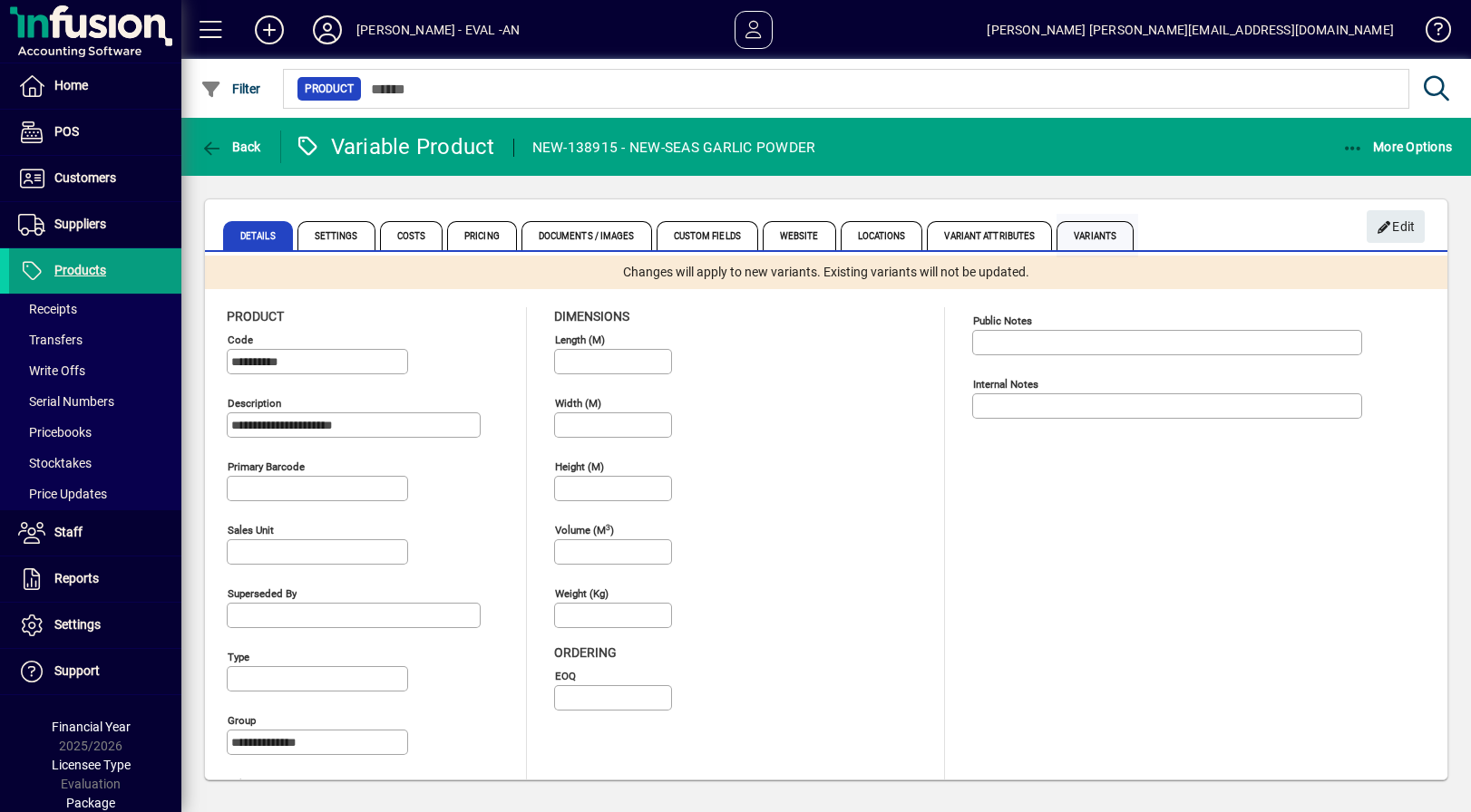
click at [1095, 236] on span "Variants" at bounding box center [1094, 236] width 77 height 29
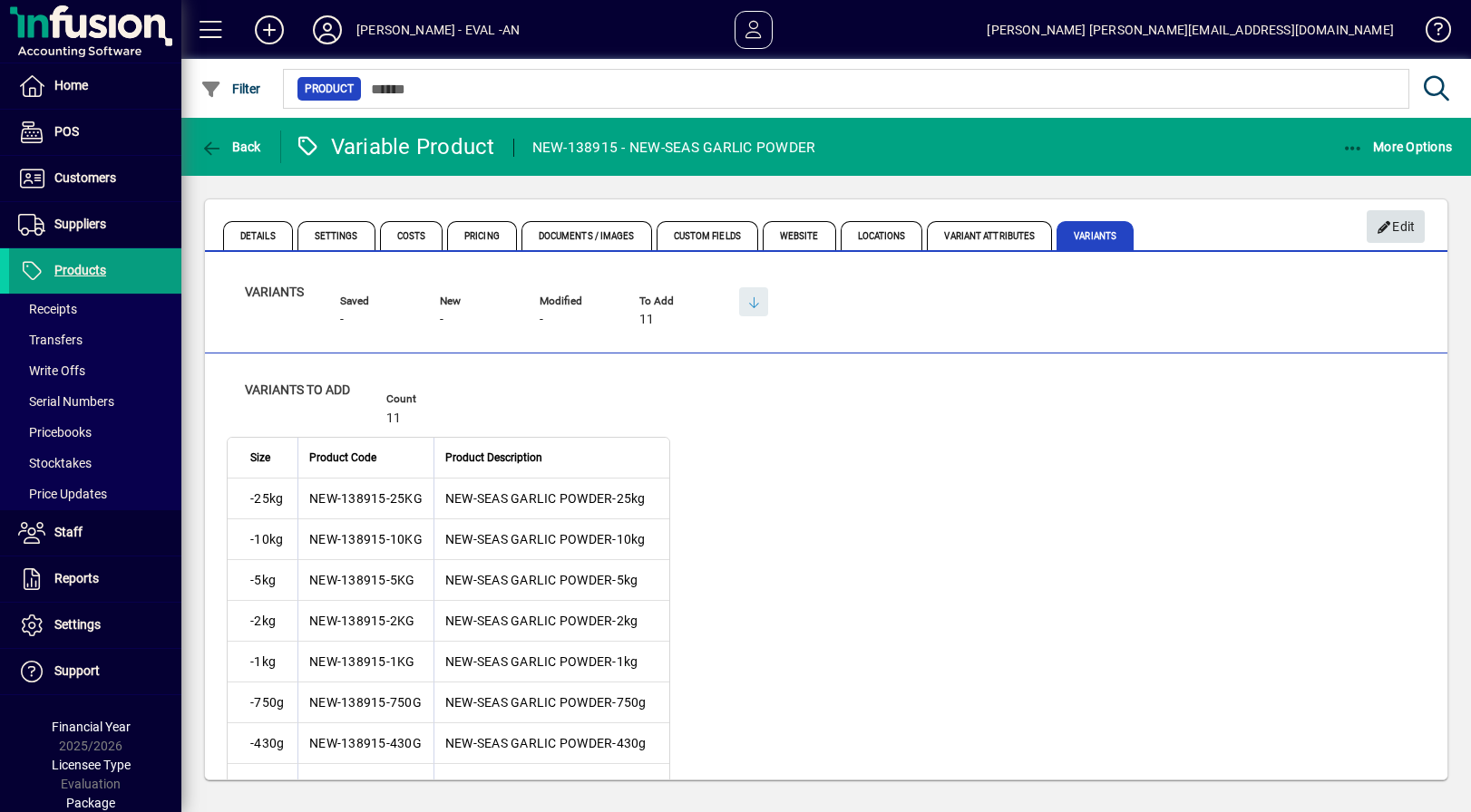
click at [1389, 234] on span "Edit" at bounding box center [1395, 226] width 39 height 30
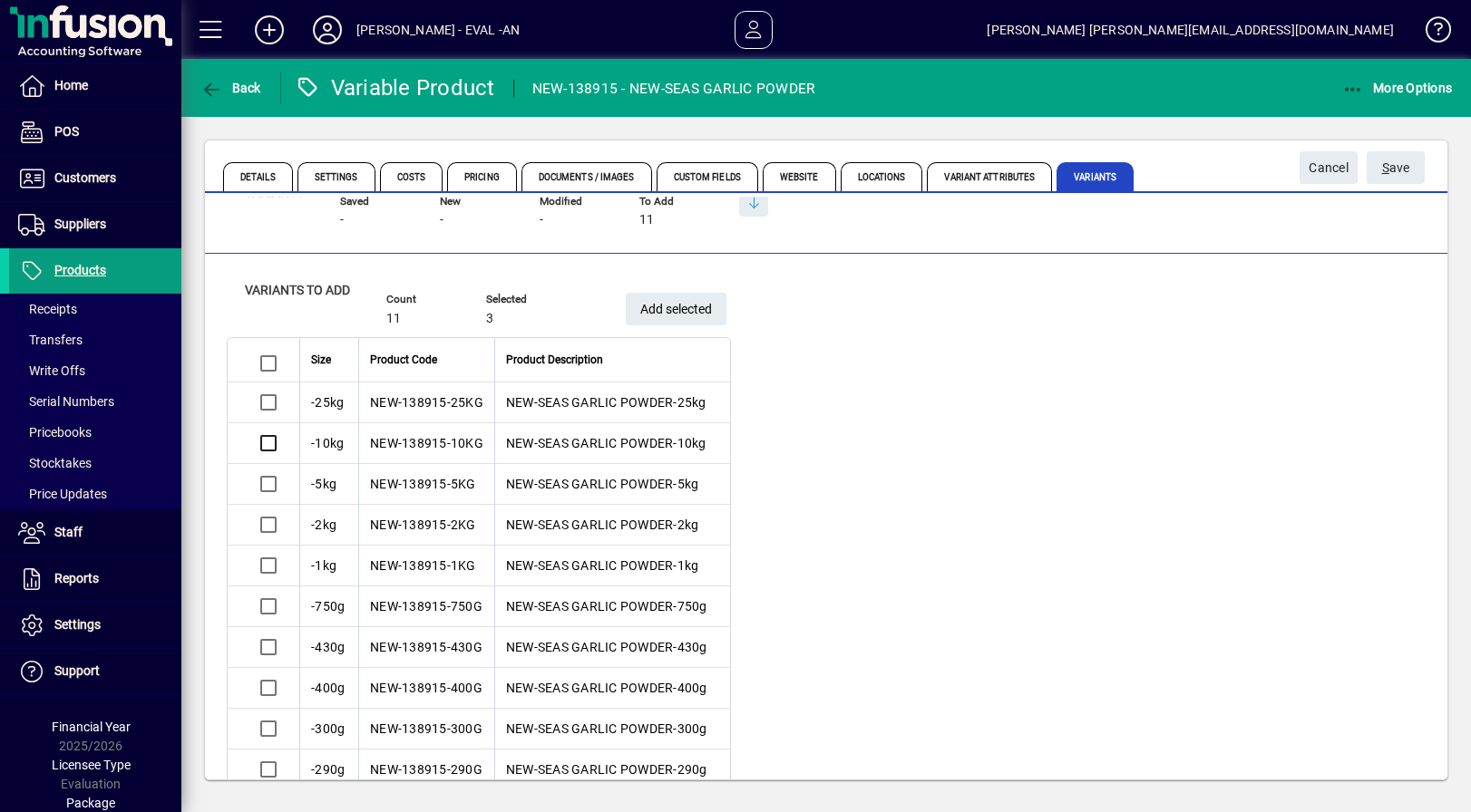
scroll to position [108, 0]
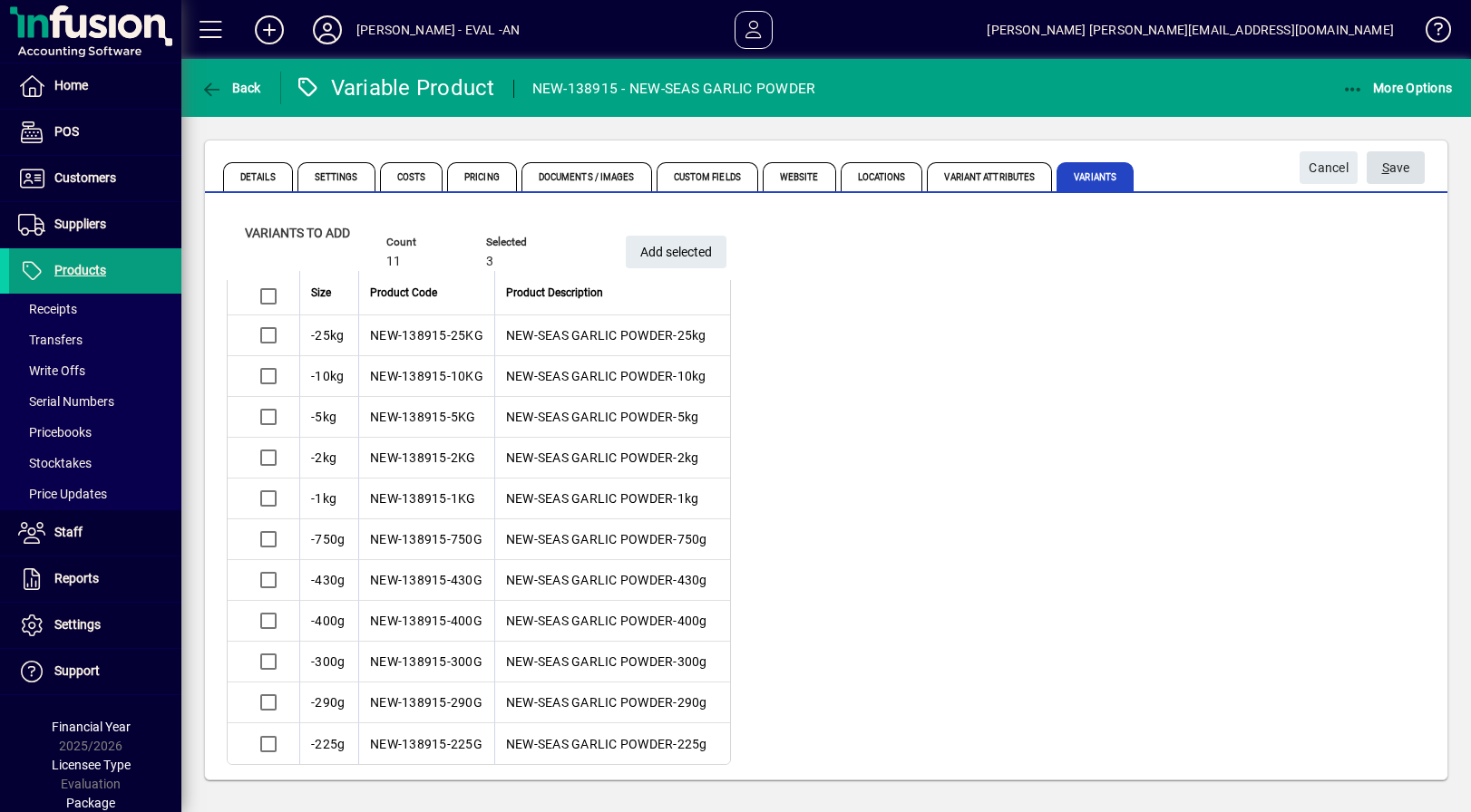
click at [1398, 174] on span "S ave" at bounding box center [1395, 167] width 28 height 30
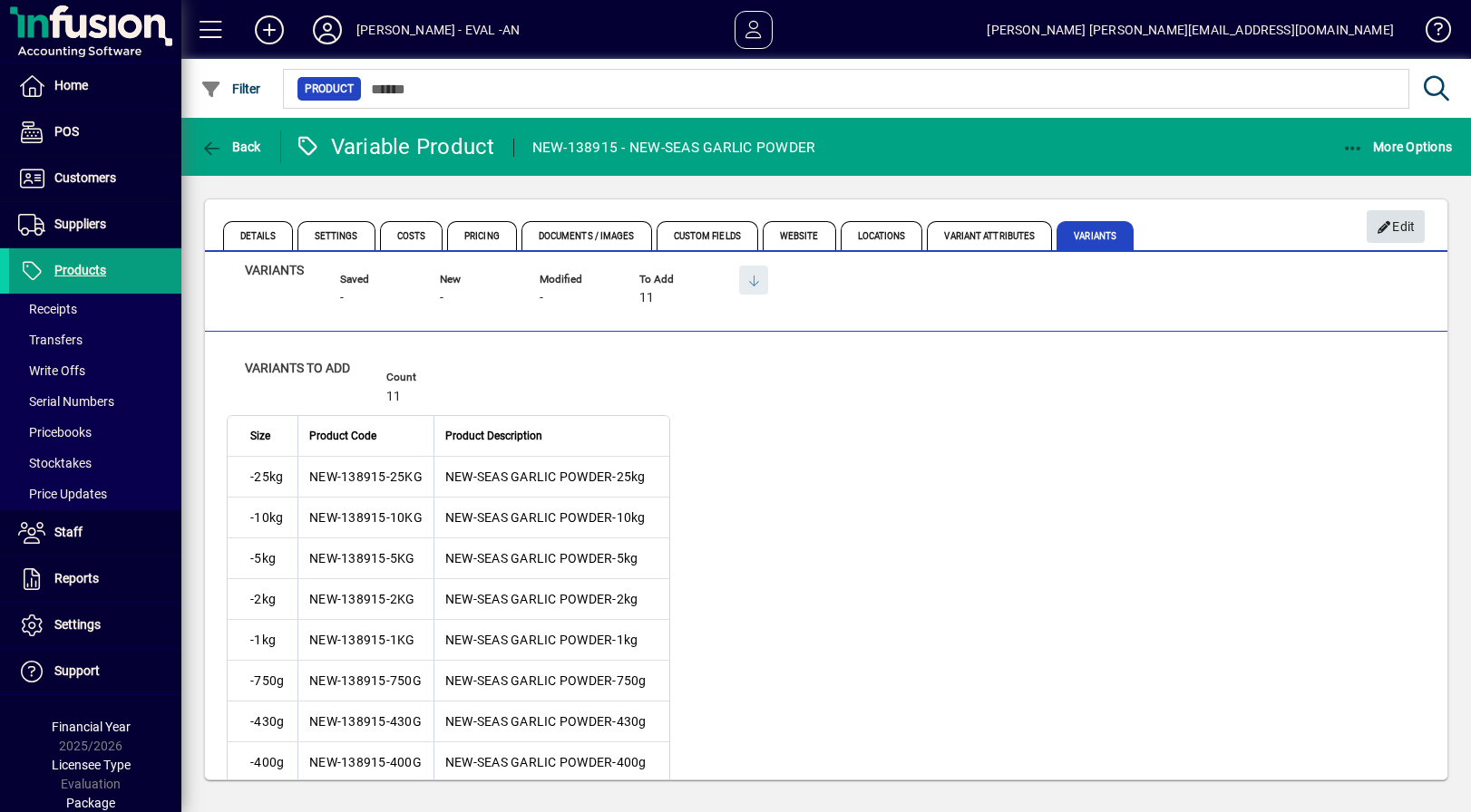
scroll to position [33, 0]
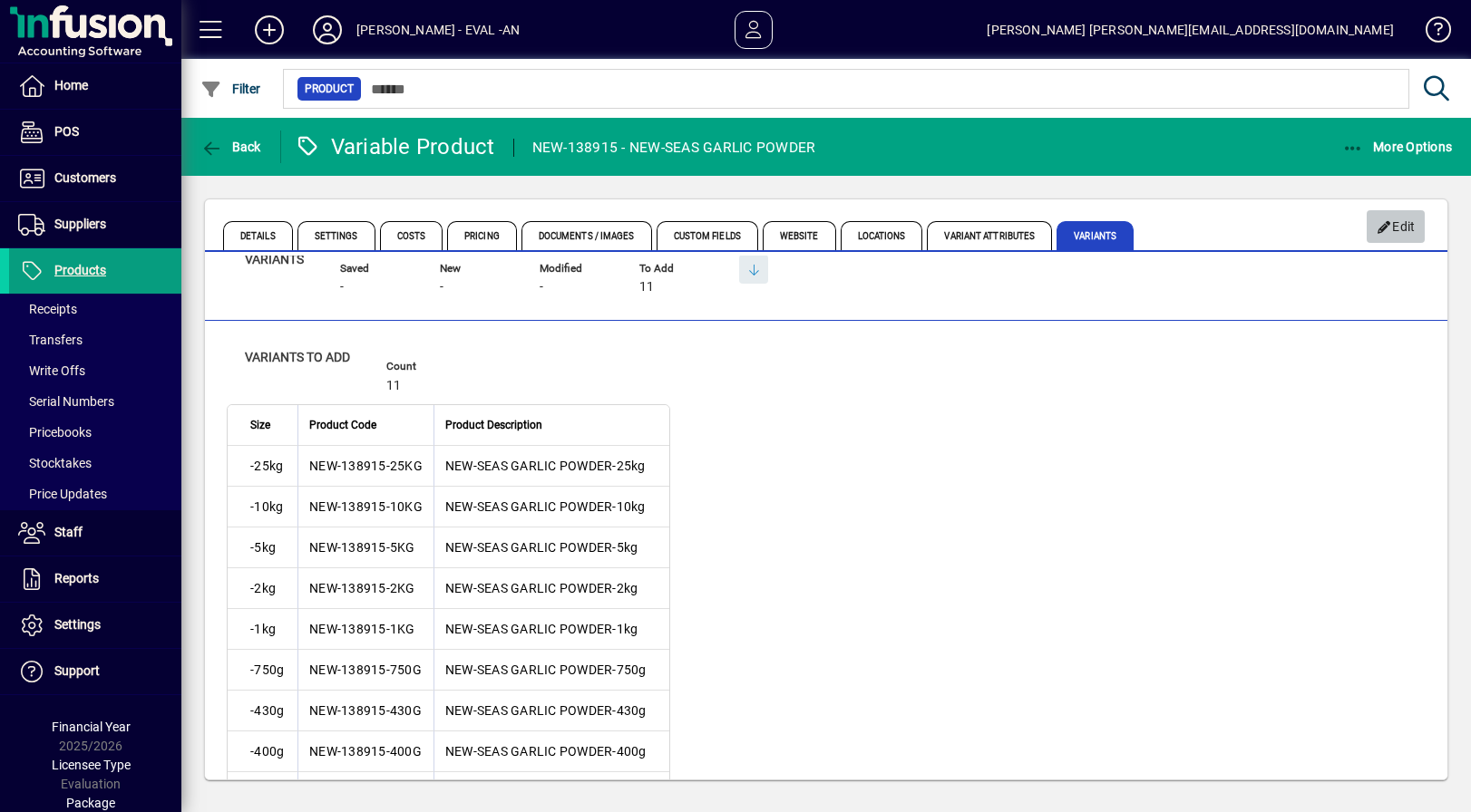
click at [1384, 232] on icon "button" at bounding box center [1385, 227] width 16 height 13
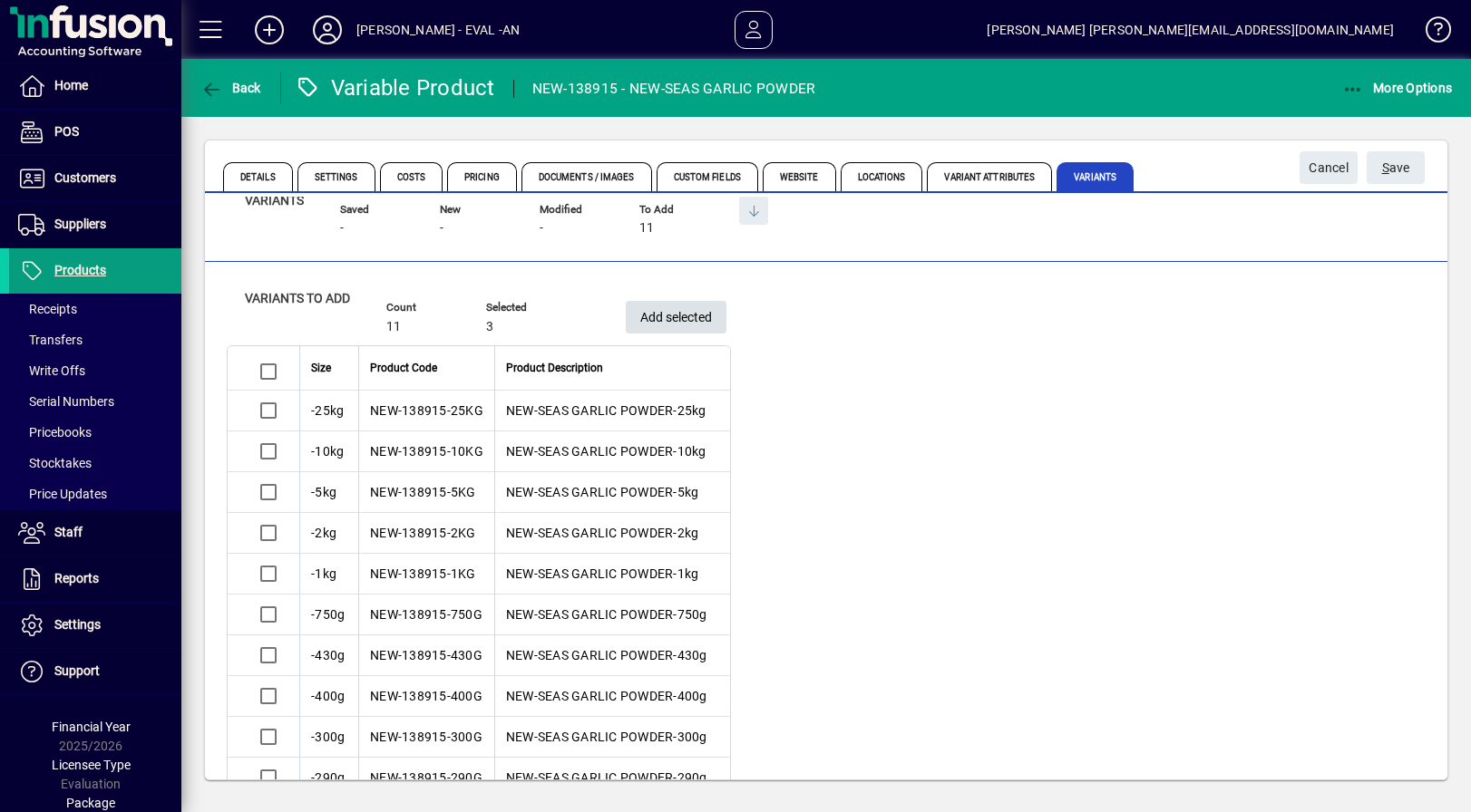
click at [674, 322] on span "Add selected" at bounding box center [676, 317] width 72 height 30
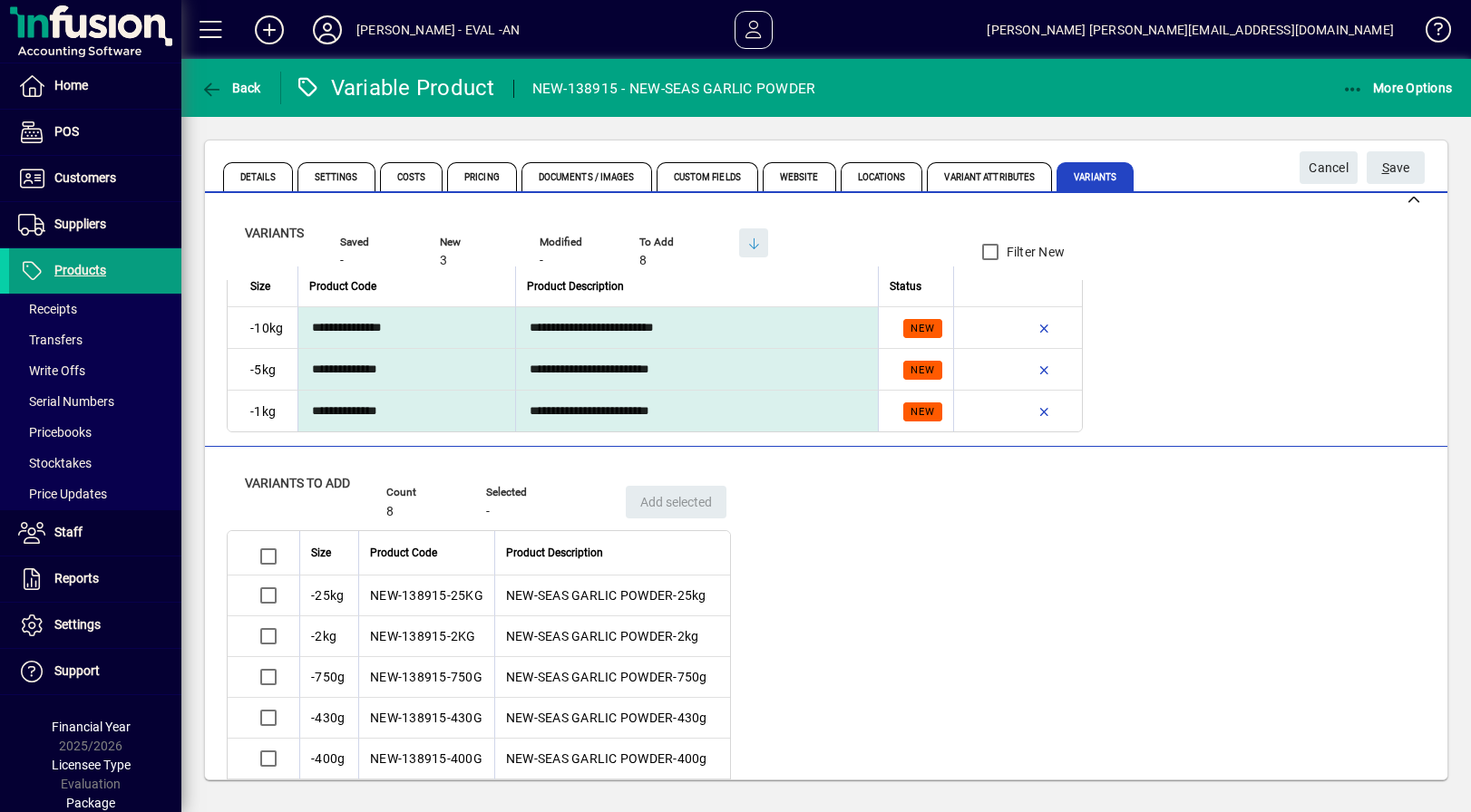
scroll to position [0, 0]
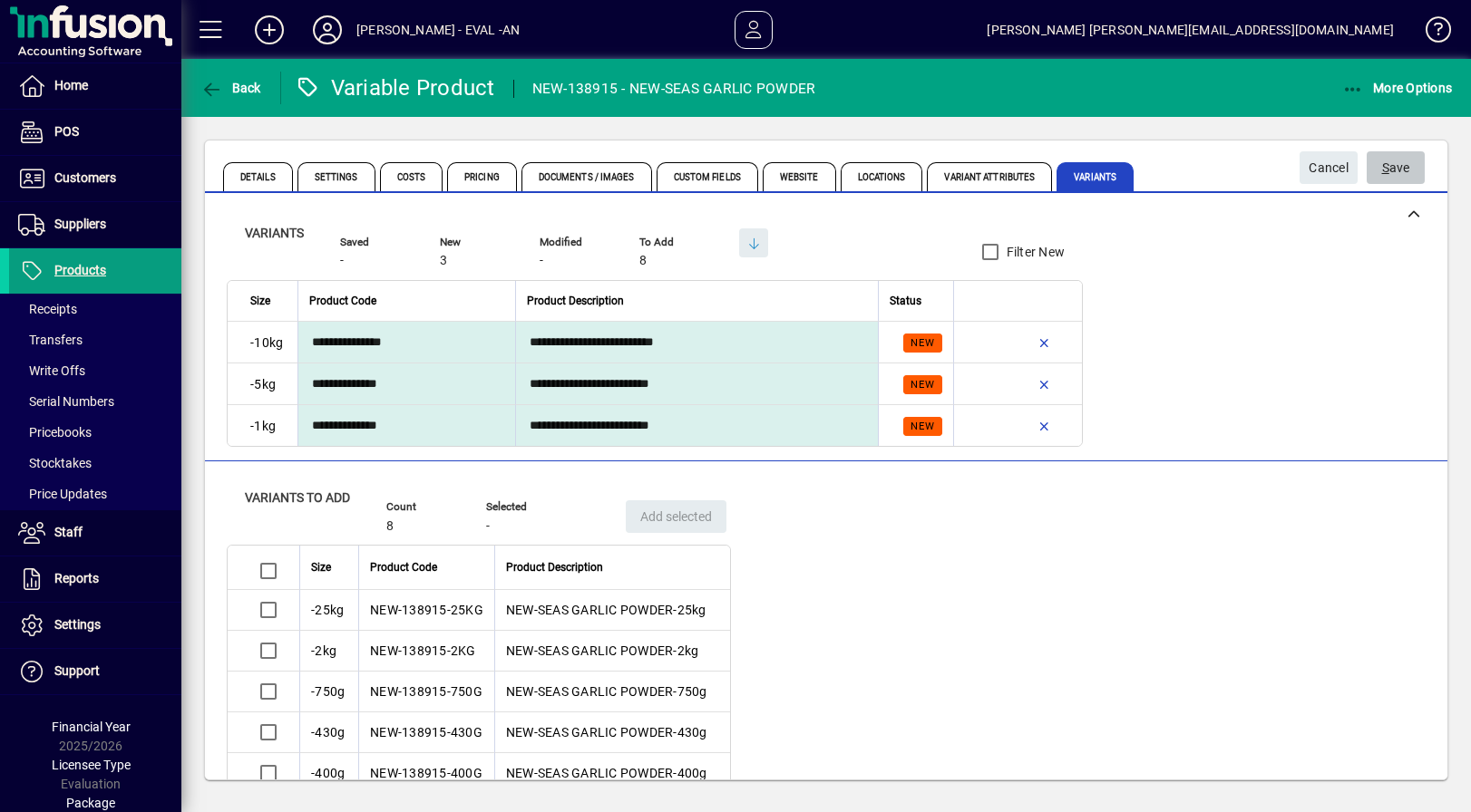
click at [1402, 169] on span "S ave" at bounding box center [1395, 167] width 28 height 30
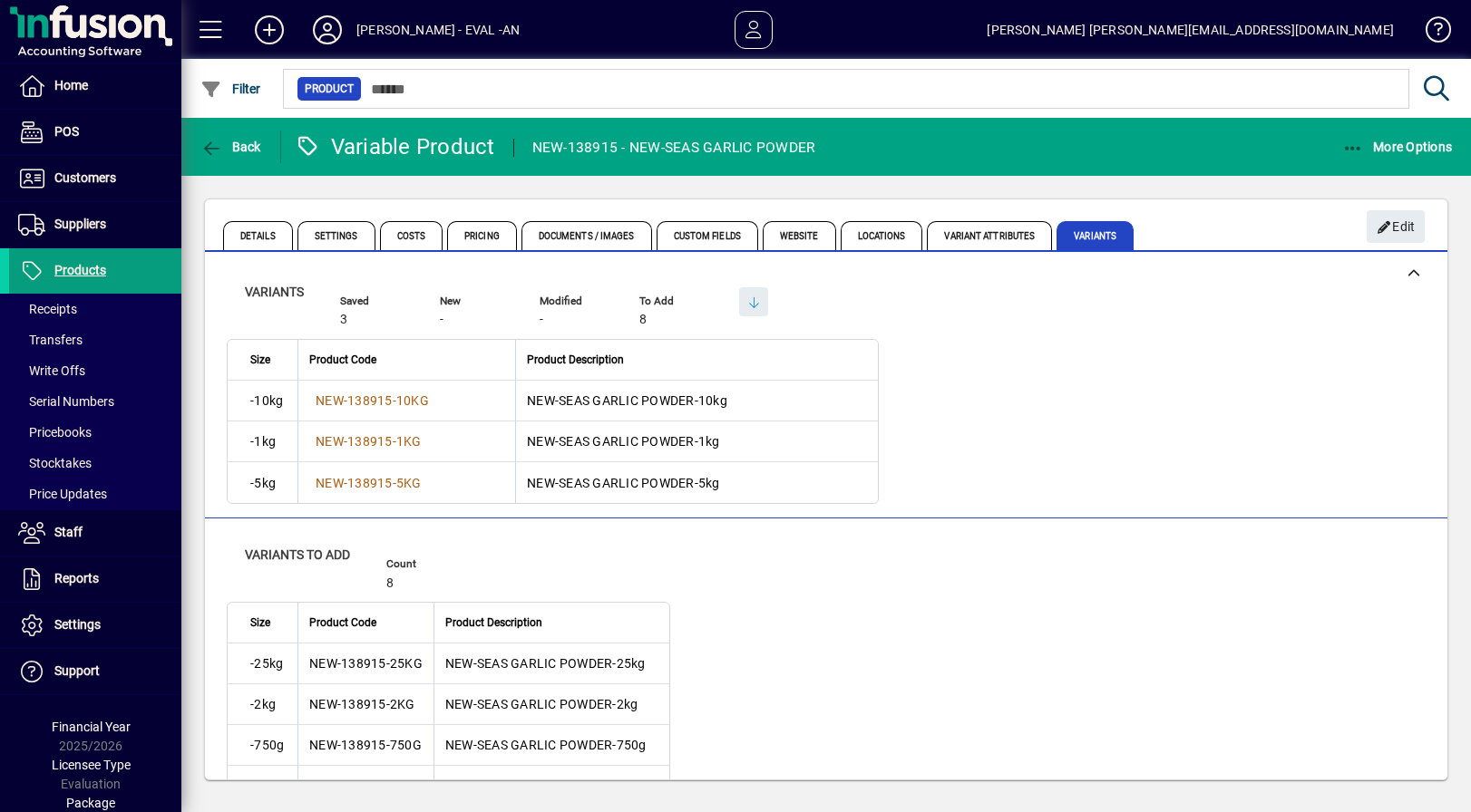
click at [545, 144] on div "NEW-138915 - NEW-SEAS GARLIC POWDER" at bounding box center [674, 148] width 284 height 29
drag, startPoint x: 545, startPoint y: 144, endPoint x: 900, endPoint y: 145, distance: 355.0
click at [900, 145] on mat-toolbar-row "Back Variable Product NEW-138915 - NEW-SEAS GARLIC POWDER More Options" at bounding box center [825, 147] width 1289 height 58
click at [478, 235] on span "Pricing" at bounding box center [481, 236] width 70 height 29
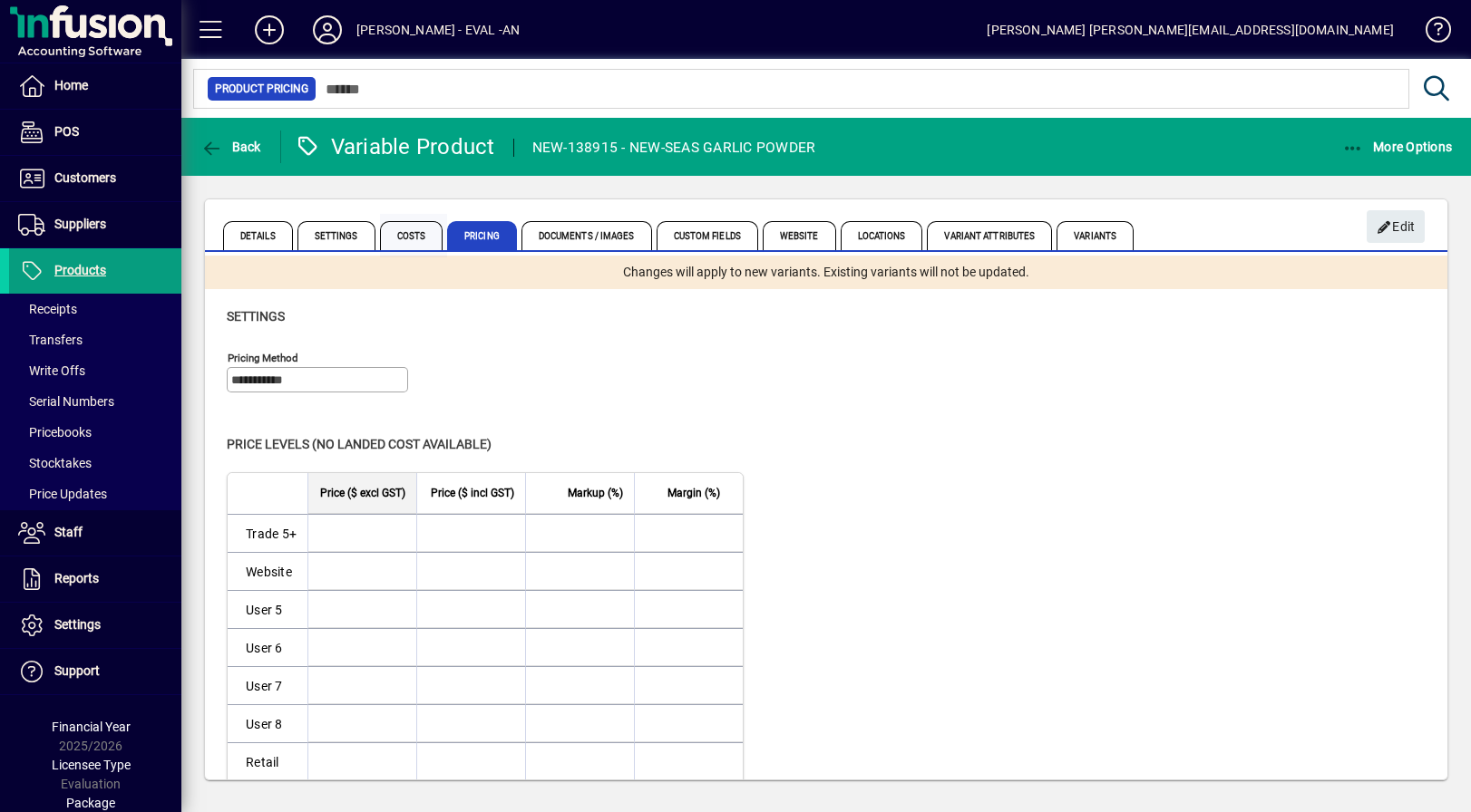
click at [416, 232] on span "Costs" at bounding box center [412, 236] width 64 height 29
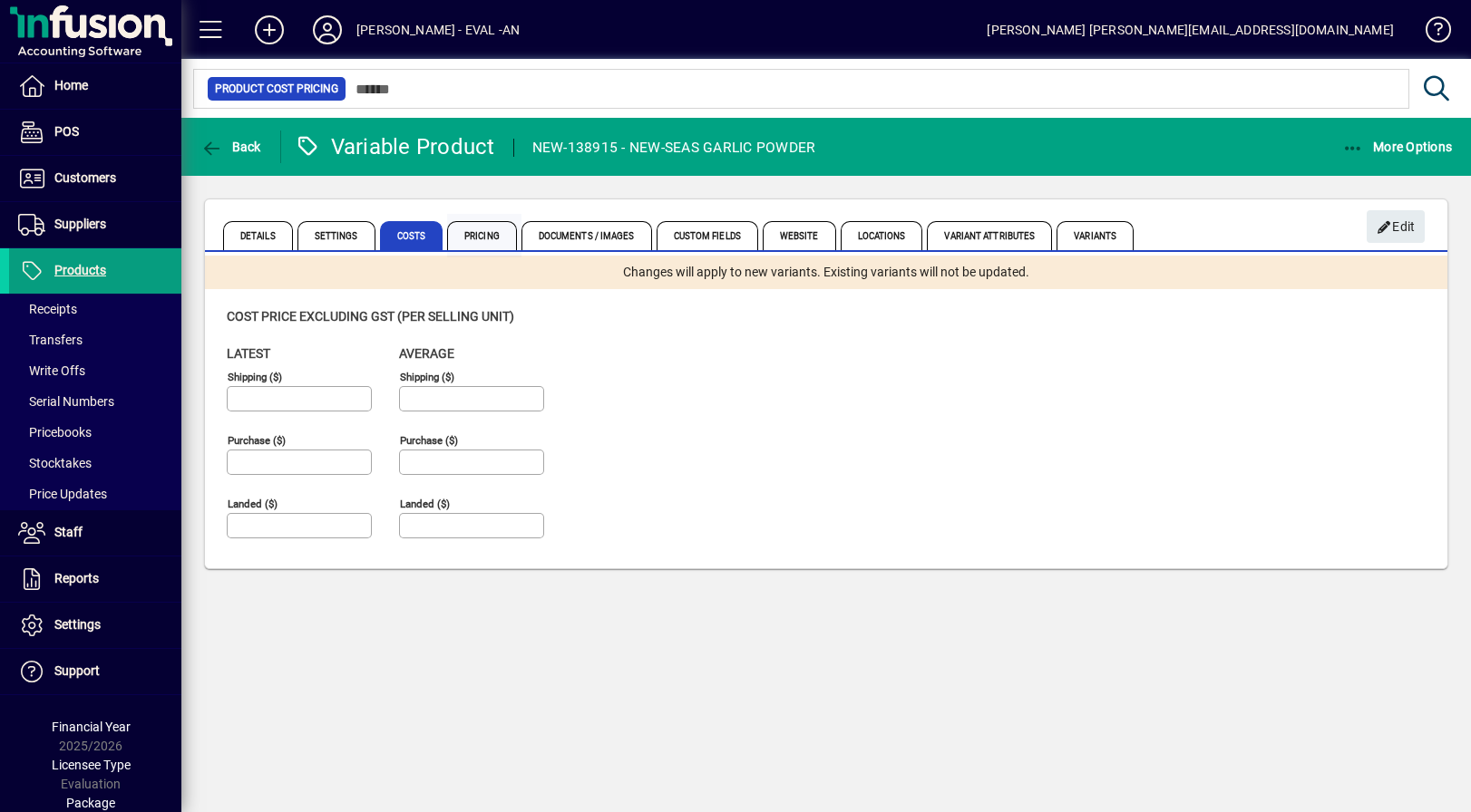
click at [470, 237] on span "Pricing" at bounding box center [481, 236] width 70 height 29
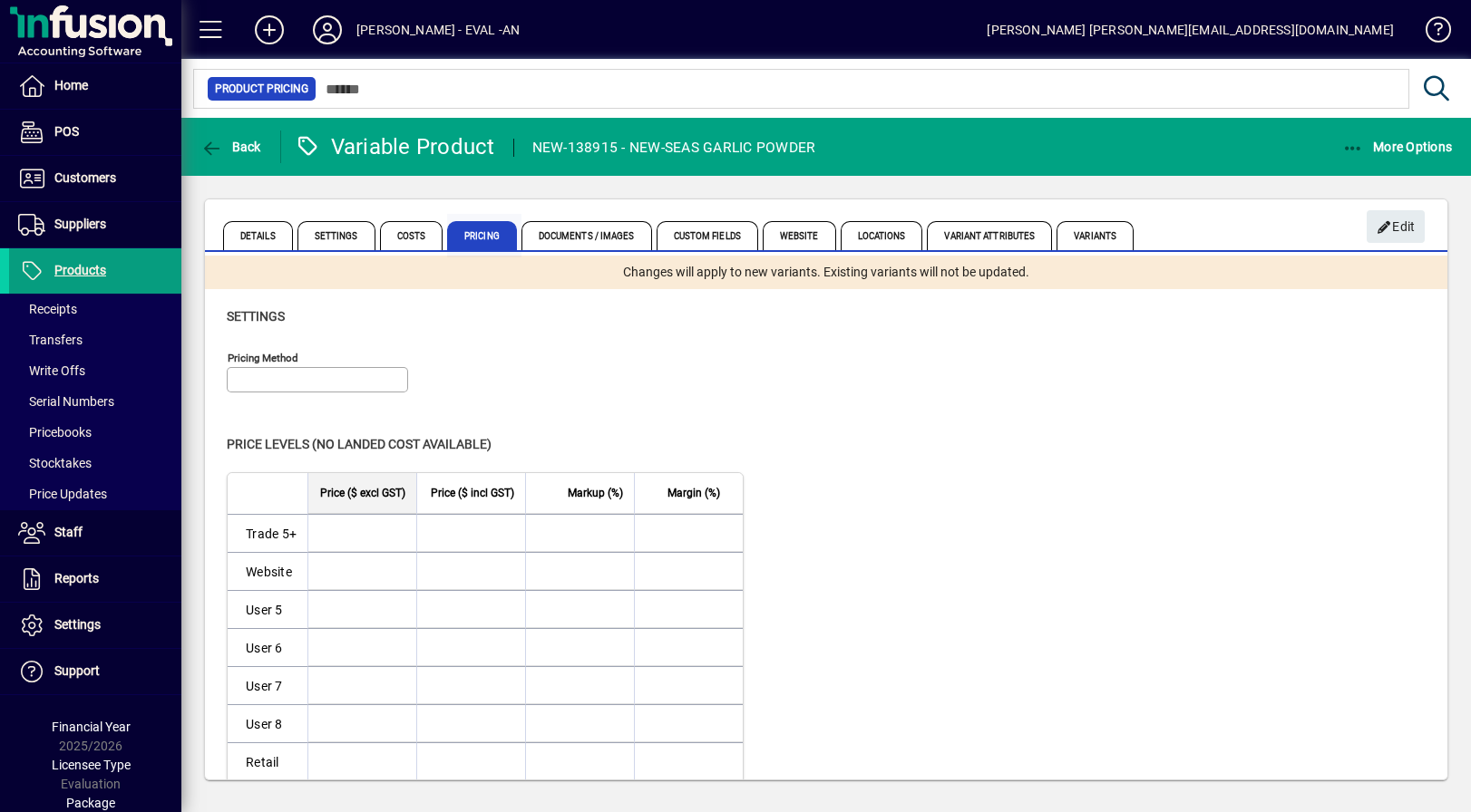
type input "**********"
click at [416, 233] on span "Costs" at bounding box center [412, 236] width 64 height 29
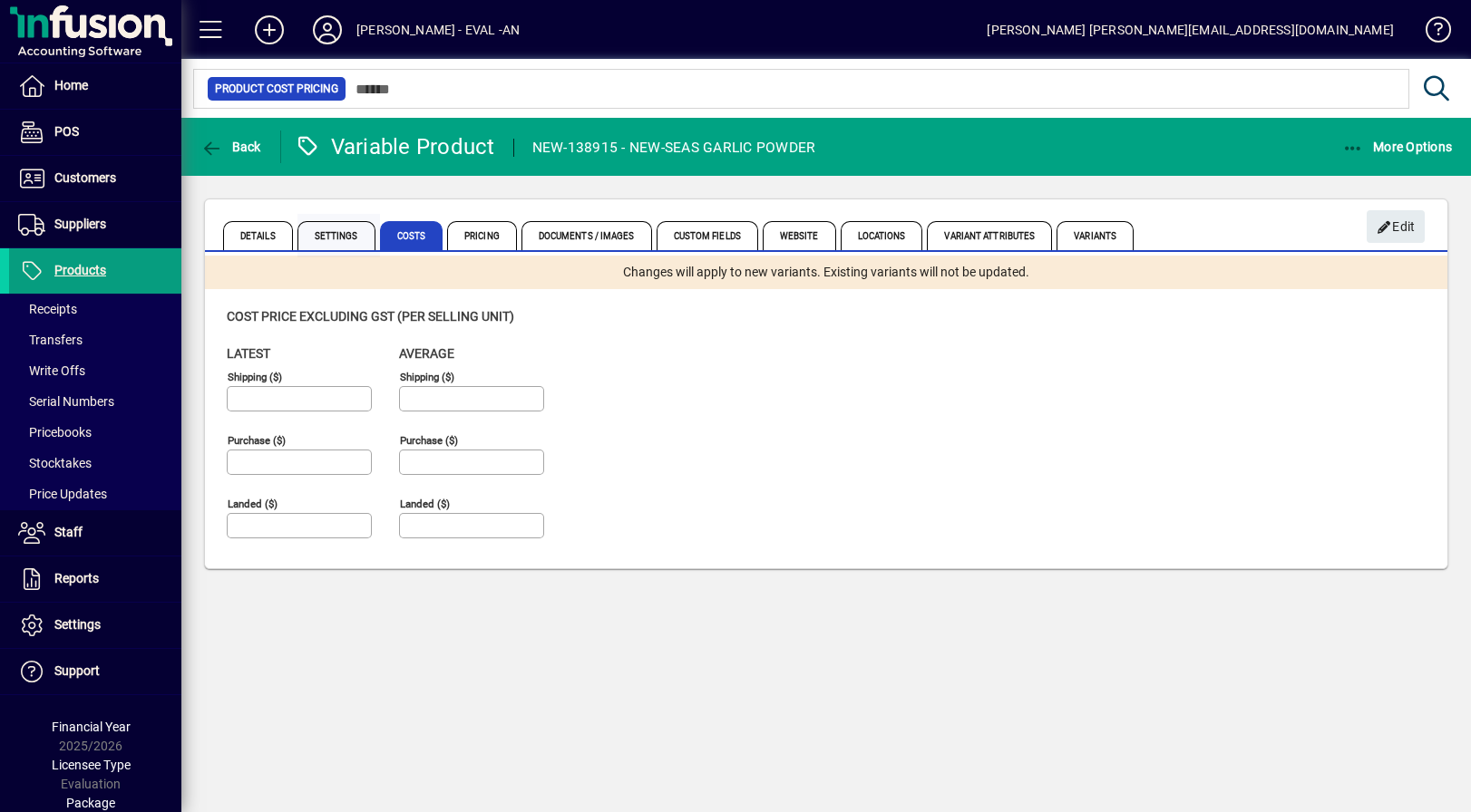
click at [327, 234] on span "Settings" at bounding box center [337, 236] width 78 height 29
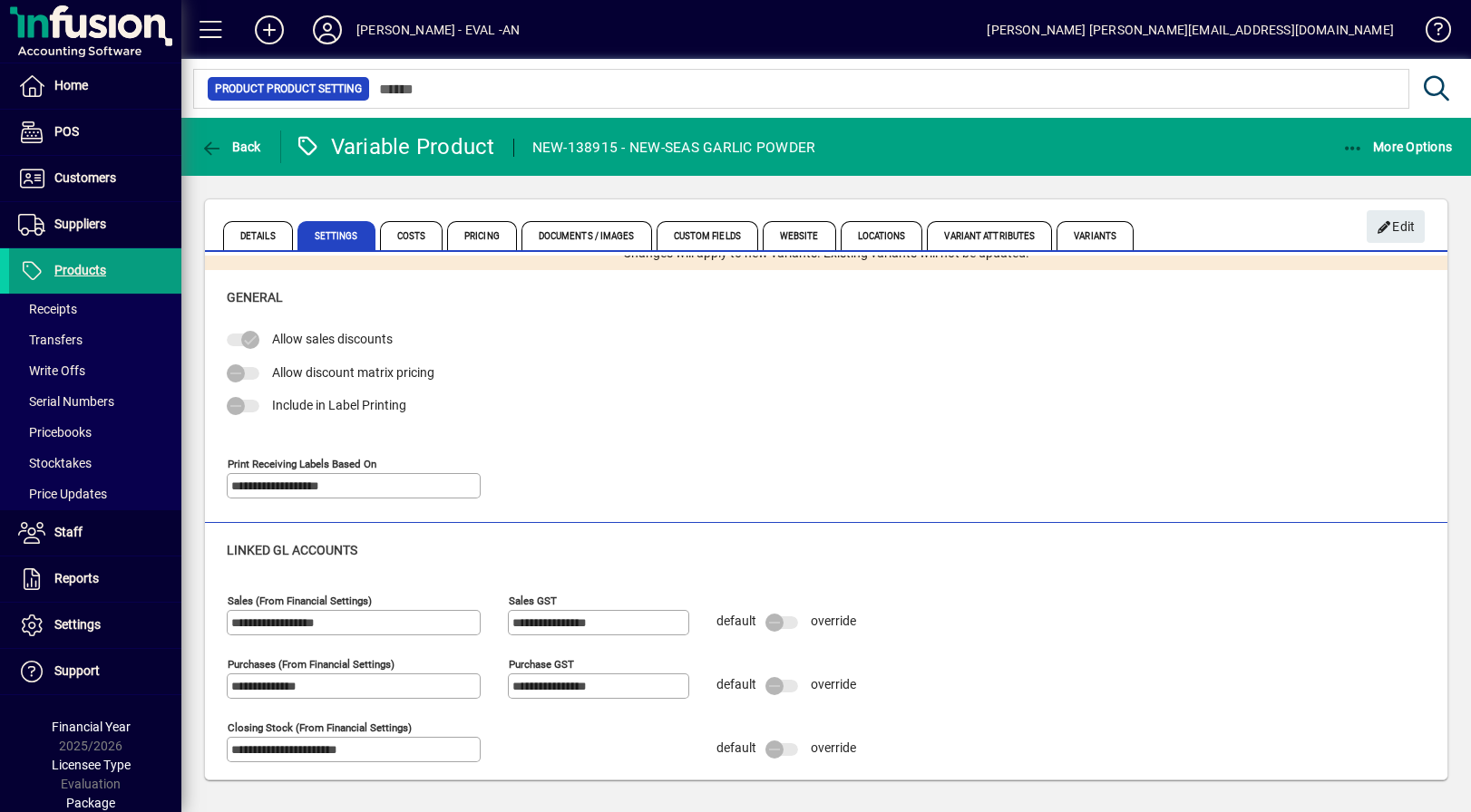
scroll to position [26, 0]
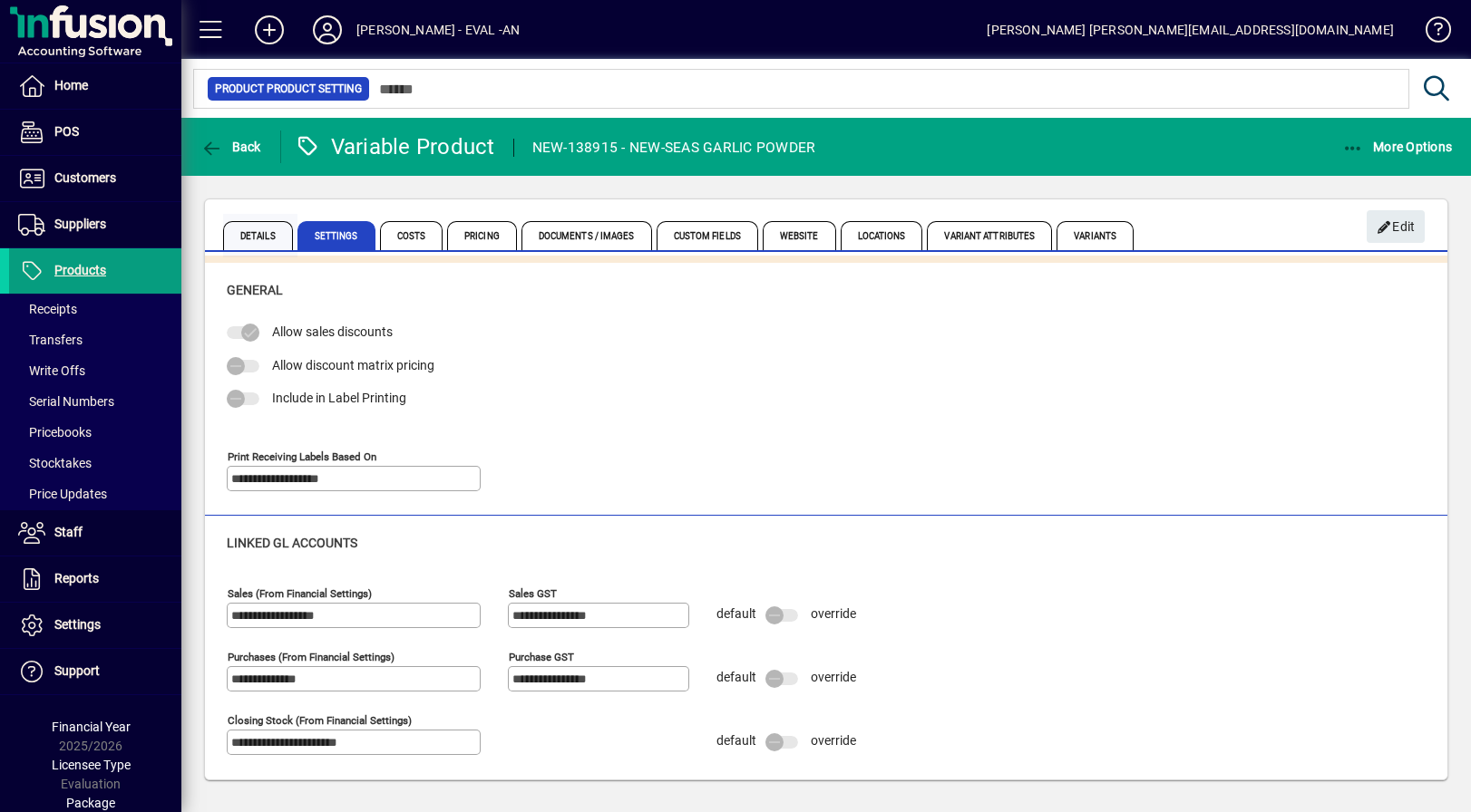
click at [283, 255] on span "Details" at bounding box center [260, 236] width 75 height 44
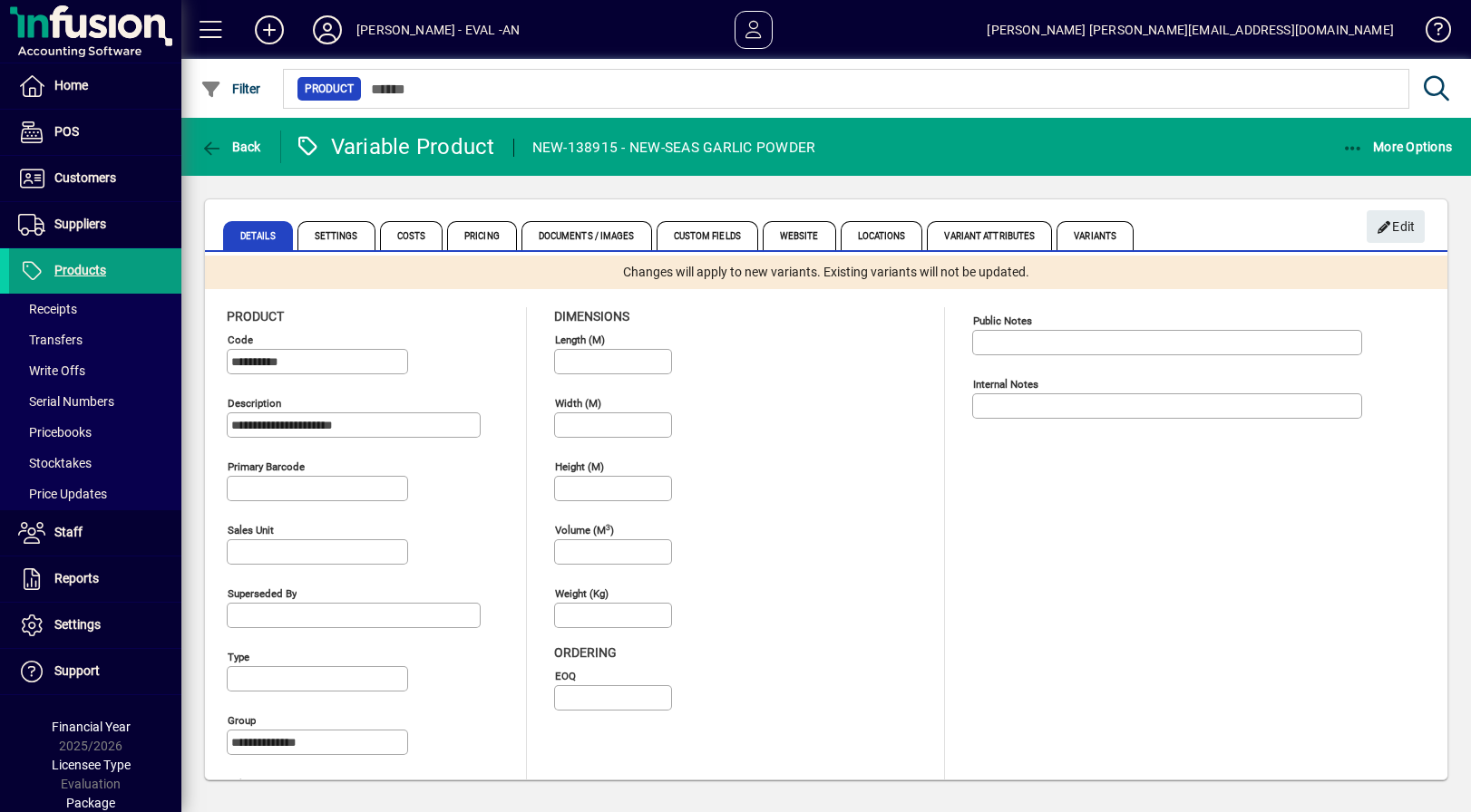
drag, startPoint x: 603, startPoint y: 267, endPoint x: 1127, endPoint y: 282, distance: 524.2
click at [1098, 284] on div "Changes will apply to new variants. Existing variants will not be updated." at bounding box center [826, 272] width 1243 height 34
click at [1127, 282] on div "Changes will apply to new variants. Existing variants will not be updated." at bounding box center [826, 272] width 1243 height 34
click at [1093, 228] on span "Variants" at bounding box center [1094, 236] width 77 height 29
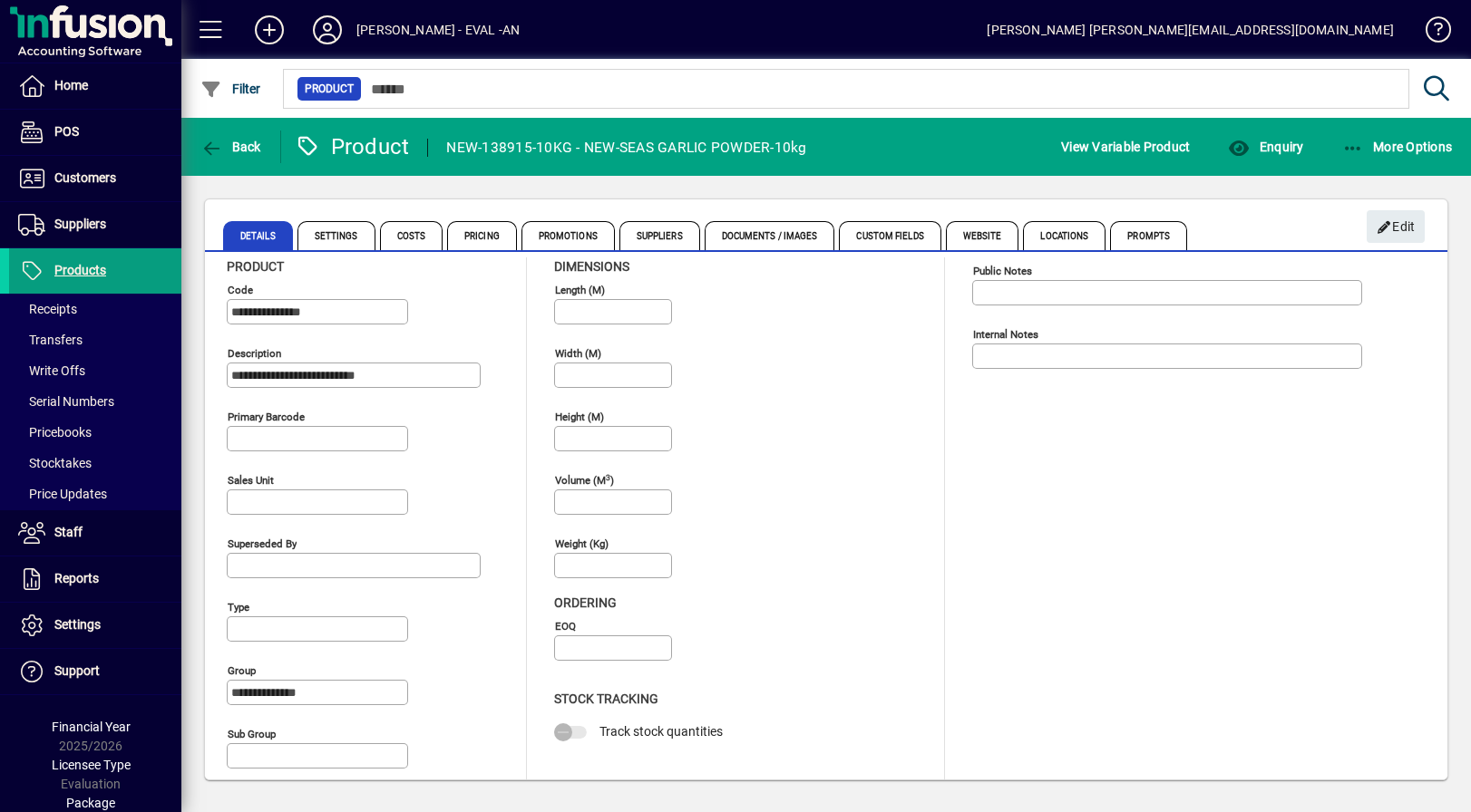
scroll to position [30, 0]
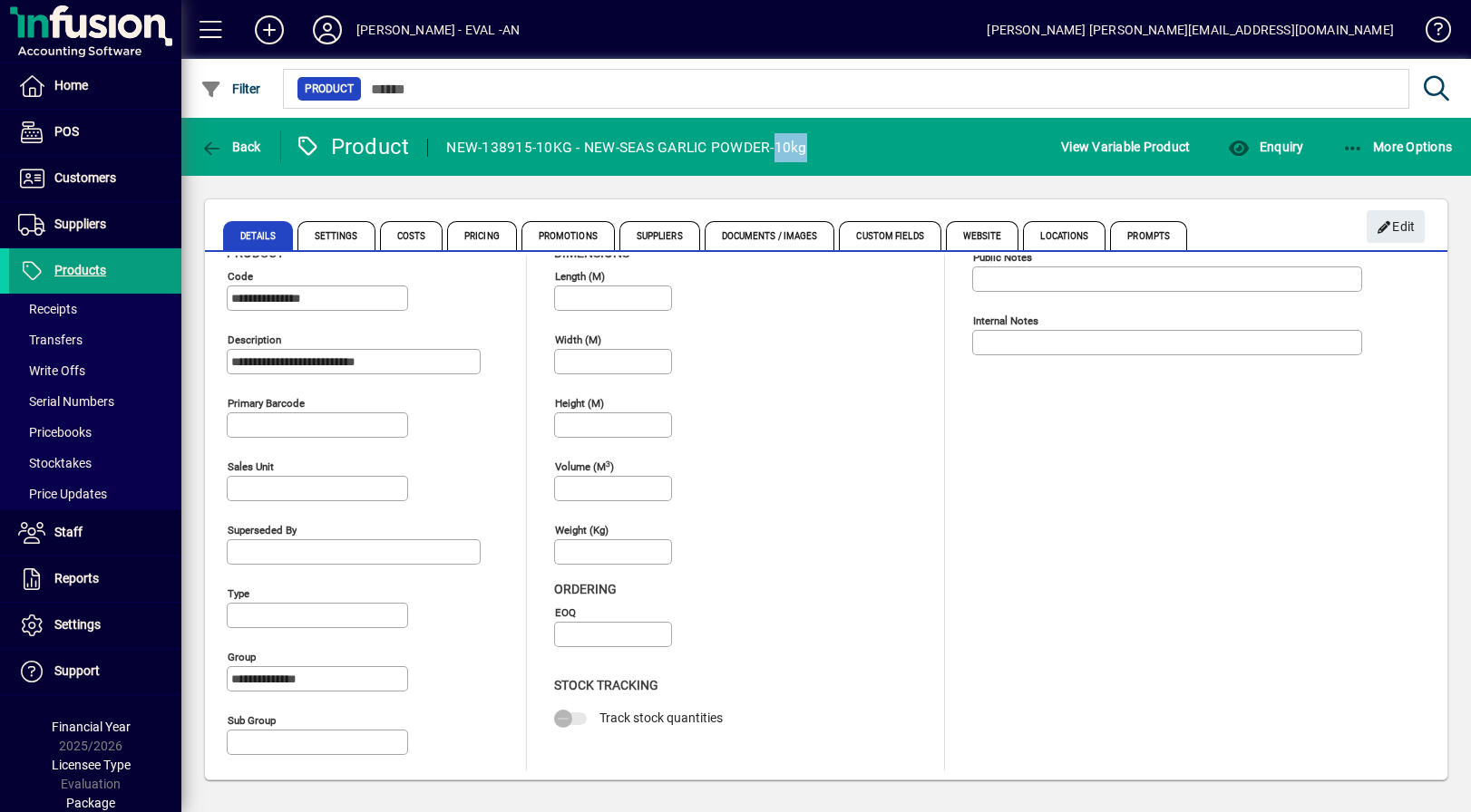
drag, startPoint x: 774, startPoint y: 142, endPoint x: 846, endPoint y: 143, distance: 72.0
click at [846, 143] on mat-toolbar-row "Back Product NEW-138915-10KG - NEW-SEAS GARLIC POWDER-10kg View Variable Produc…" at bounding box center [825, 147] width 1289 height 58
drag, startPoint x: 235, startPoint y: 637, endPoint x: 428, endPoint y: 730, distance: 214.2
click at [428, 733] on div "**********" at bounding box center [826, 502] width 1243 height 554
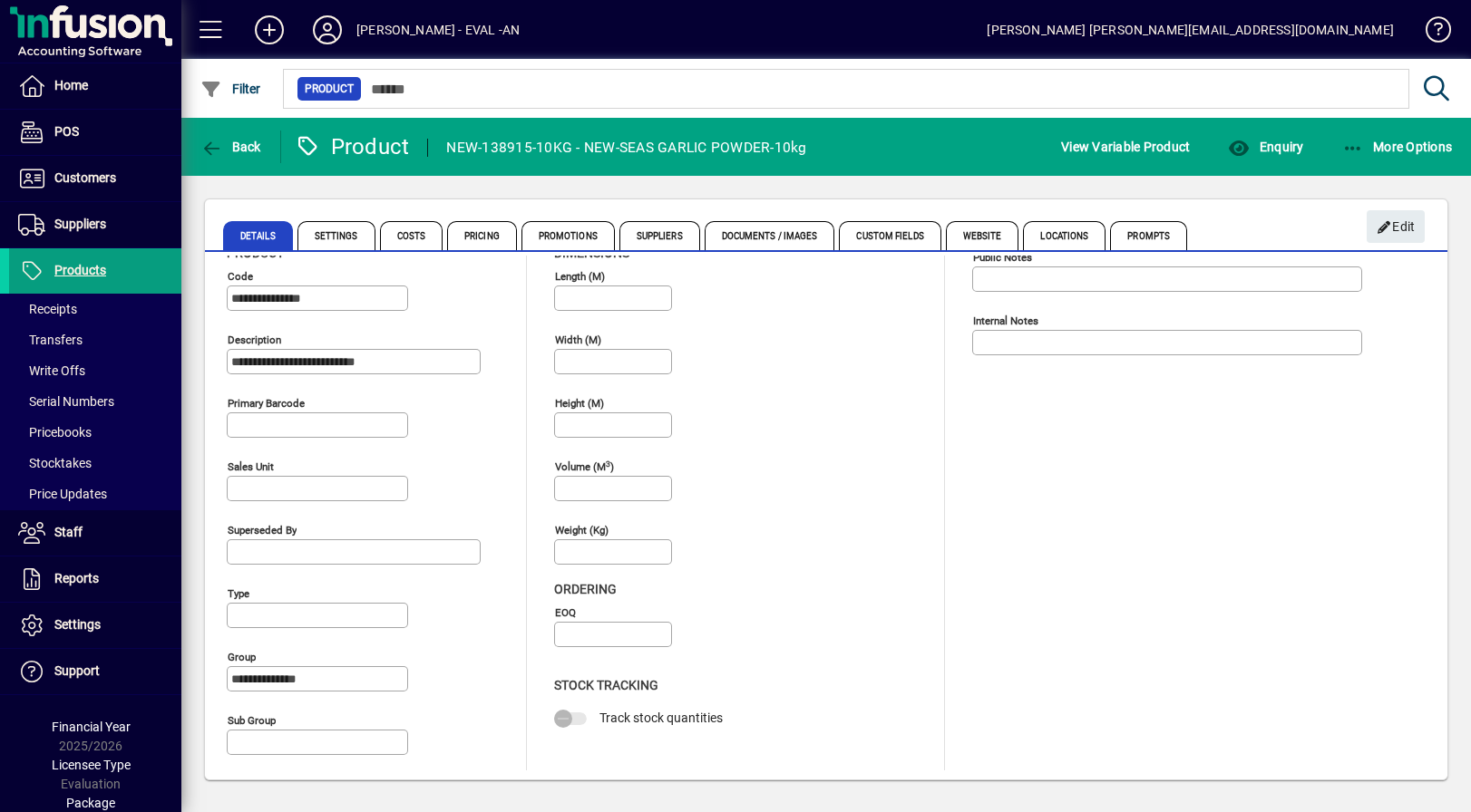
click at [437, 717] on div "Sub group" at bounding box center [367, 739] width 281 height 64
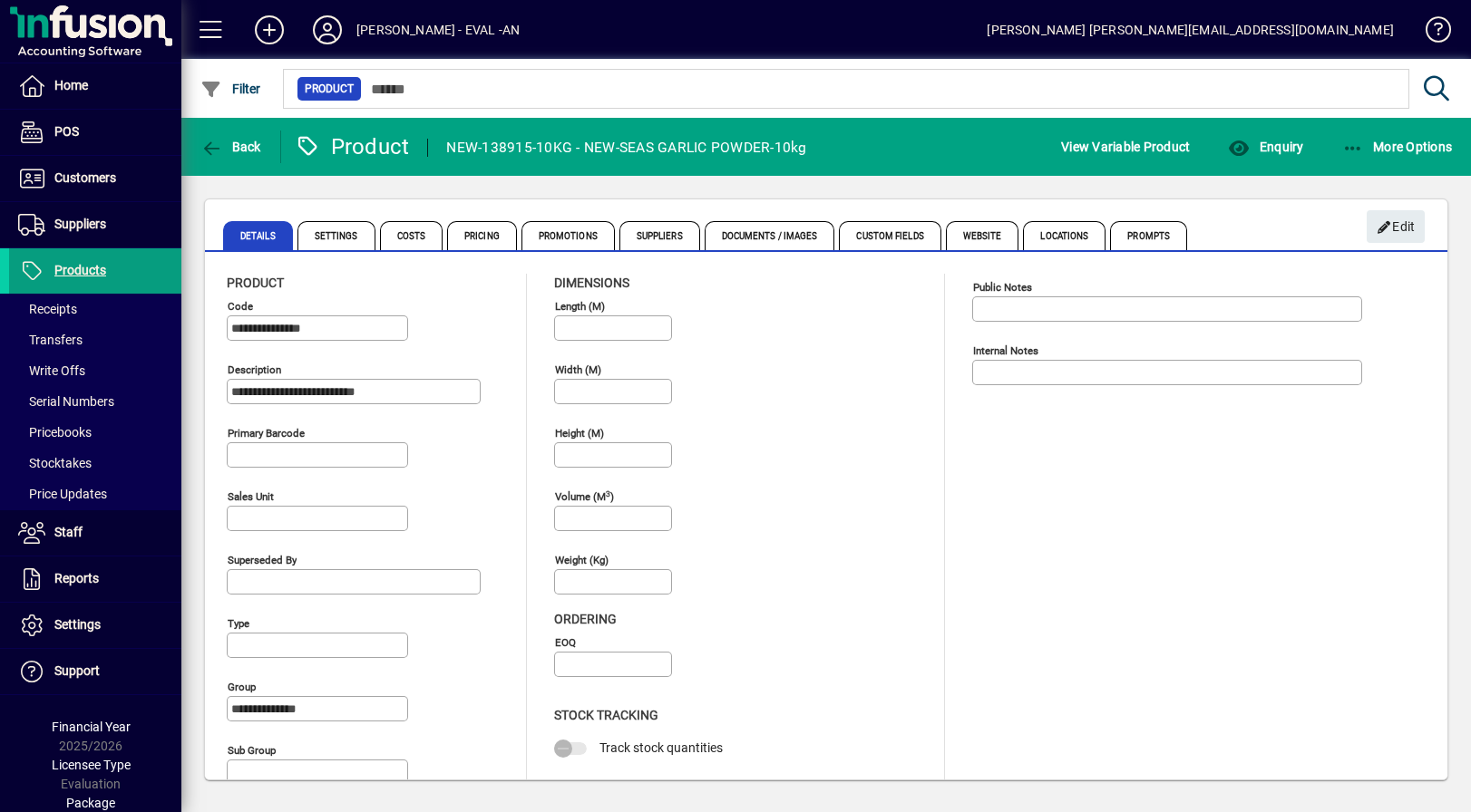
click at [600, 586] on input "Weight (Kg)" at bounding box center [615, 582] width 113 height 15
drag, startPoint x: 546, startPoint y: 548, endPoint x: 669, endPoint y: 585, distance: 128.4
click at [669, 585] on div "**********" at bounding box center [826, 536] width 1199 height 526
drag, startPoint x: 540, startPoint y: 566, endPoint x: 524, endPoint y: 566, distance: 16.0
click at [521, 566] on div "**********" at bounding box center [826, 536] width 1199 height 526
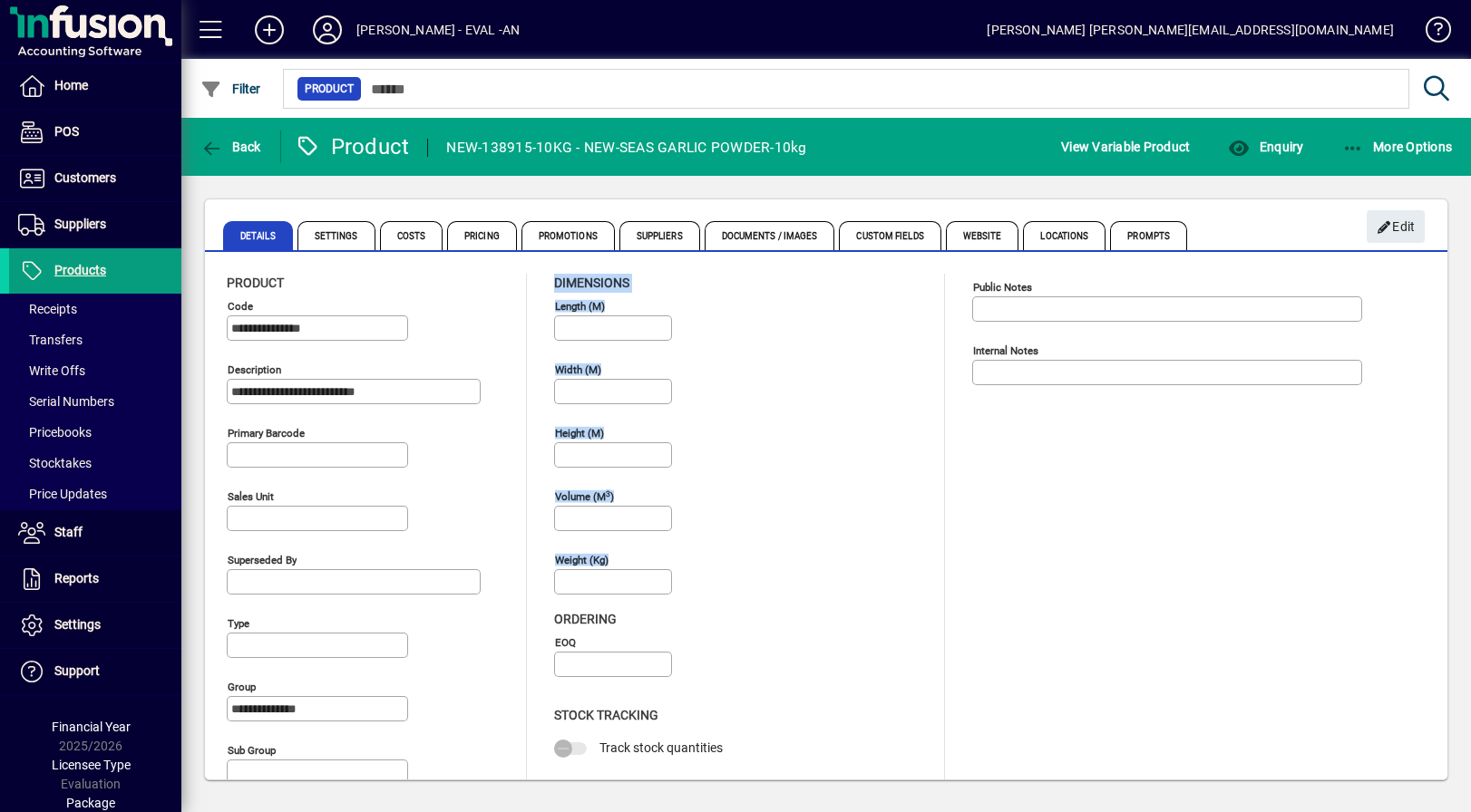
click at [640, 558] on div "**********" at bounding box center [826, 536] width 1199 height 526
click at [640, 558] on div "Weight (Kg)" at bounding box center [613, 573] width 118 height 44
click at [889, 236] on span "Custom Fields" at bounding box center [890, 236] width 102 height 29
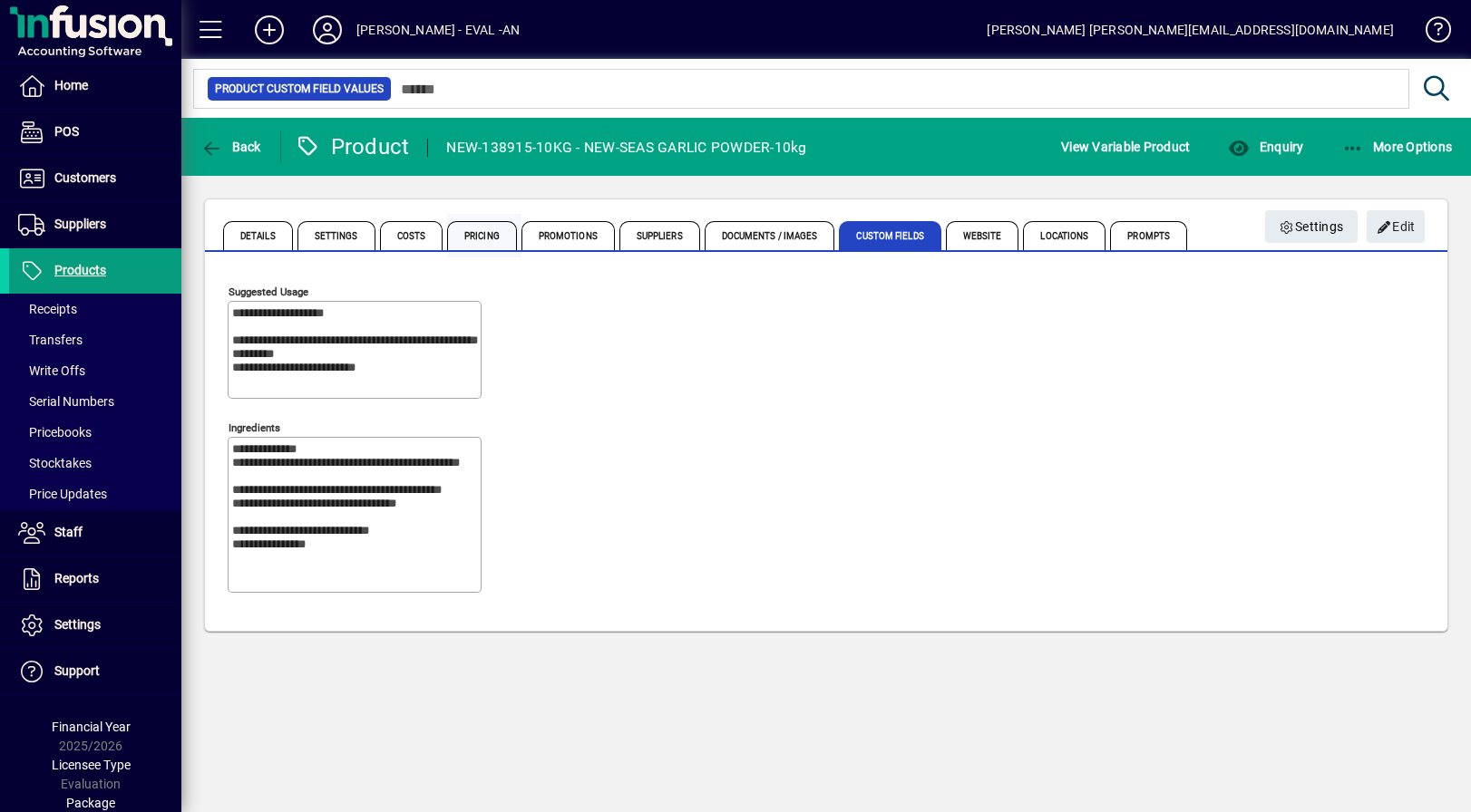
click at [476, 237] on span "Pricing" at bounding box center [481, 236] width 70 height 29
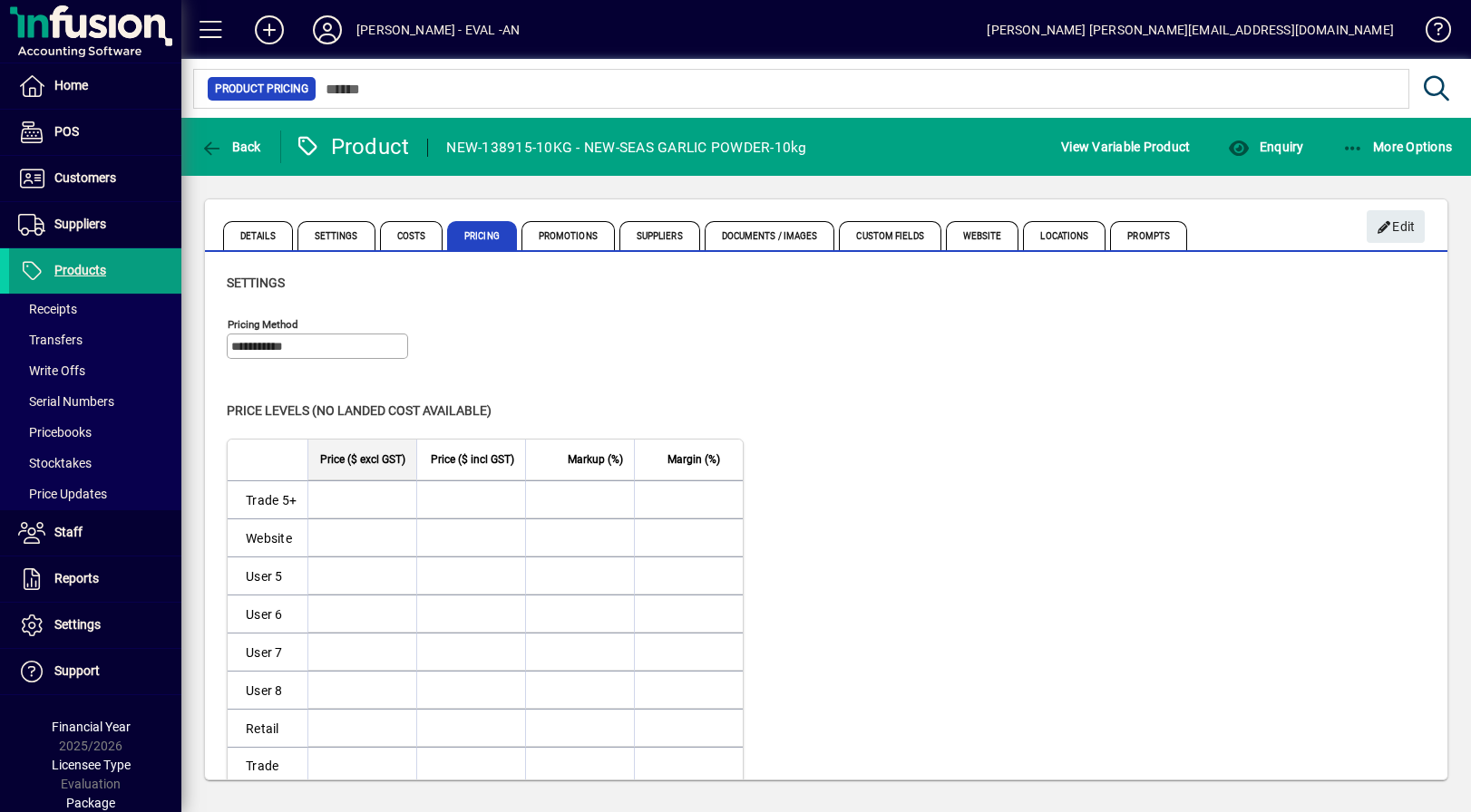
scroll to position [20, 0]
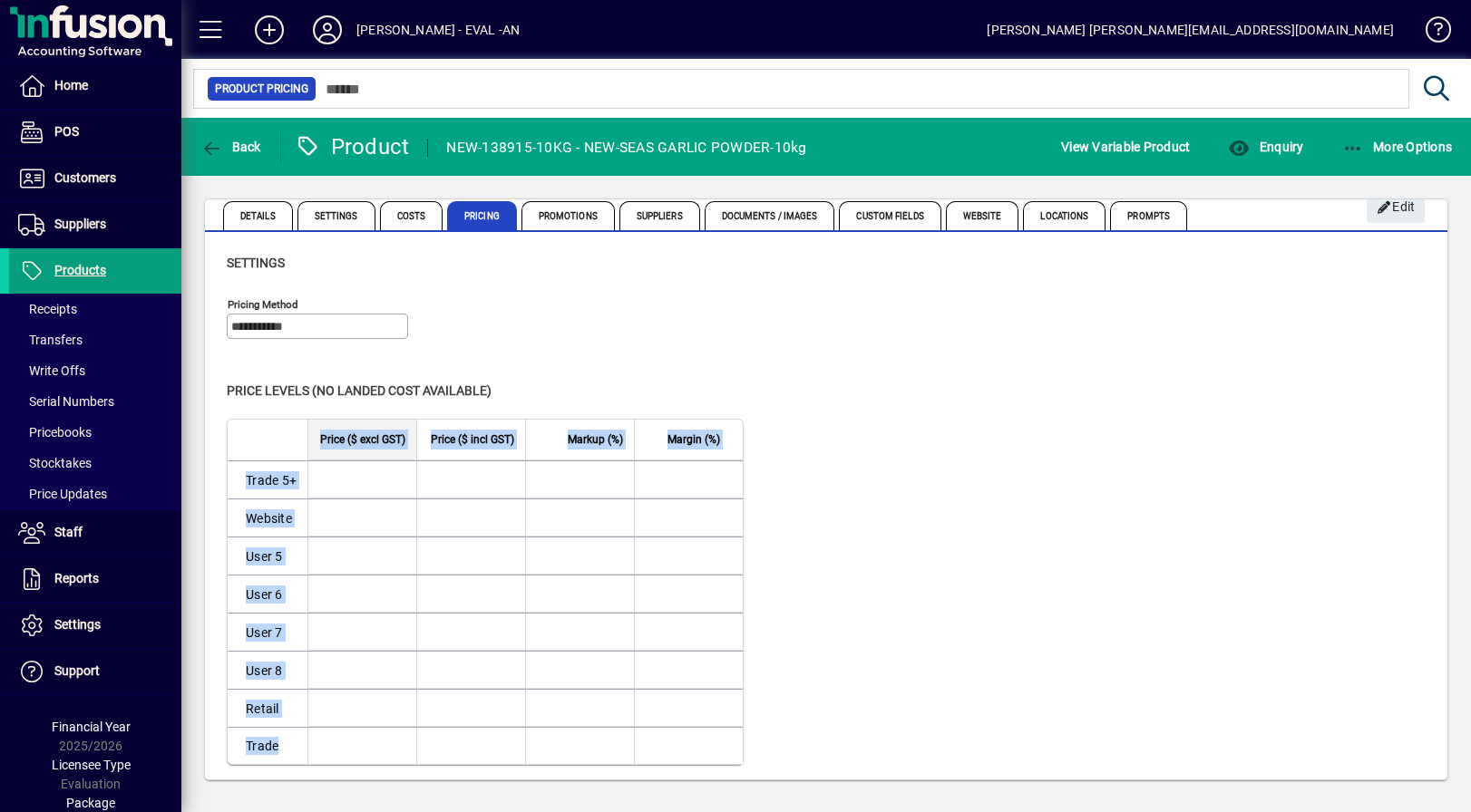
click at [727, 744] on table "Level Price ($ excl GST) Price ($ incl GST) Markup (%) Margin (%) Trade 5+ Webs…" at bounding box center [485, 592] width 517 height 346
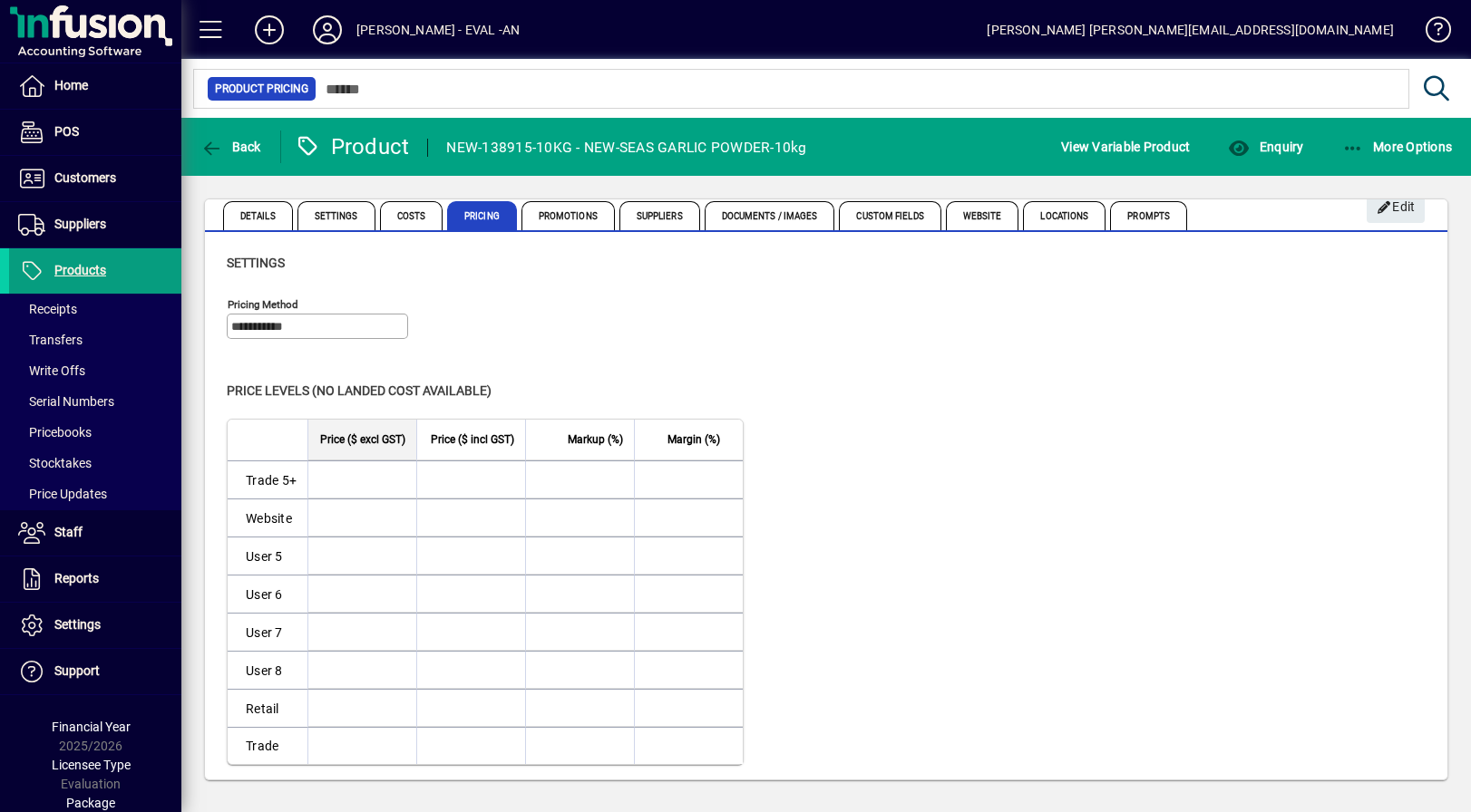
click at [739, 746] on mat-form-field at bounding box center [689, 747] width 108 height 41
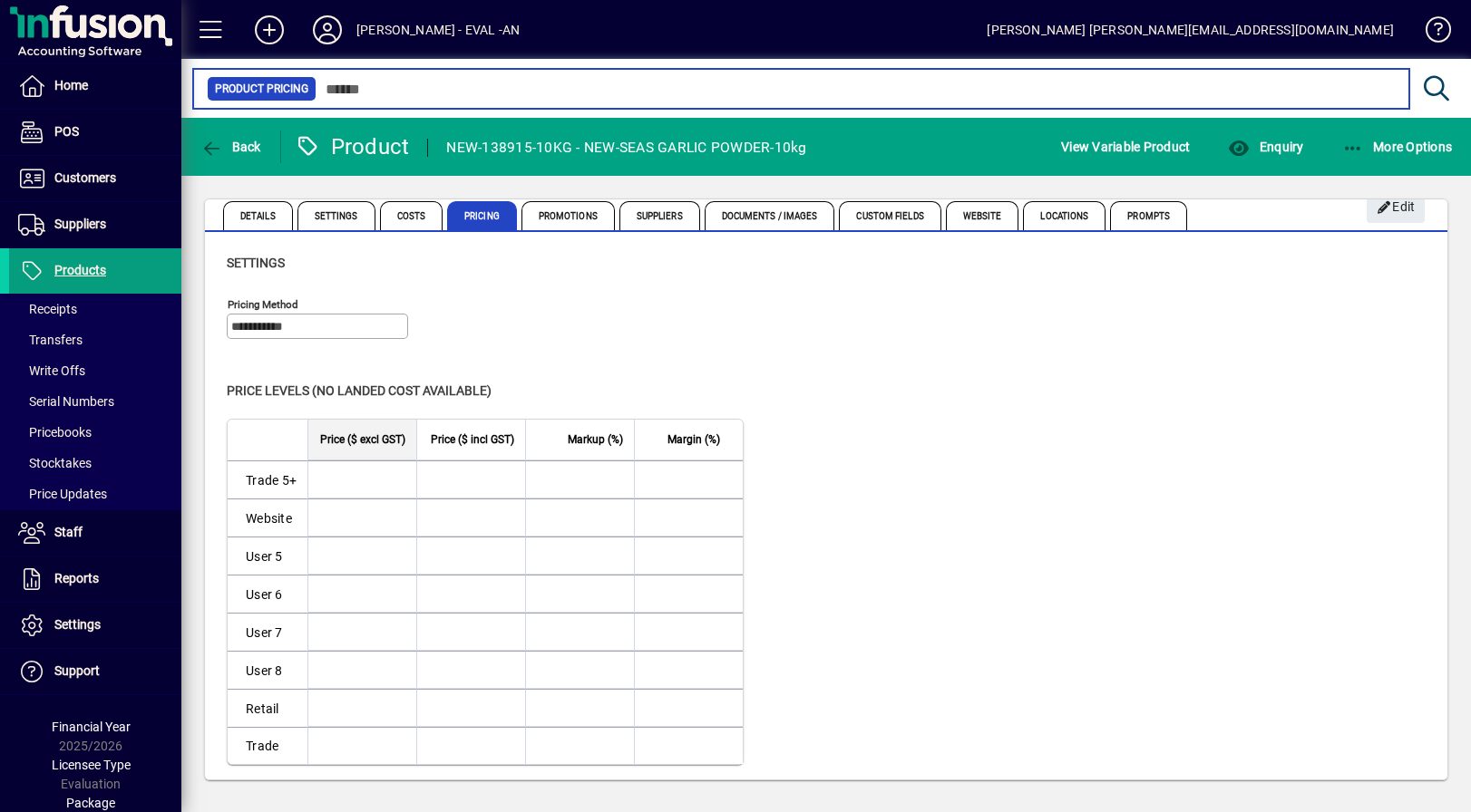
click at [371, 84] on input "text" at bounding box center [855, 89] width 1078 height 25
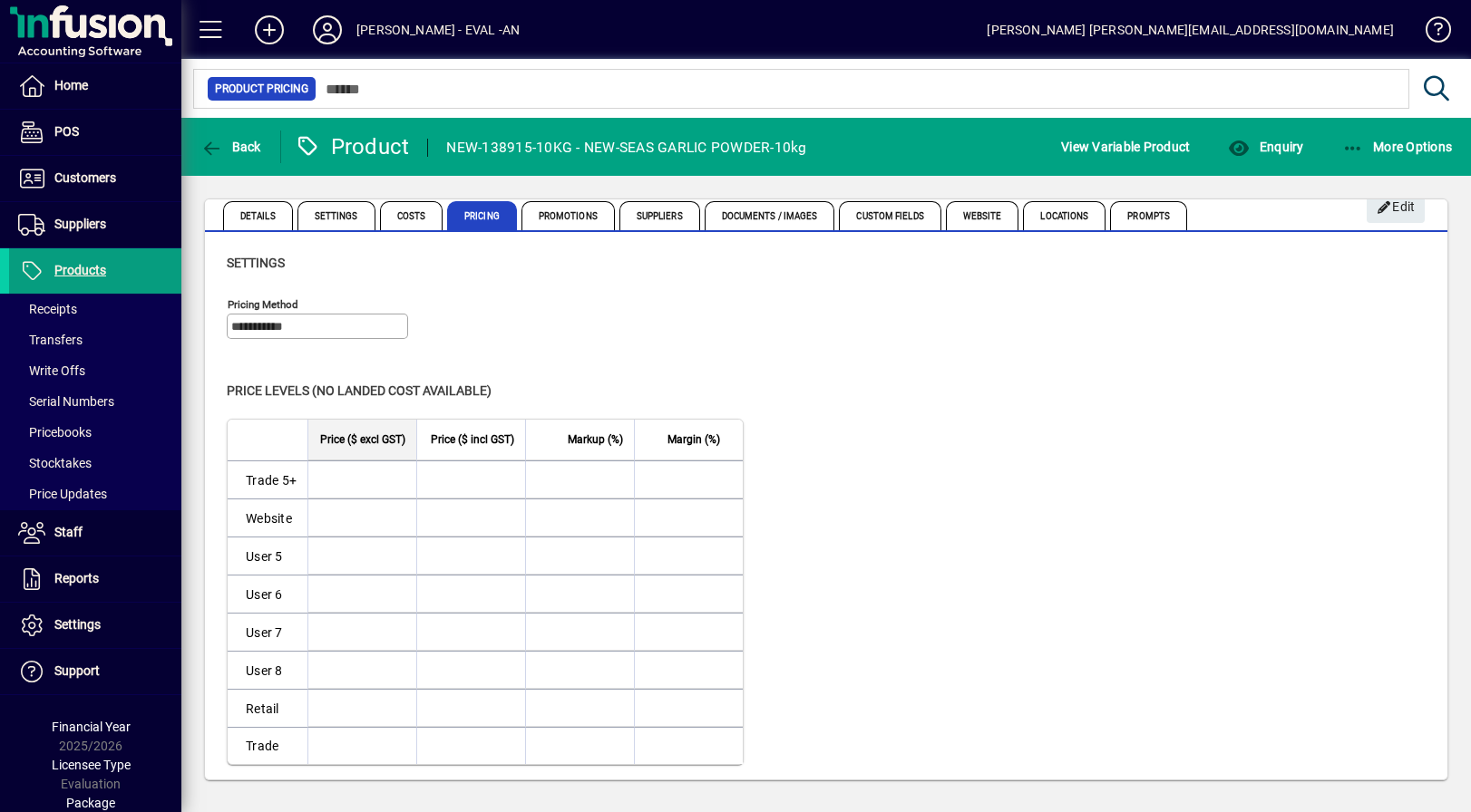
click at [721, 143] on div "NEW-138915-10KG - NEW-SEAS GARLIC POWDER-10kg" at bounding box center [626, 148] width 360 height 29
click at [645, 146] on div "NEW-138915-10KG - NEW-SEAS GARLIC POWDER-10kg" at bounding box center [626, 148] width 360 height 29
drag, startPoint x: 645, startPoint y: 146, endPoint x: 803, endPoint y: 145, distance: 158.0
click at [826, 153] on mat-toolbar-row "Back Product NEW-138915-10KG - NEW-SEAS GARLIC POWDER-10kg View Variable Produc…" at bounding box center [825, 147] width 1289 height 58
click at [639, 149] on div "NEW-138915-10KG - NEW-SEAS GARLIC POWDER-10kg" at bounding box center [626, 148] width 360 height 29
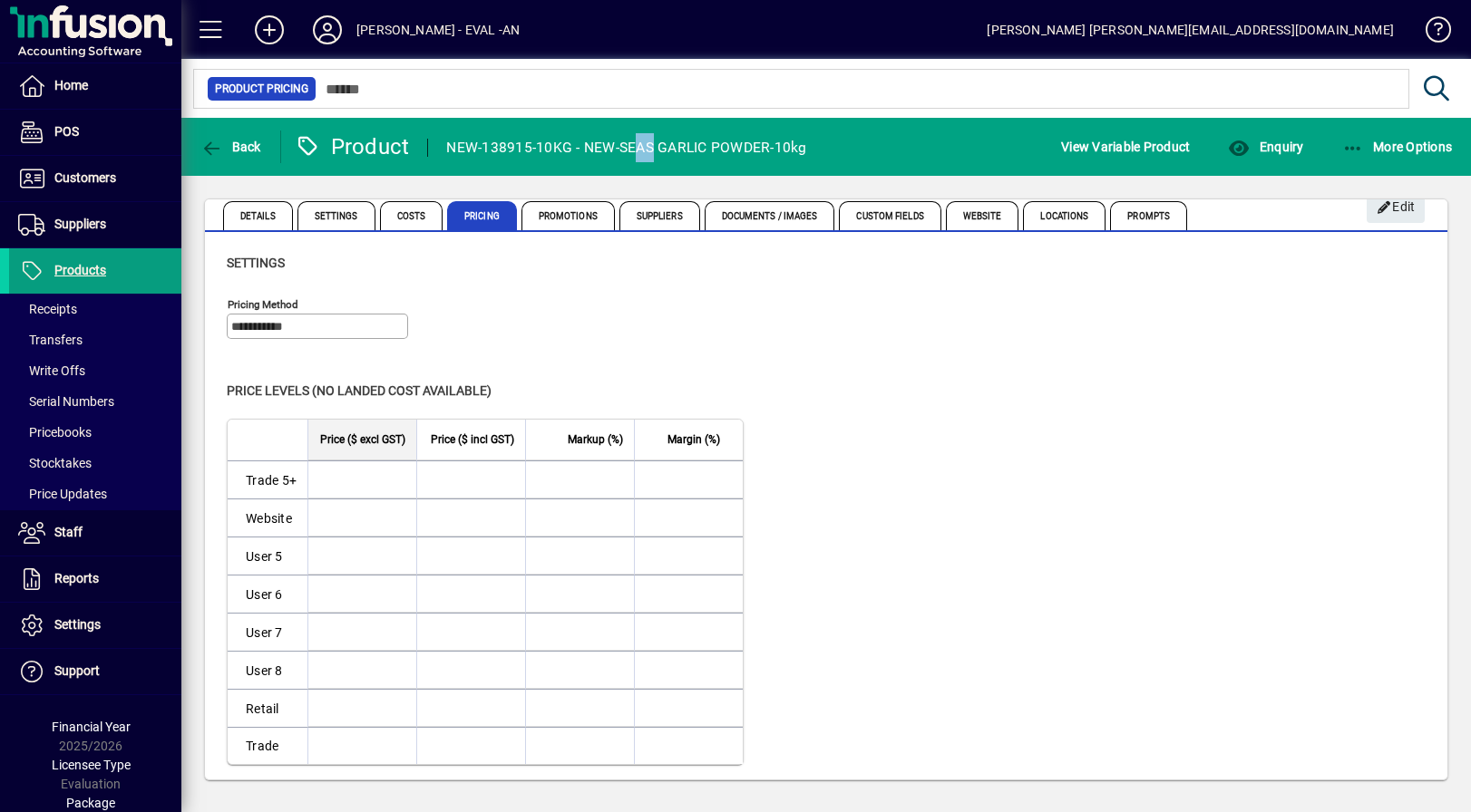
click at [639, 149] on div "NEW-138915-10KG - NEW-SEAS GARLIC POWDER-10kg" at bounding box center [626, 148] width 360 height 29
click at [637, 146] on div "NEW-138915-10KG - NEW-SEAS GARLIC POWDER-10kg" at bounding box center [626, 148] width 360 height 29
drag, startPoint x: 637, startPoint y: 146, endPoint x: 737, endPoint y: 146, distance: 100.0
click at [737, 146] on div "NEW-138915-10KG - NEW-SEAS GARLIC POWDER-10kg" at bounding box center [626, 148] width 360 height 29
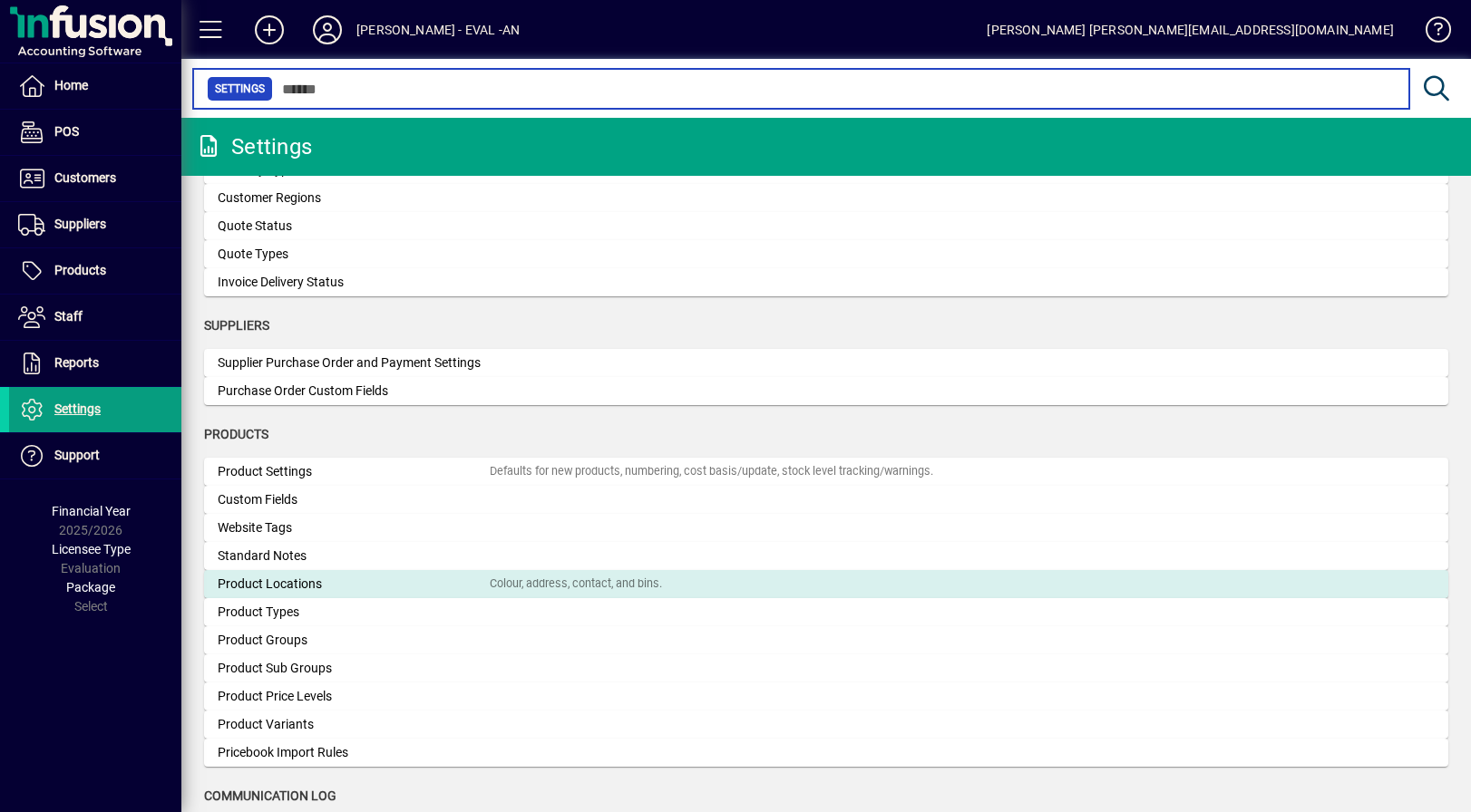
scroll to position [799, 0]
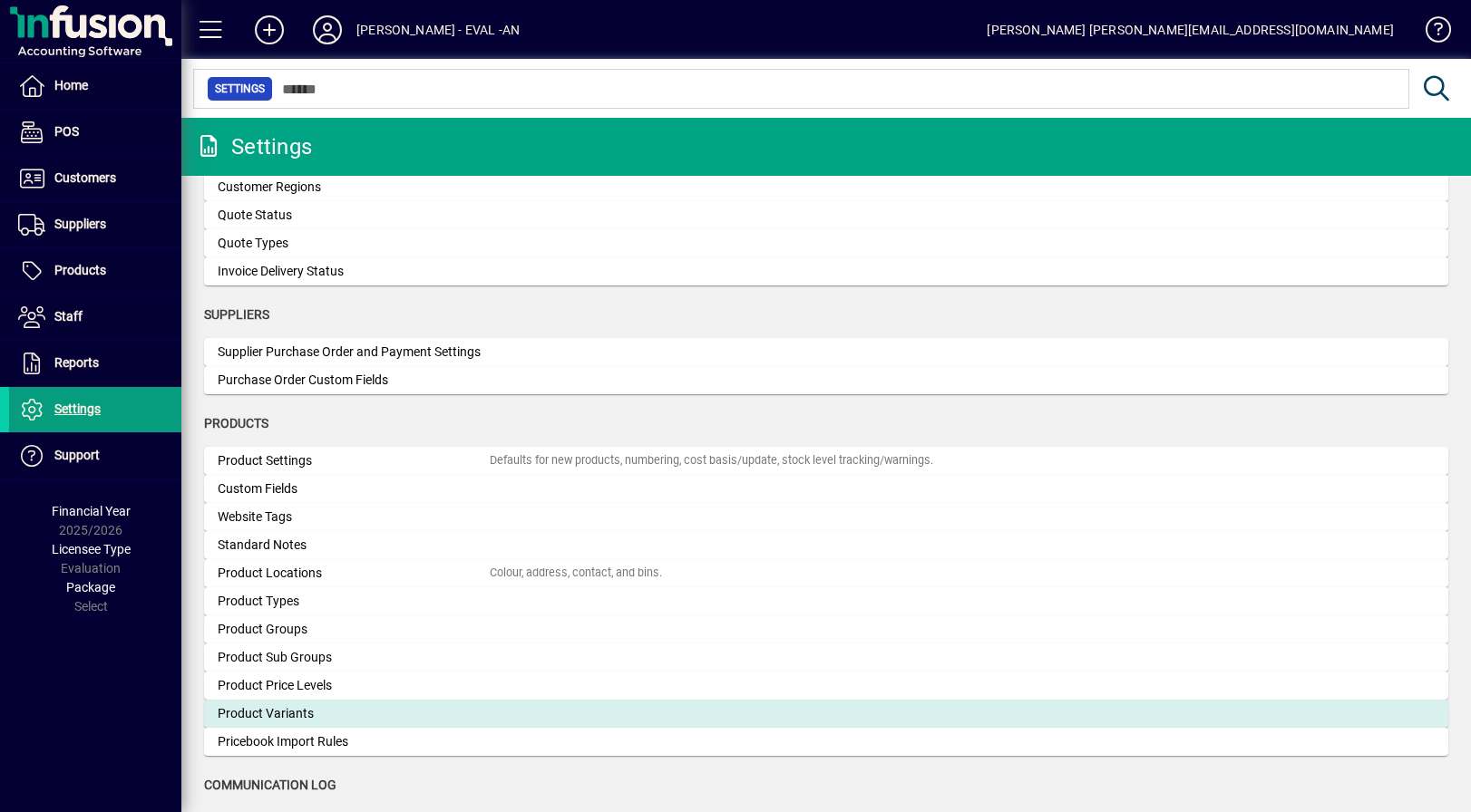
click at [308, 717] on div "Product Variants" at bounding box center [353, 714] width 272 height 19
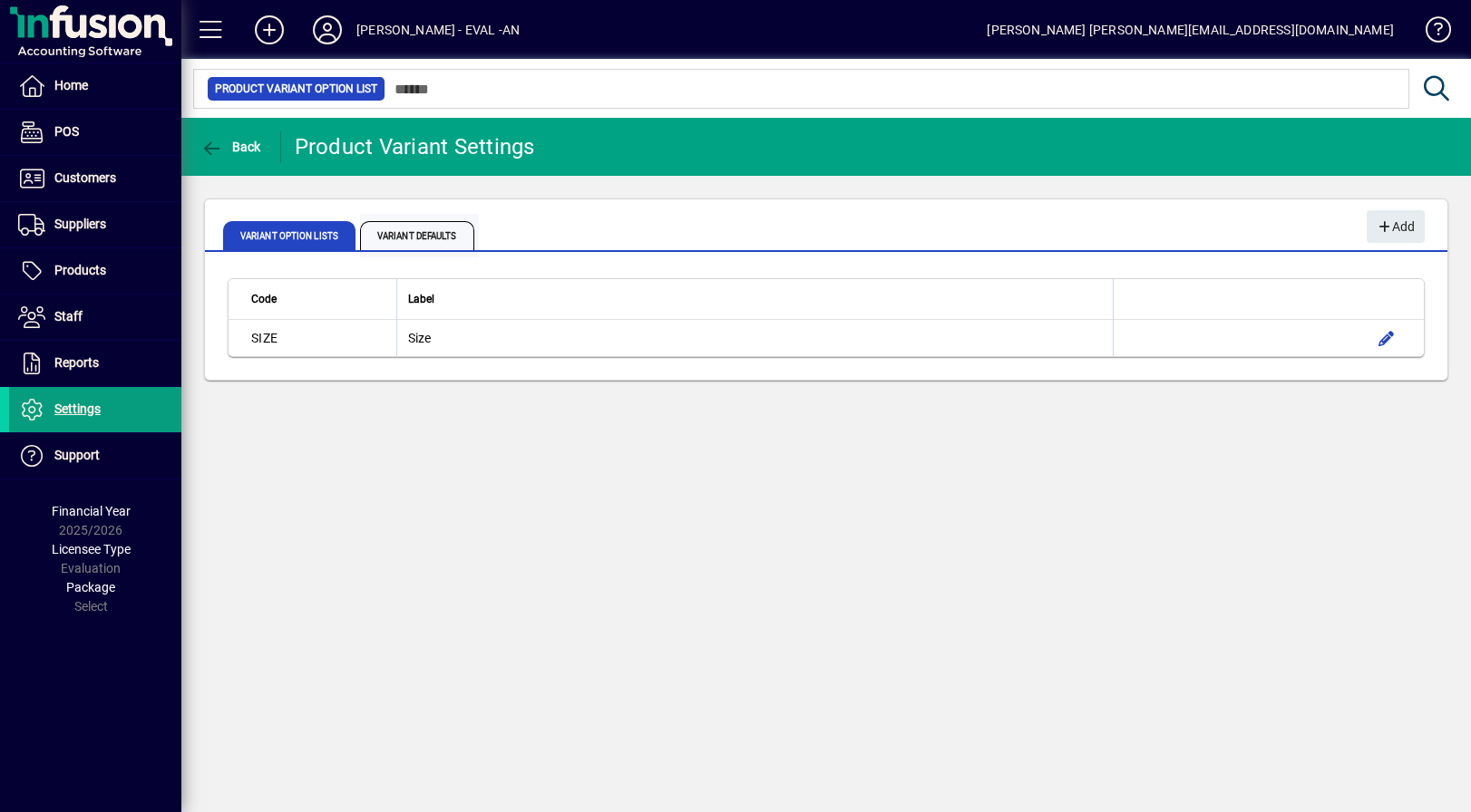
click at [417, 243] on span "Variant Defaults" at bounding box center [418, 236] width 115 height 29
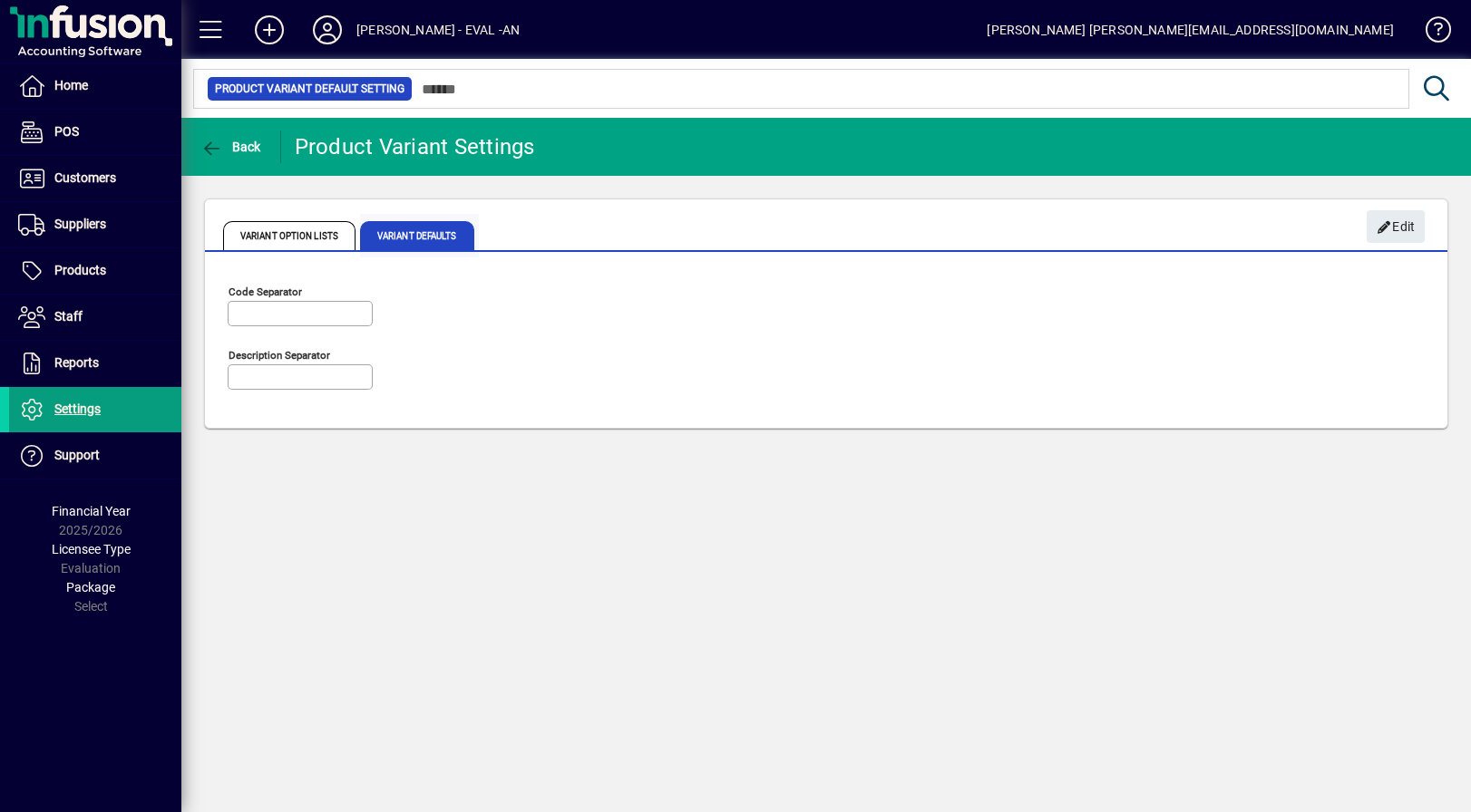
type input "****"
click at [305, 240] on span "Variant Option Lists" at bounding box center [289, 236] width 133 height 29
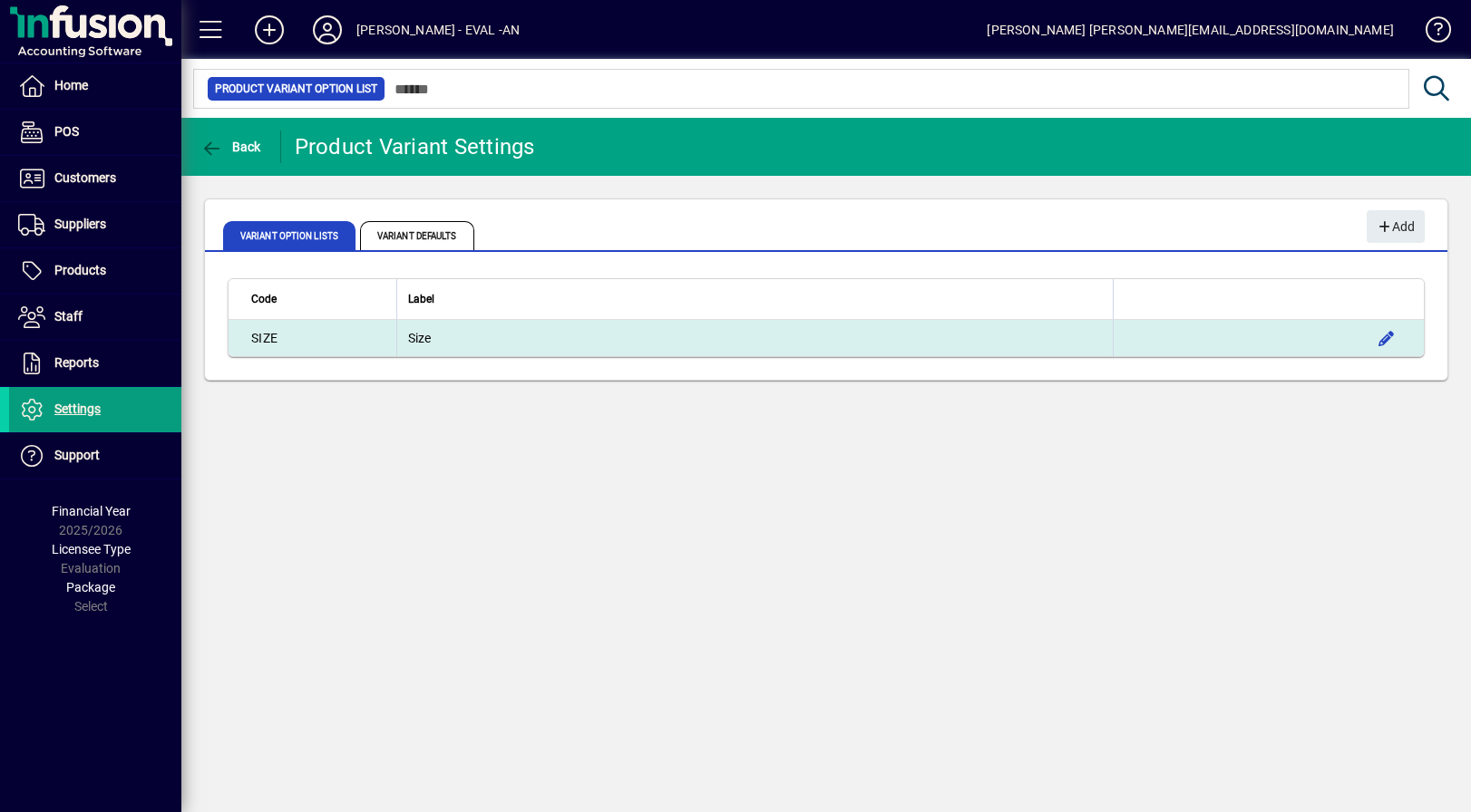
click at [420, 329] on td "Size" at bounding box center [755, 338] width 717 height 36
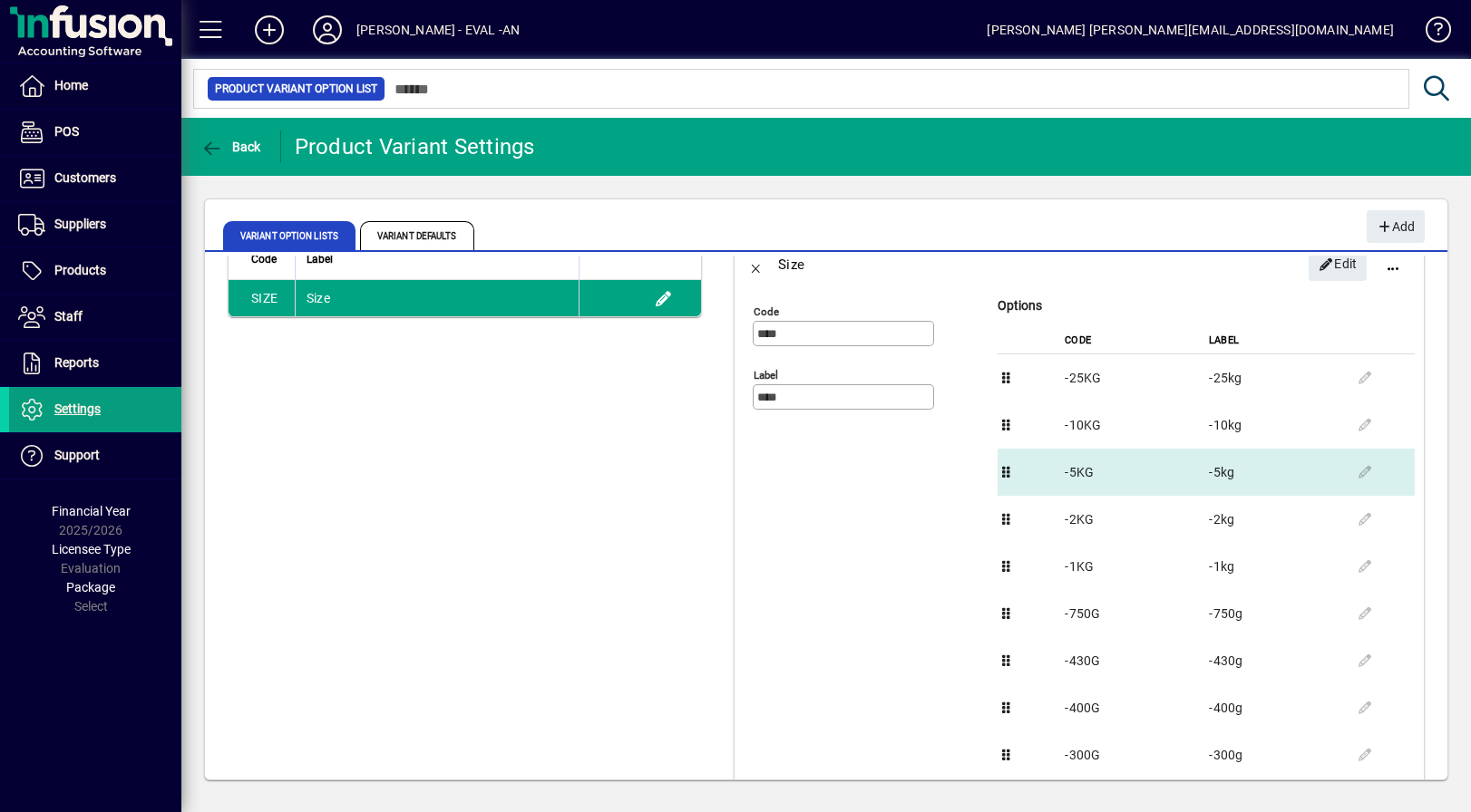
scroll to position [37, 0]
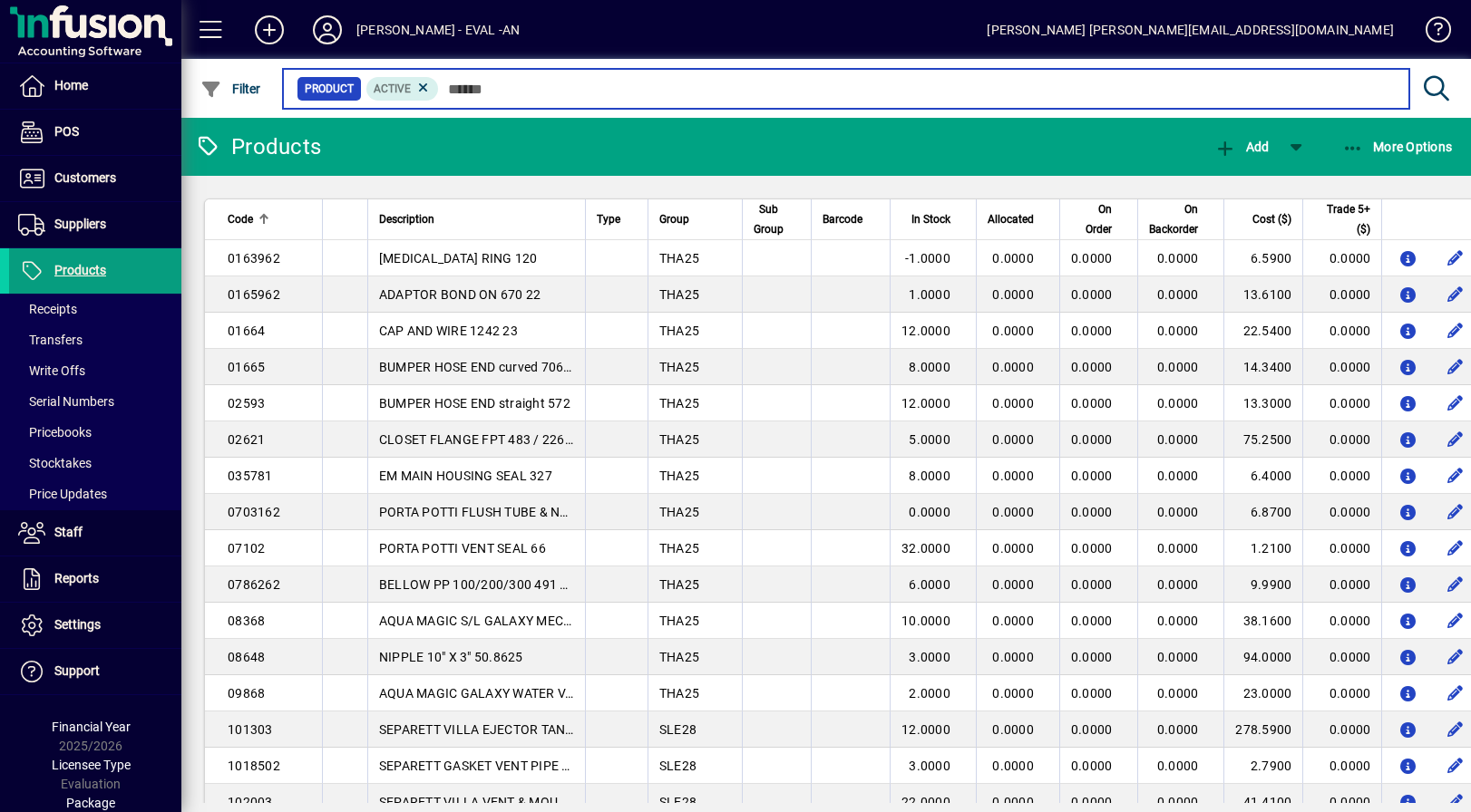
click at [556, 93] on input "text" at bounding box center [916, 89] width 956 height 25
paste input "**********"
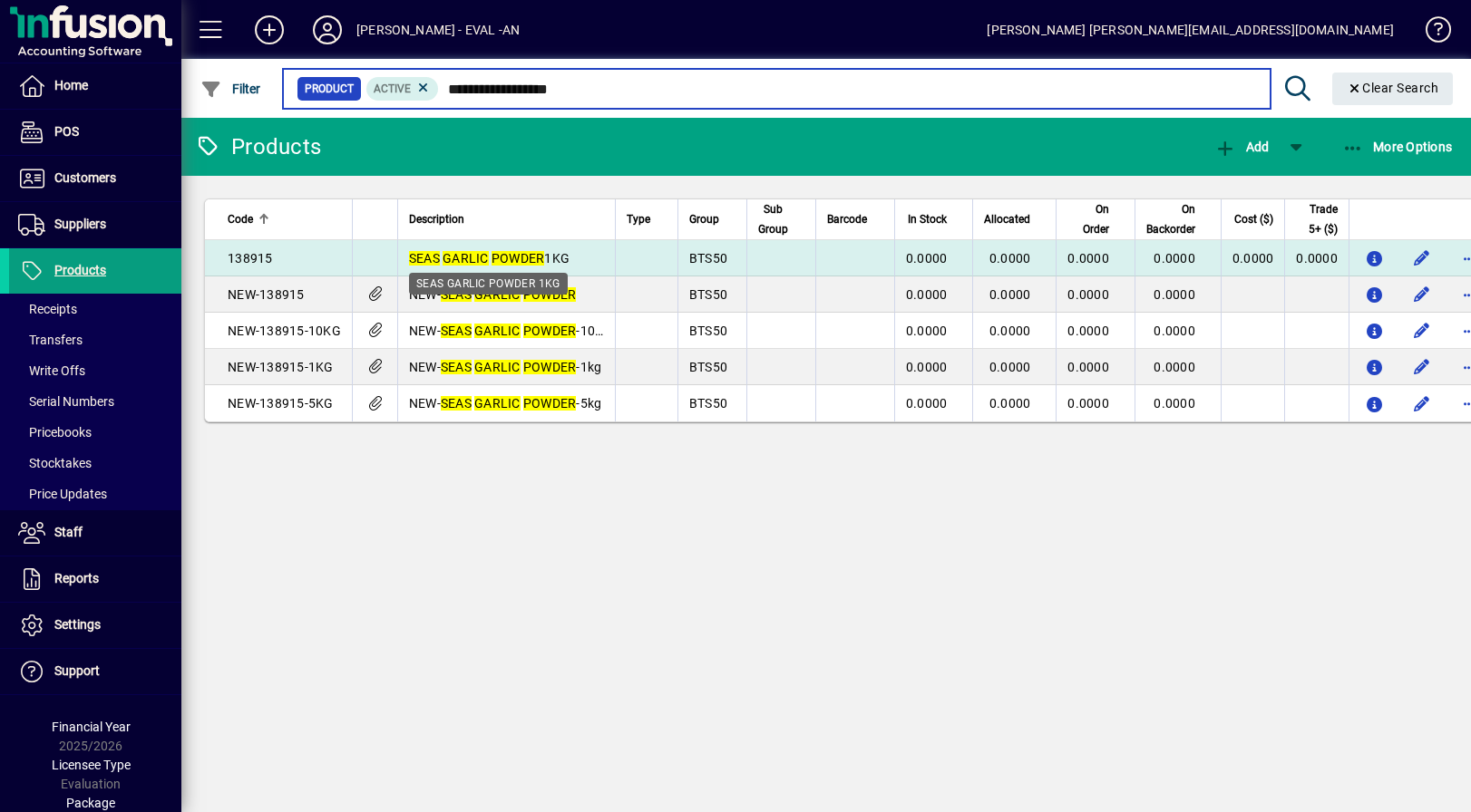
type input "**********"
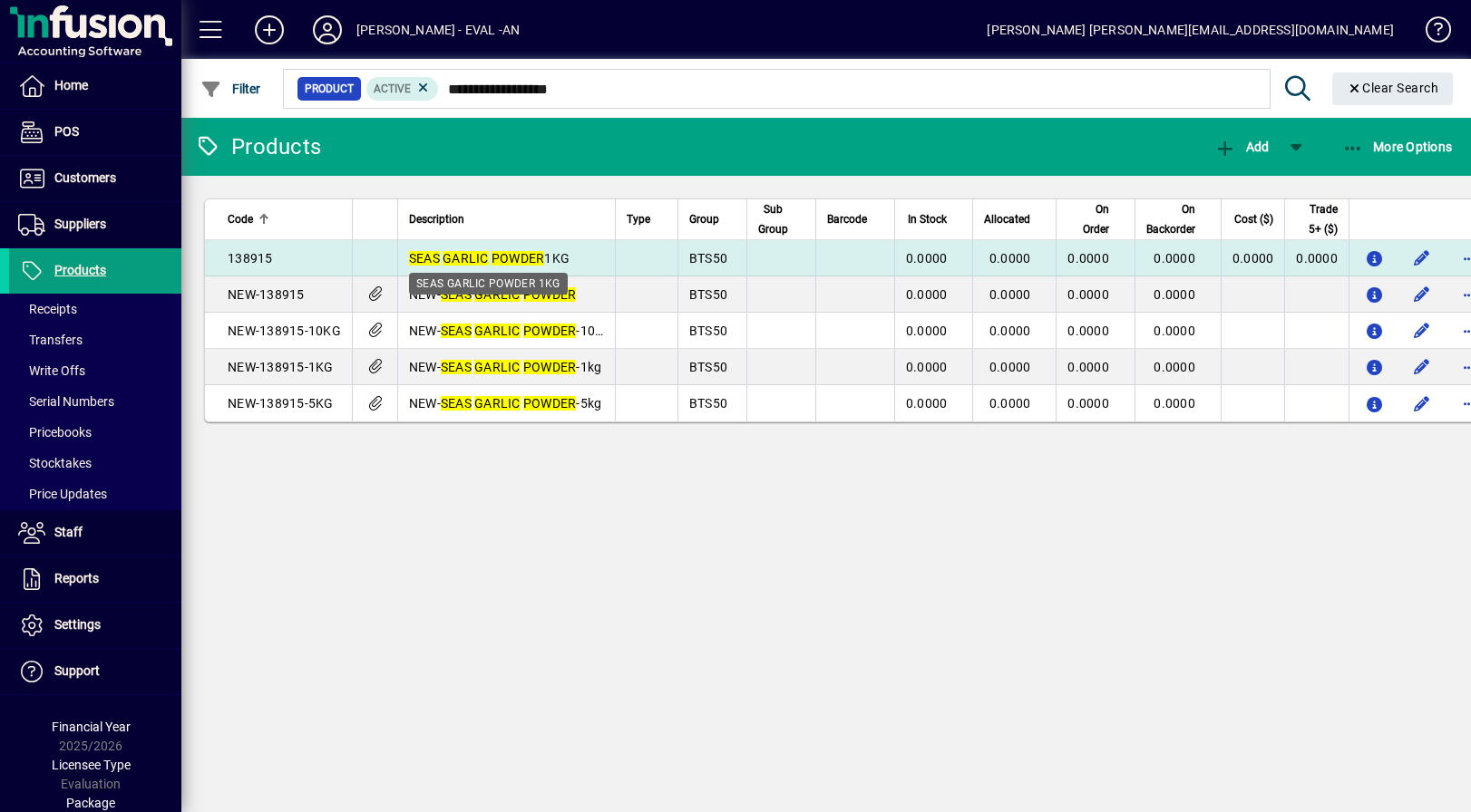
click at [469, 252] on em "GARLIC" at bounding box center [465, 258] width 46 height 15
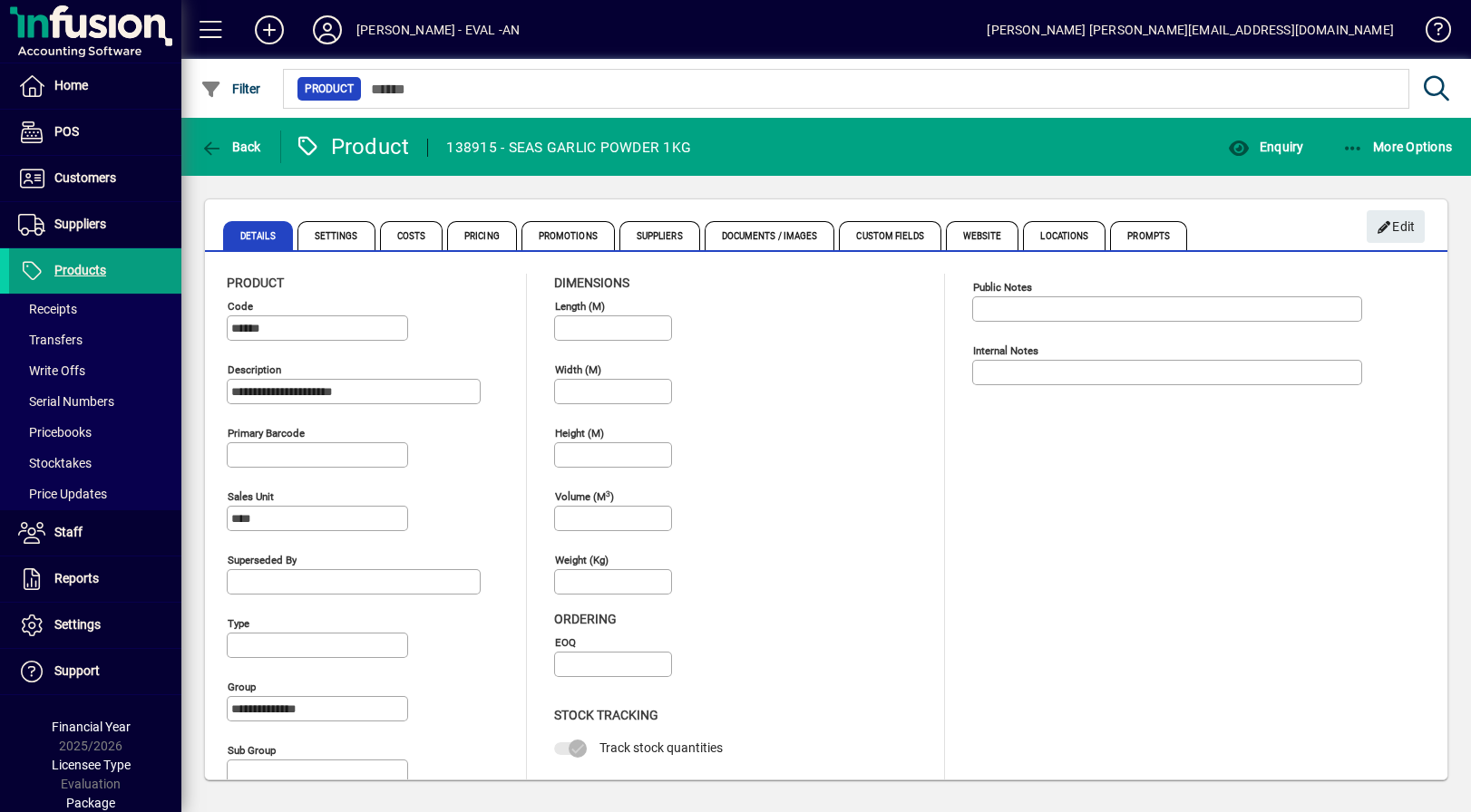
drag, startPoint x: 666, startPoint y: 148, endPoint x: 721, endPoint y: 148, distance: 55.0
click at [721, 148] on mat-toolbar-row "Back Product 138915 - SEAS GARLIC POWDER 1KG Enquiry More Options" at bounding box center [825, 147] width 1289 height 58
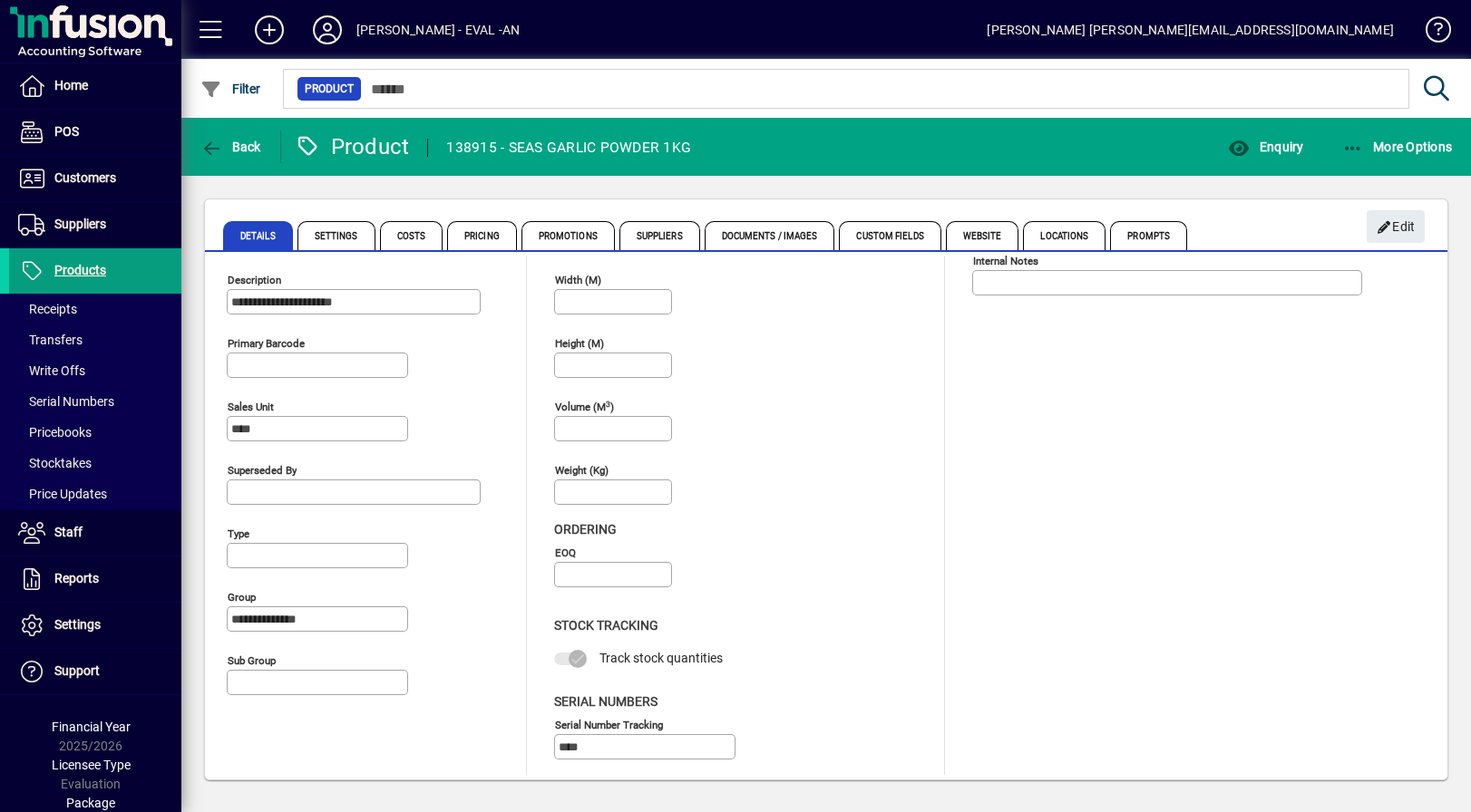
scroll to position [95, 0]
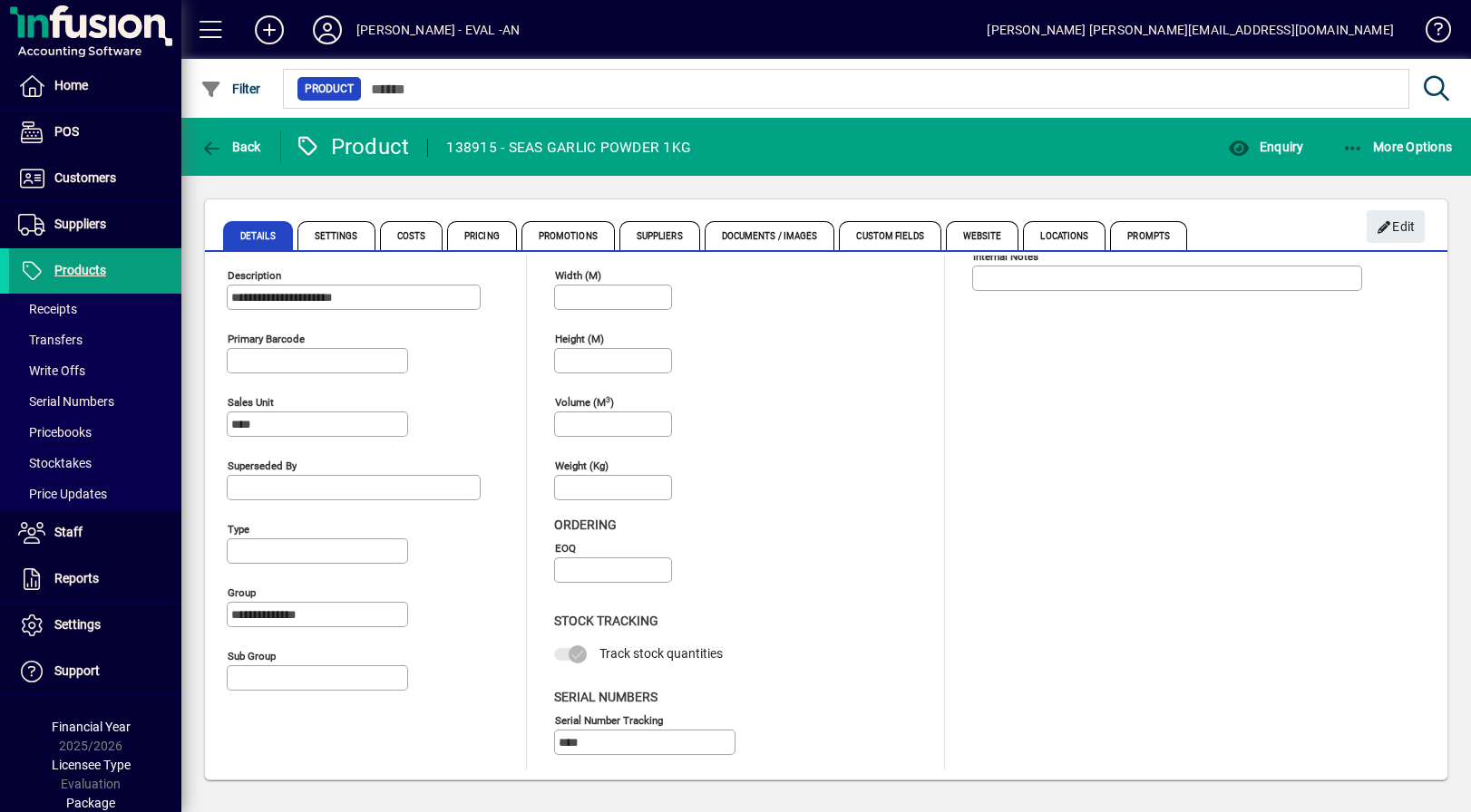
click at [607, 656] on span "Track stock quantities" at bounding box center [661, 654] width 124 height 15
drag, startPoint x: 607, startPoint y: 656, endPoint x: 718, endPoint y: 651, distance: 111.1
click at [718, 651] on span "Track stock quantities" at bounding box center [661, 654] width 124 height 15
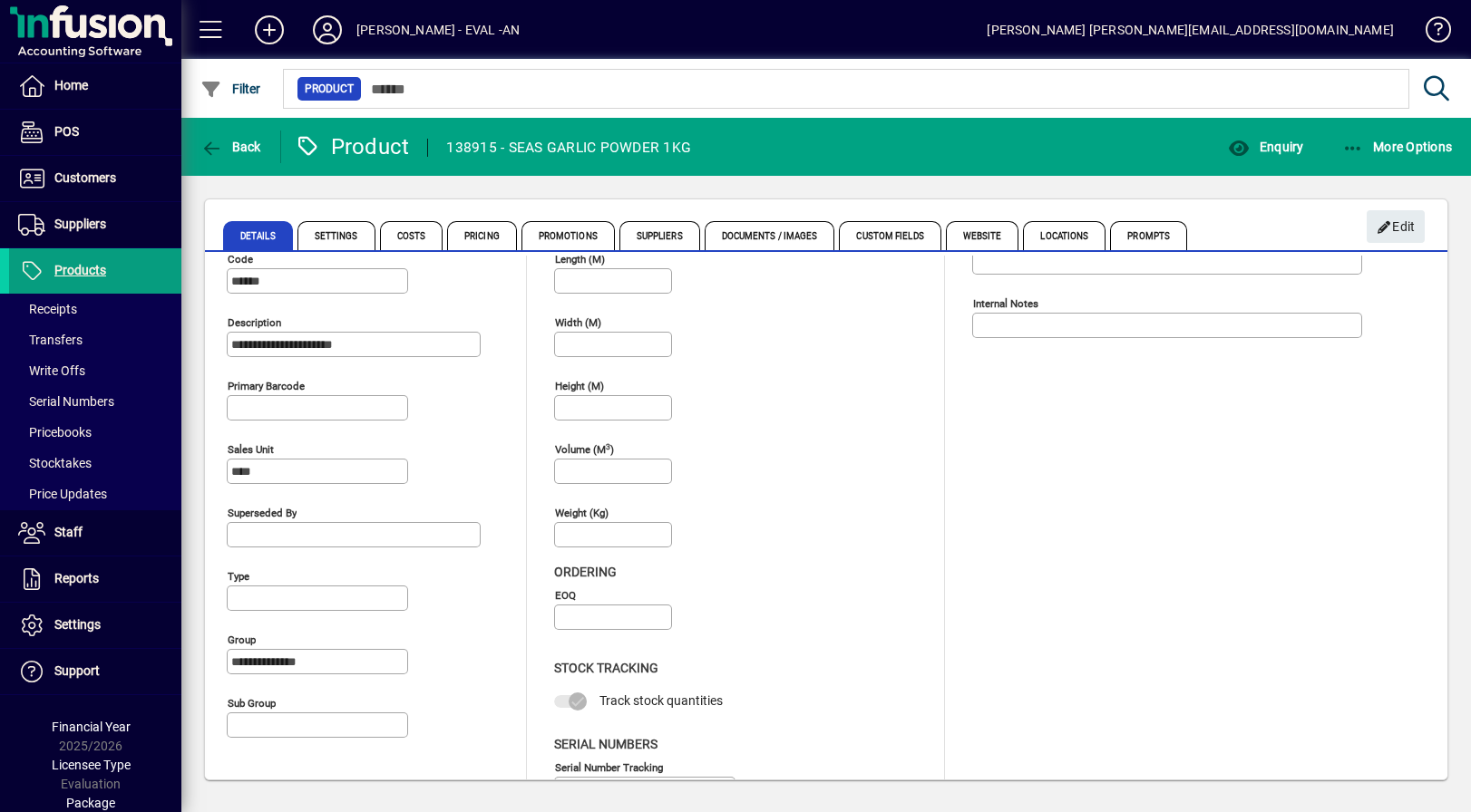
scroll to position [0, 0]
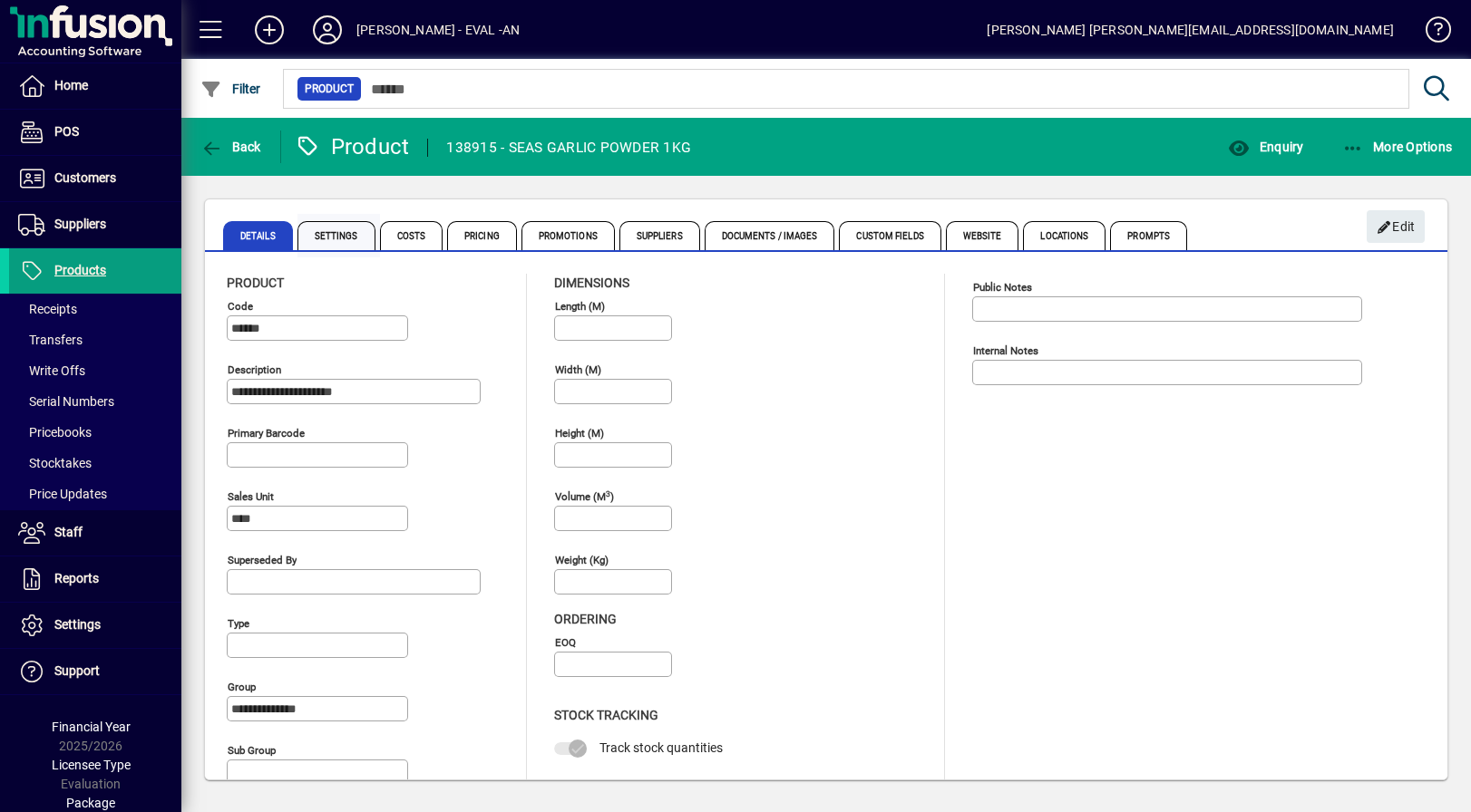
click at [343, 237] on span "Settings" at bounding box center [337, 236] width 78 height 29
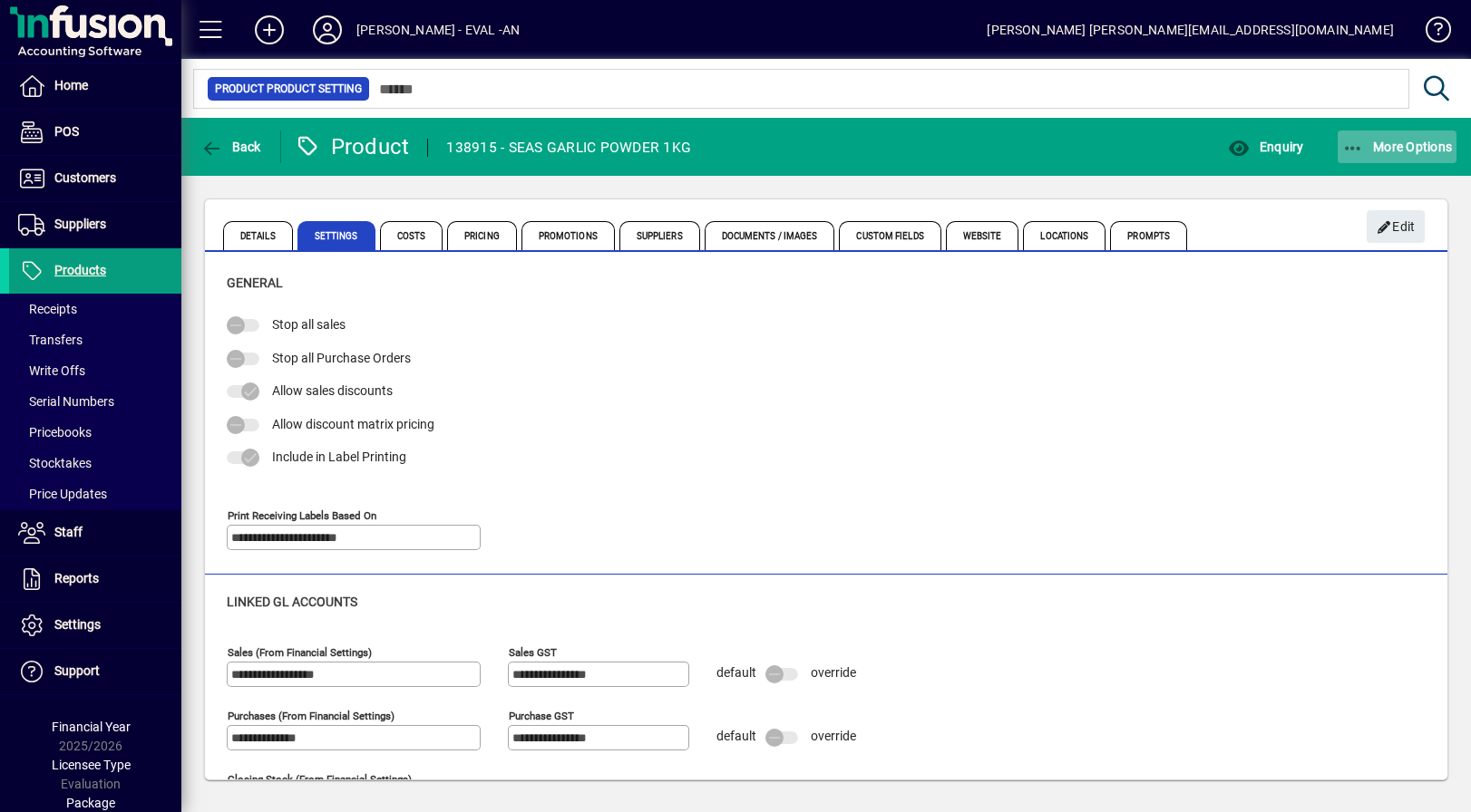
click at [1406, 157] on span "button" at bounding box center [1397, 147] width 120 height 44
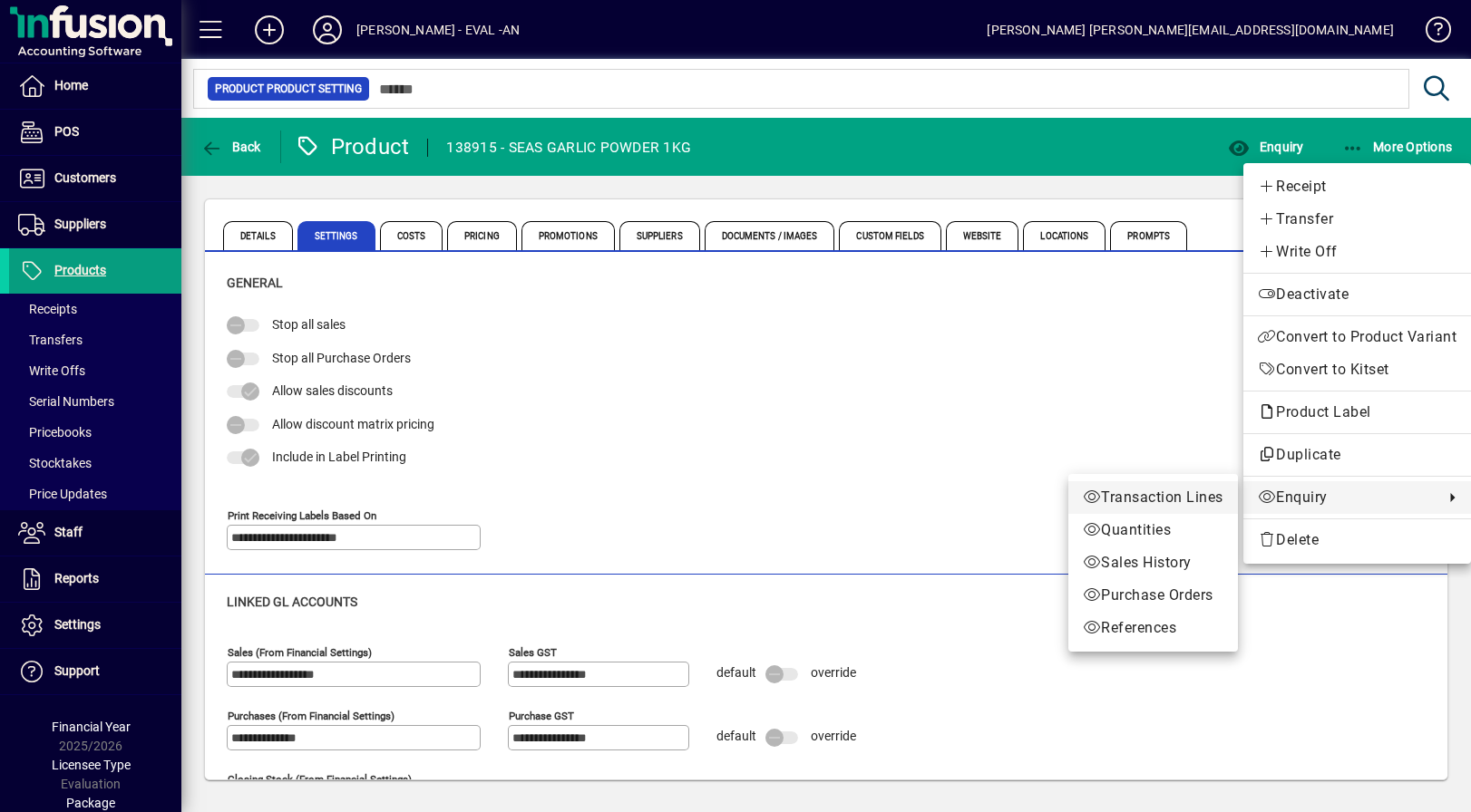
click at [1157, 499] on span "Transaction Lines" at bounding box center [1153, 497] width 141 height 22
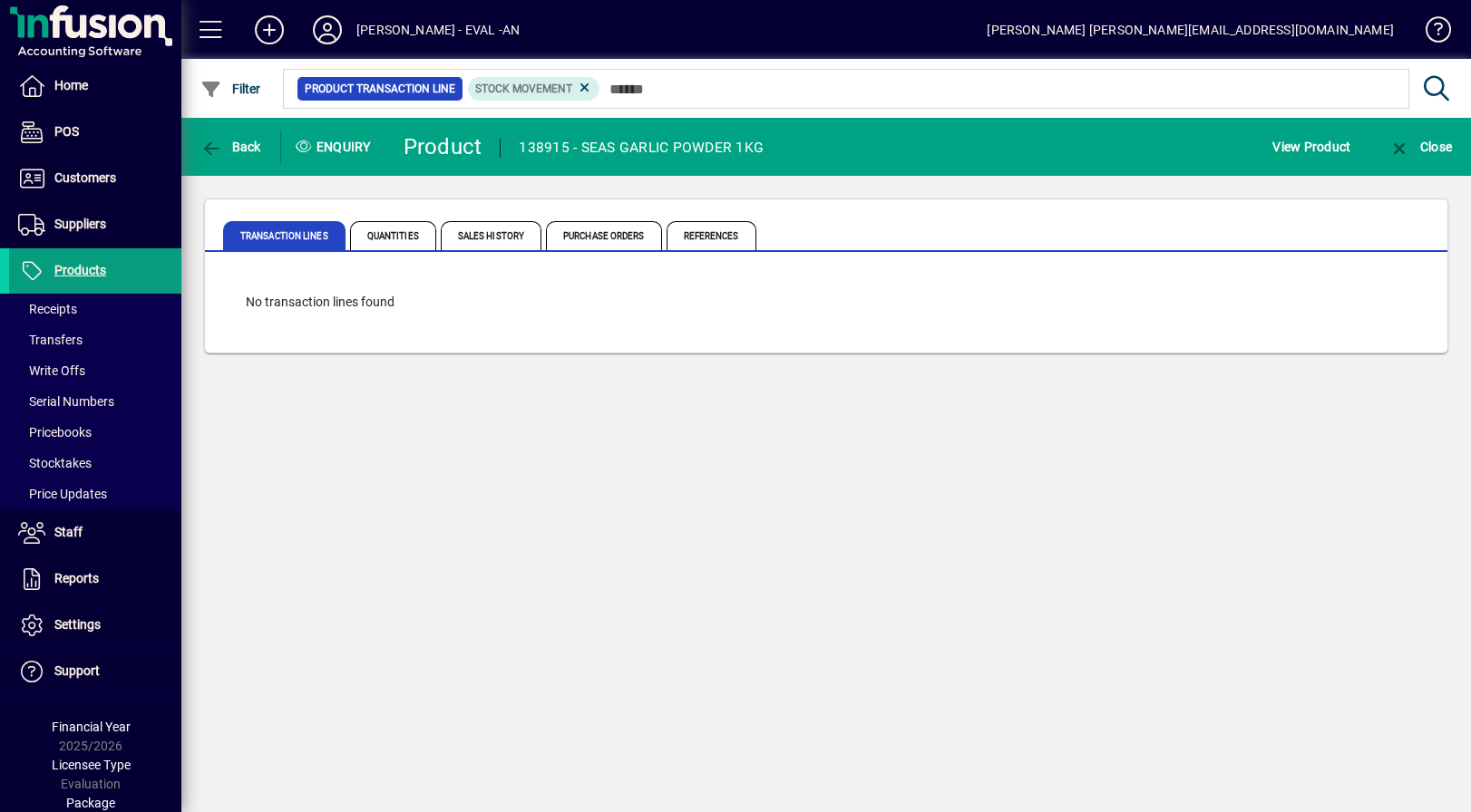
drag, startPoint x: 731, startPoint y: 151, endPoint x: 795, endPoint y: 150, distance: 64.0
click at [795, 150] on mat-toolbar-row "Back Enquiry Product 138915 - SEAS GARLIC POWDER 1KG View Product Close" at bounding box center [825, 147] width 1289 height 58
click at [795, 149] on mat-toolbar-row "Back Enquiry Product 138915 - SEAS GARLIC POWDER 1KG View Product Close" at bounding box center [825, 147] width 1289 height 58
click at [595, 144] on div "138915 - SEAS GARLIC POWDER 1KG" at bounding box center [640, 148] width 245 height 29
drag, startPoint x: 595, startPoint y: 144, endPoint x: 695, endPoint y: 147, distance: 100.0
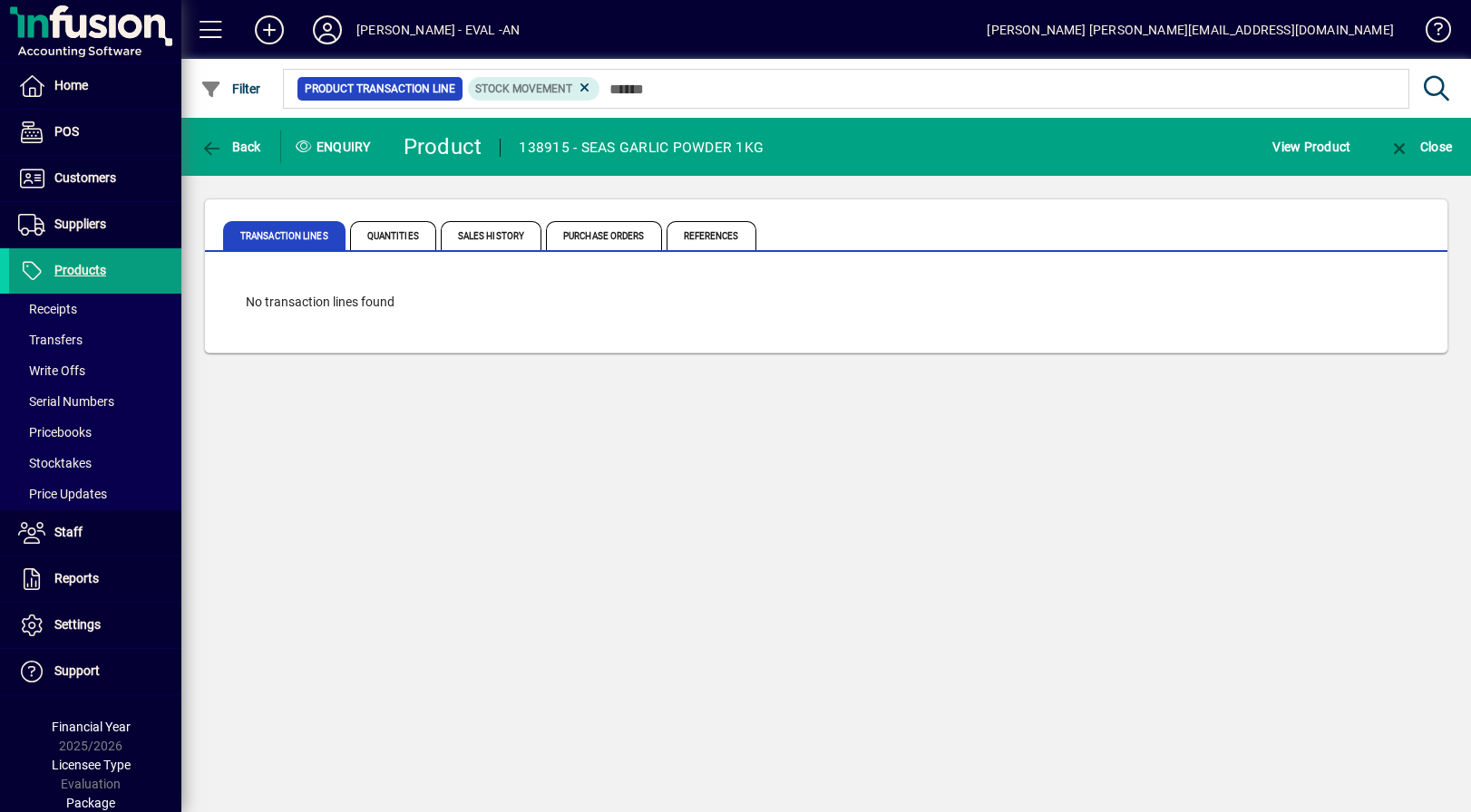
click at [695, 147] on div "138915 - SEAS GARLIC POWDER 1KG" at bounding box center [640, 148] width 245 height 29
drag, startPoint x: 734, startPoint y: 146, endPoint x: 789, endPoint y: 149, distance: 55.1
click at [789, 149] on mat-toolbar-row "Back Enquiry Product 138915 - SEAS GARLIC POWDER 1KG View Product Close" at bounding box center [825, 147] width 1289 height 58
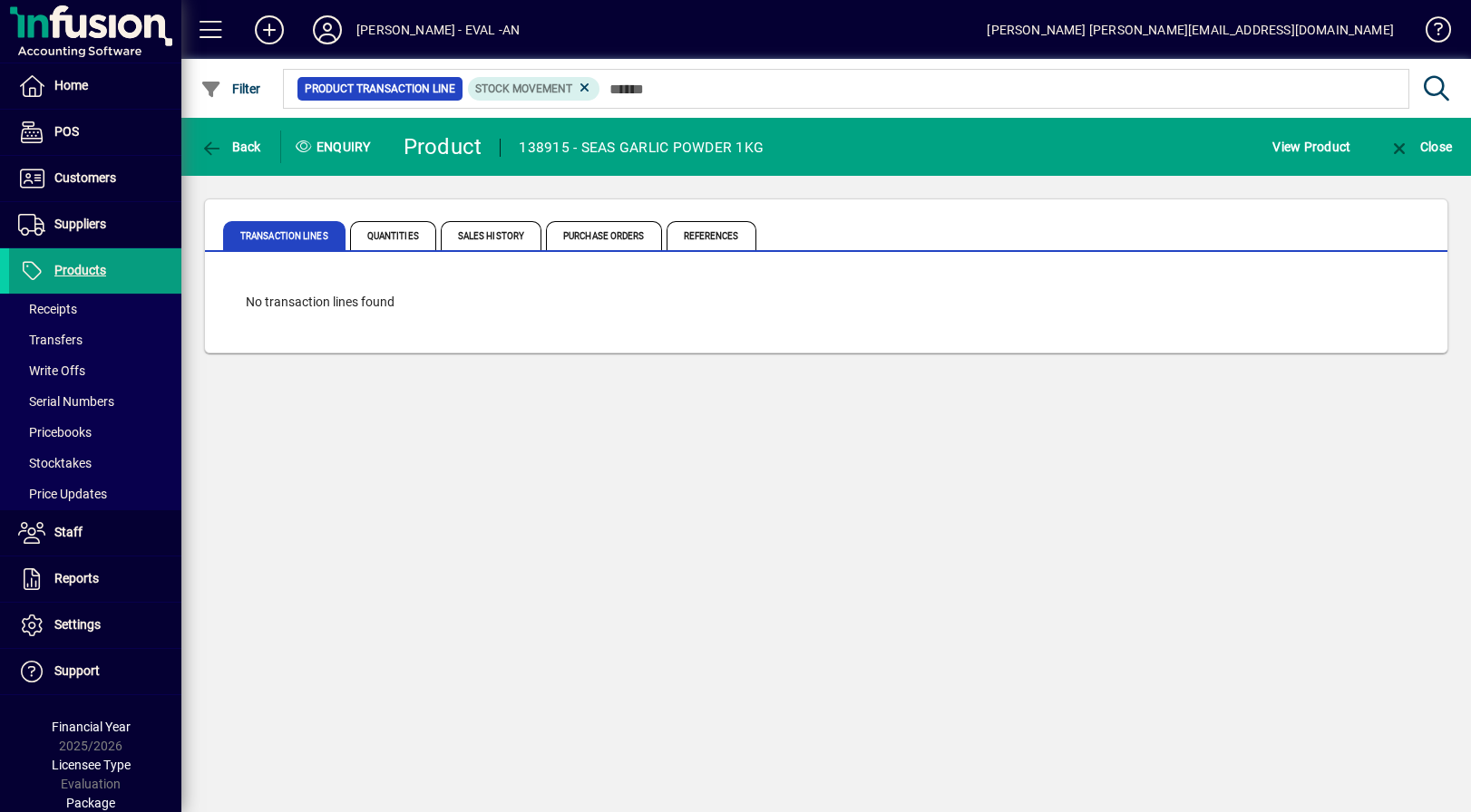
drag, startPoint x: 1079, startPoint y: 404, endPoint x: 1065, endPoint y: 375, distance: 32.2
click at [1079, 404] on div "Back Enquiry Product 138915 - SEAS GARLIC POWDER 1KG View Product Close Transac…" at bounding box center [825, 466] width 1289 height 695
